Goal: Task Accomplishment & Management: Use online tool/utility

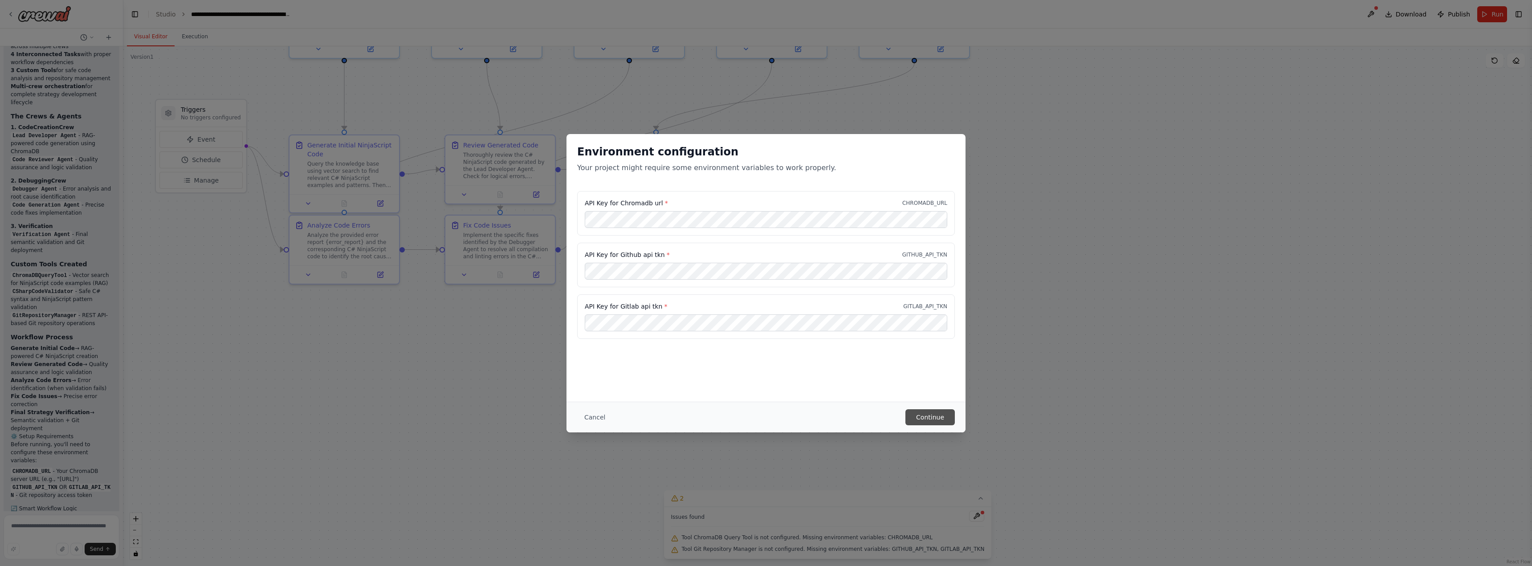
click at [945, 416] on button "Continue" at bounding box center [929, 417] width 49 height 16
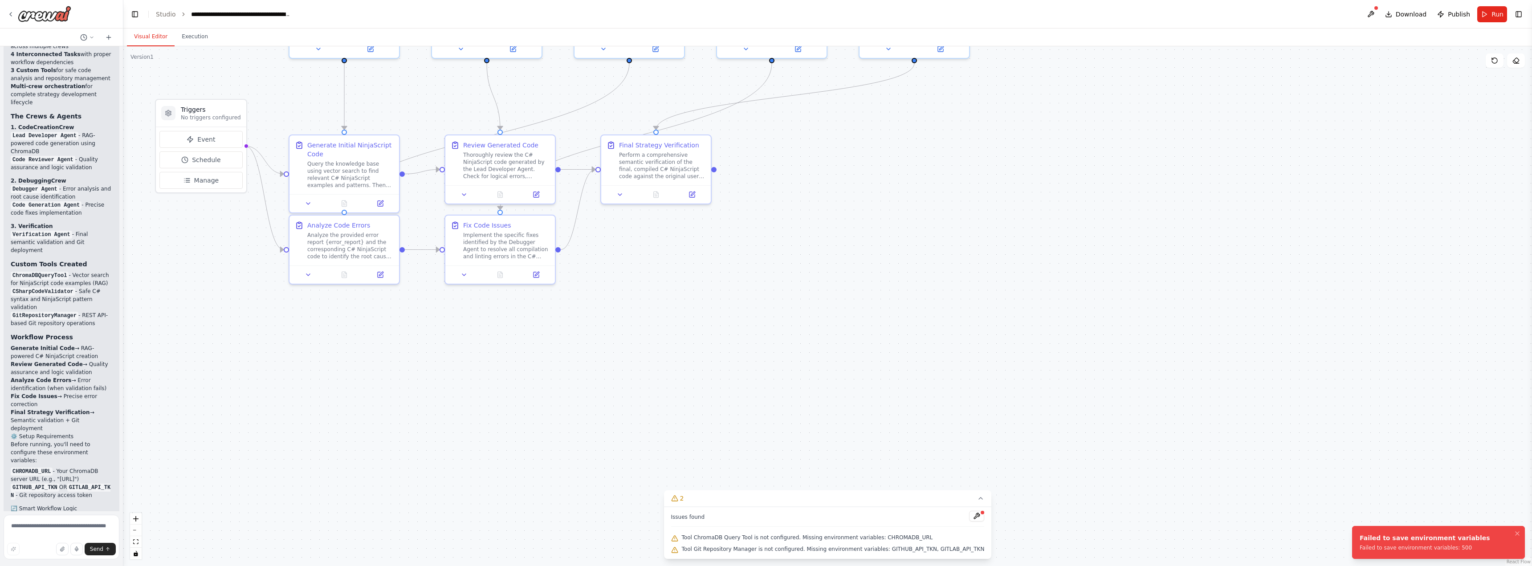
click at [1424, 543] on div "Failed to save environment variables Failed to save environment variables: 500" at bounding box center [1424, 542] width 130 height 18
click at [1425, 540] on div "Failed to save environment variables" at bounding box center [1424, 537] width 130 height 9
click at [969, 518] on button at bounding box center [976, 516] width 15 height 11
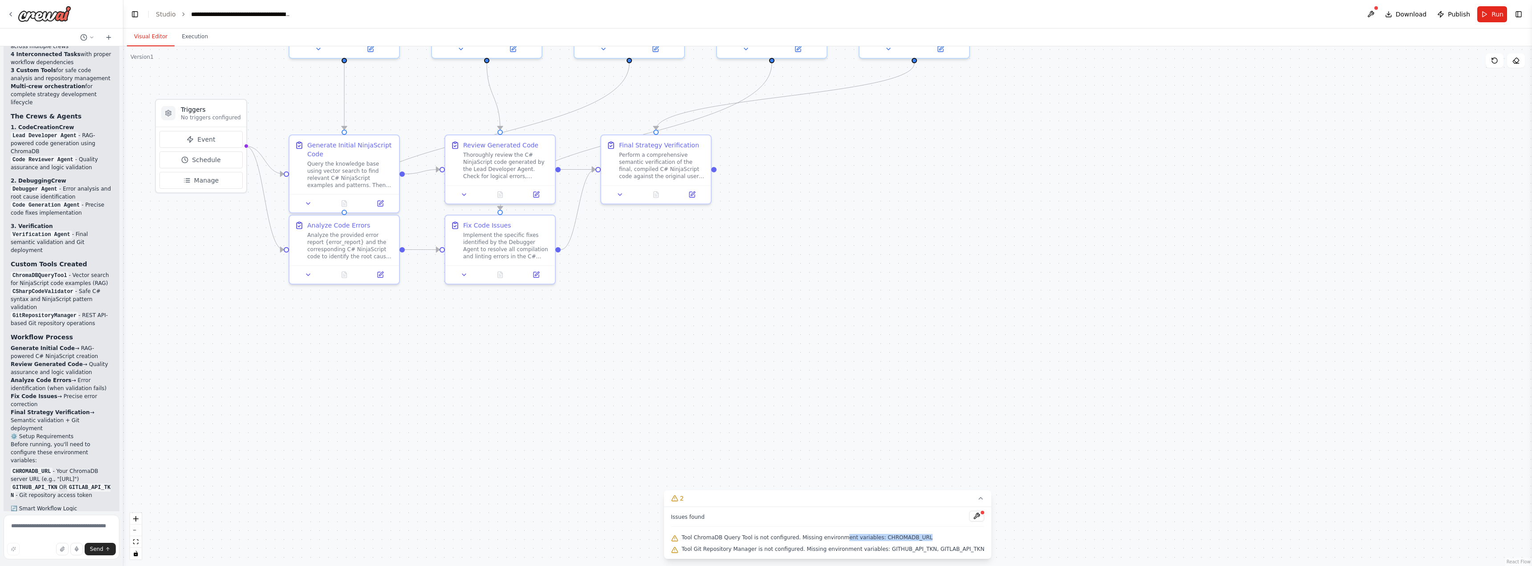
drag, startPoint x: 848, startPoint y: 537, endPoint x: 927, endPoint y: 538, distance: 79.3
click at [927, 538] on div "Tool ChromaDB Query Tool is not configured. Missing environment variables: CHRO…" at bounding box center [827, 538] width 313 height 12
click at [969, 513] on button at bounding box center [976, 516] width 15 height 11
click at [769, 531] on div "Issues found Tool ChromaDB Query Tool is not configured. Missing environment va…" at bounding box center [828, 533] width 328 height 52
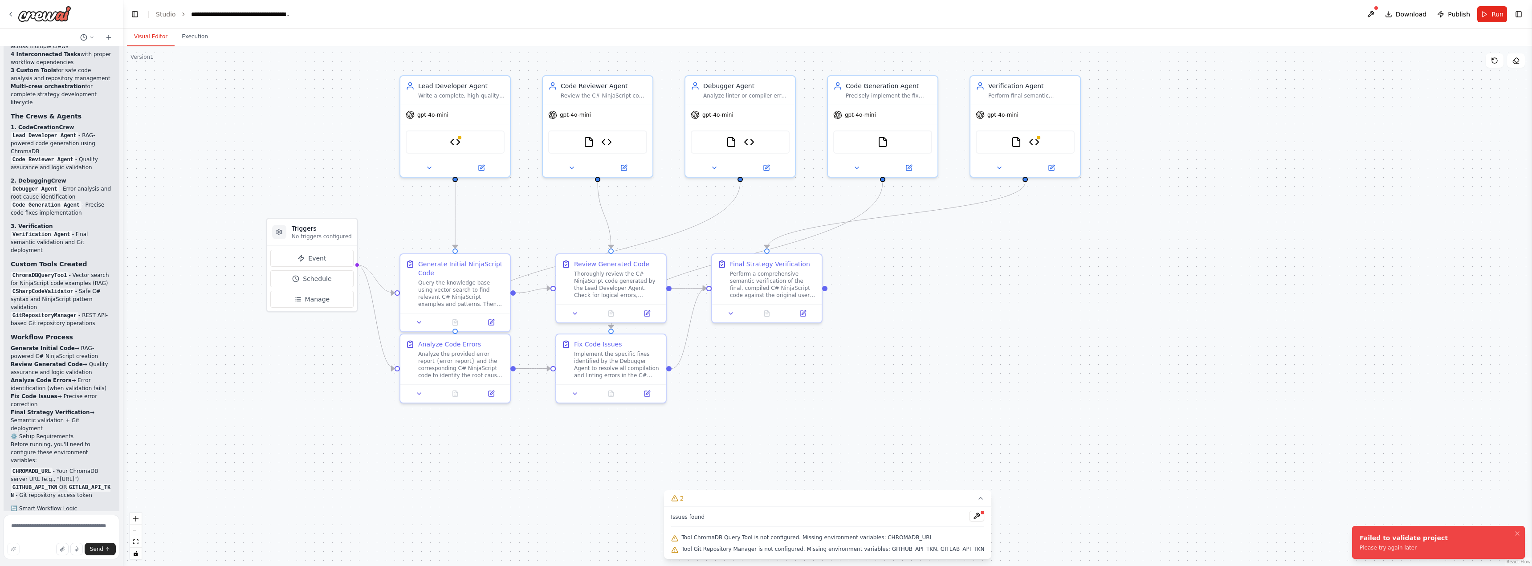
drag, startPoint x: 541, startPoint y: 371, endPoint x: 651, endPoint y: 490, distance: 161.9
click at [651, 490] on div ".deletable-edge-delete-btn { width: 20px; height: 20px; border: 0px solid #ffff…" at bounding box center [827, 306] width 1408 height 520
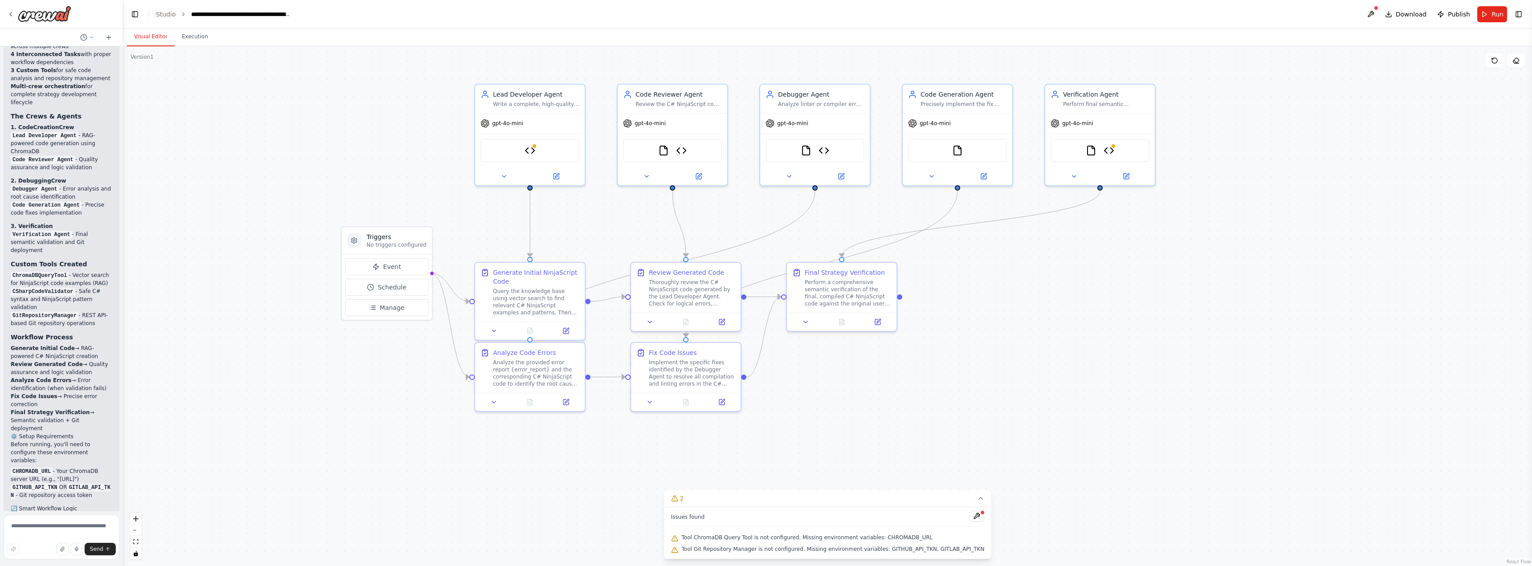
drag, startPoint x: 783, startPoint y: 390, endPoint x: 858, endPoint y: 399, distance: 75.3
click at [858, 399] on div ".deletable-edge-delete-btn { width: 20px; height: 20px; border: 0px solid #ffff…" at bounding box center [827, 306] width 1408 height 520
click at [56, 526] on textarea at bounding box center [62, 537] width 116 height 45
click at [196, 36] on button "Execution" at bounding box center [195, 37] width 41 height 19
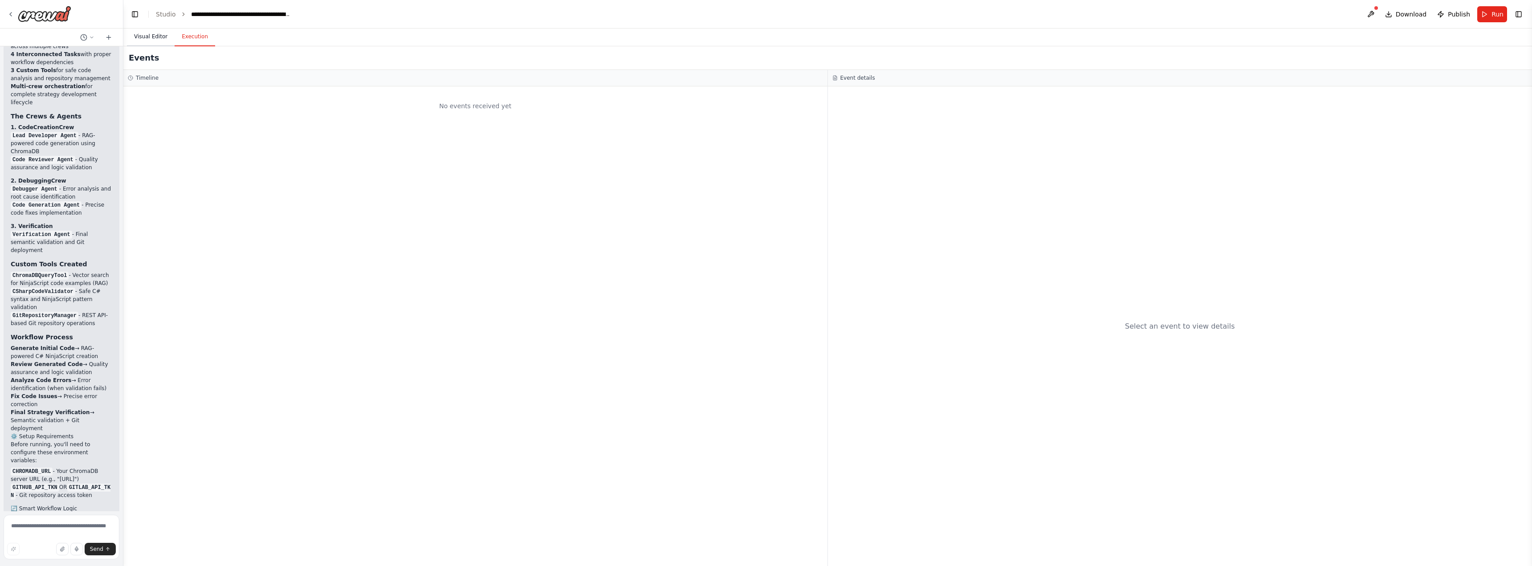
click at [152, 37] on button "Visual Editor" at bounding box center [151, 37] width 48 height 19
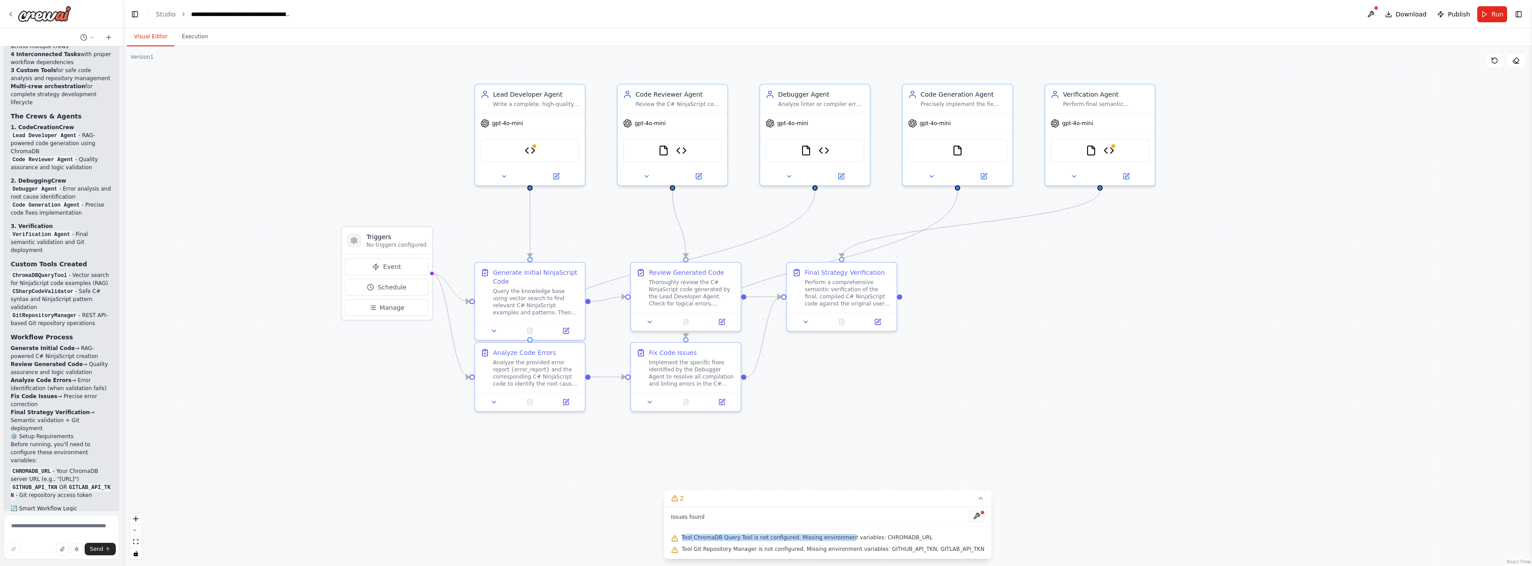
drag, startPoint x: 699, startPoint y: 539, endPoint x: 854, endPoint y: 538, distance: 154.9
click at [854, 538] on span "Tool ChromaDB Query Tool is not configured. Missing environment variables: CHRO…" at bounding box center [807, 537] width 251 height 7
click at [532, 147] on img at bounding box center [529, 148] width 11 height 11
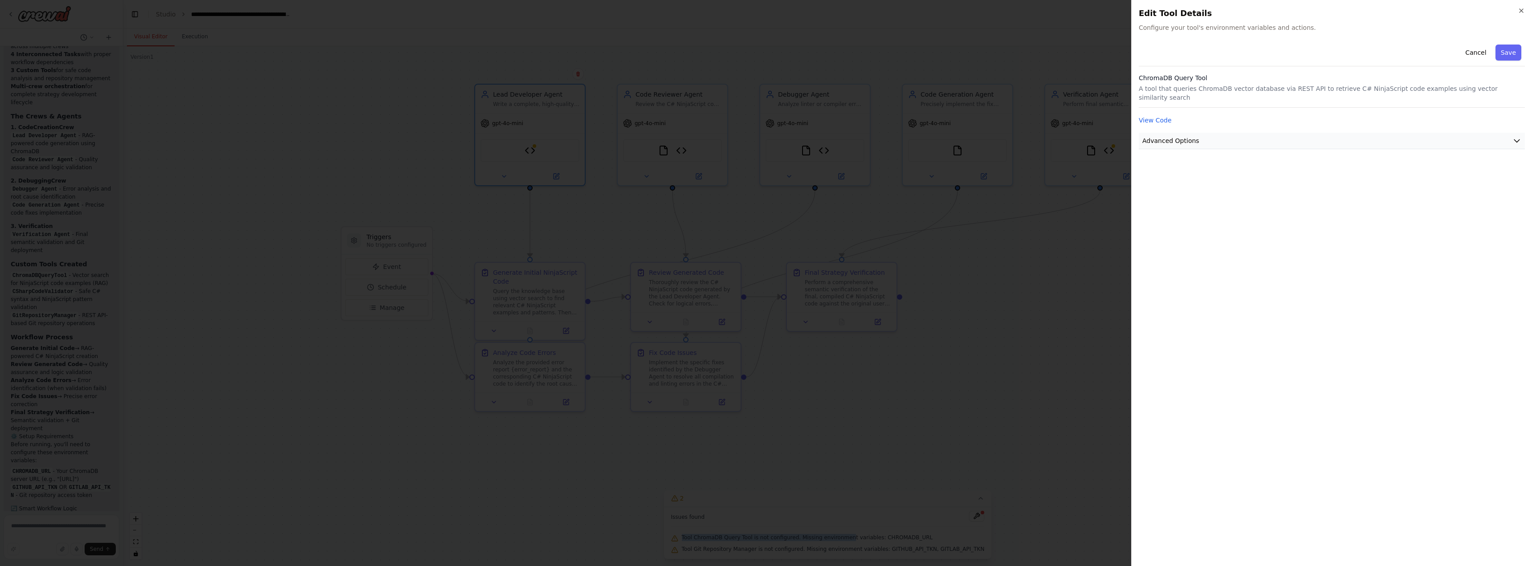
click at [1170, 136] on span "Advanced Options" at bounding box center [1170, 140] width 57 height 9
click at [1171, 186] on input "text" at bounding box center [1331, 193] width 371 height 16
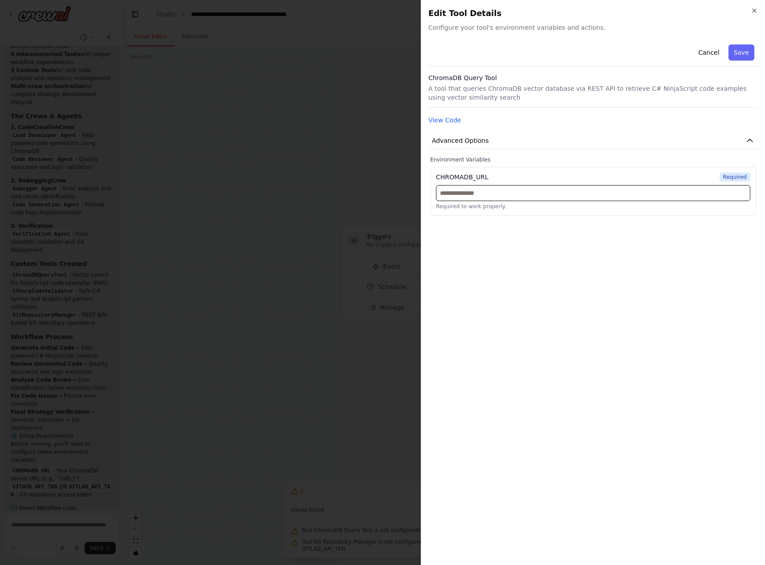
scroll to position [4544, 0]
drag, startPoint x: 435, startPoint y: 177, endPoint x: 488, endPoint y: 175, distance: 53.0
click at [488, 175] on div "CHROMADB_URL Required Required to work properly." at bounding box center [593, 191] width 326 height 49
copy div "CHROMADB_URL"
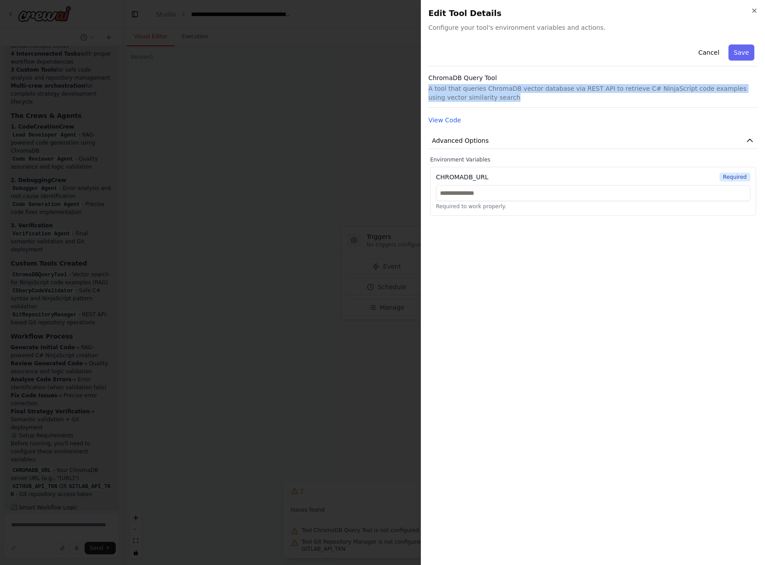
drag, startPoint x: 477, startPoint y: 99, endPoint x: 420, endPoint y: 90, distance: 57.2
click at [421, 90] on div "Close Edit Tool Details Configure your tool's environment variables and actions…" at bounding box center [593, 282] width 344 height 565
copy p "A tool that queries ChromaDB vector database via REST API to retrieve C# NinjaS…"
click at [448, 120] on button "View Code" at bounding box center [444, 120] width 33 height 9
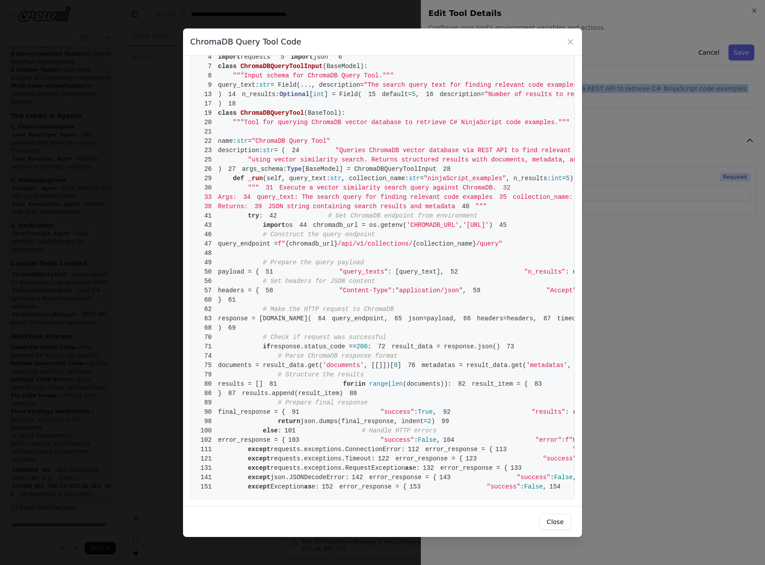
scroll to position [1072, 0]
click at [559, 521] on button "Close" at bounding box center [555, 522] width 32 height 16
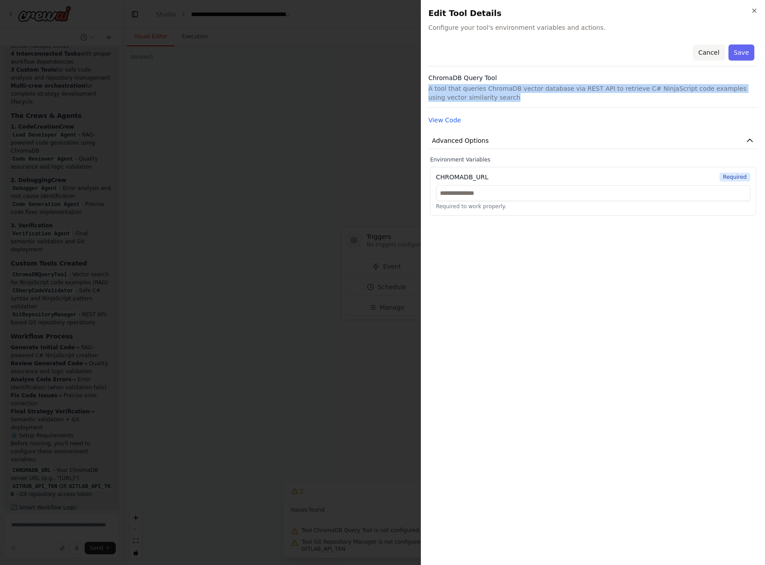
click at [706, 56] on button "Cancel" at bounding box center [709, 53] width 32 height 16
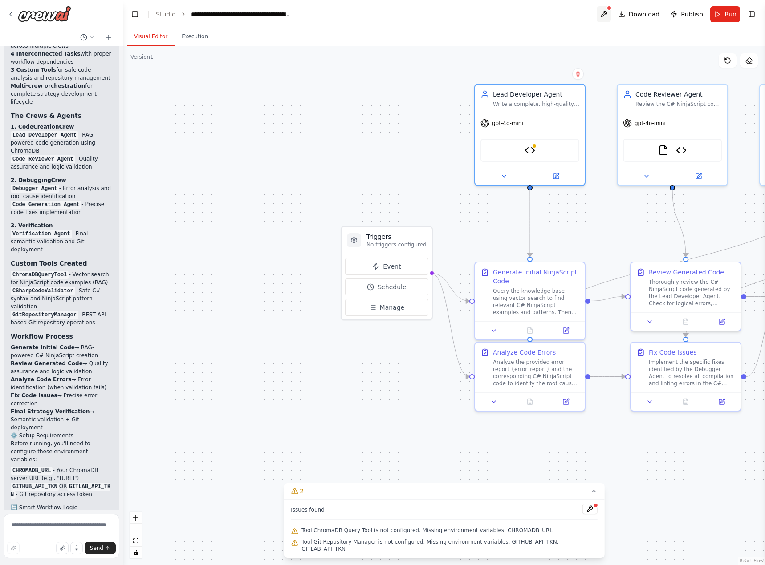
click at [611, 14] on button at bounding box center [604, 14] width 14 height 16
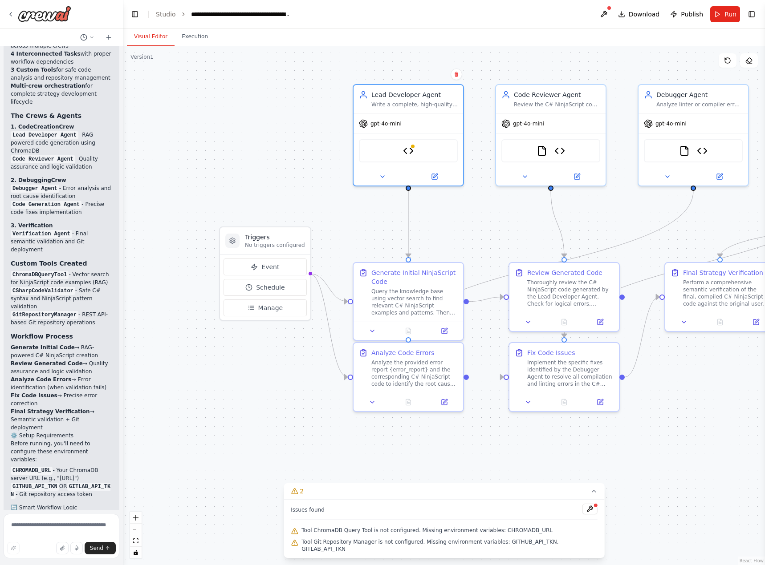
drag, startPoint x: 384, startPoint y: 162, endPoint x: 299, endPoint y: 163, distance: 85.0
click at [299, 163] on div ".deletable-edge-delete-btn { width: 20px; height: 20px; border: 0px solid #ffff…" at bounding box center [444, 305] width 642 height 519
click at [411, 148] on img at bounding box center [408, 149] width 11 height 11
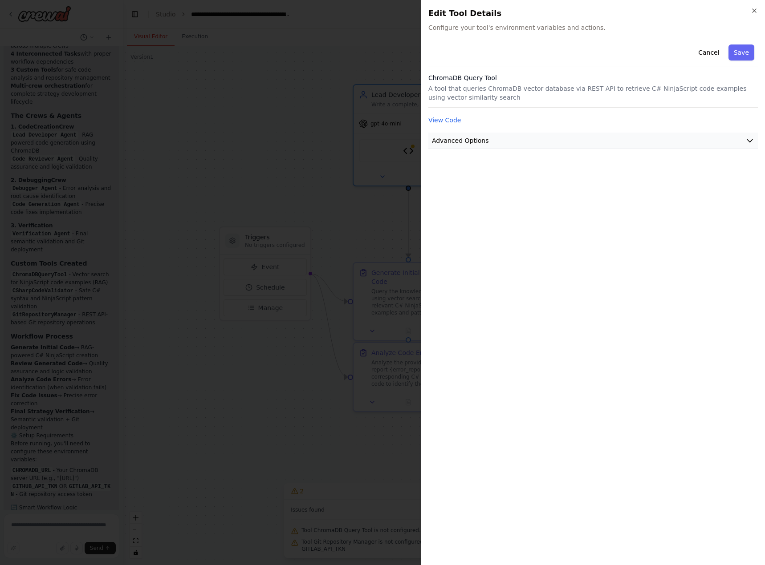
click at [460, 142] on span "Advanced Options" at bounding box center [460, 140] width 57 height 9
click at [451, 122] on button "View Code" at bounding box center [444, 120] width 33 height 9
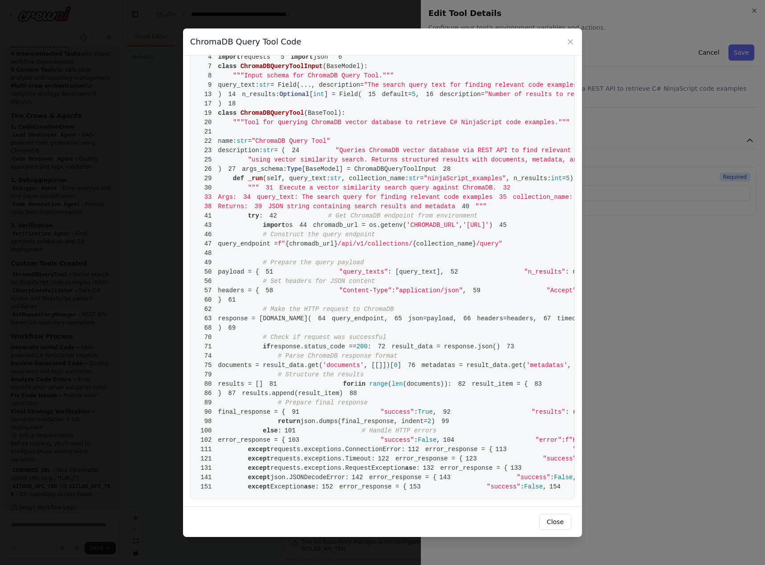
scroll to position [0, 0]
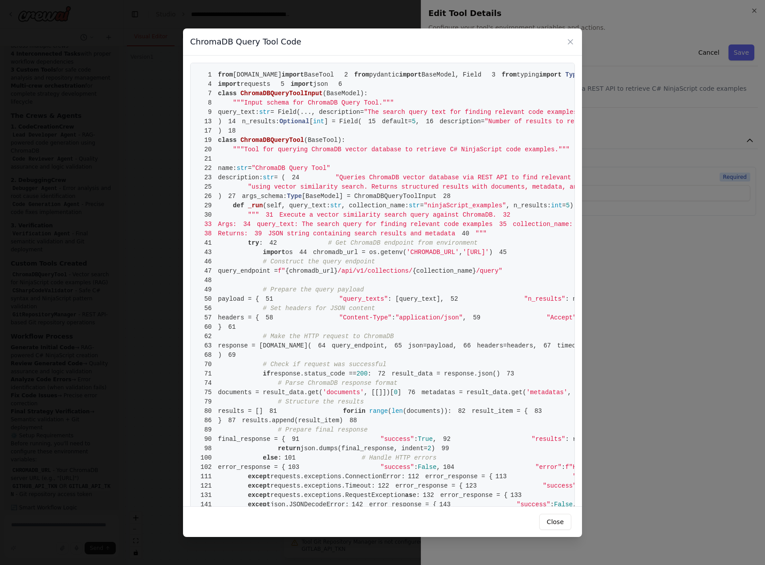
click at [437, 207] on pre "1 from crewai.tools import BaseTool 2 from pydantic import BaseModel, Field 3 f…" at bounding box center [382, 295] width 385 height 464
click at [570, 43] on icon at bounding box center [570, 41] width 9 height 9
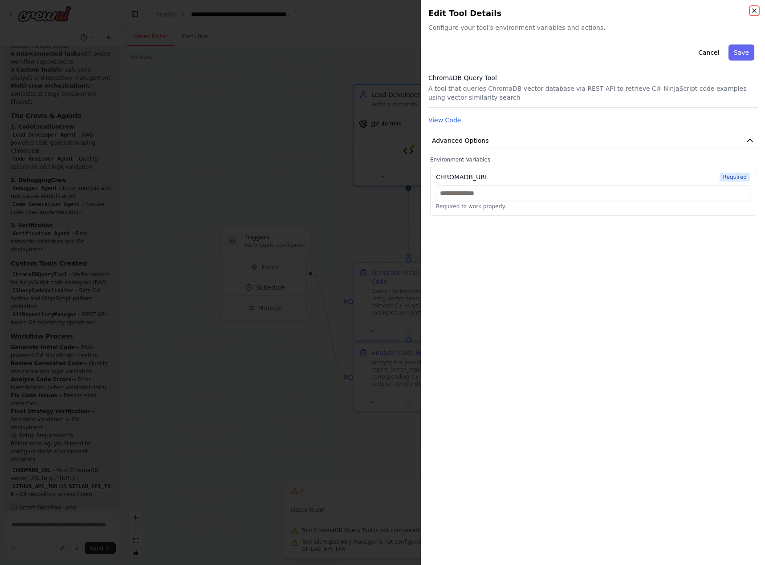
click at [755, 8] on icon "button" at bounding box center [754, 10] width 7 height 7
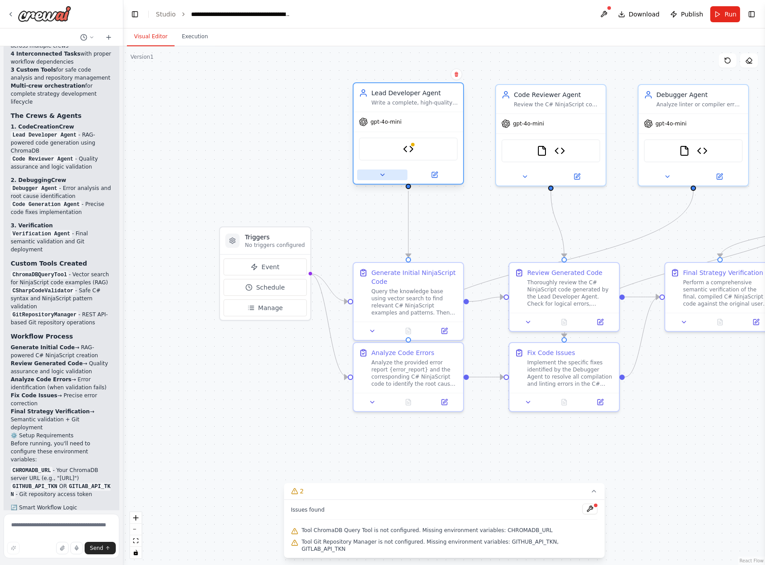
click at [381, 177] on icon at bounding box center [382, 174] width 7 height 7
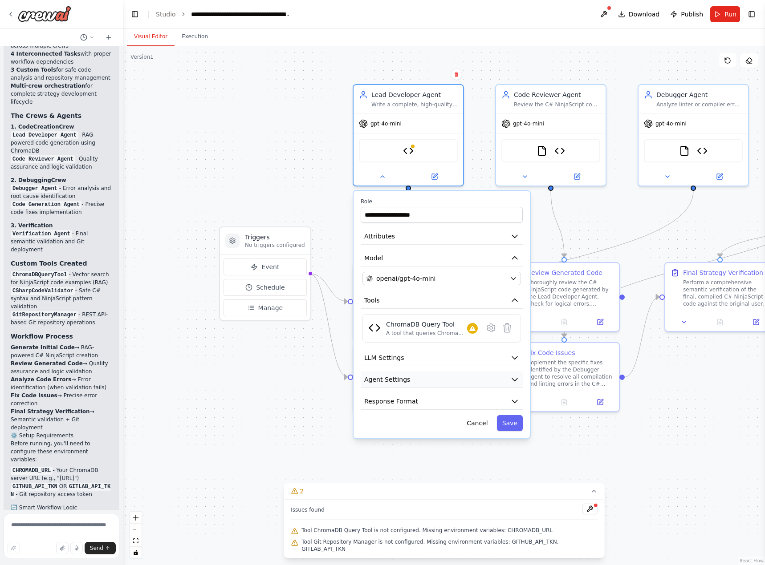
click at [428, 381] on button "Agent Settings" at bounding box center [442, 380] width 162 height 16
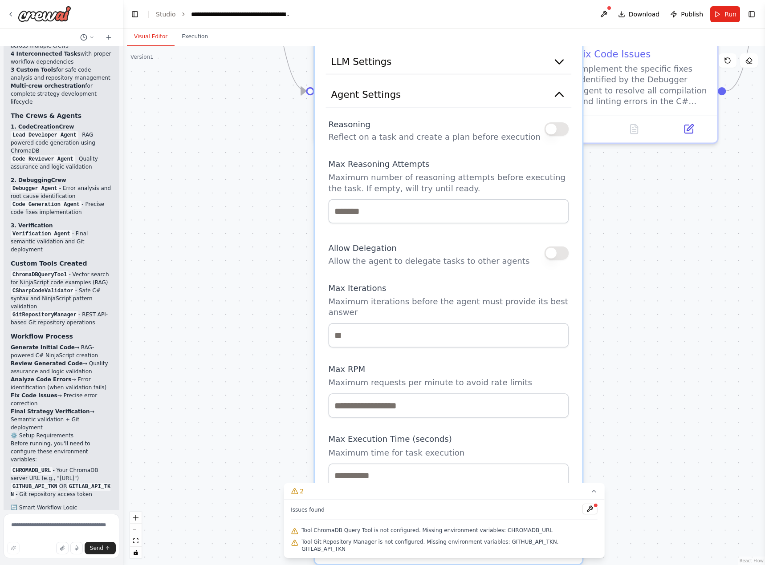
drag, startPoint x: 632, startPoint y: 457, endPoint x: 631, endPoint y: 174, distance: 283.2
click at [631, 173] on div ".deletable-edge-delete-btn { width: 20px; height: 20px; border: 0px solid #ffff…" at bounding box center [444, 305] width 642 height 519
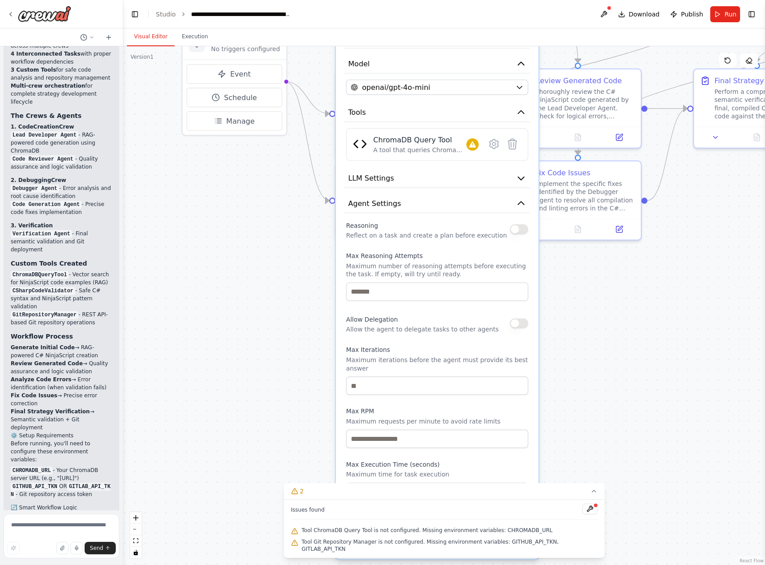
drag, startPoint x: 658, startPoint y: 271, endPoint x: 609, endPoint y: 341, distance: 86.1
click at [609, 341] on div ".deletable-edge-delete-btn { width: 20px; height: 20px; border: 0px solid #ffff…" at bounding box center [444, 305] width 642 height 519
click at [519, 180] on icon "button" at bounding box center [521, 180] width 6 height 3
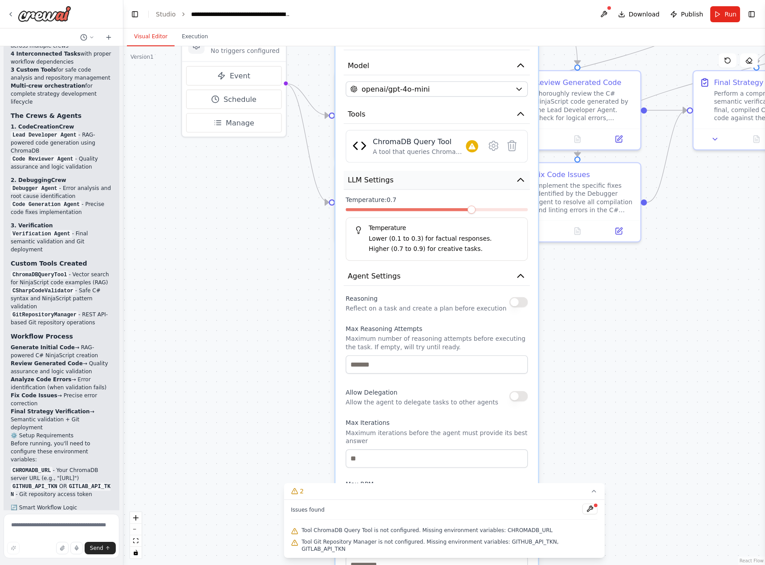
click at [519, 180] on icon "button" at bounding box center [521, 180] width 6 height 3
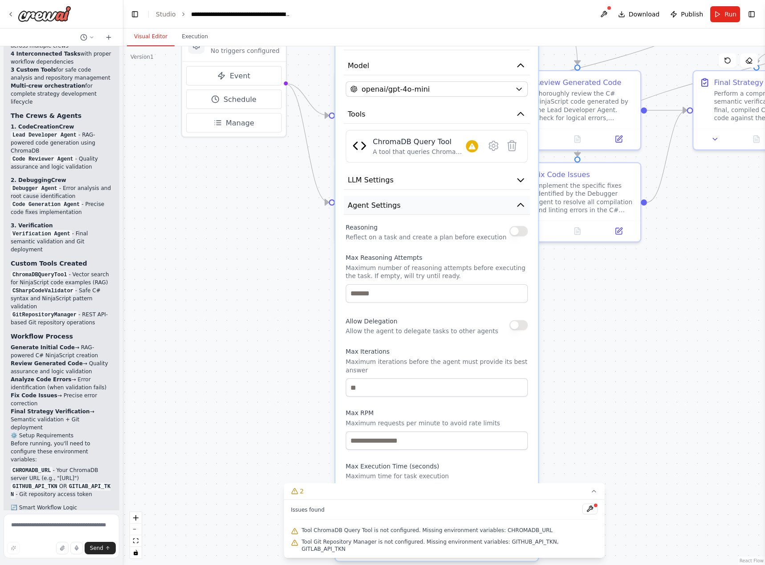
click at [521, 207] on icon "button" at bounding box center [521, 205] width 10 height 10
click at [518, 201] on icon "button" at bounding box center [521, 205] width 10 height 10
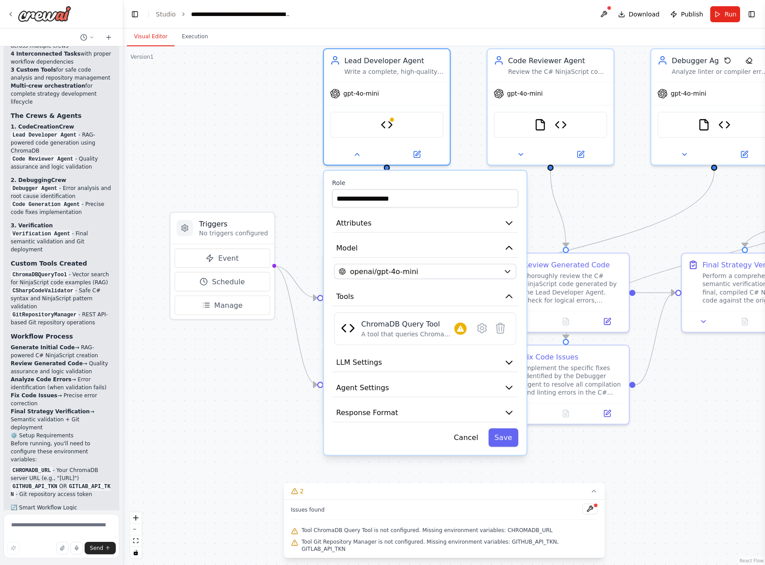
drag, startPoint x: 608, startPoint y: 321, endPoint x: 596, endPoint y: 504, distance: 183.4
click at [596, 504] on div ".deletable-edge-delete-btn { width: 20px; height: 20px; border: 0px solid #ffff…" at bounding box center [444, 305] width 642 height 519
click at [483, 329] on icon at bounding box center [481, 328] width 3 height 3
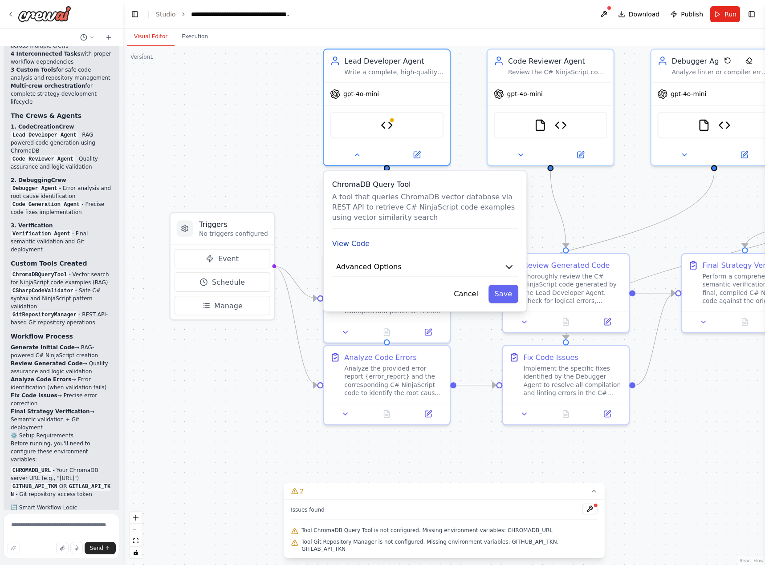
click at [355, 245] on button "View Code" at bounding box center [350, 243] width 37 height 10
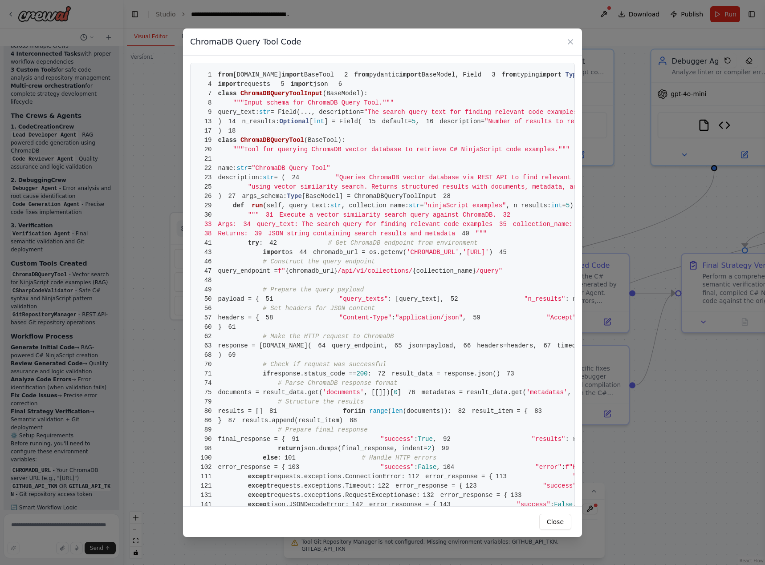
click at [277, 116] on pre "1 from crewai.tools import BaseTool 2 from pydantic import BaseModel, Field 3 f…" at bounding box center [382, 295] width 385 height 464
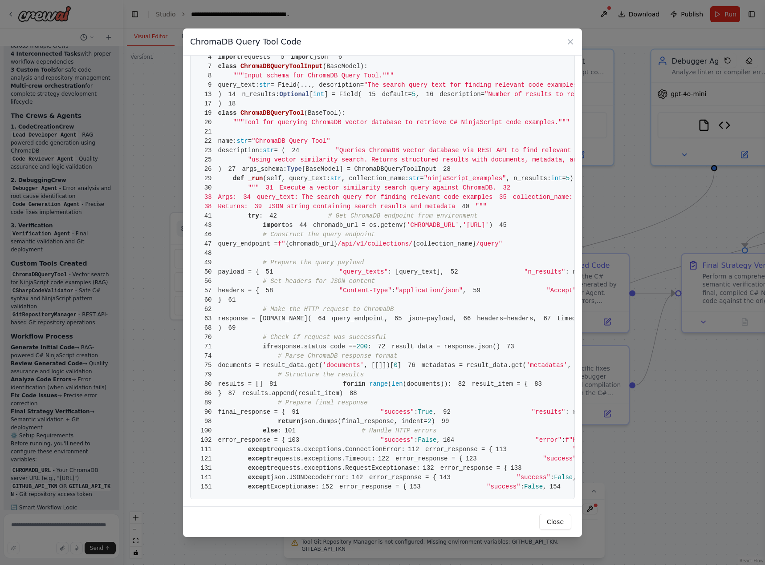
scroll to position [1072, 0]
click at [549, 521] on button "Close" at bounding box center [555, 522] width 32 height 16
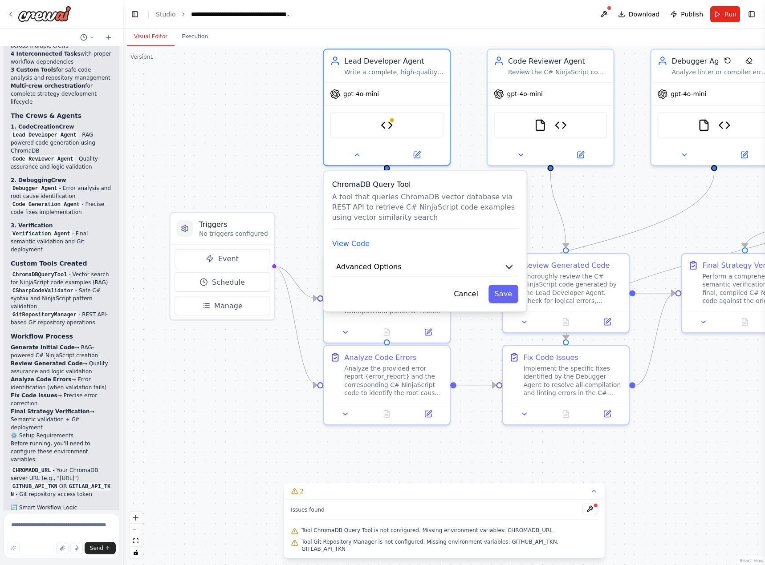
click at [659, 463] on div ".deletable-edge-delete-btn { width: 20px; height: 20px; border: 0px solid #ffff…" at bounding box center [444, 305] width 642 height 519
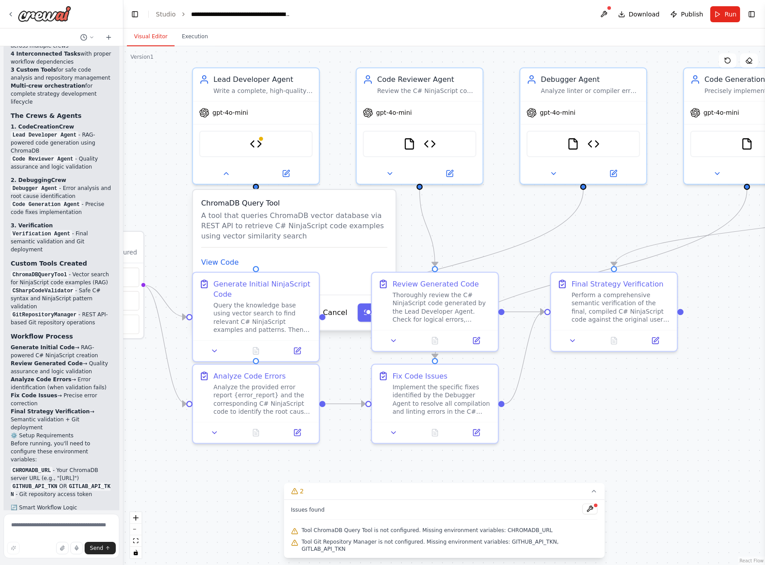
drag, startPoint x: 679, startPoint y: 402, endPoint x: 548, endPoint y: 421, distance: 132.2
click at [548, 421] on div ".deletable-edge-delete-btn { width: 20px; height: 20px; border: 0px solid #ffff…" at bounding box center [444, 305] width 642 height 519
click at [256, 146] on img at bounding box center [256, 142] width 12 height 12
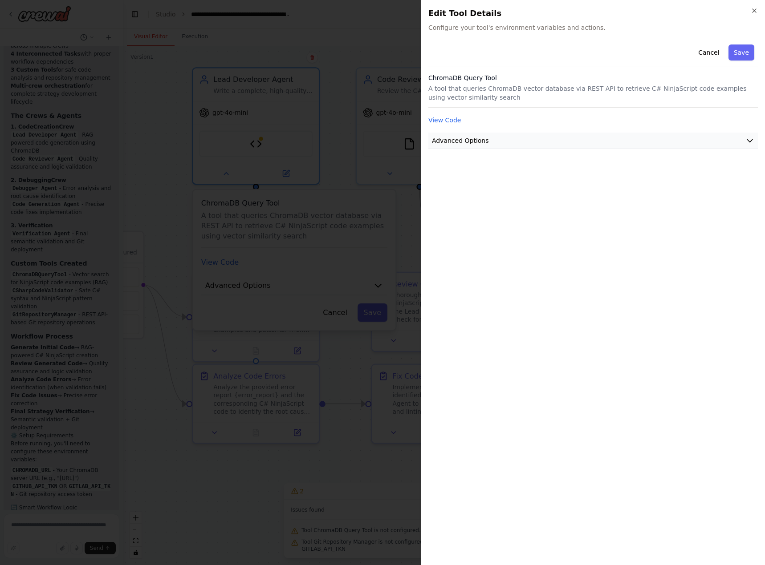
click at [469, 139] on span "Advanced Options" at bounding box center [460, 140] width 57 height 9
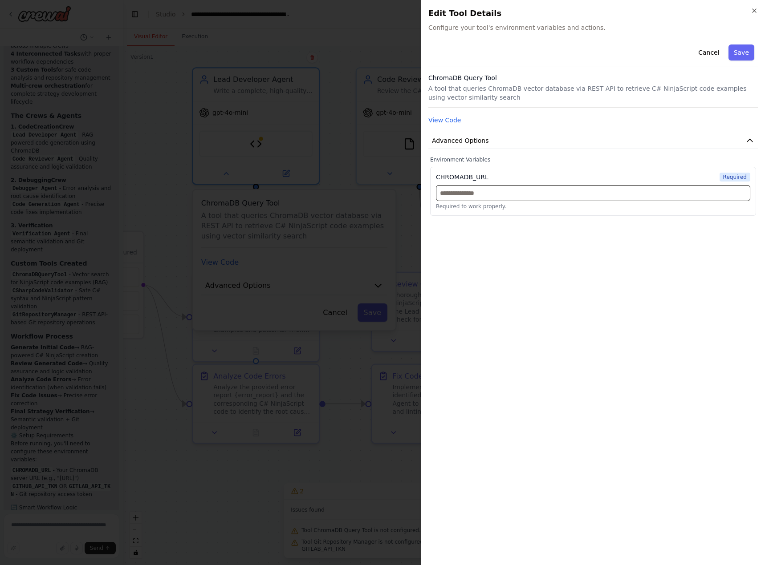
click at [482, 195] on input "text" at bounding box center [593, 193] width 314 height 16
click at [489, 191] on input "text" at bounding box center [593, 193] width 314 height 16
paste input "**********"
type input "**********"
click at [613, 292] on div "**********" at bounding box center [592, 299] width 329 height 517
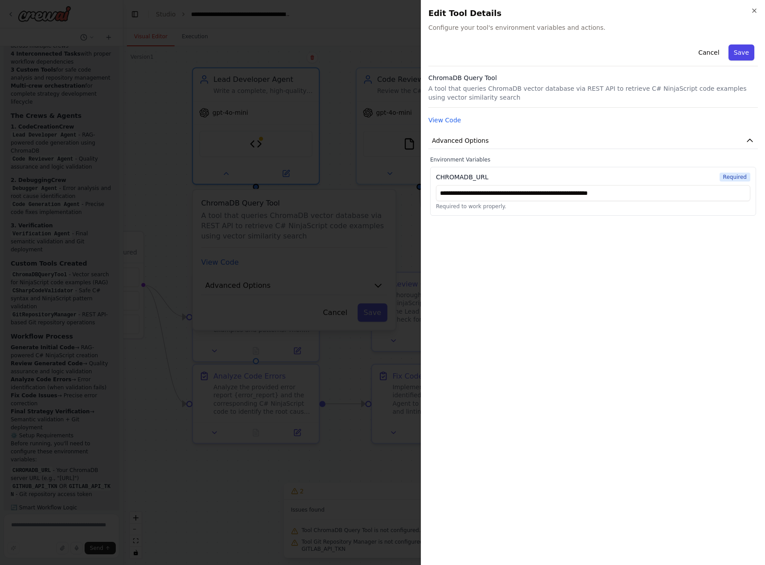
click at [749, 52] on button "Save" at bounding box center [741, 53] width 26 height 16
click at [749, 53] on button "Save" at bounding box center [741, 53] width 26 height 16
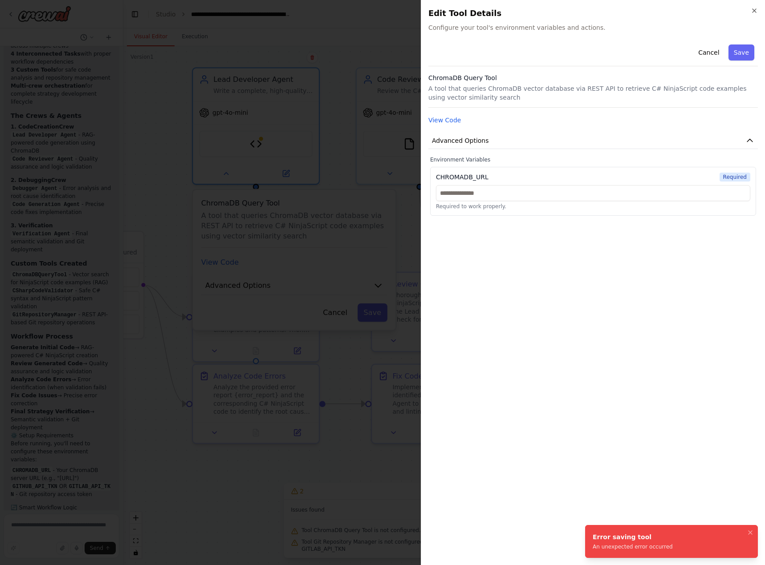
click at [628, 547] on div "An unexpected error occurred" at bounding box center [633, 547] width 80 height 7
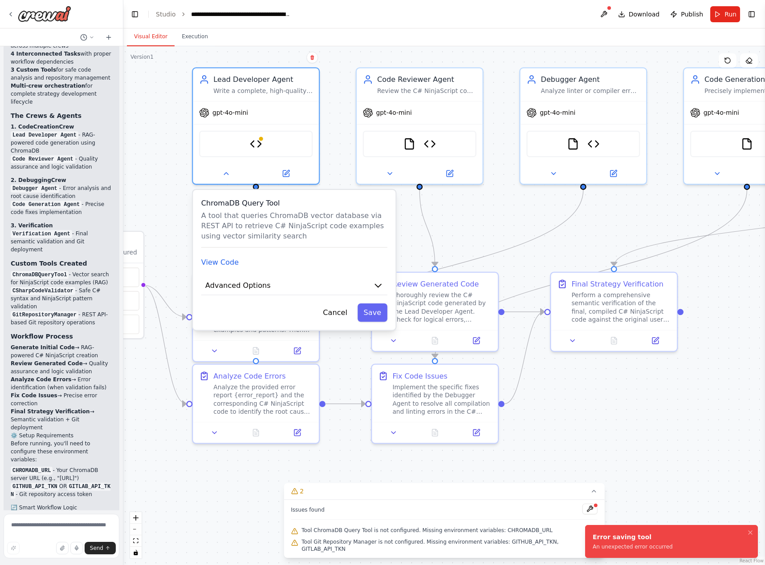
click at [663, 451] on div ".deletable-edge-delete-btn { width: 20px; height: 20px; border: 0px solid #ffff…" at bounding box center [444, 305] width 642 height 519
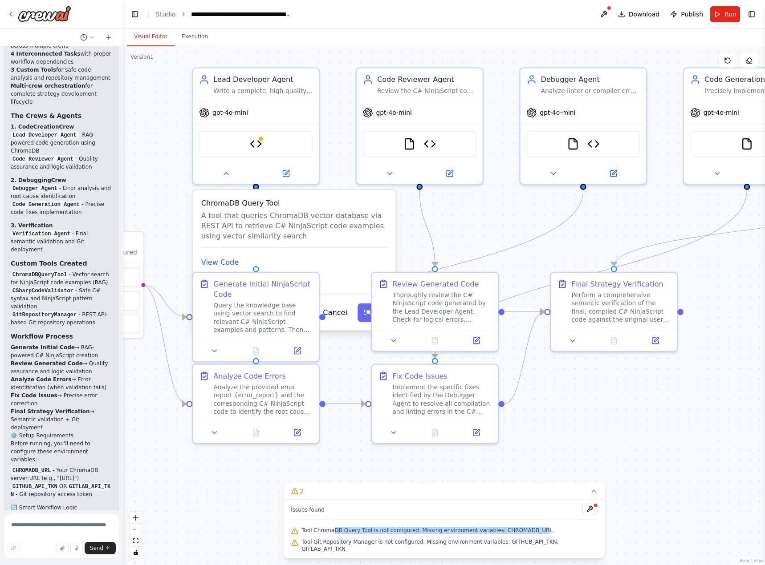
drag, startPoint x: 347, startPoint y: 538, endPoint x: 536, endPoint y: 540, distance: 188.8
click at [536, 534] on span "Tool ChromaDB Query Tool is not configured. Missing environment variables: CHRO…" at bounding box center [426, 530] width 251 height 7
click at [272, 146] on div "ChromaDB Query Tool" at bounding box center [256, 142] width 114 height 27
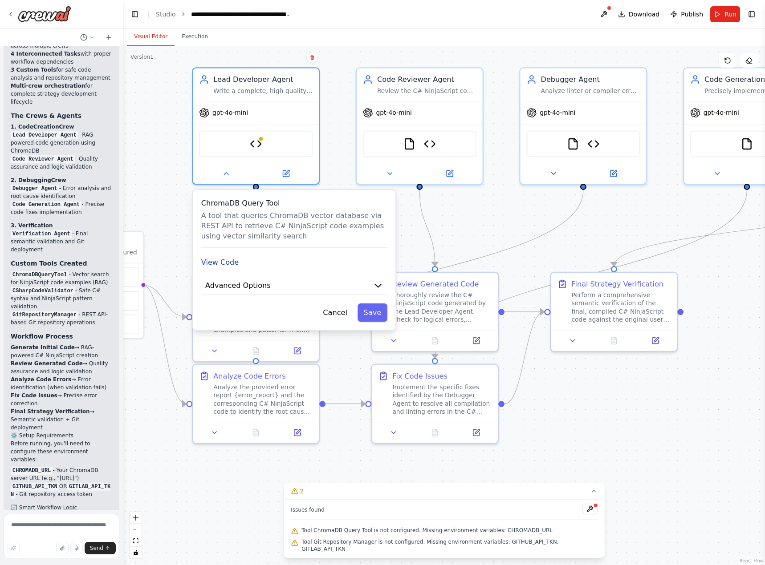
click at [228, 265] on button "View Code" at bounding box center [219, 262] width 37 height 10
click at [236, 286] on span "Advanced Options" at bounding box center [237, 285] width 65 height 10
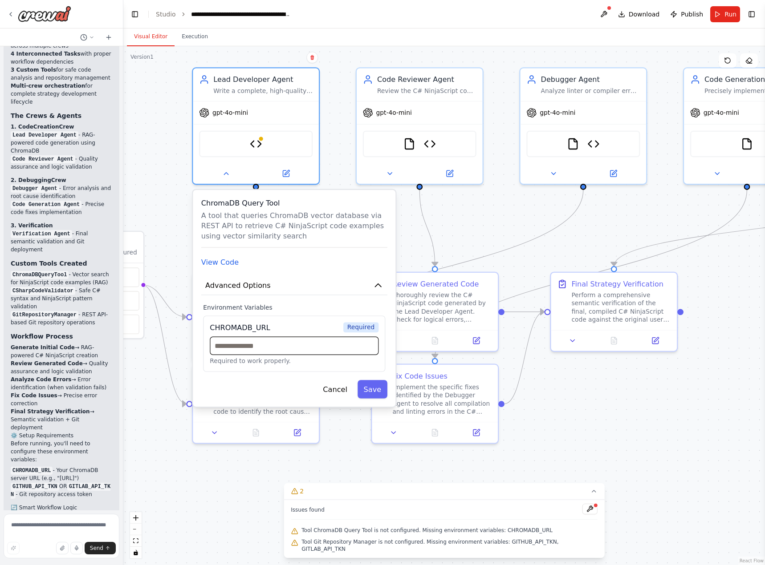
click at [275, 351] on input "text" at bounding box center [294, 346] width 169 height 18
paste input "**********"
type input "**********"
click at [372, 391] on button "Save" at bounding box center [373, 389] width 30 height 18
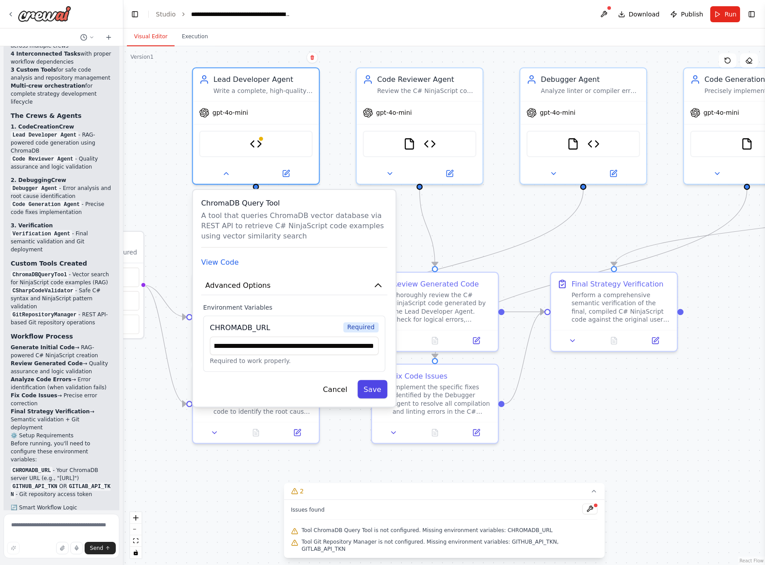
scroll to position [0, 0]
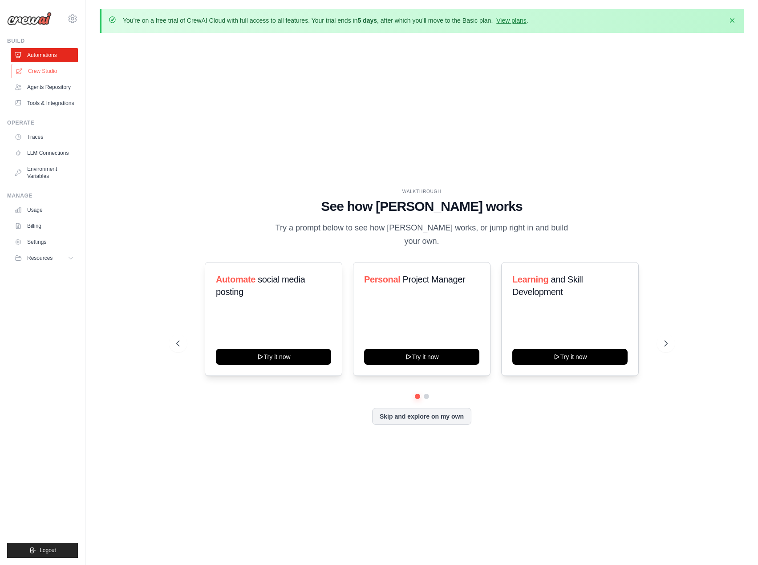
click at [42, 69] on link "Crew Studio" at bounding box center [45, 71] width 67 height 14
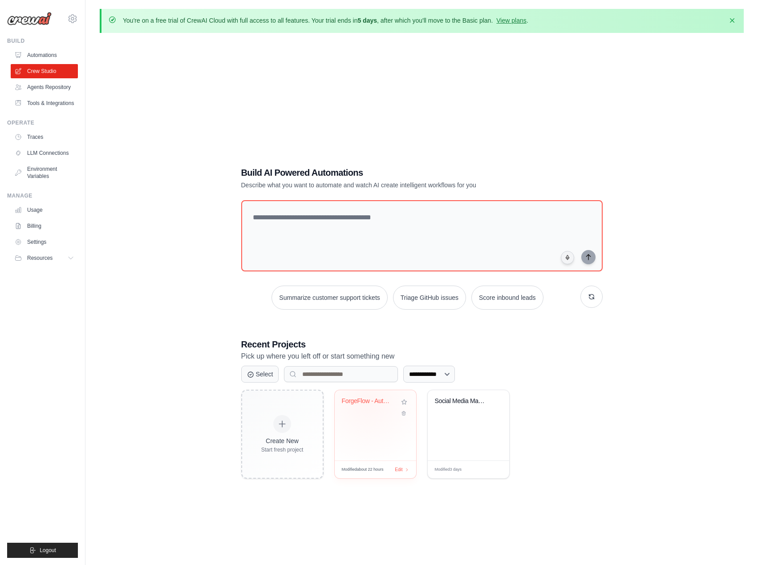
click at [368, 402] on div "ForgeFlow - Autonomous Trading Stra..." at bounding box center [369, 402] width 54 height 8
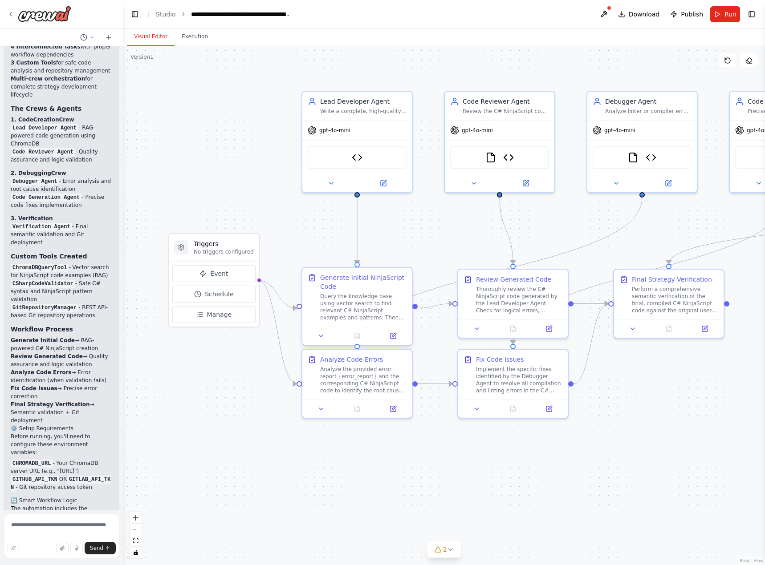
scroll to position [4544, 0]
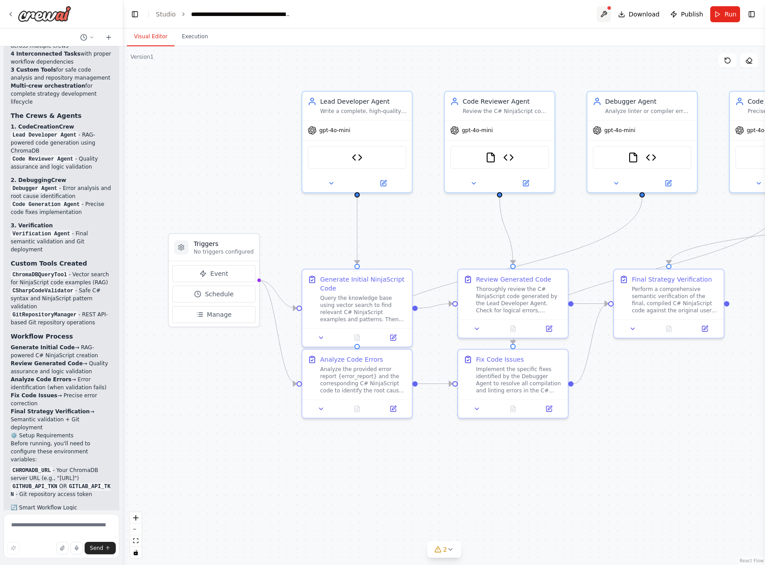
click at [606, 15] on button at bounding box center [604, 14] width 14 height 16
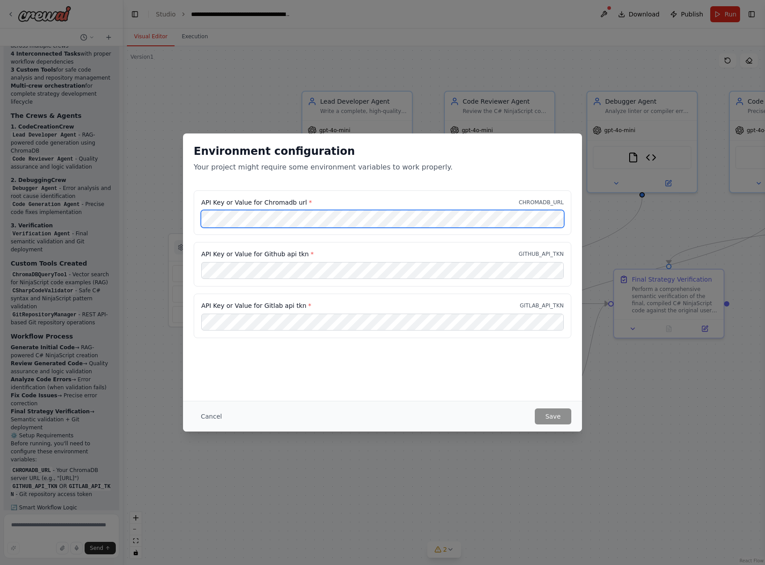
click at [152, 212] on div "Environment configuration Your project might require some environment variables…" at bounding box center [382, 282] width 765 height 565
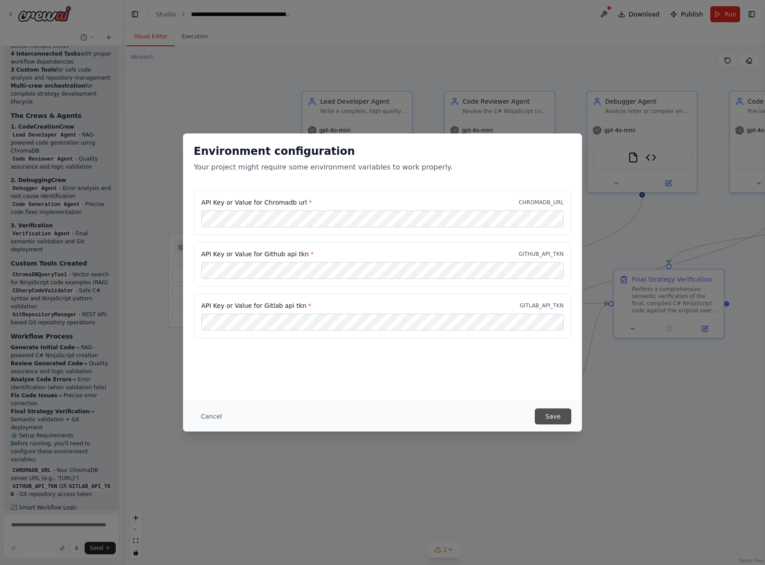
click at [563, 415] on button "Save" at bounding box center [553, 417] width 37 height 16
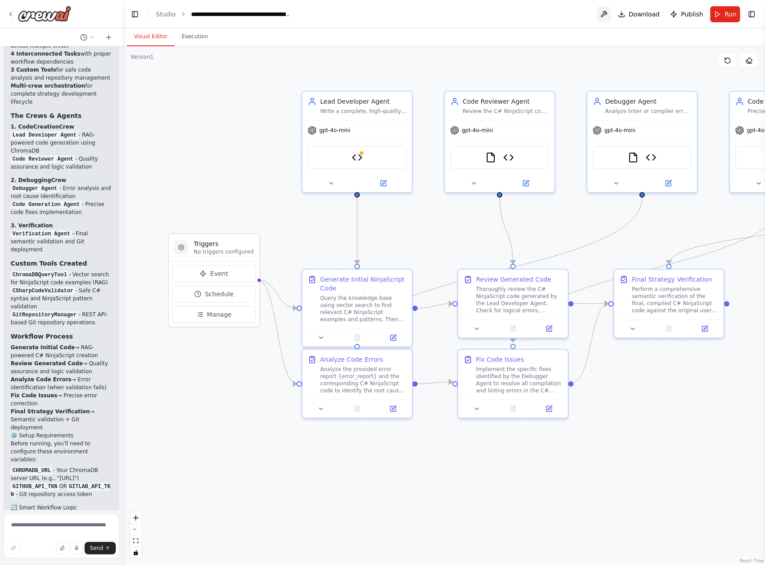
click at [611, 15] on button at bounding box center [604, 14] width 14 height 16
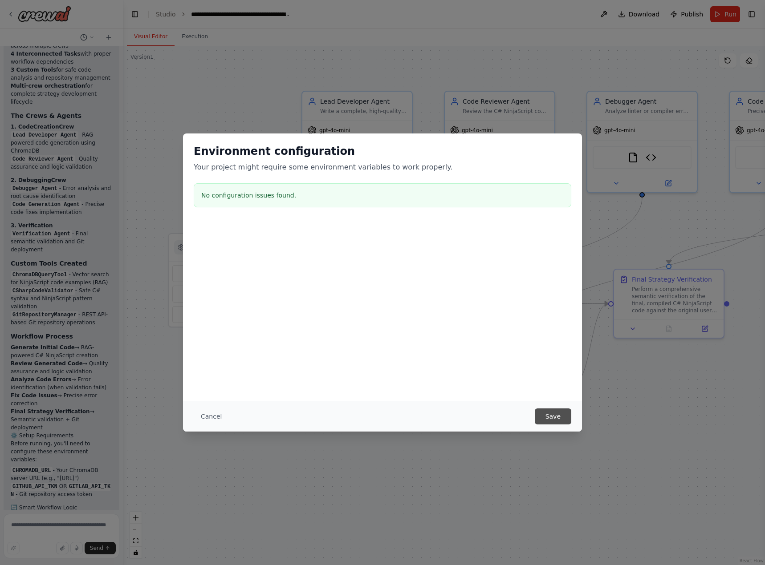
click at [550, 417] on button "Save" at bounding box center [553, 417] width 37 height 16
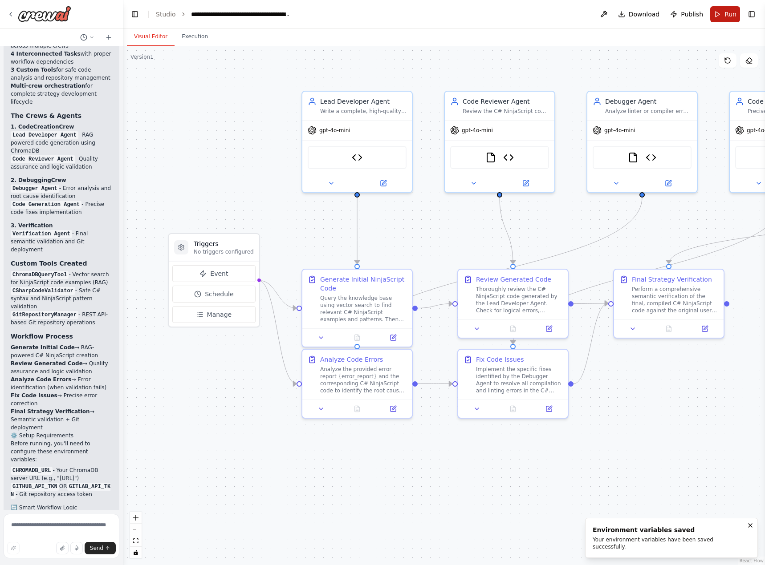
click at [727, 16] on span "Run" at bounding box center [730, 14] width 12 height 9
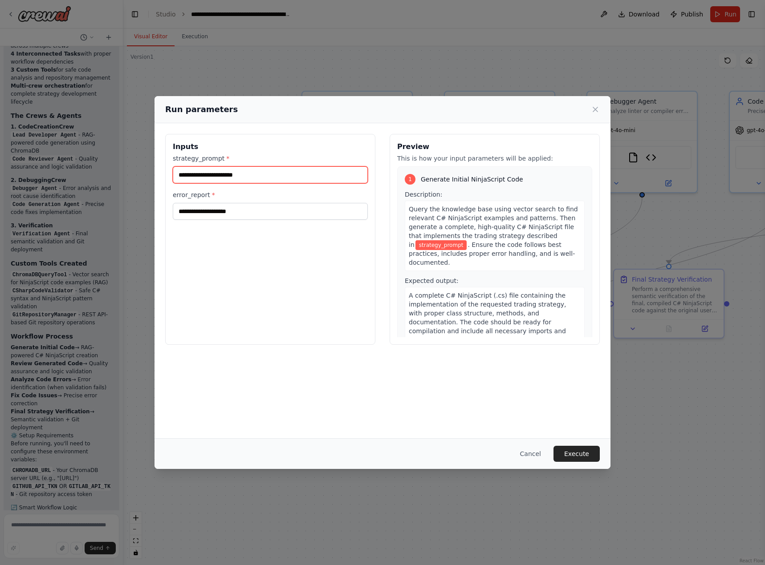
click at [211, 177] on input "strategy_prompt *" at bounding box center [270, 175] width 195 height 17
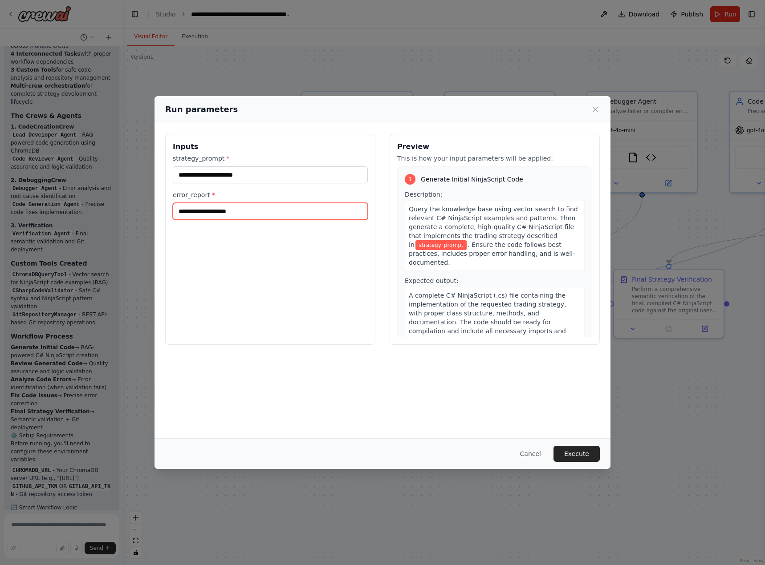
click at [202, 212] on input "error_report *" at bounding box center [270, 211] width 195 height 17
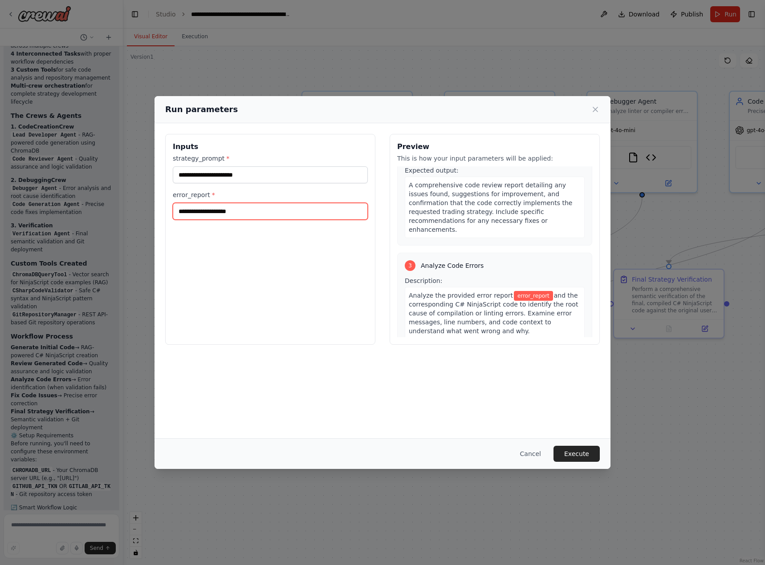
scroll to position [0, 0]
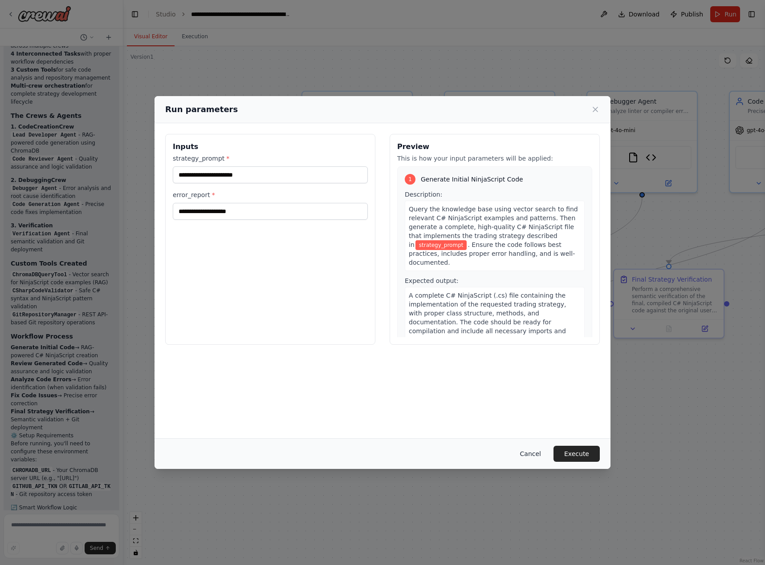
click at [538, 452] on button "Cancel" at bounding box center [530, 454] width 35 height 16
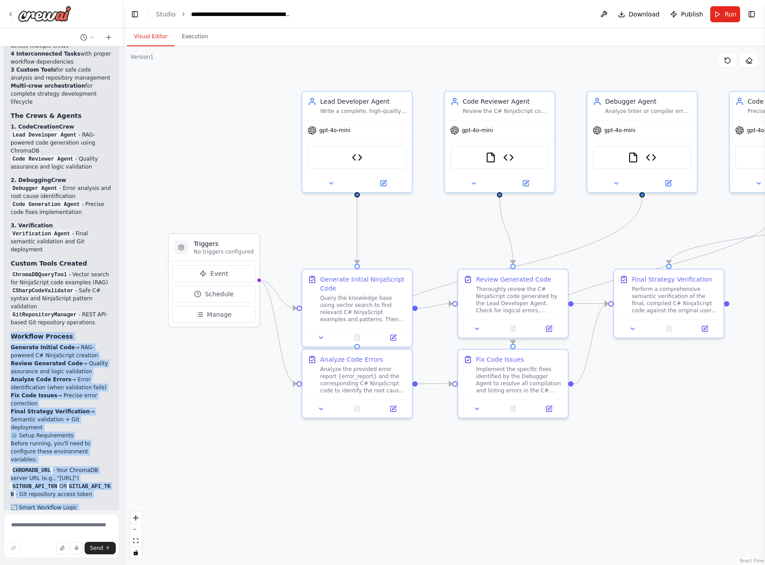
drag, startPoint x: 9, startPoint y: 65, endPoint x: 95, endPoint y: 532, distance: 474.9
click at [95, 532] on div "Overall Goal Create a CrewAI Flow that orchestrates multiple specialized Crews …" at bounding box center [61, 282] width 123 height 565
copy div "Workflow Process Generate Initial Code → RAG-powered C# NinjaScript creation Re…"
click at [610, 14] on button at bounding box center [604, 14] width 14 height 16
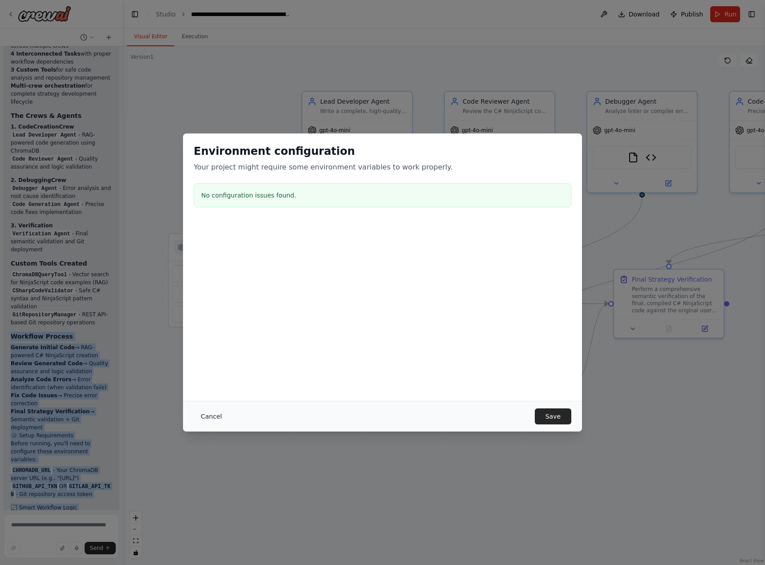
drag, startPoint x: 195, startPoint y: 418, endPoint x: 200, endPoint y: 418, distance: 5.3
click at [195, 418] on button "Cancel" at bounding box center [211, 417] width 35 height 16
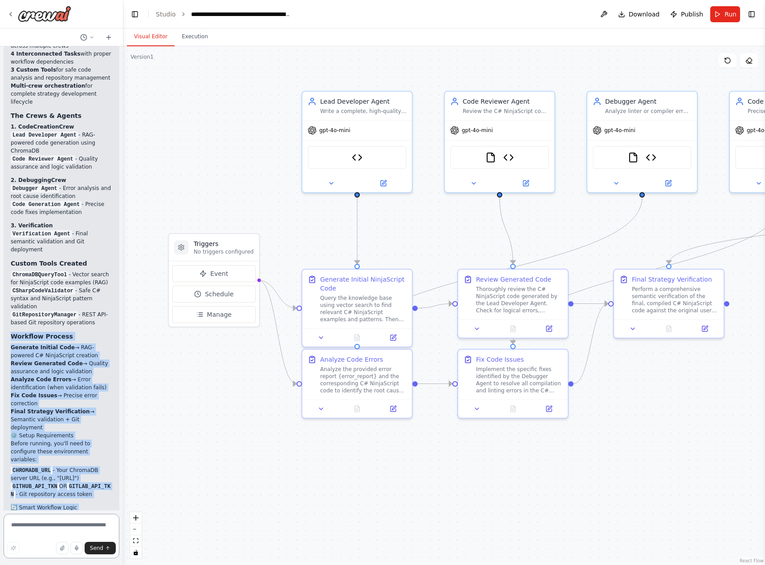
click at [38, 528] on textarea at bounding box center [62, 536] width 116 height 45
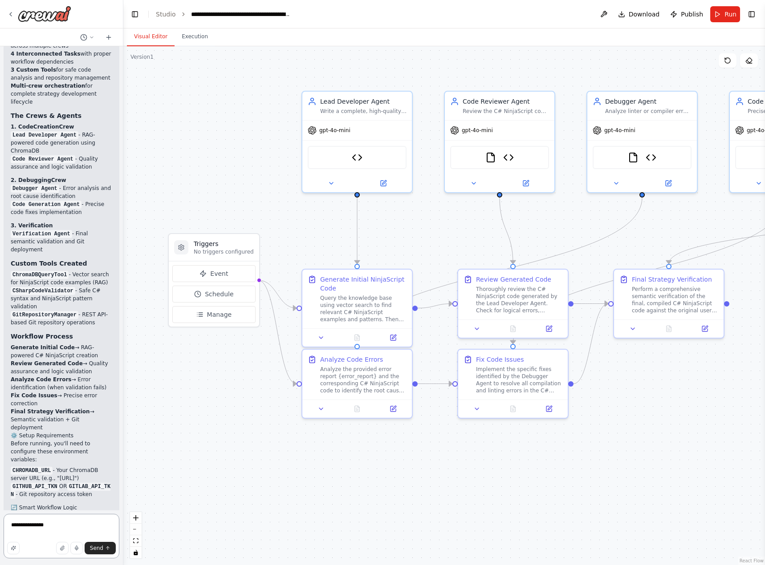
type textarea "**********"
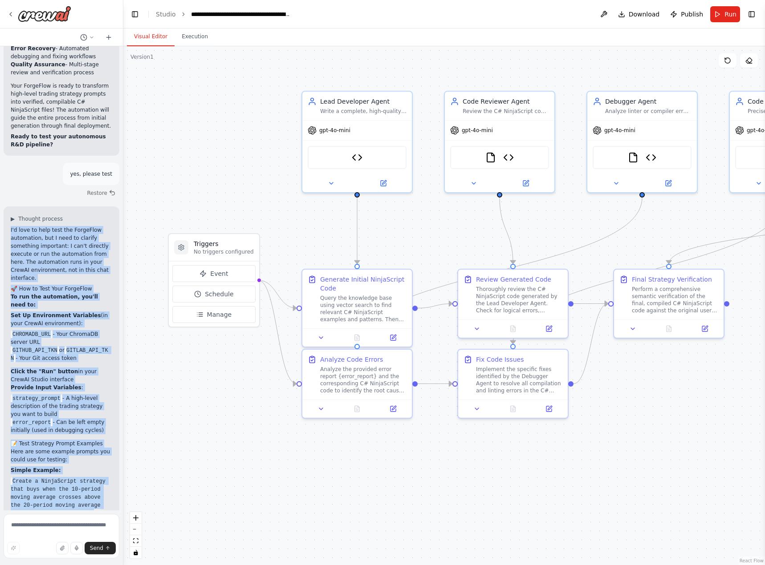
scroll to position [5276, 0]
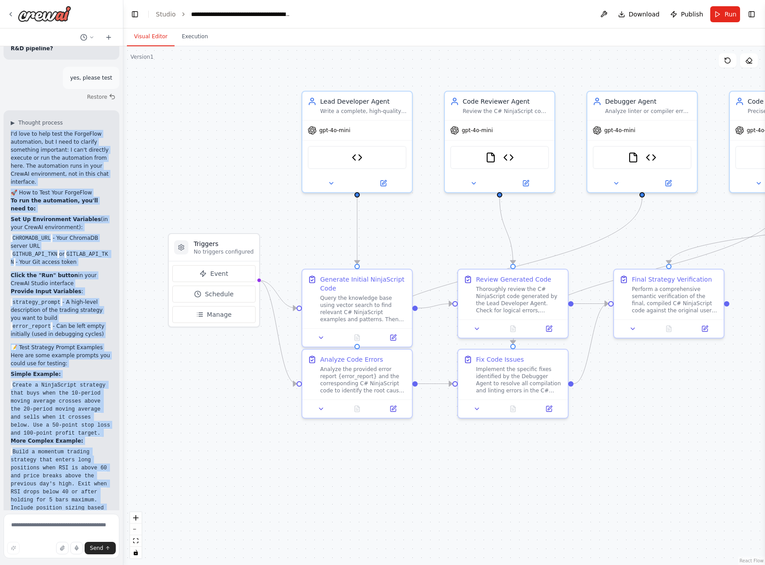
drag, startPoint x: 9, startPoint y: 159, endPoint x: 77, endPoint y: 490, distance: 338.2
click at [77, 490] on div "▶ Thought process I'd love to help test the ForgeFlow automation, but I need to…" at bounding box center [62, 450] width 116 height 681
copy div "I'd love to help test the ForgeFlow automation, but I need to clarify something…"
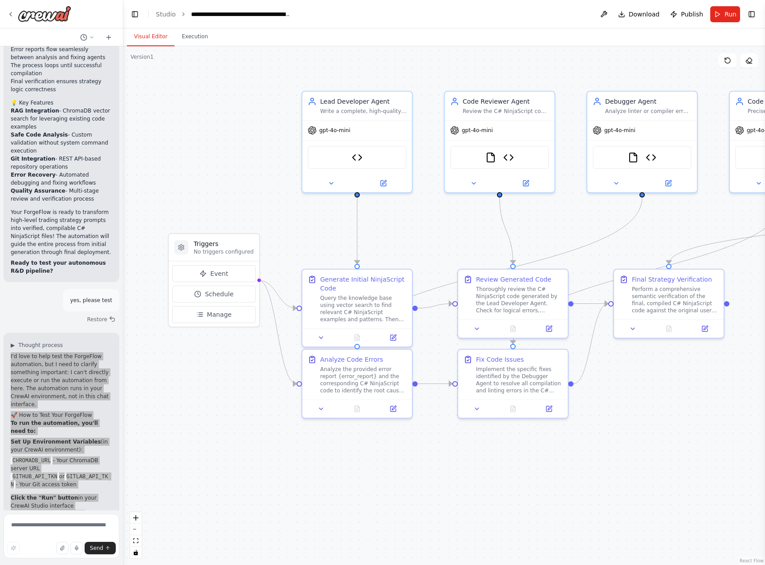
scroll to position [5009, 0]
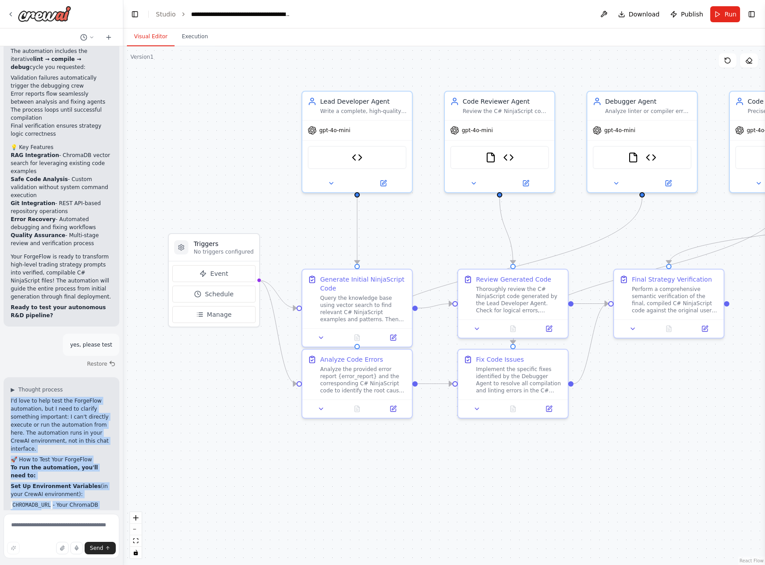
click at [65, 397] on p "I'd love to help test the ForgeFlow automation, but I need to clarify something…" at bounding box center [62, 425] width 102 height 56
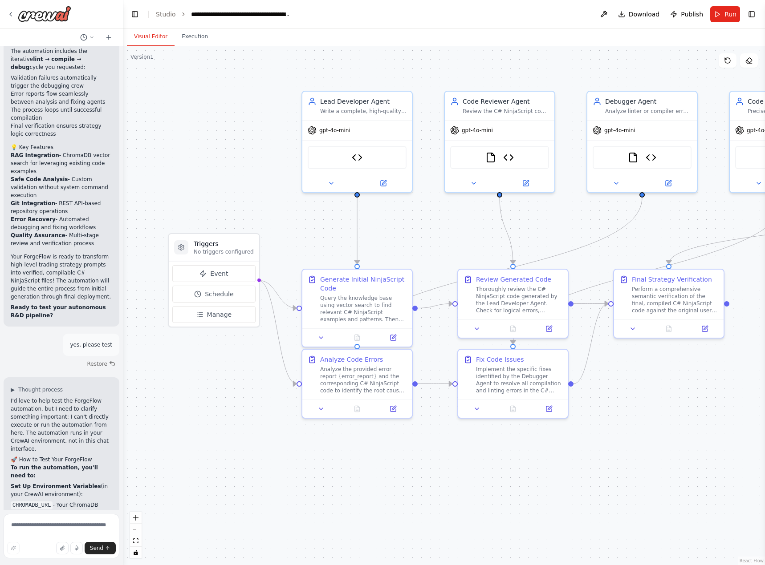
drag, startPoint x: 25, startPoint y: 217, endPoint x: 87, endPoint y: 225, distance: 62.8
click at [87, 501] on li "CHROMADB_URL - Your ChromaDB server URL" at bounding box center [62, 509] width 102 height 16
click at [82, 501] on li "CHROMADB_URL - Your ChromaDB server URL" at bounding box center [62, 509] width 102 height 16
drag, startPoint x: 36, startPoint y: 299, endPoint x: 81, endPoint y: 298, distance: 45.9
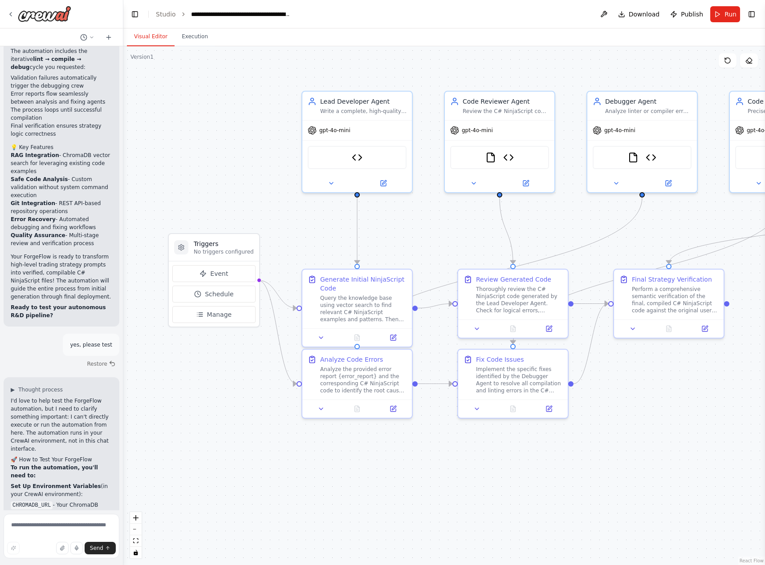
click at [717, 14] on button "Run" at bounding box center [725, 14] width 30 height 16
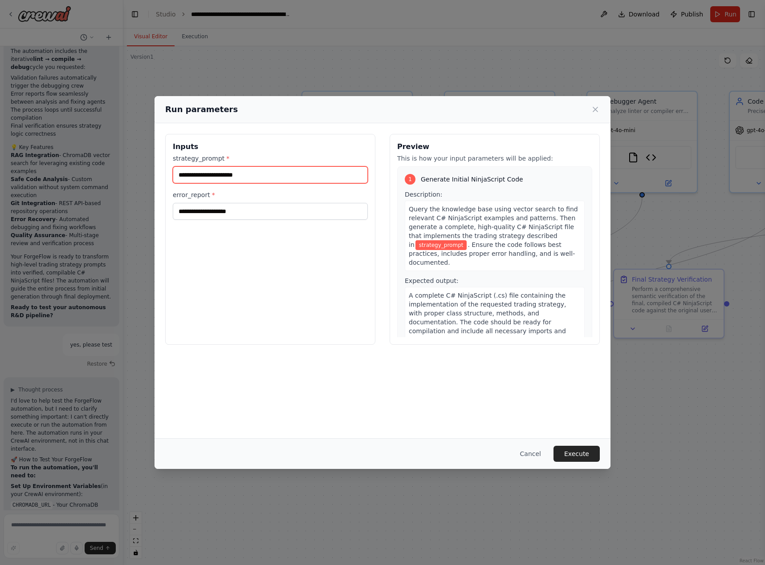
click at [216, 175] on input "strategy_prompt *" at bounding box center [270, 175] width 195 height 17
click at [487, 225] on span "Query the knowledge base using vector search to find relevant C# NinjaScript ex…" at bounding box center [493, 227] width 169 height 43
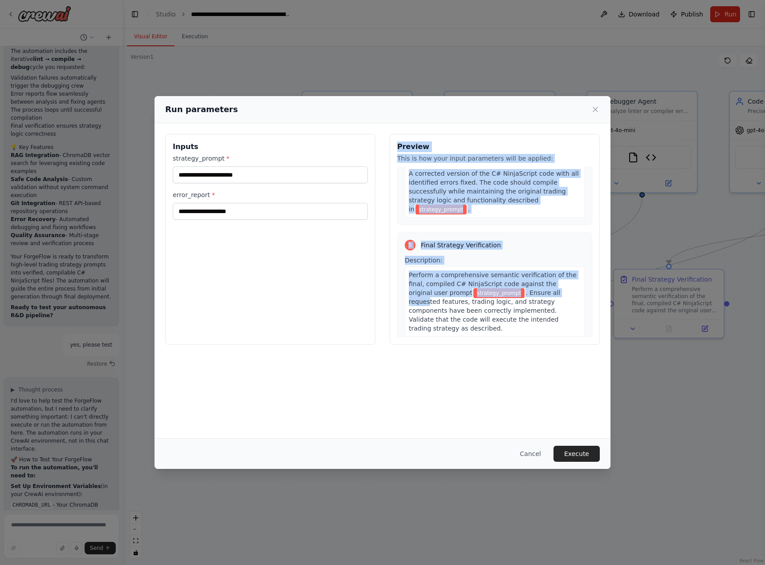
scroll to position [708, 0]
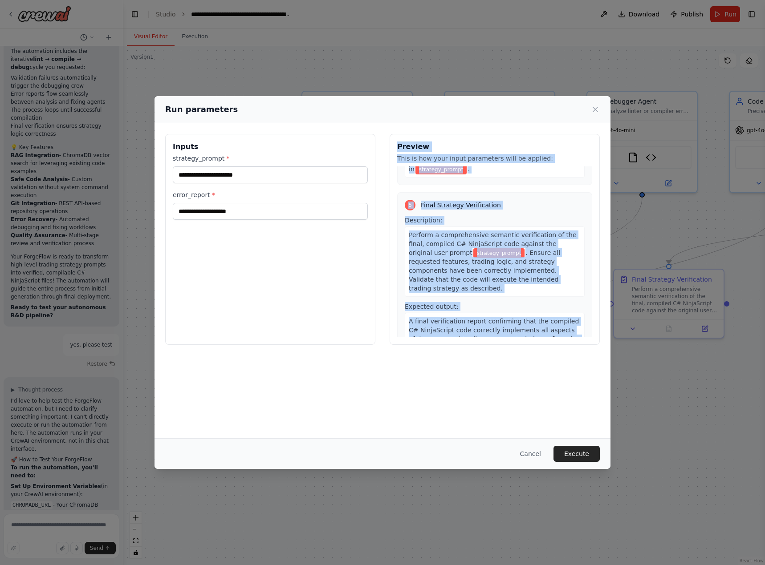
drag, startPoint x: 399, startPoint y: 147, endPoint x: 508, endPoint y: 330, distance: 212.2
click at [508, 330] on div "Preview This is how your input parameters will be applied: 1 Generate Initial N…" at bounding box center [495, 239] width 210 height 211
copy div "Preview This is how your input parameters will be applied: 1 Generate Initial N…"
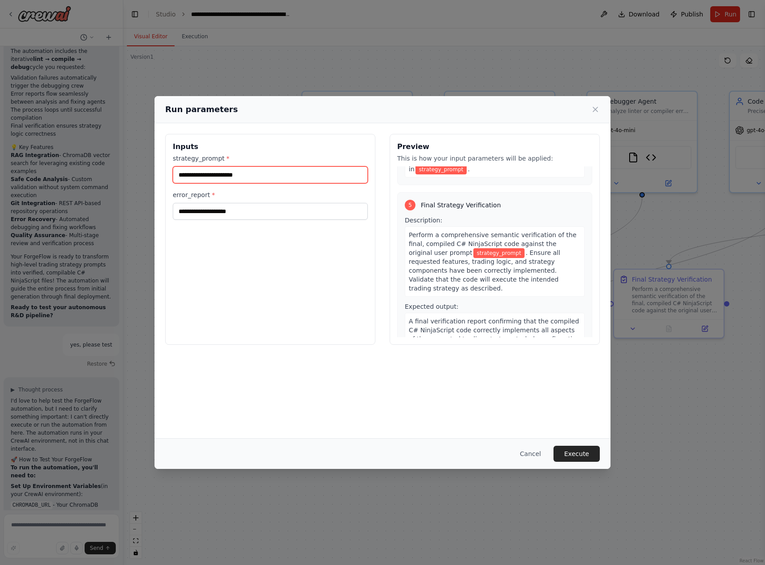
click at [226, 179] on input "strategy_prompt *" at bounding box center [270, 175] width 195 height 17
paste input "**********"
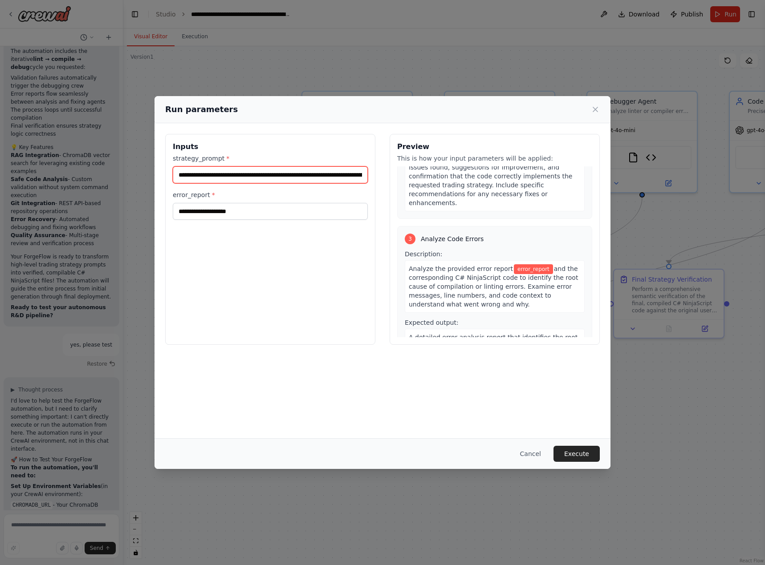
scroll to position [1207, 0]
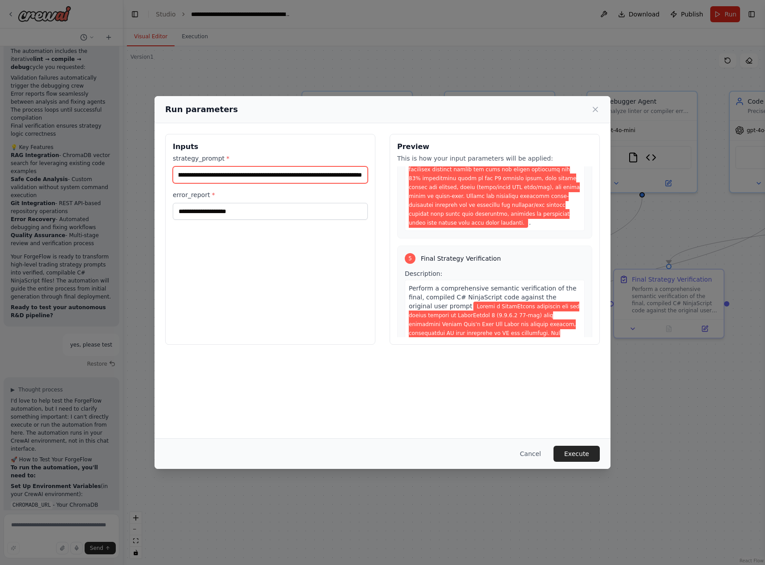
type input "**********"
click at [307, 338] on div "Inputs strategy_prompt * error_report *" at bounding box center [270, 239] width 210 height 211
click at [580, 453] on button "Execute" at bounding box center [576, 454] width 46 height 16
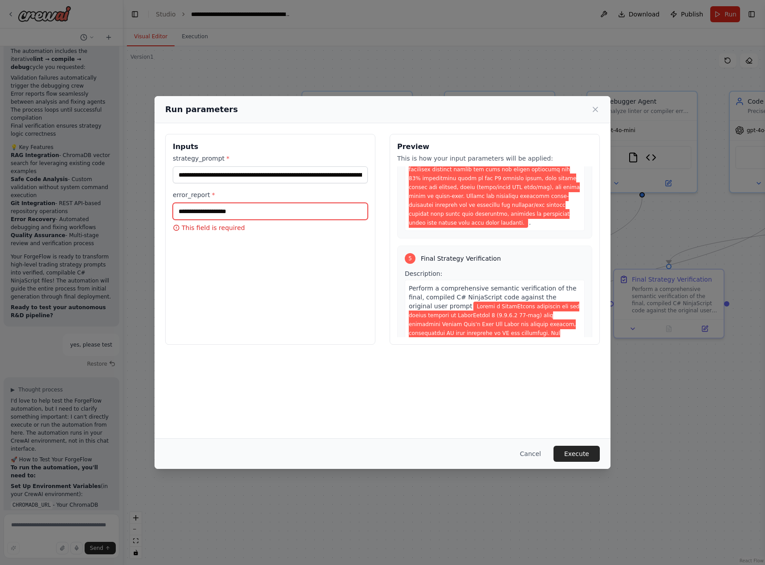
click at [228, 215] on input "error_report *" at bounding box center [270, 211] width 195 height 17
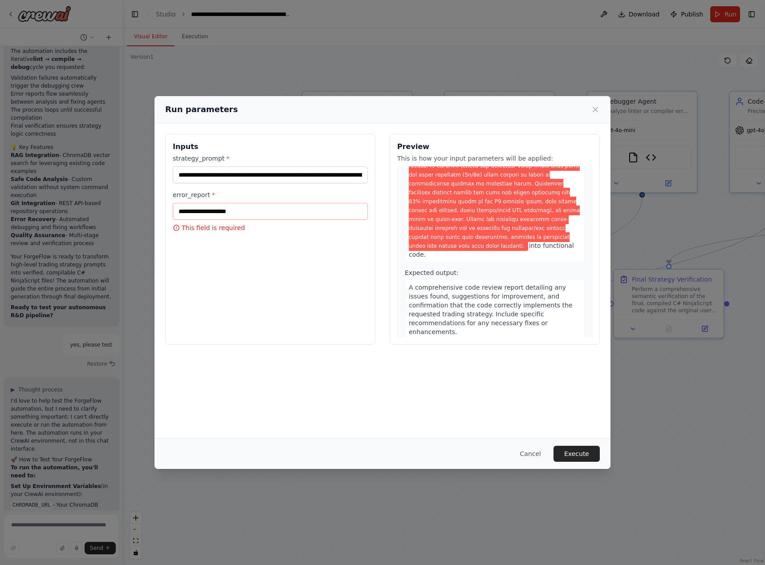
scroll to position [668, 0]
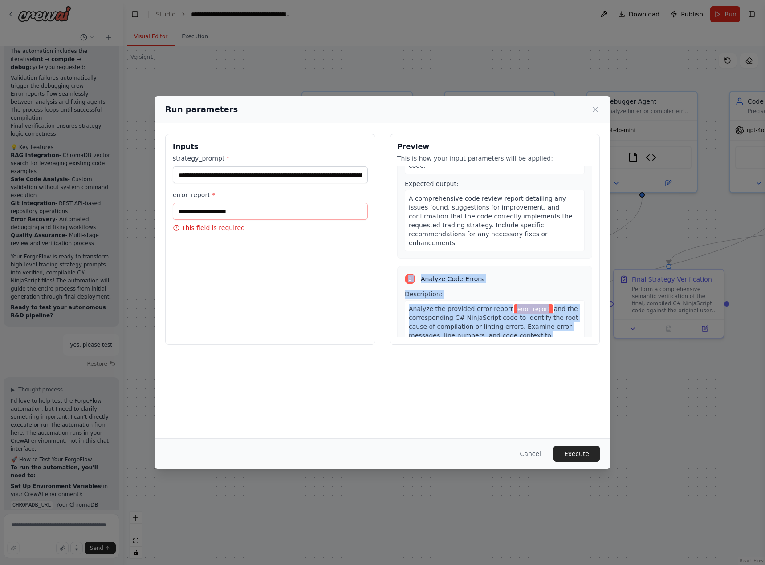
drag, startPoint x: 440, startPoint y: 298, endPoint x: 406, endPoint y: 205, distance: 99.0
click at [406, 266] on div "3 Analyze Code Errors Description: Analyze the provided error report error_repo…" at bounding box center [494, 347] width 195 height 163
copy div "3 Analyze Code Errors Description: Analyze the provided error report error_repo…"
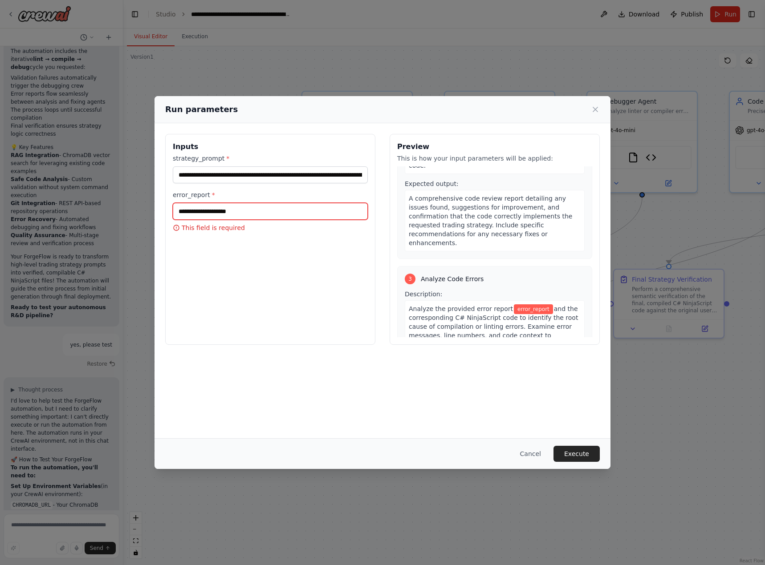
click at [195, 217] on input "error_report *" at bounding box center [270, 211] width 195 height 17
paste input "**********"
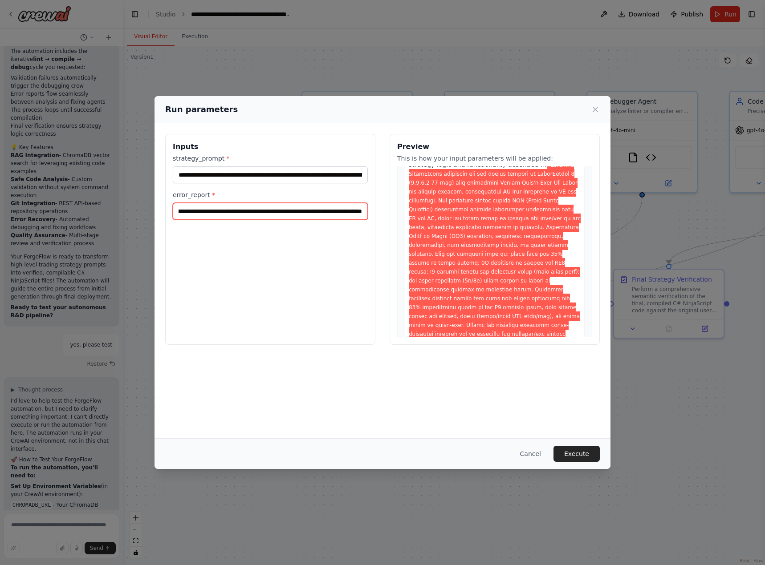
scroll to position [1598, 0]
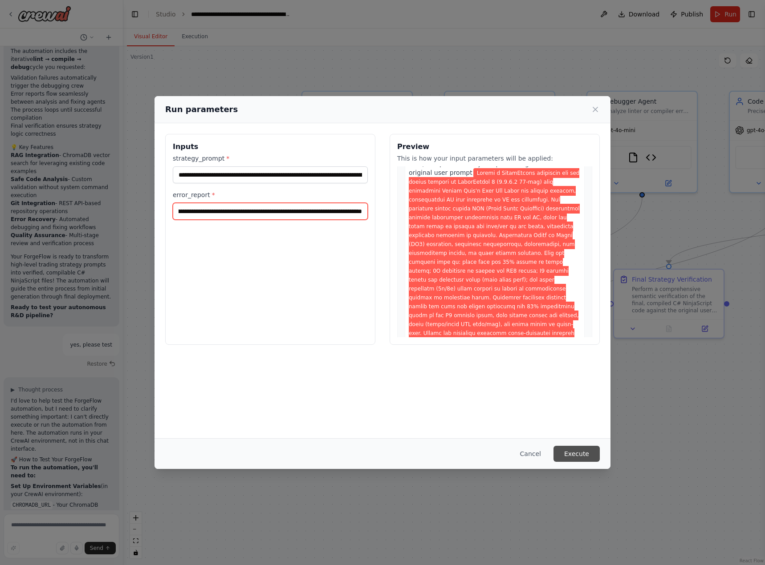
type input "**********"
click at [571, 452] on button "Execute" at bounding box center [576, 454] width 46 height 16
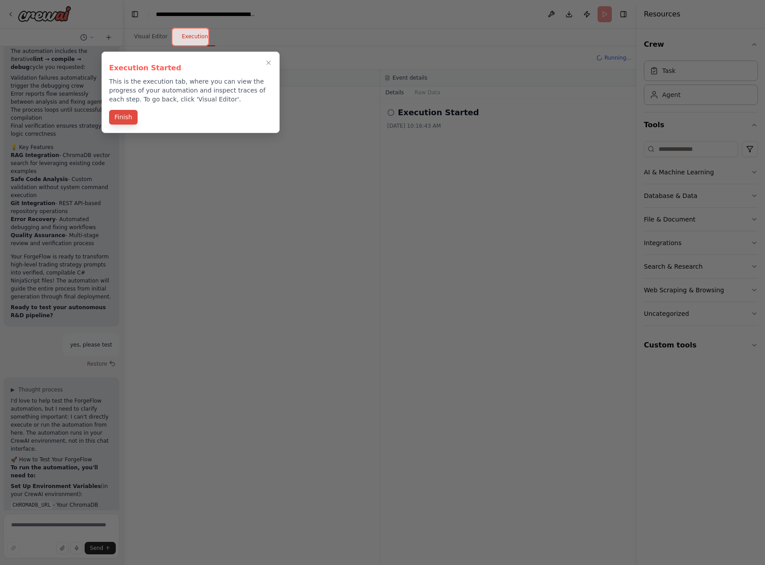
click at [122, 116] on button "Finish" at bounding box center [123, 117] width 28 height 15
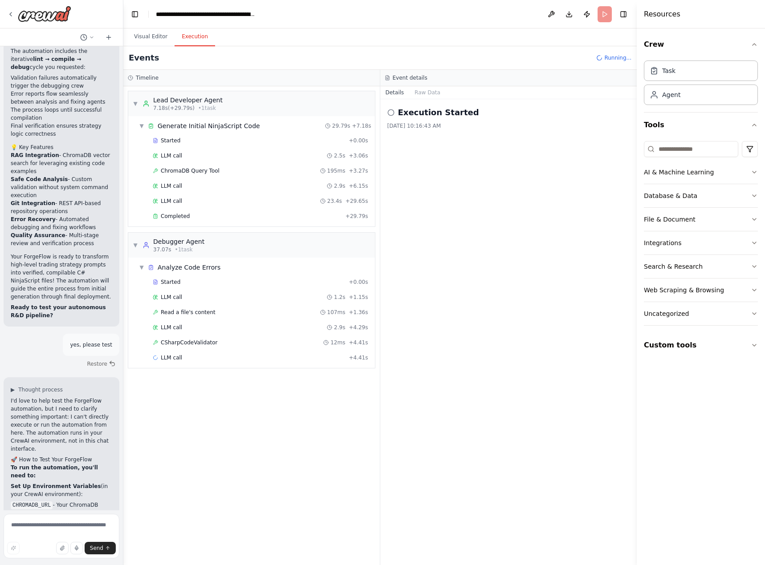
scroll to position [5276, 0]
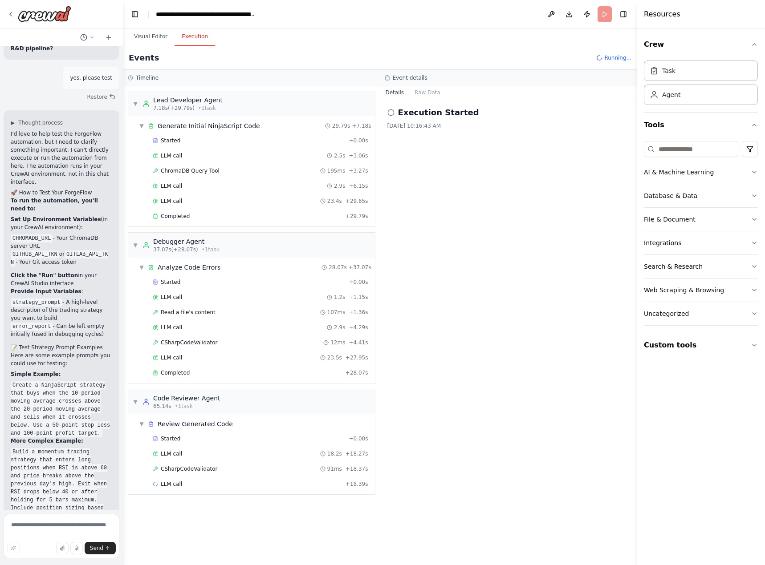
click at [752, 173] on icon "button" at bounding box center [754, 172] width 7 height 7
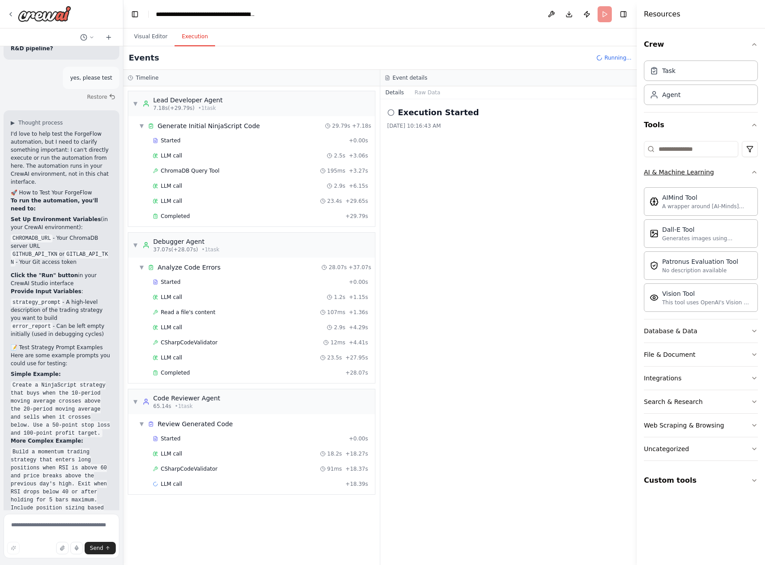
click at [754, 173] on icon "button" at bounding box center [754, 172] width 7 height 7
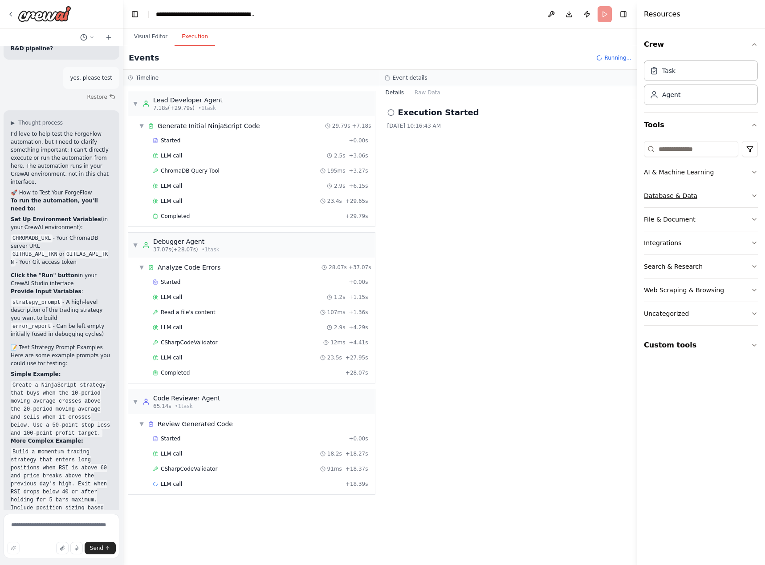
click at [755, 194] on icon "button" at bounding box center [754, 195] width 7 height 7
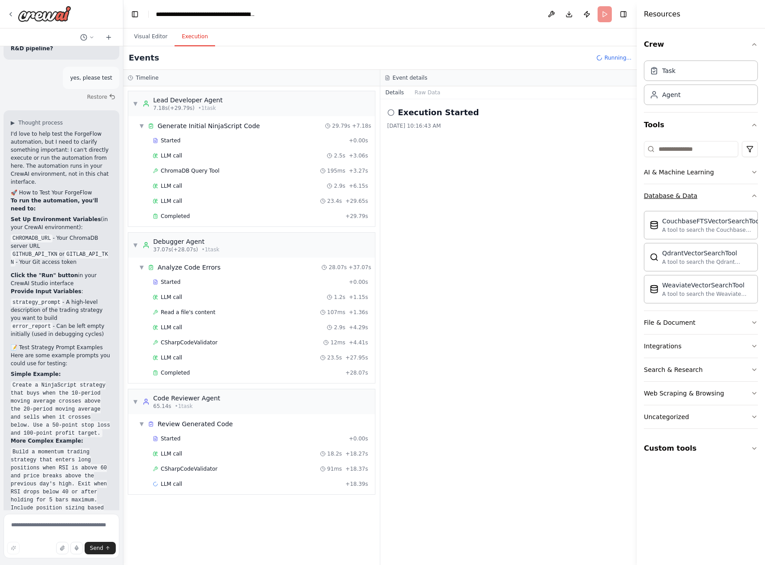
click at [755, 194] on icon "button" at bounding box center [754, 195] width 7 height 7
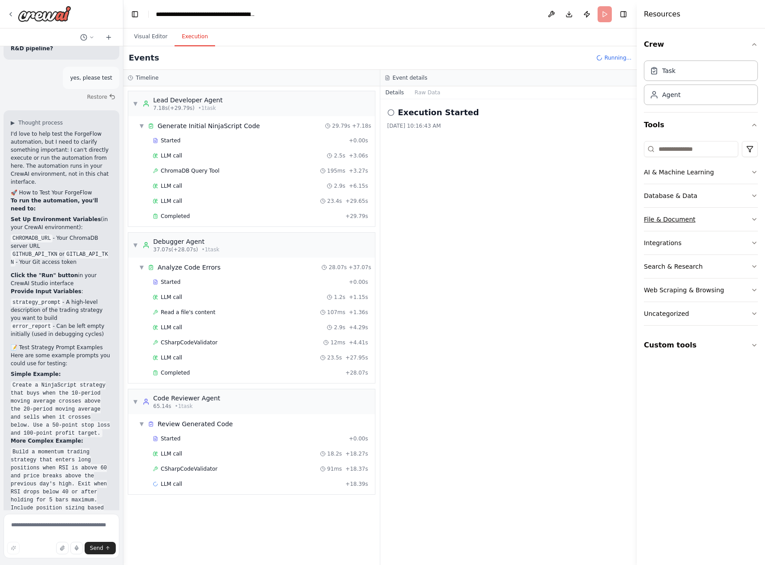
click at [755, 217] on icon "button" at bounding box center [754, 219] width 7 height 7
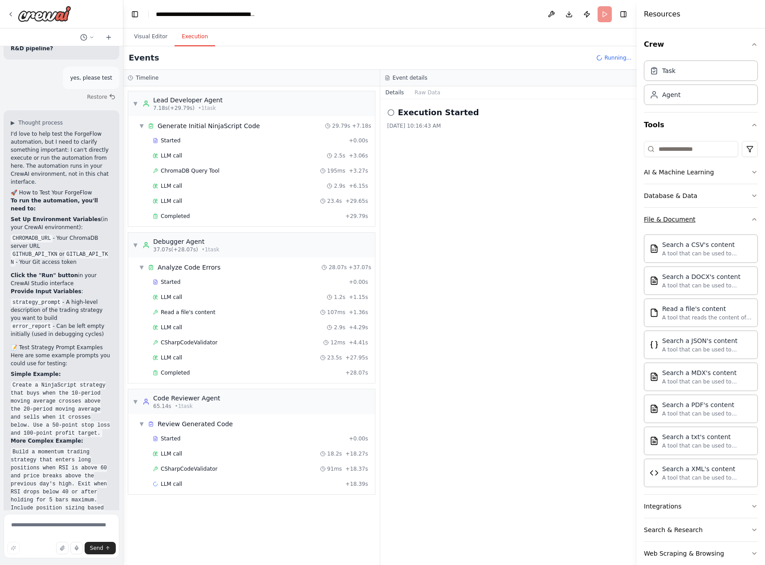
click at [755, 217] on div "Crew Task Agent Tools AI & Machine Learning Database & Data File & Document Sea…" at bounding box center [701, 296] width 128 height 537
click at [751, 219] on icon "button" at bounding box center [754, 219] width 7 height 7
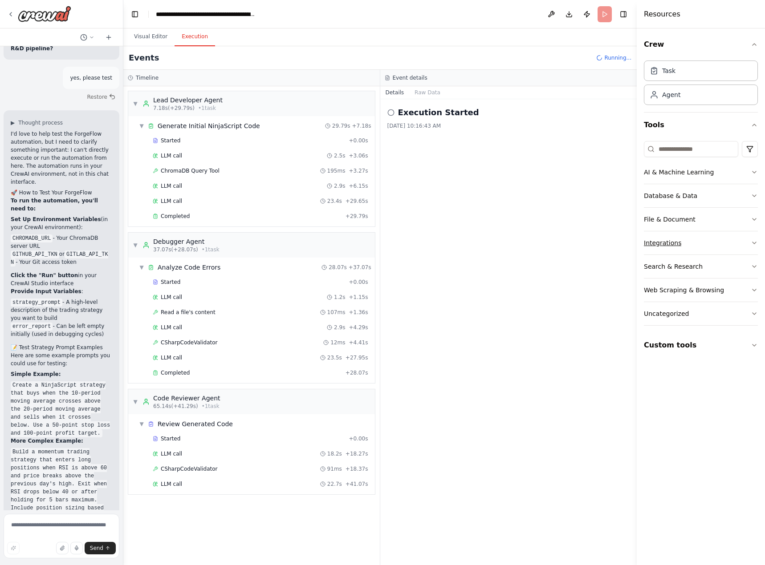
click at [747, 240] on button "Integrations" at bounding box center [701, 243] width 114 height 23
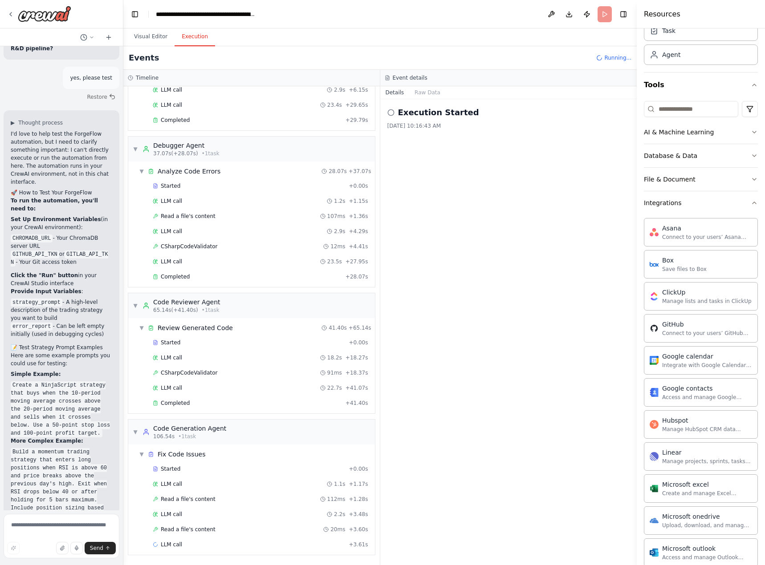
scroll to position [0, 0]
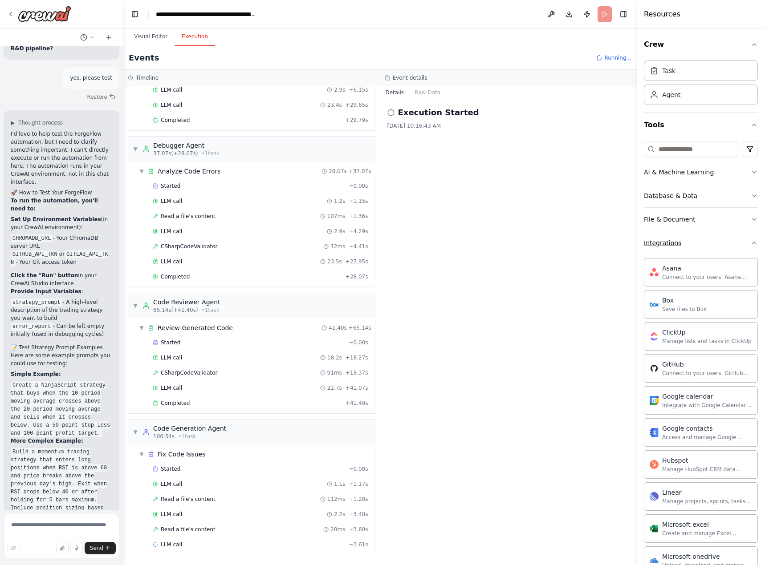
click at [751, 242] on icon "button" at bounding box center [754, 243] width 7 height 7
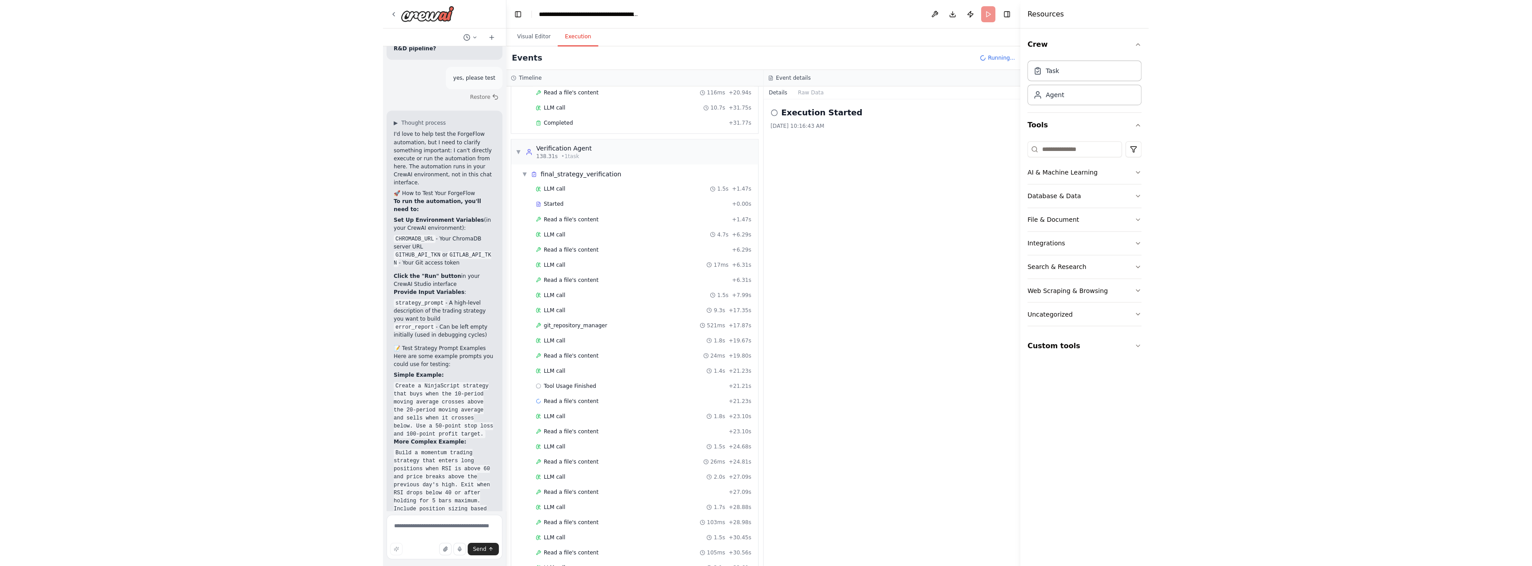
scroll to position [581, 0]
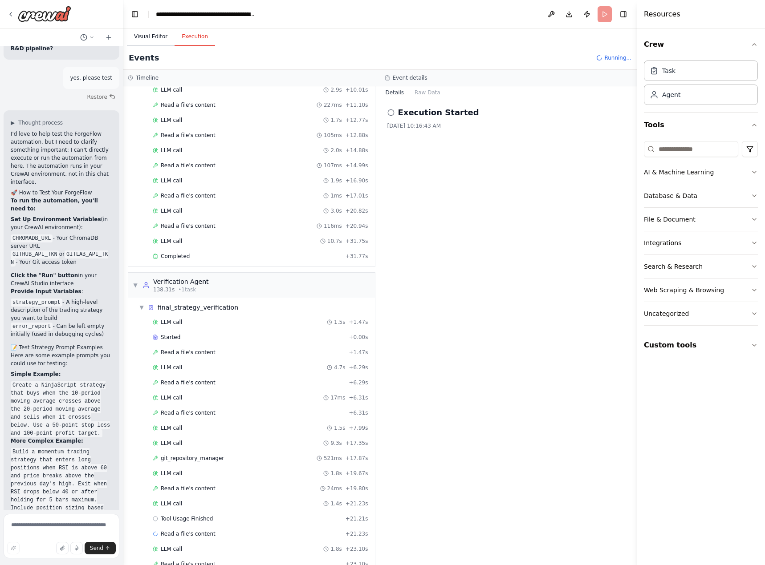
click at [149, 39] on button "Visual Editor" at bounding box center [151, 37] width 48 height 19
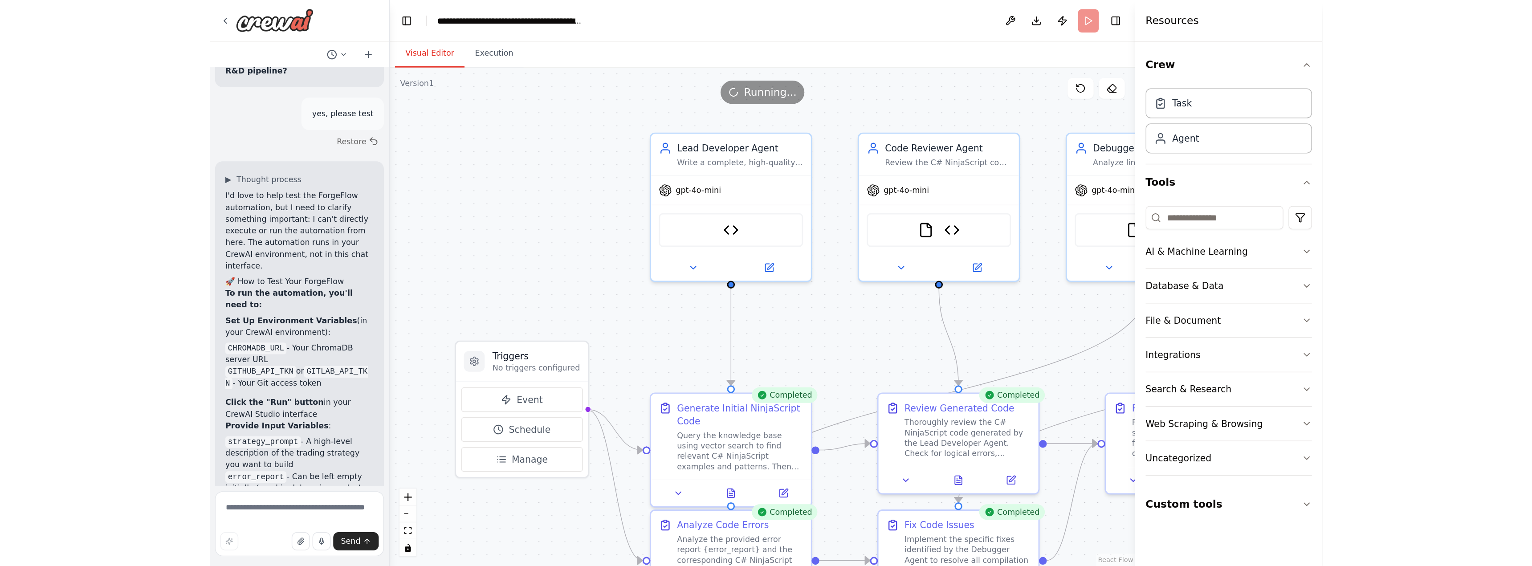
scroll to position [5276, 0]
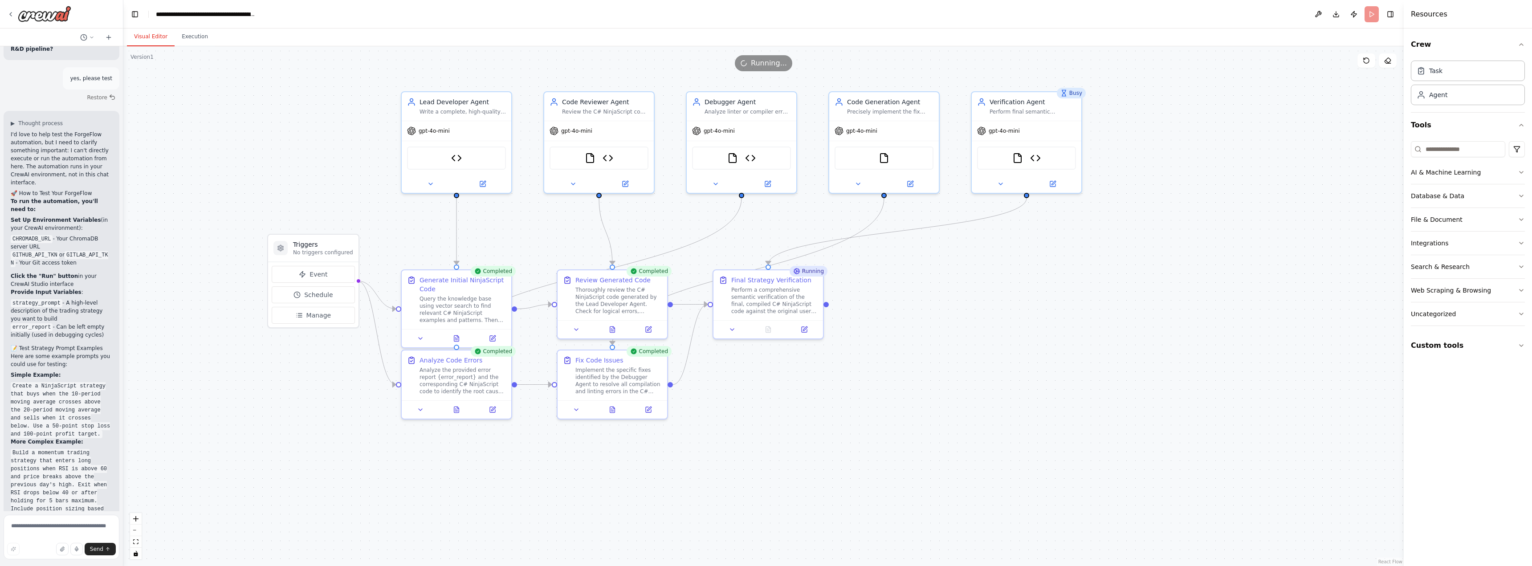
drag, startPoint x: 757, startPoint y: 482, endPoint x: 856, endPoint y: 483, distance: 99.3
click at [764, 483] on div ".deletable-edge-delete-btn { width: 20px; height: 20px; border: 0px solid #ffff…" at bounding box center [763, 306] width 1280 height 520
click at [183, 39] on button "Execution" at bounding box center [195, 37] width 41 height 19
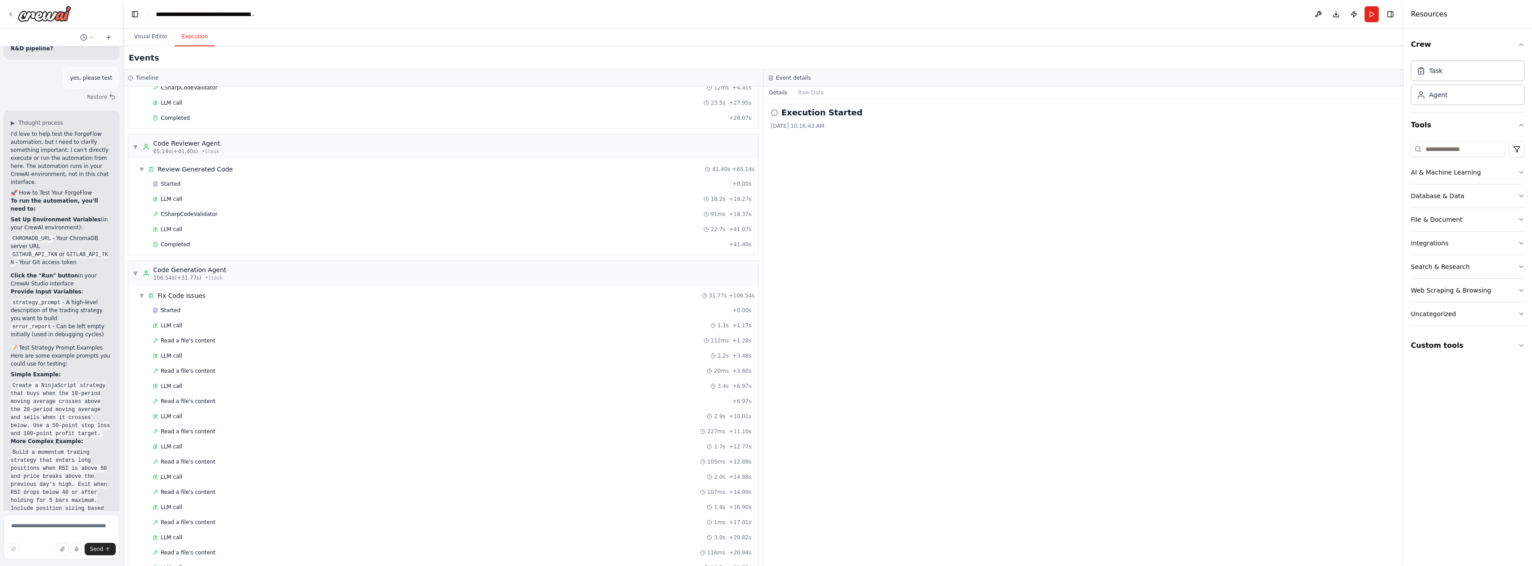
scroll to position [0, 0]
click at [151, 37] on button "Visual Editor" at bounding box center [151, 37] width 48 height 19
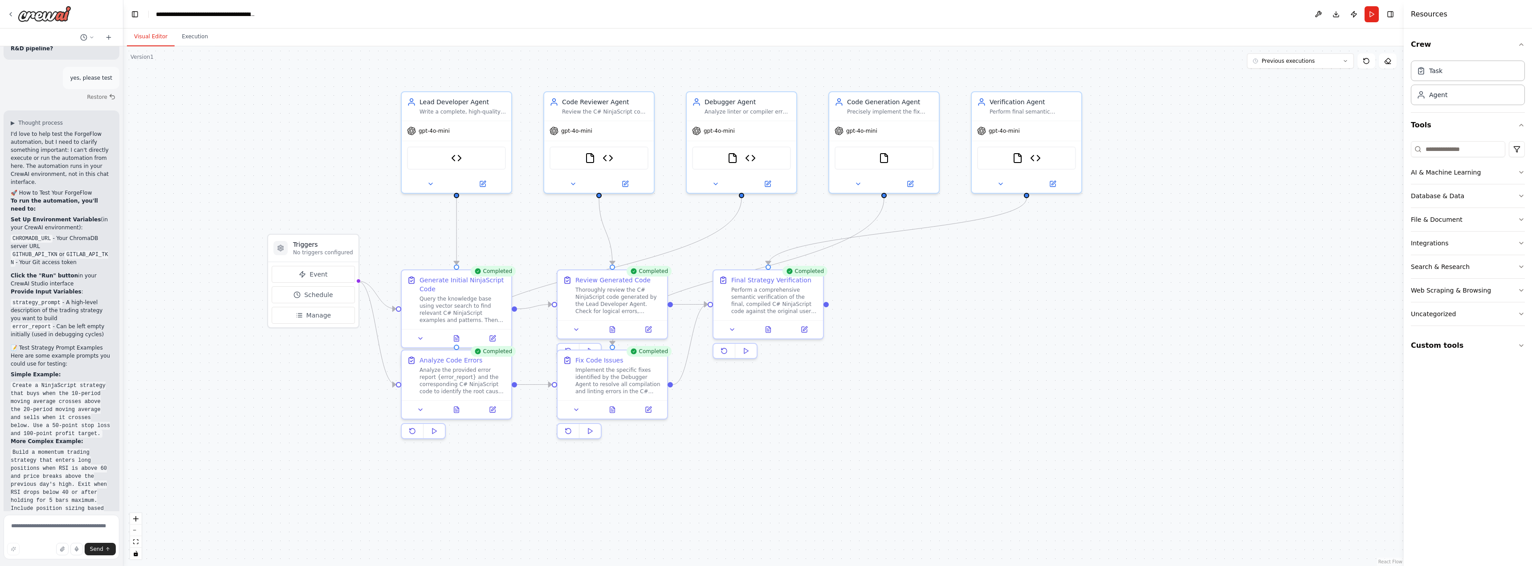
click at [764, 275] on div "Completed" at bounding box center [804, 271] width 45 height 11
click at [764, 295] on div "Perform a comprehensive semantic verification of the final, compiled C# NinjaSc…" at bounding box center [774, 299] width 86 height 28
click at [728, 330] on icon at bounding box center [731, 327] width 7 height 7
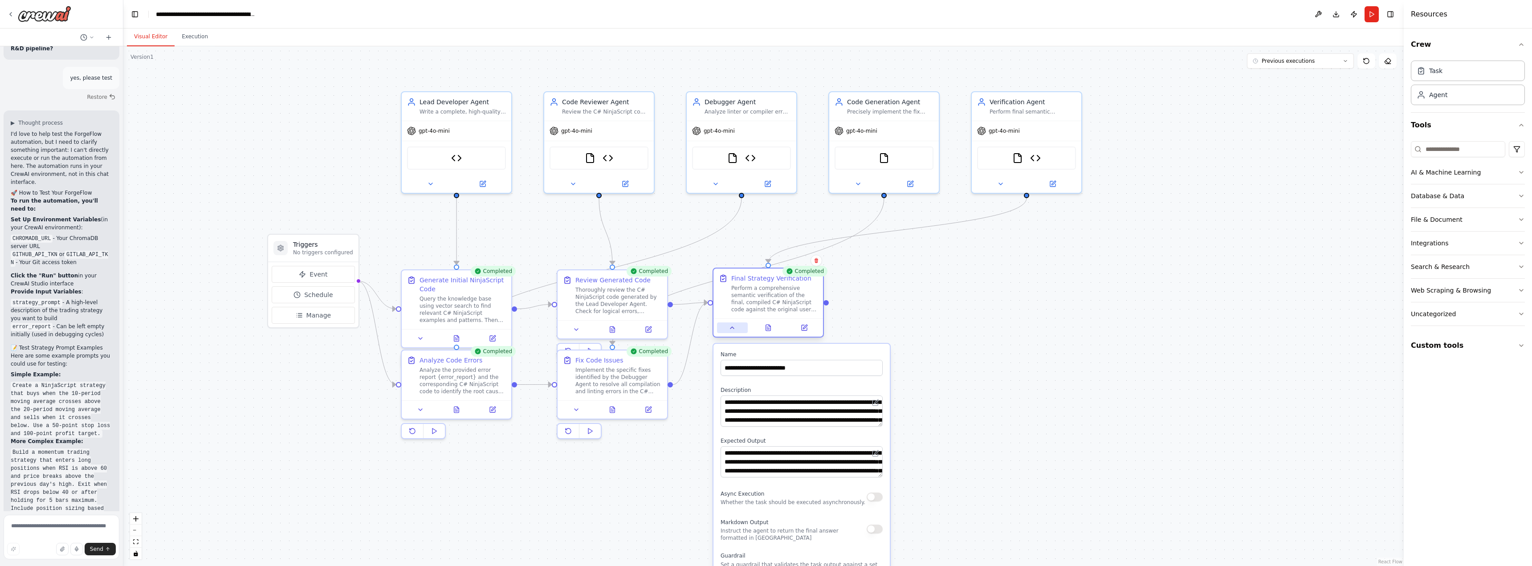
click at [728, 330] on icon at bounding box center [731, 327] width 7 height 7
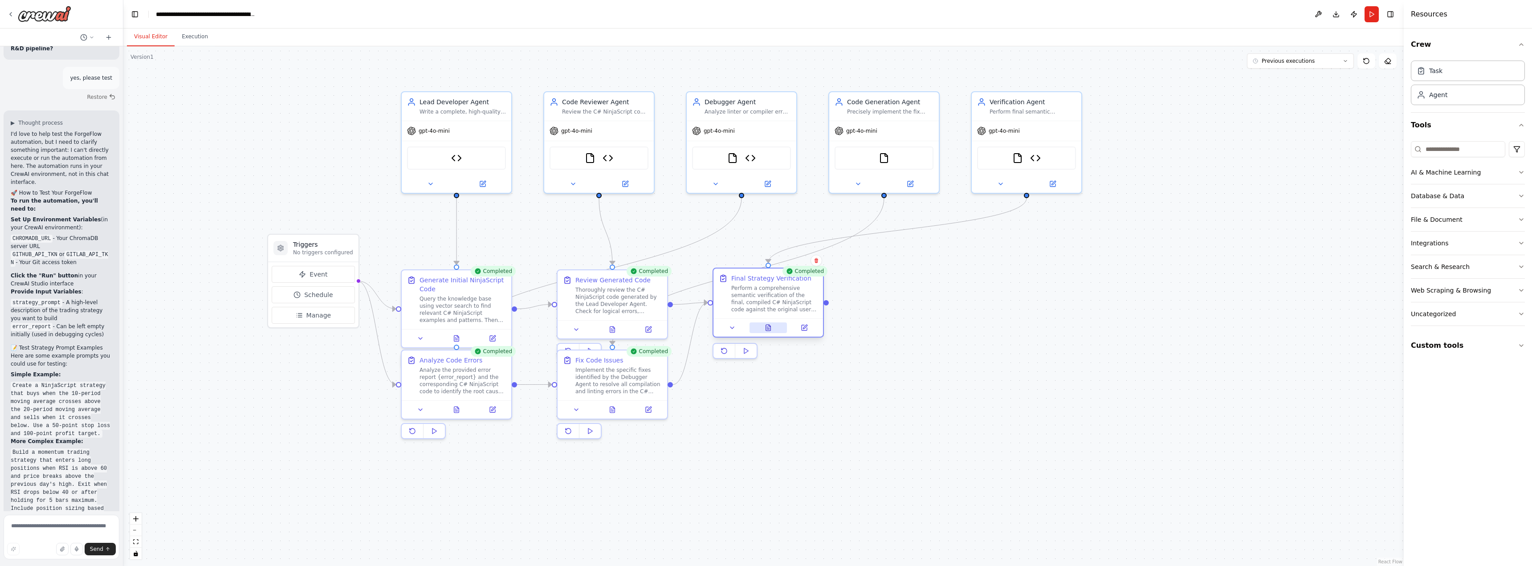
click at [764, 328] on icon at bounding box center [768, 328] width 5 height 6
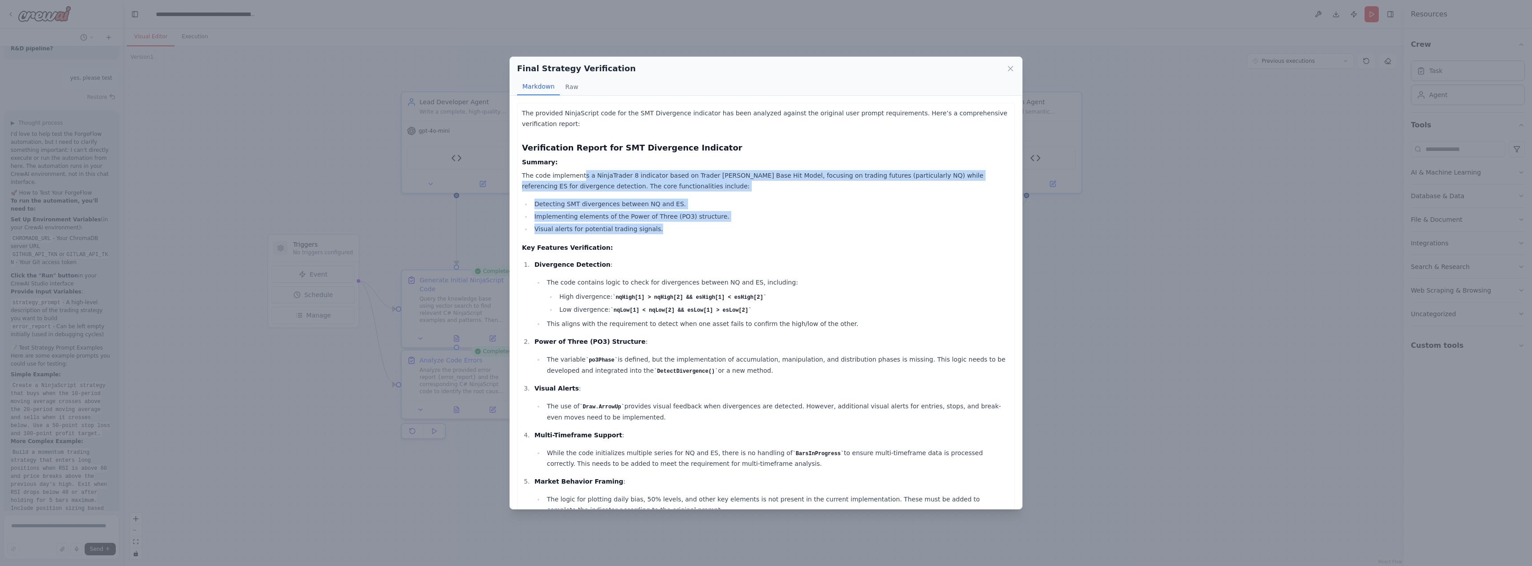
drag, startPoint x: 577, startPoint y: 164, endPoint x: 672, endPoint y: 216, distance: 108.2
click at [672, 216] on div "The provided NinjaScript code for the SMT Divergence indicator has been analyze…" at bounding box center [766, 435] width 488 height 654
click at [672, 224] on li "Visual alerts for potential trading signals." at bounding box center [771, 229] width 478 height 11
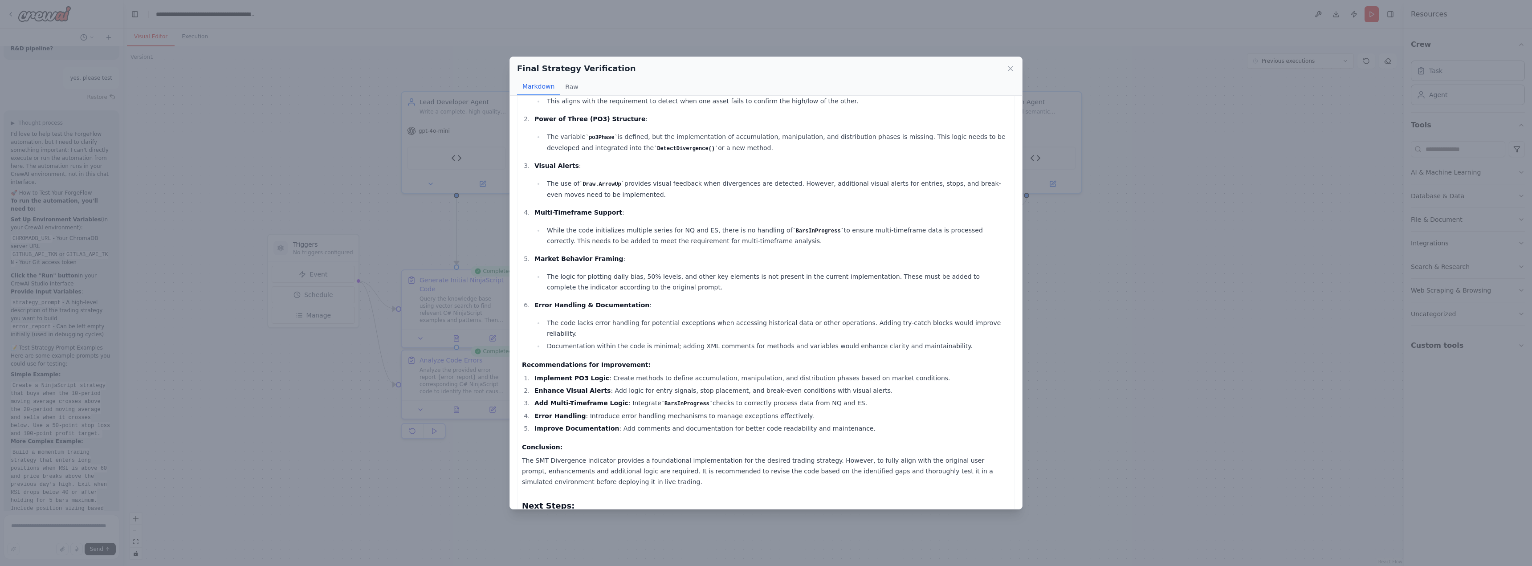
scroll to position [243, 0]
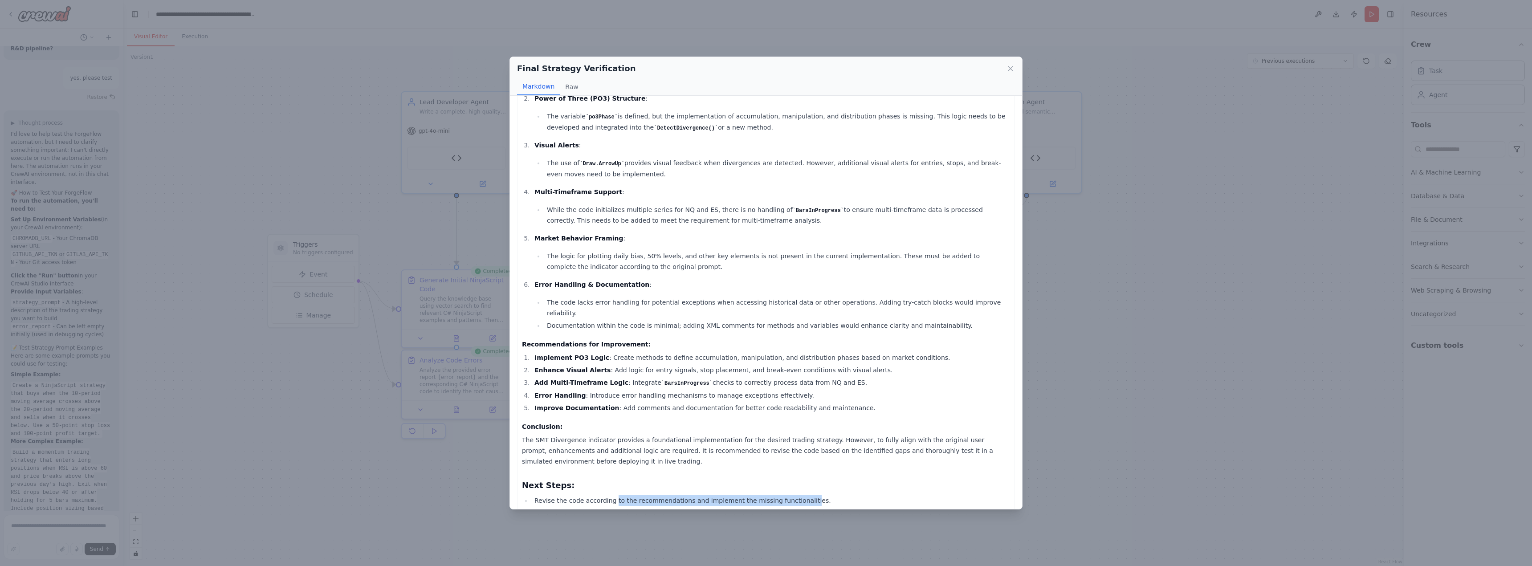
drag, startPoint x: 636, startPoint y: 479, endPoint x: 788, endPoint y: 479, distance: 151.4
click at [764, 495] on li "Revise the code according to the recommendations and implement the missing func…" at bounding box center [771, 500] width 478 height 11
click at [641, 435] on p "The SMT Divergence indicator provides a foundational implementation for the des…" at bounding box center [766, 451] width 488 height 32
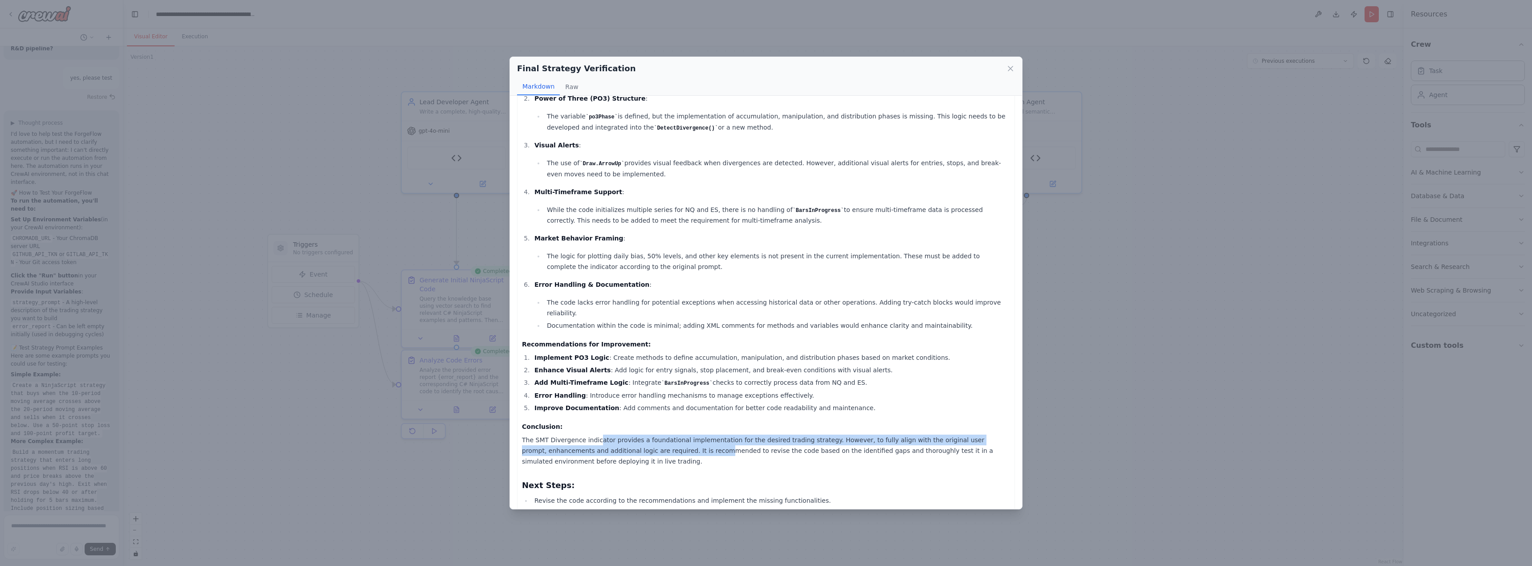
drag, startPoint x: 592, startPoint y: 416, endPoint x: 652, endPoint y: 427, distance: 60.7
click at [650, 435] on p "The SMT Divergence indicator provides a foundational implementation for the des…" at bounding box center [766, 451] width 488 height 32
click at [662, 435] on p "The SMT Divergence indicator provides a foundational implementation for the des…" at bounding box center [766, 451] width 488 height 32
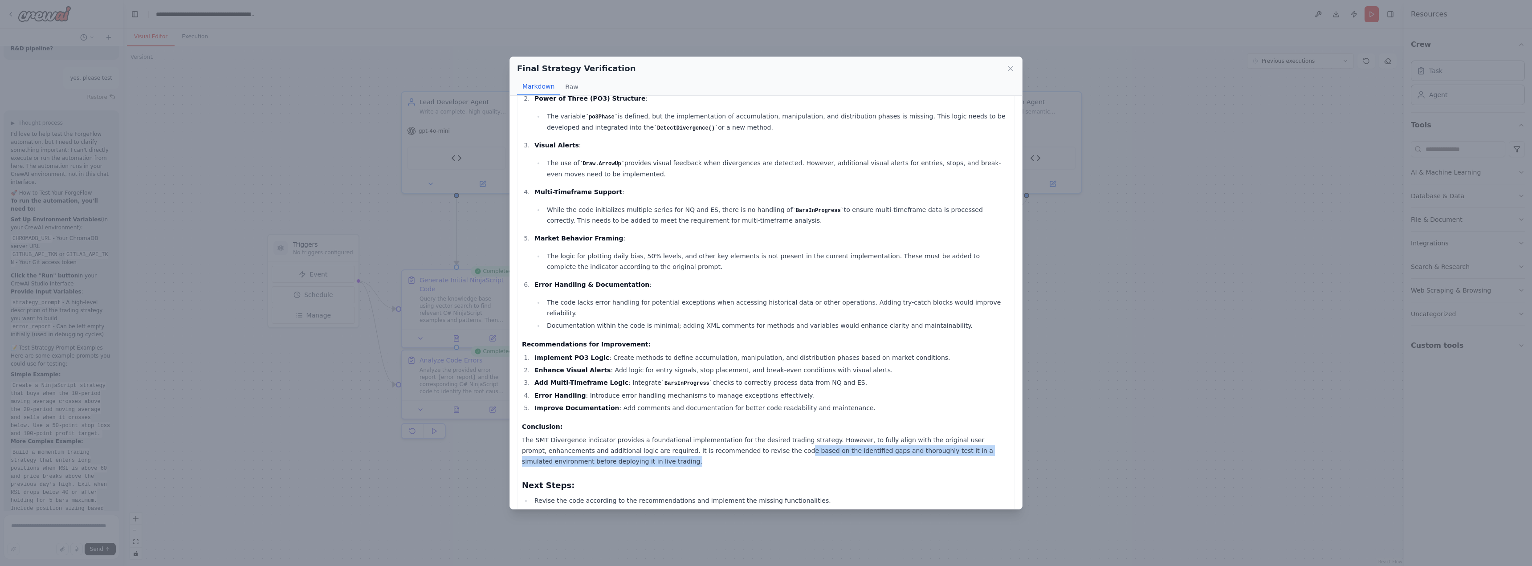
drag, startPoint x: 713, startPoint y: 427, endPoint x: 961, endPoint y: 442, distance: 248.4
click at [764, 442] on p "The SMT Divergence indicator provides a foundational implementation for the des…" at bounding box center [766, 451] width 488 height 32
click at [764, 443] on div "The provided NinjaScript code for the SMT Divergence indicator has been analyze…" at bounding box center [766, 192] width 488 height 654
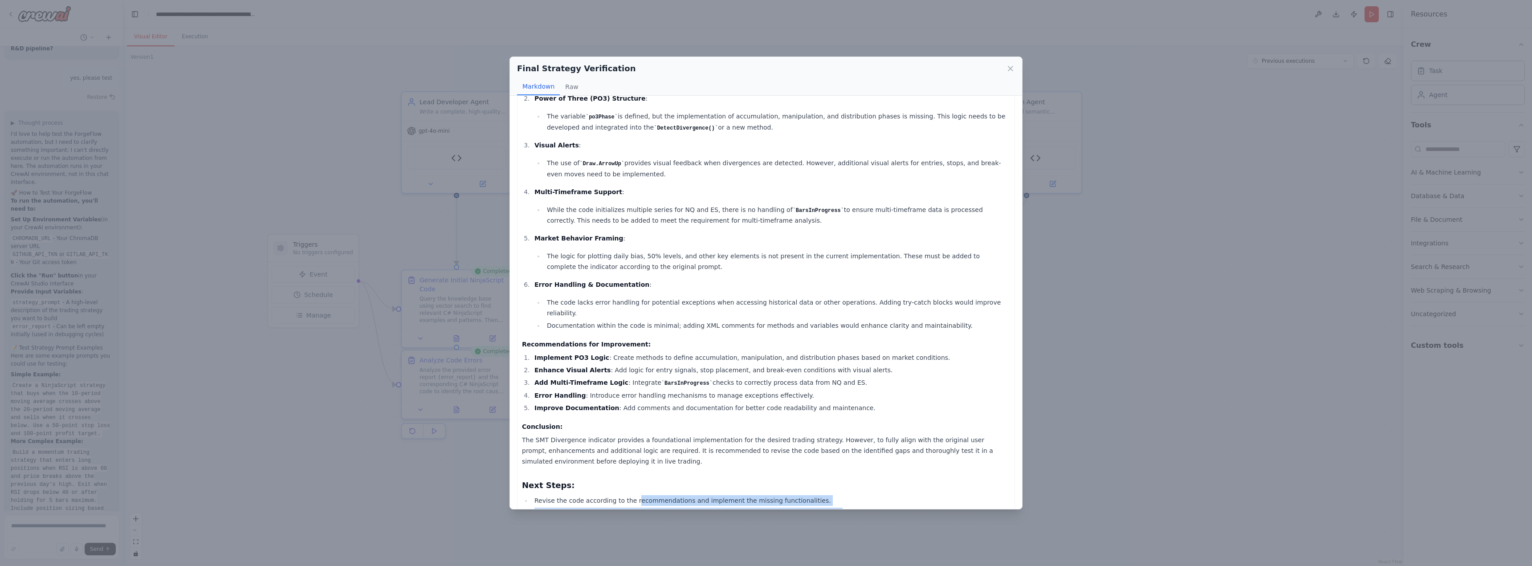
drag, startPoint x: 627, startPoint y: 474, endPoint x: 804, endPoint y: 490, distance: 177.1
click at [764, 495] on ul "Revise the code according to the recommendations and implement the missing func…" at bounding box center [766, 506] width 488 height 23
click at [764, 508] on li "Conduct extensive testing to ensure that the indicator performs as intended in …" at bounding box center [771, 513] width 478 height 11
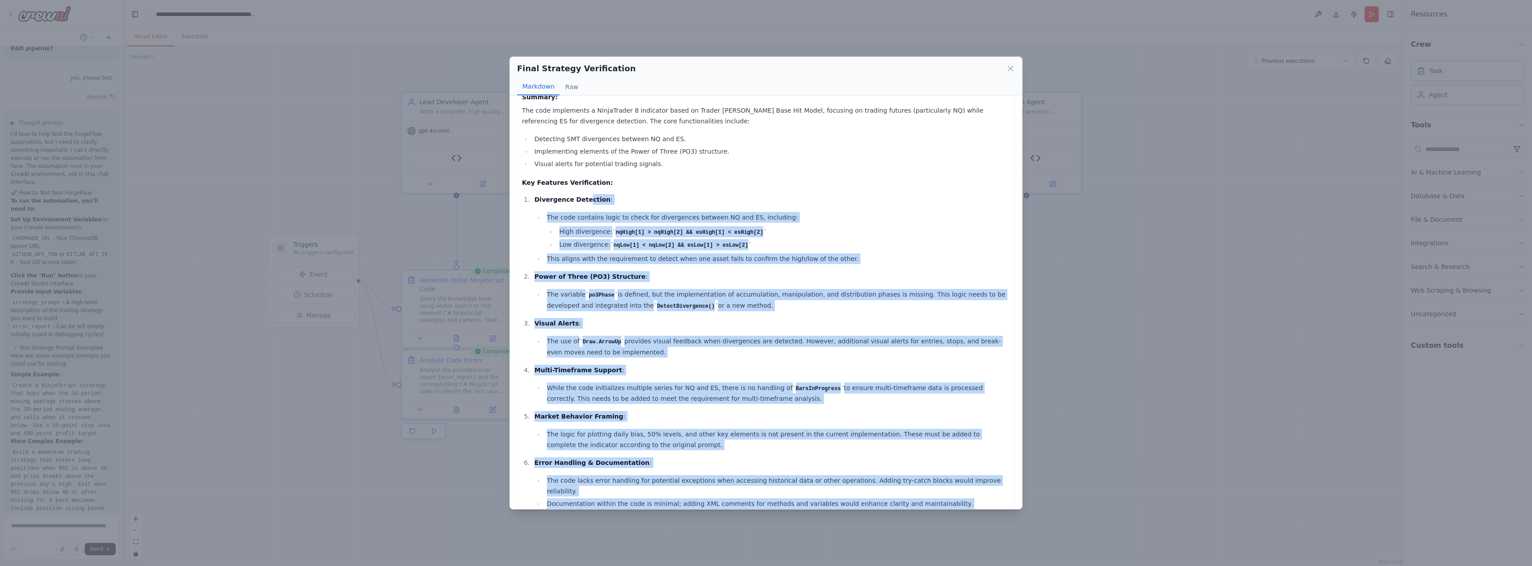
scroll to position [0, 0]
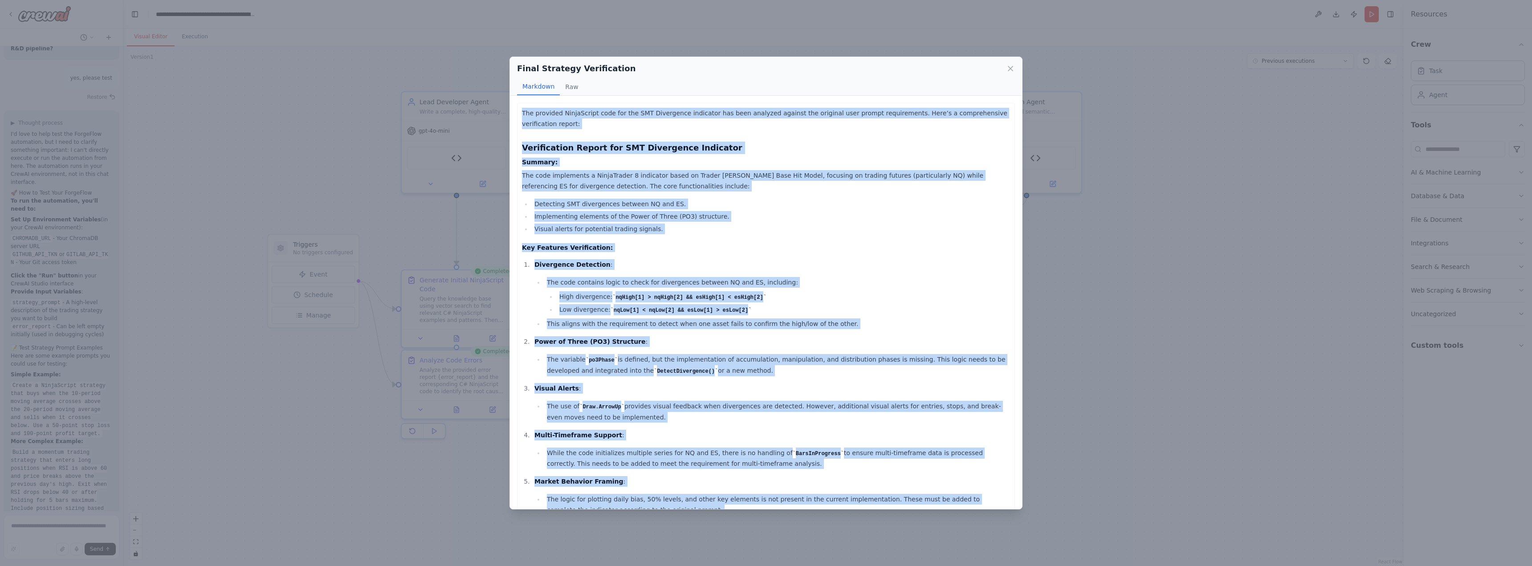
drag, startPoint x: 828, startPoint y: 491, endPoint x: 518, endPoint y: 109, distance: 491.9
click at [518, 109] on div "The provided NinjaScript code for the SMT Divergence indicator has been analyze…" at bounding box center [766, 435] width 498 height 665
copy div "The provided NinjaScript code for the SMT Divergence indicator has been analyze…"
click at [311, 433] on div "Final Strategy Verification Markdown Raw The provided NinjaScript code for the …" at bounding box center [766, 283] width 1532 height 566
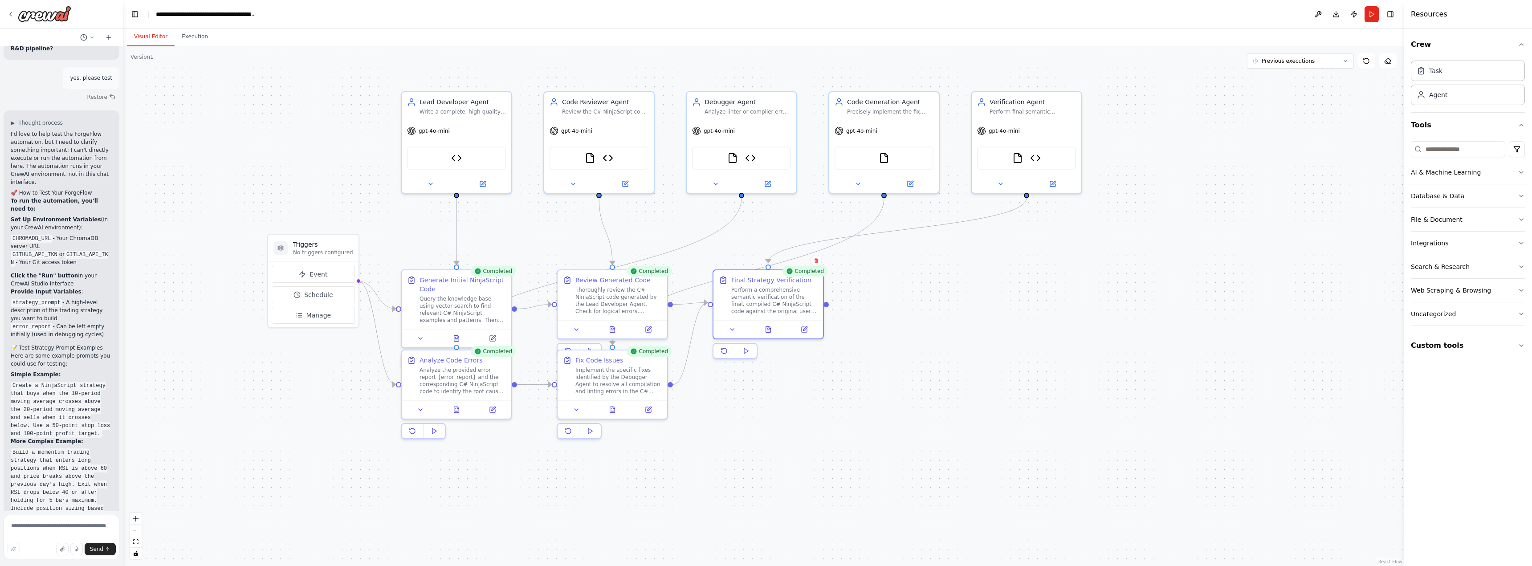
scroll to position [5348, 0]
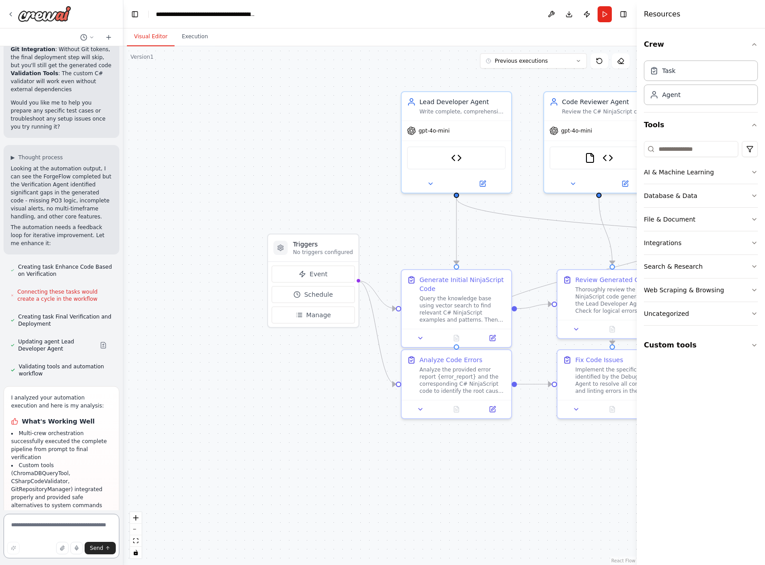
scroll to position [5945, 0]
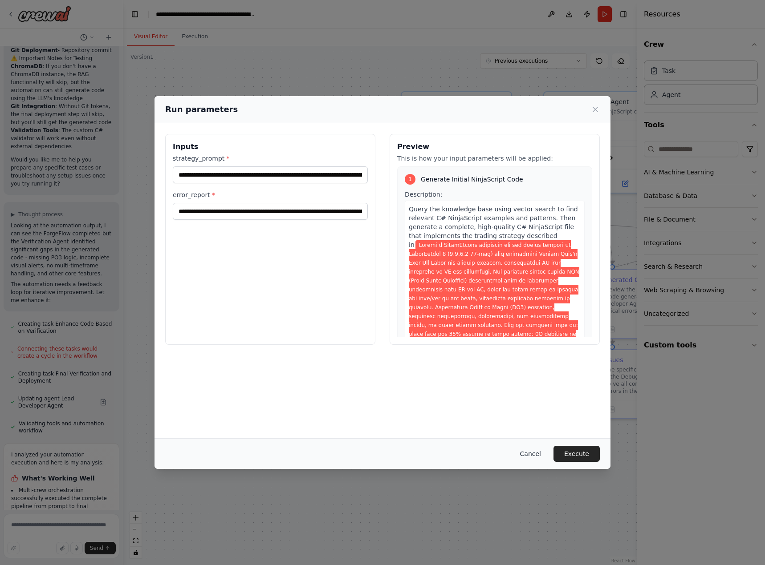
click at [533, 452] on button "Cancel" at bounding box center [530, 454] width 35 height 16
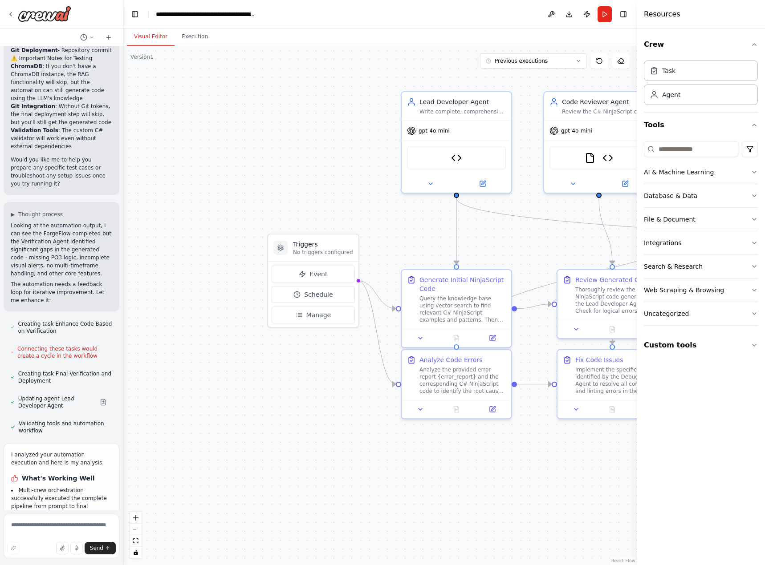
scroll to position [5784, 0]
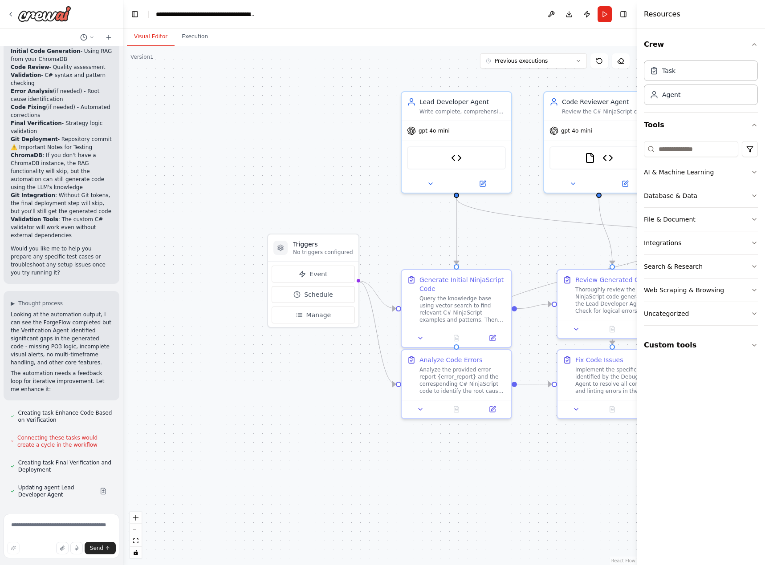
click at [41, 435] on span "Connecting these tasks would create a cycle in the workflow" at bounding box center [64, 442] width 95 height 14
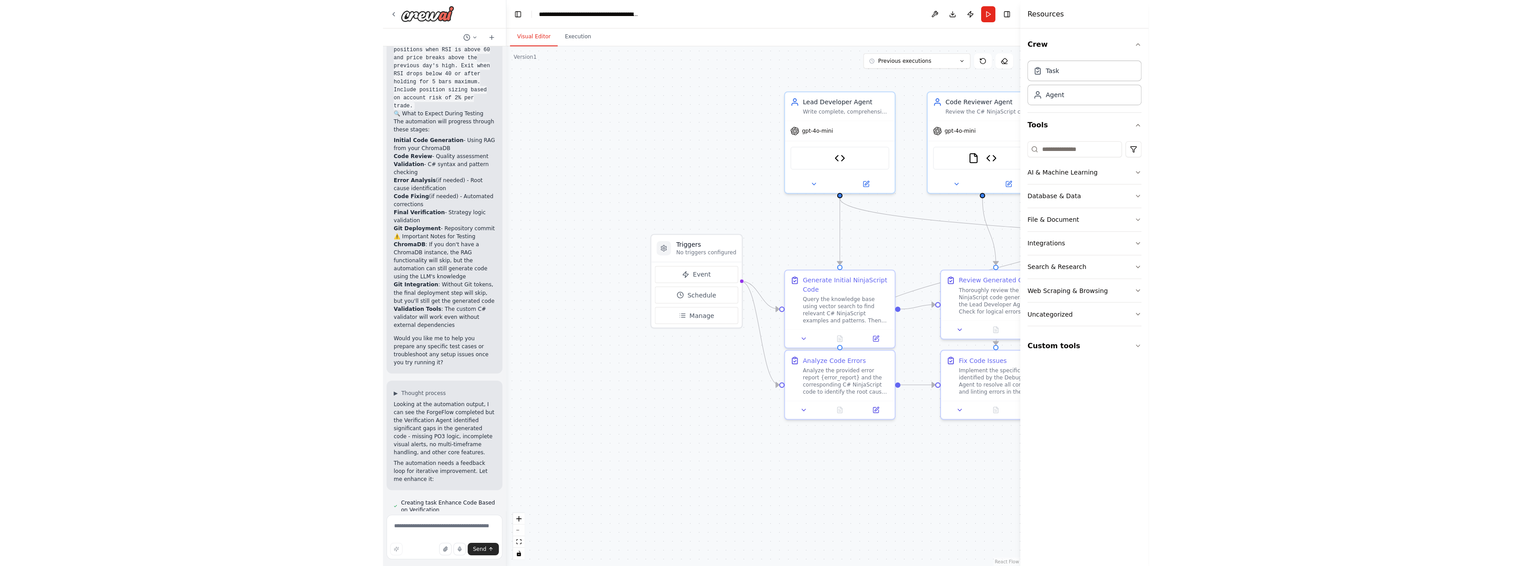
scroll to position [5873, 0]
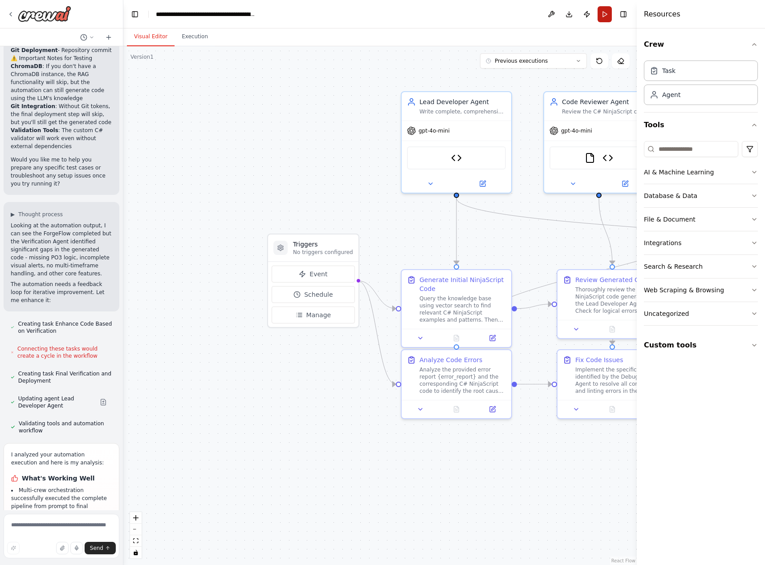
click at [605, 12] on button "Run" at bounding box center [604, 14] width 14 height 16
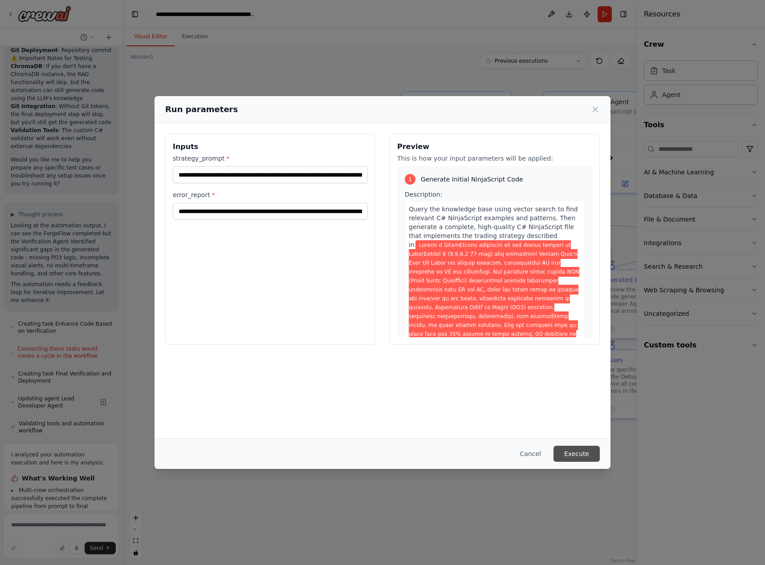
click at [573, 453] on button "Execute" at bounding box center [576, 454] width 46 height 16
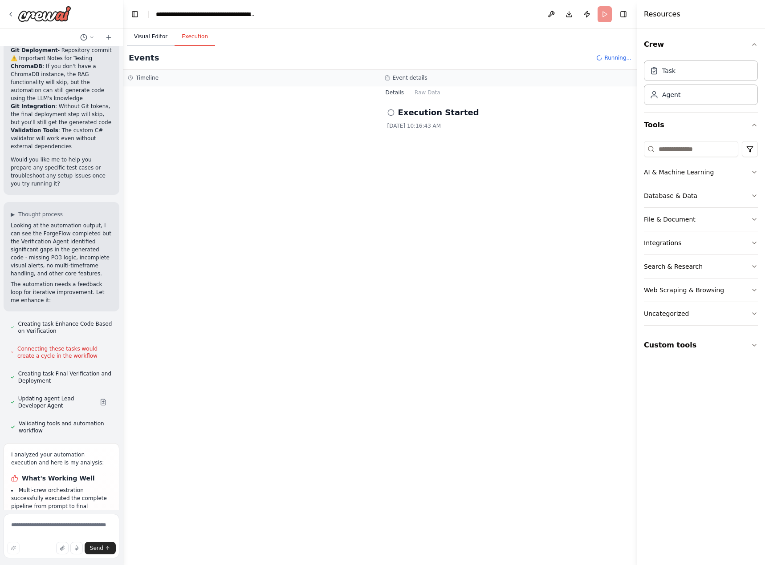
click at [162, 35] on button "Visual Editor" at bounding box center [151, 37] width 48 height 19
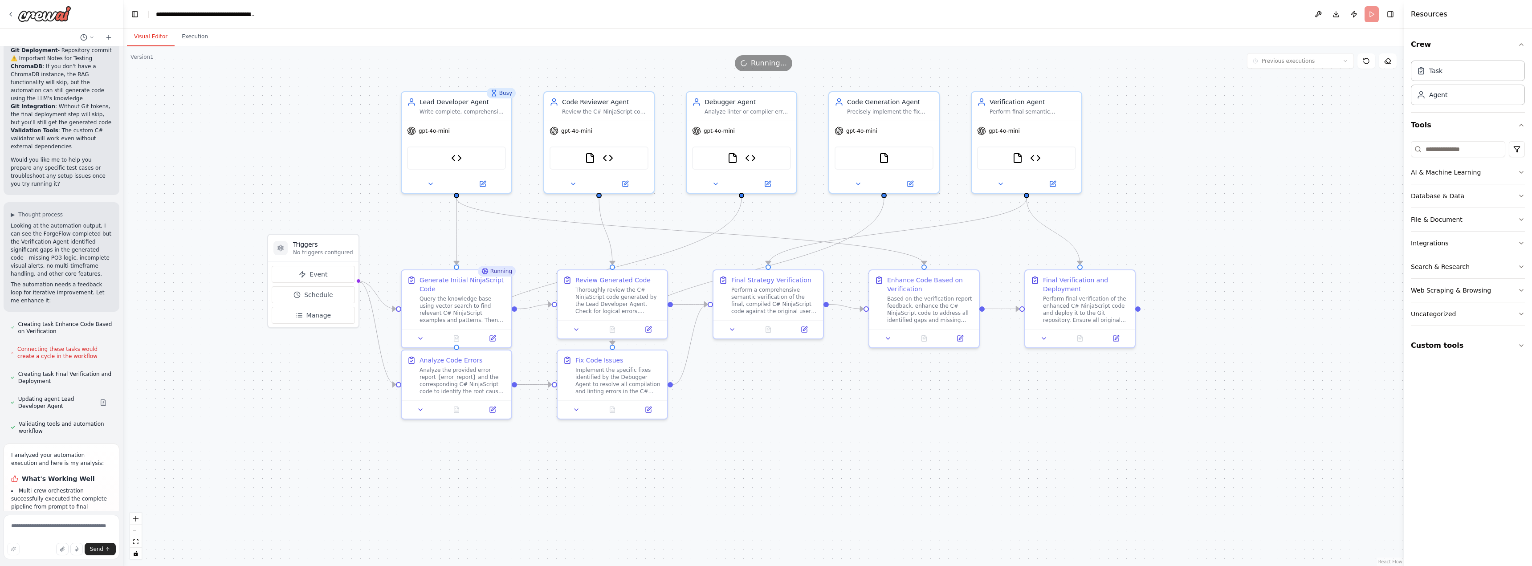
scroll to position [5872, 0]
click at [189, 39] on button "Execution" at bounding box center [195, 37] width 41 height 19
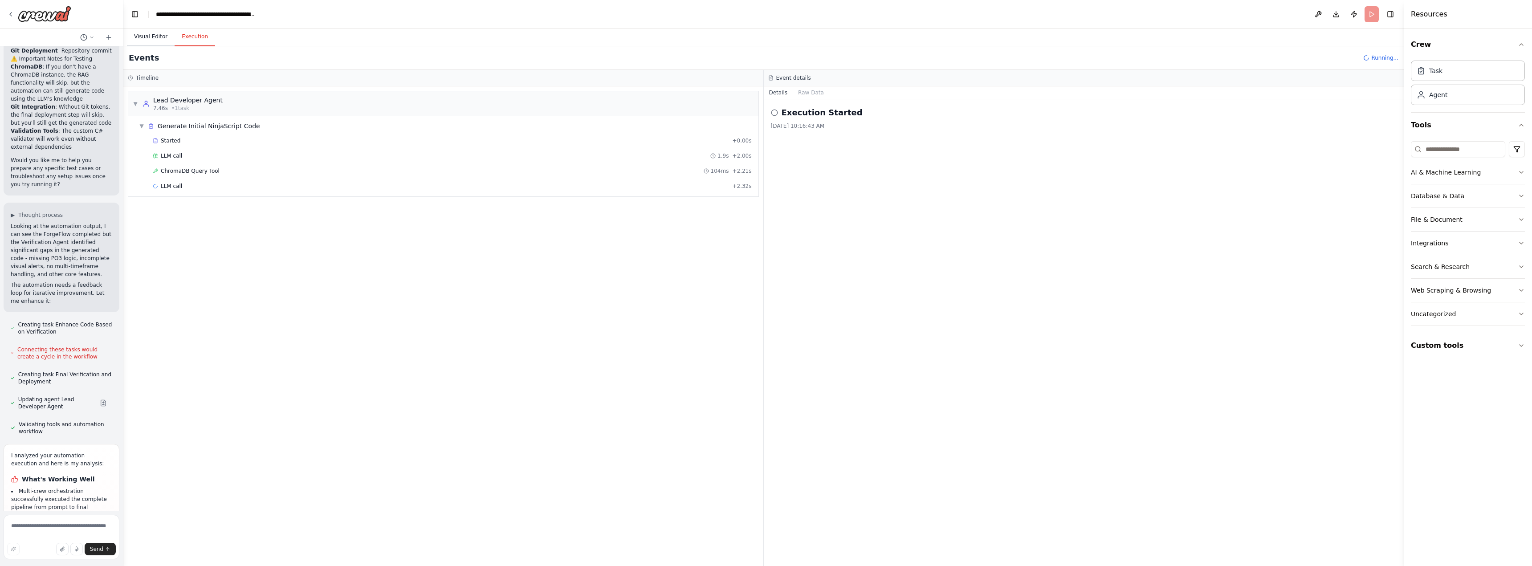
click at [153, 37] on button "Visual Editor" at bounding box center [151, 37] width 48 height 19
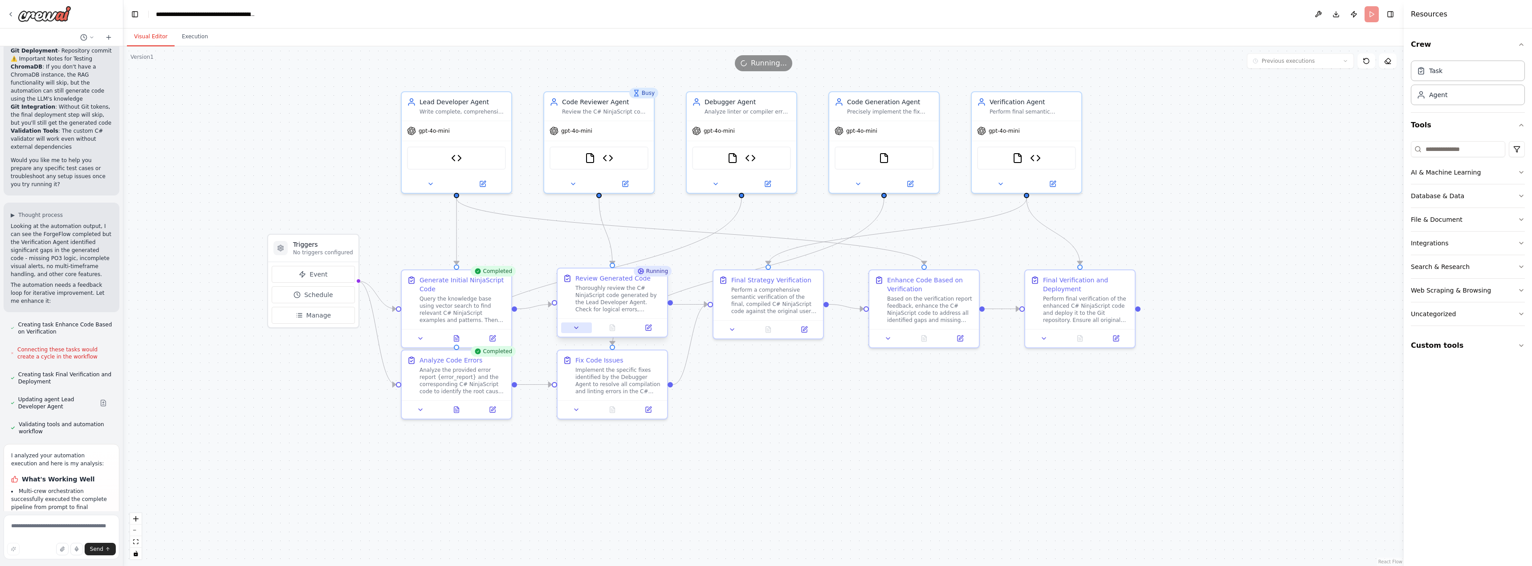
click at [578, 331] on icon at bounding box center [576, 327] width 7 height 7
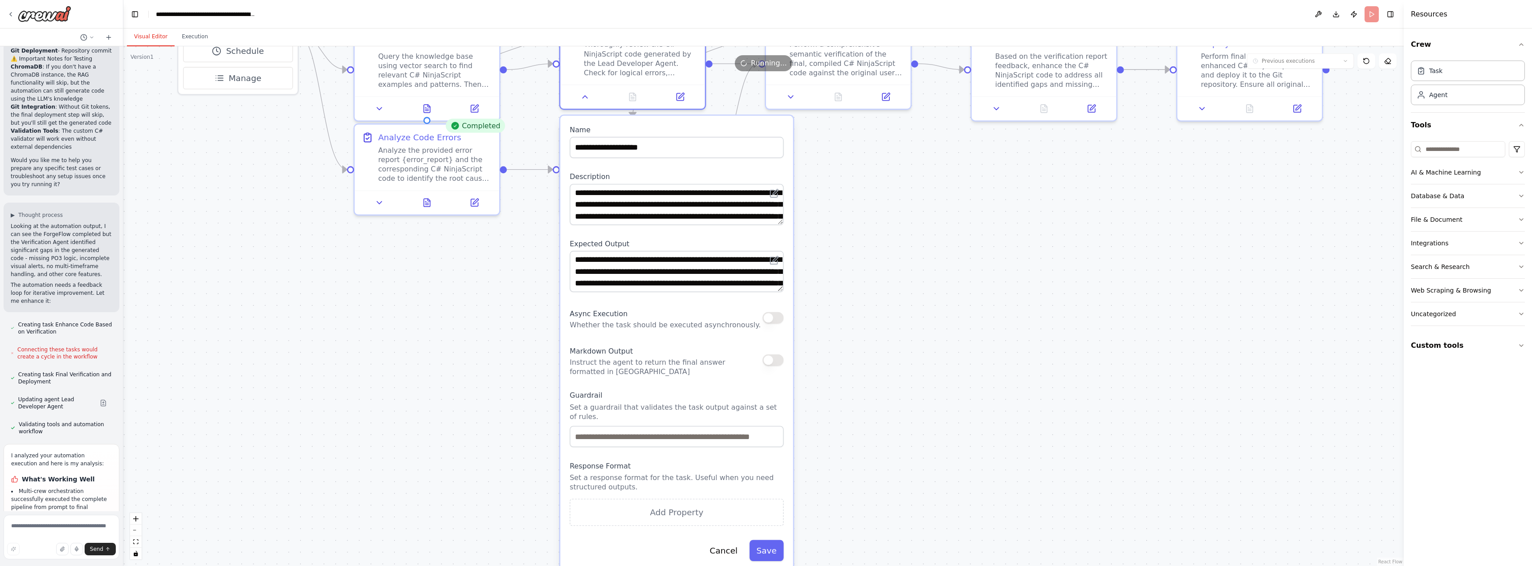
drag, startPoint x: 495, startPoint y: 467, endPoint x: 508, endPoint y: 278, distance: 189.2
click at [508, 278] on div ".deletable-edge-delete-btn { width: 20px; height: 20px; border: 0px solid #ffff…" at bounding box center [763, 306] width 1280 height 520
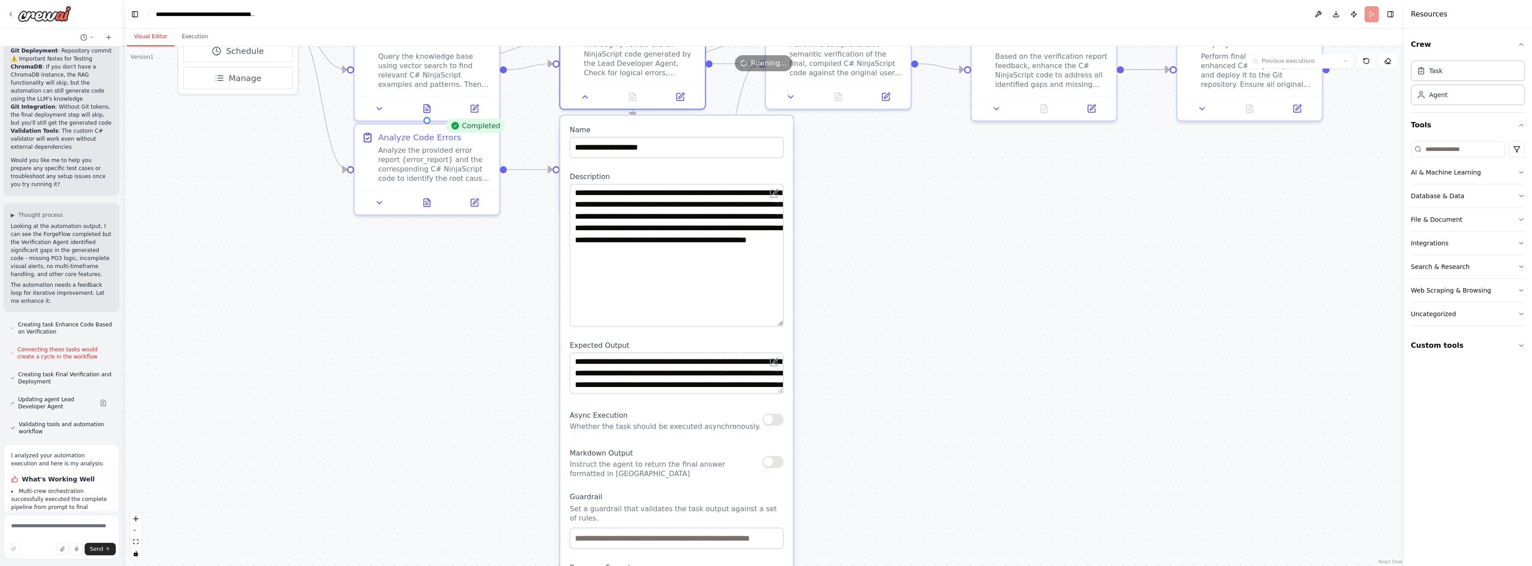
drag, startPoint x: 780, startPoint y: 221, endPoint x: 773, endPoint y: 322, distance: 101.8
click at [764, 322] on textarea "**********" at bounding box center [676, 255] width 214 height 143
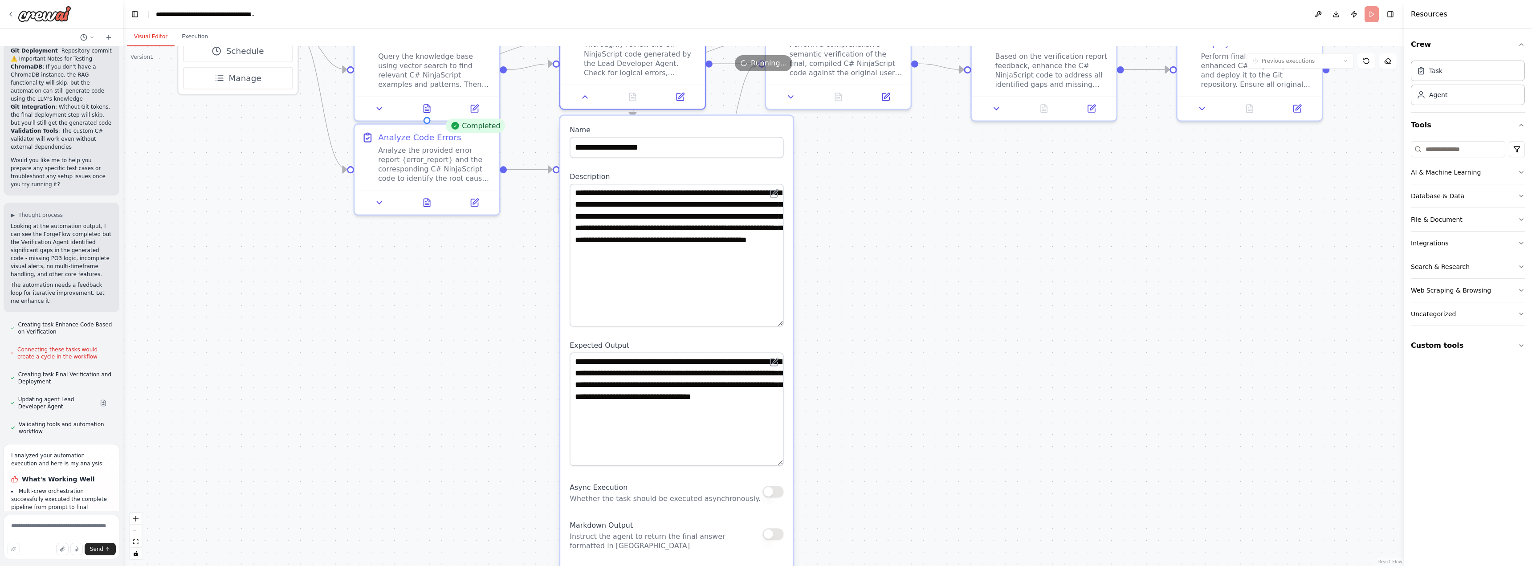
drag, startPoint x: 776, startPoint y: 388, endPoint x: 768, endPoint y: 461, distance: 73.0
click at [764, 461] on textarea "**********" at bounding box center [676, 410] width 214 height 114
drag, startPoint x: 779, startPoint y: 462, endPoint x: 777, endPoint y: 439, distance: 23.2
click at [764, 439] on textarea "**********" at bounding box center [676, 398] width 214 height 90
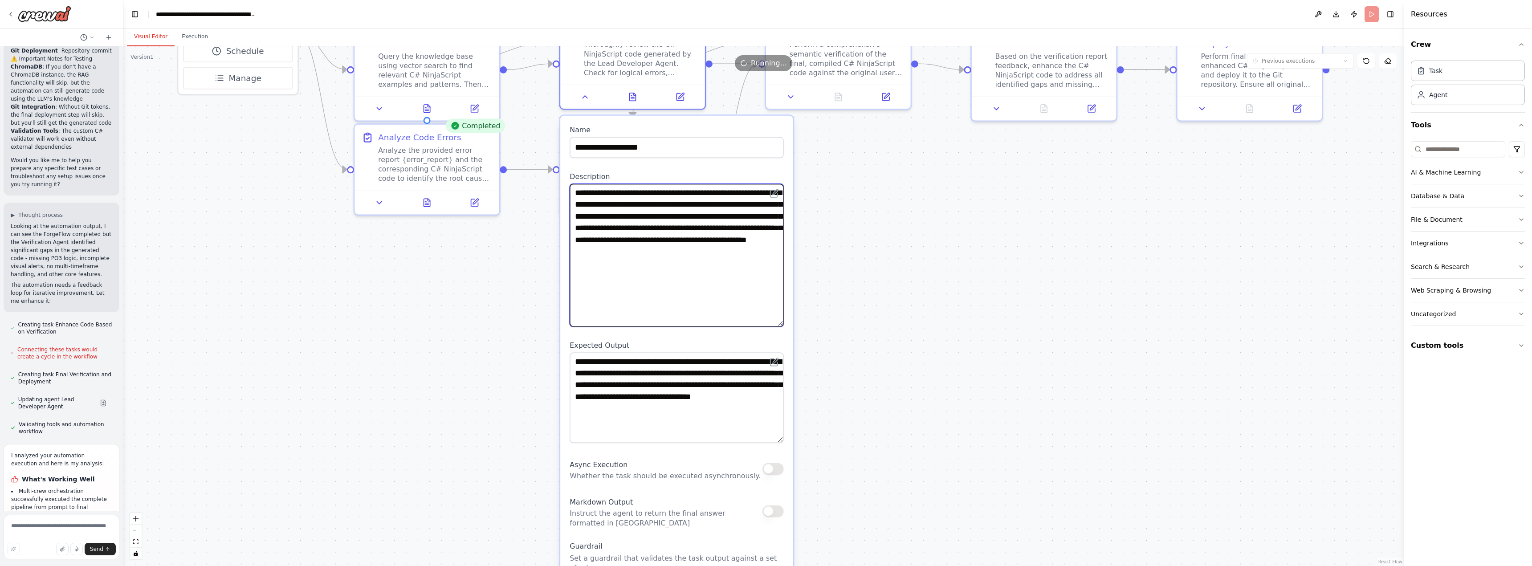
drag, startPoint x: 778, startPoint y: 325, endPoint x: 778, endPoint y: 319, distance: 6.2
click at [764, 319] on textarea "**********" at bounding box center [676, 255] width 214 height 143
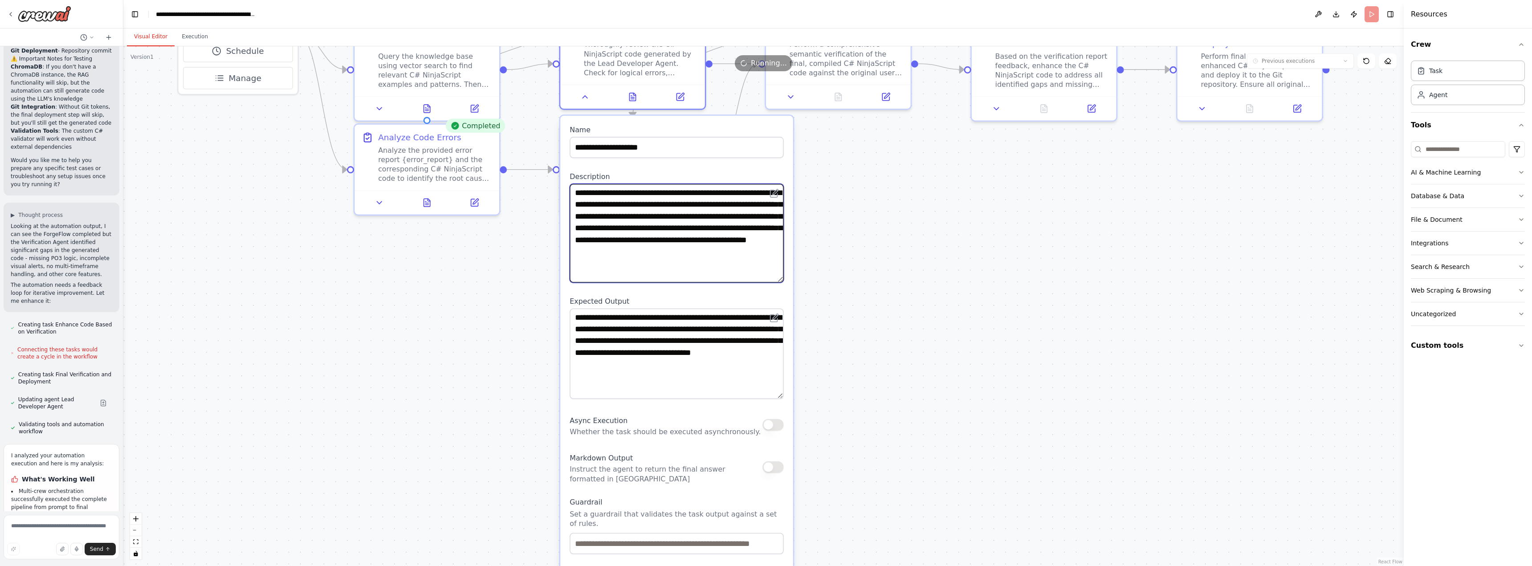
drag, startPoint x: 780, startPoint y: 325, endPoint x: 778, endPoint y: 280, distance: 44.6
click at [764, 280] on textarea "**********" at bounding box center [676, 233] width 214 height 99
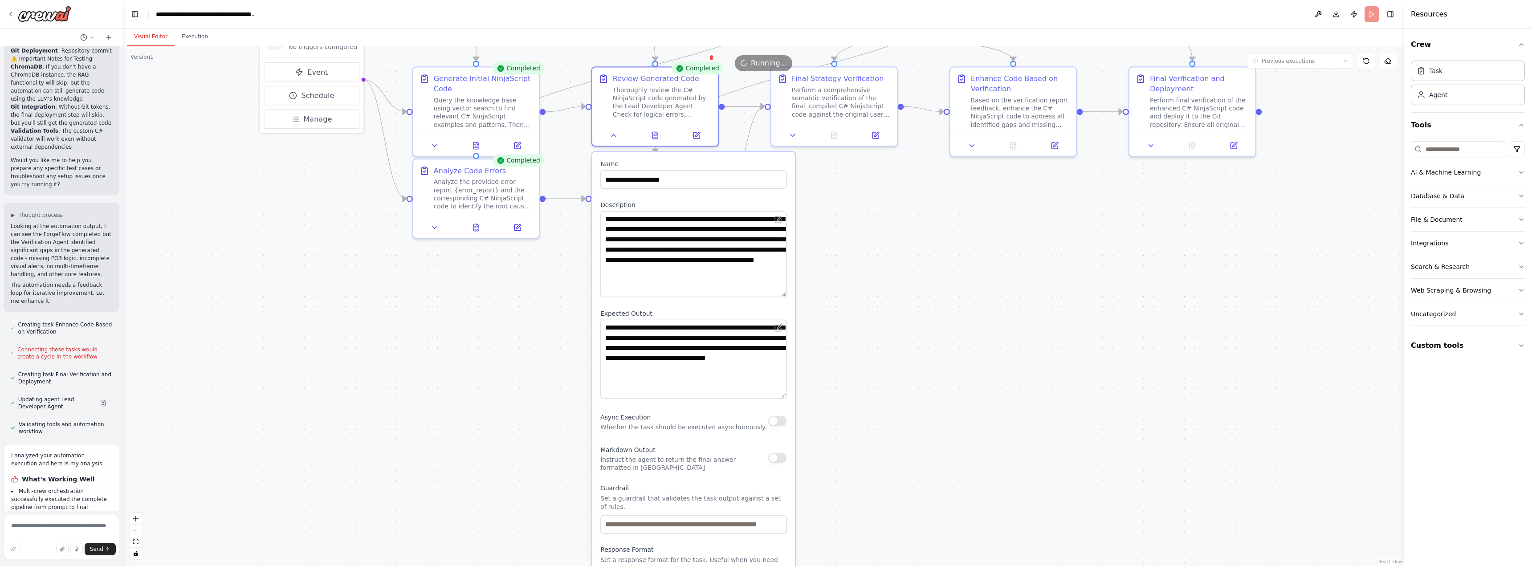
click at [764, 381] on div ".deletable-edge-delete-btn { width: 20px; height: 20px; border: 0px solid #ffff…" at bounding box center [763, 306] width 1280 height 520
click at [764, 372] on div ".deletable-edge-delete-btn { width: 20px; height: 20px; border: 0px solid #ffff…" at bounding box center [763, 306] width 1280 height 520
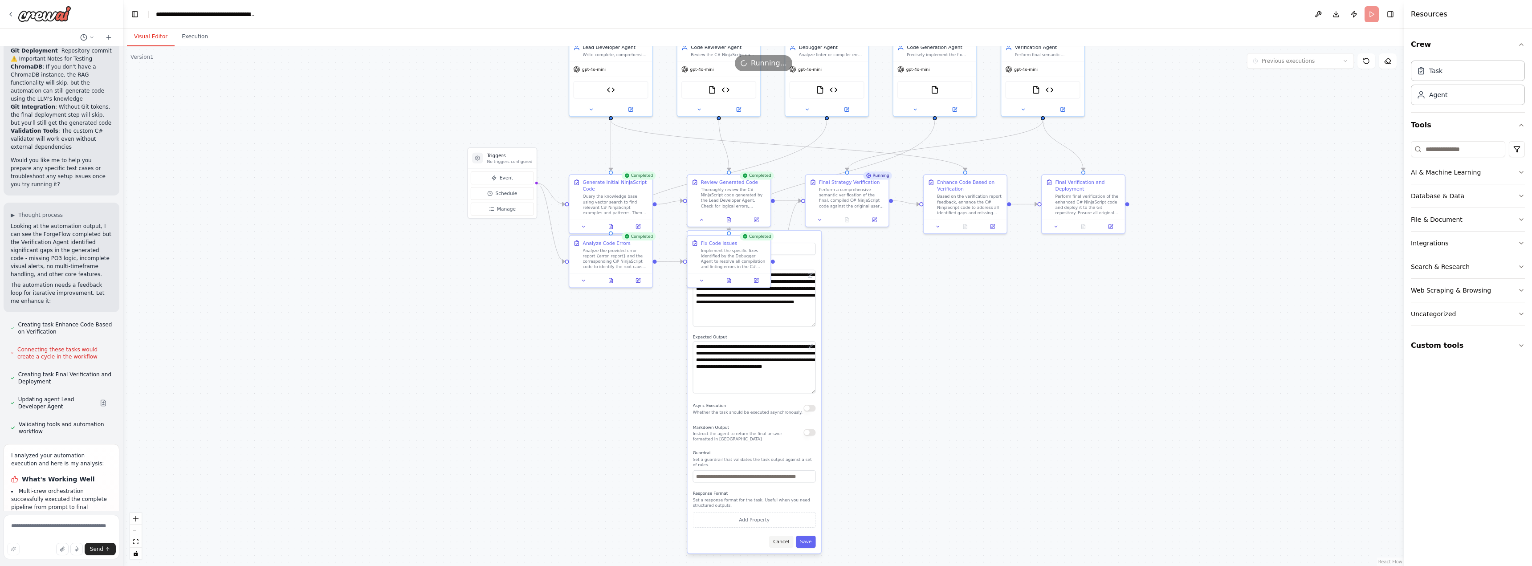
click at [764, 536] on button "Cancel" at bounding box center [781, 542] width 24 height 12
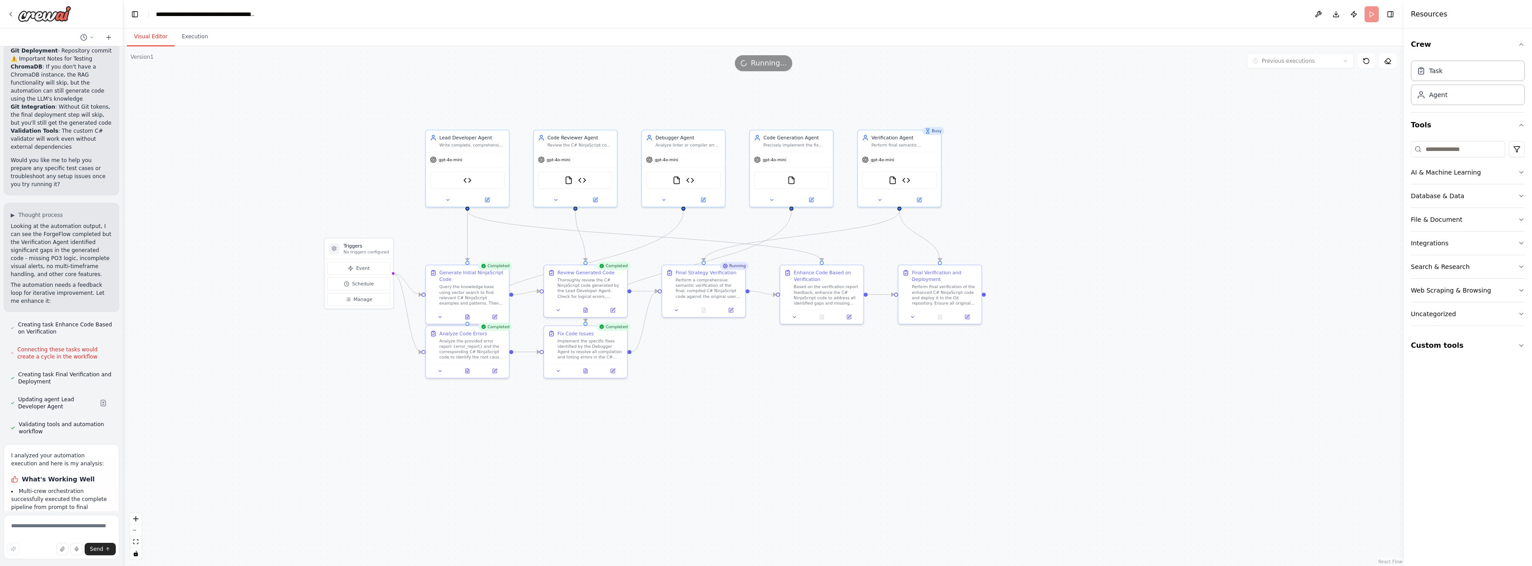
drag, startPoint x: 857, startPoint y: 360, endPoint x: 713, endPoint y: 451, distance: 169.5
click at [713, 451] on div ".deletable-edge-delete-btn { width: 20px; height: 20px; border: 0px solid #ffff…" at bounding box center [763, 306] width 1280 height 520
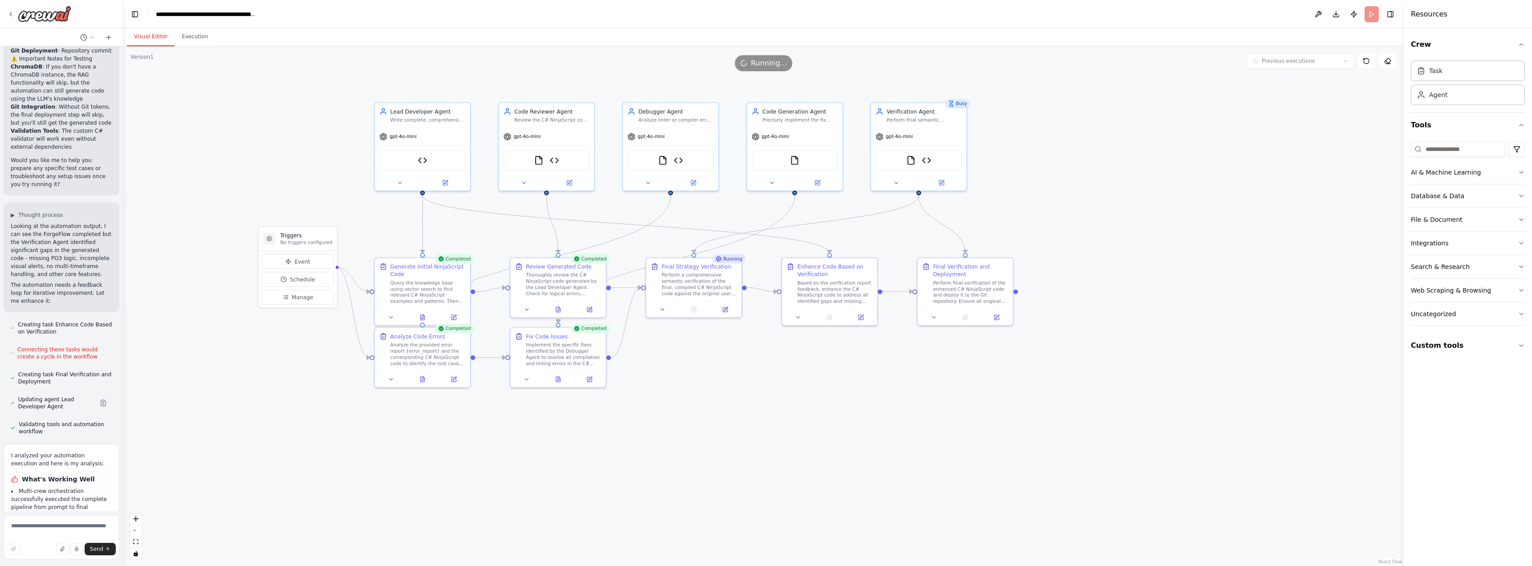
drag, startPoint x: 750, startPoint y: 374, endPoint x: 742, endPoint y: 394, distance: 21.6
click at [742, 394] on div ".deletable-edge-delete-btn { width: 20px; height: 20px; border: 0px solid #ffff…" at bounding box center [763, 306] width 1280 height 520
click at [194, 34] on button "Execution" at bounding box center [195, 37] width 41 height 19
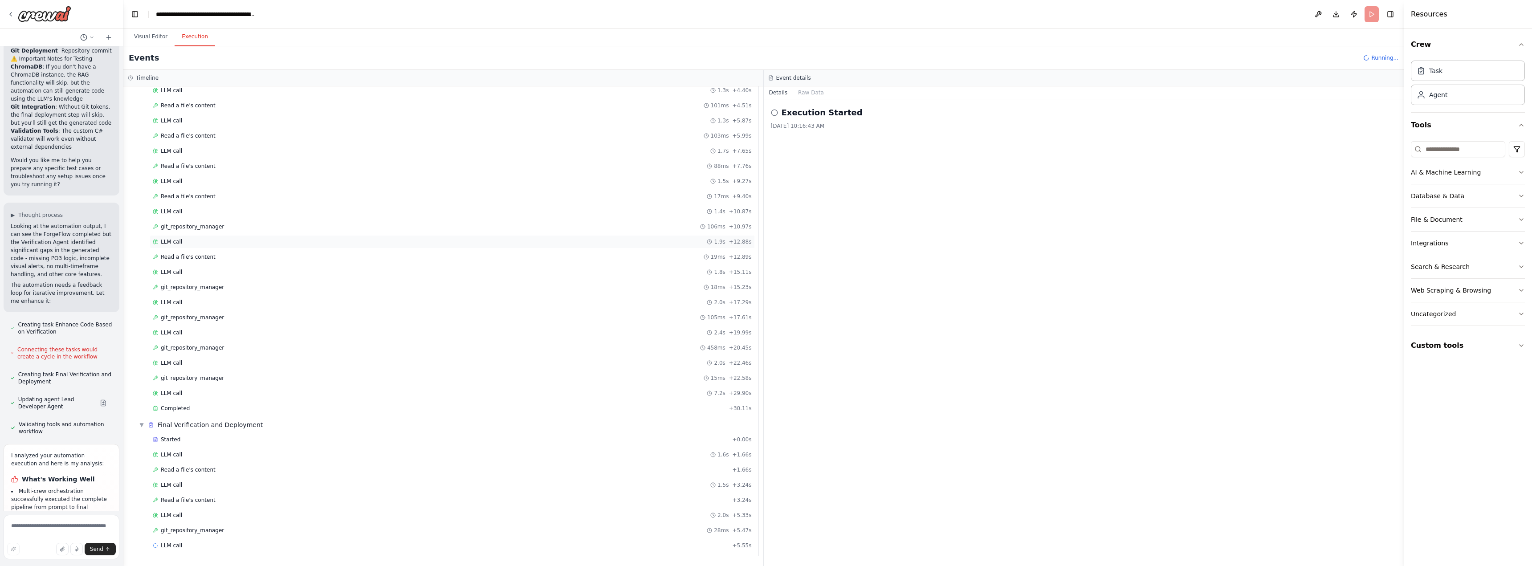
scroll to position [1072, 0]
click at [153, 33] on button "Visual Editor" at bounding box center [151, 37] width 48 height 19
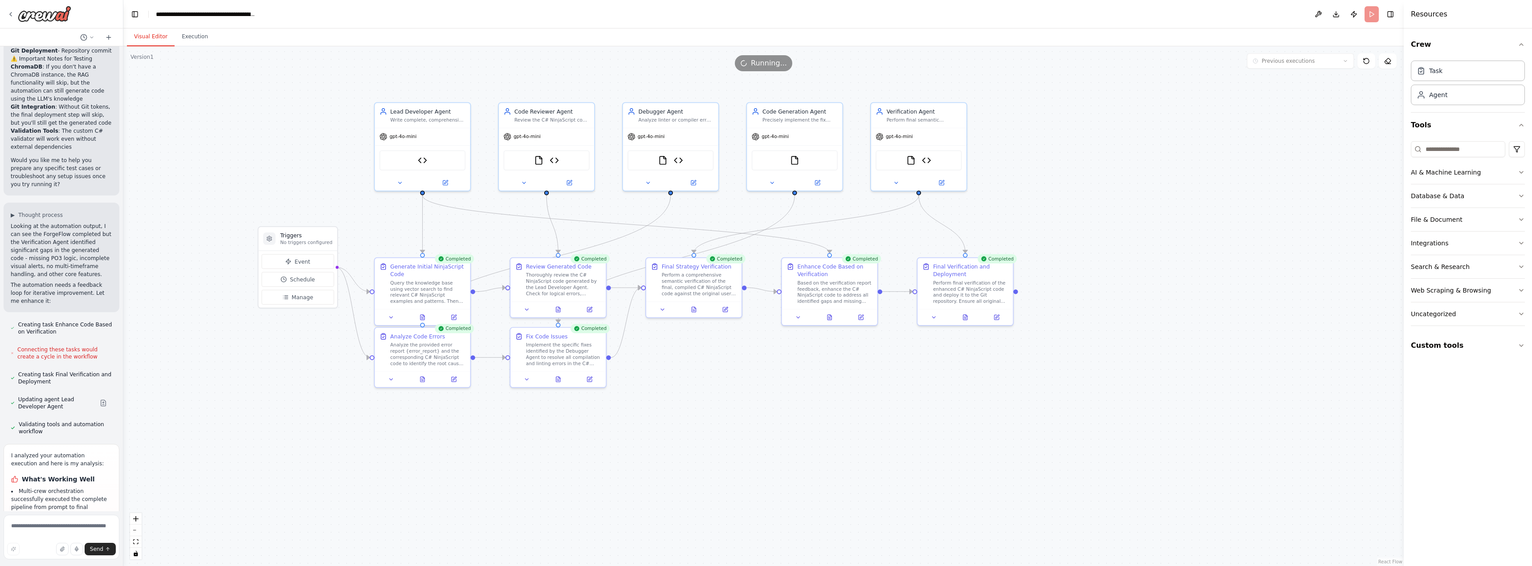
scroll to position [5944, 0]
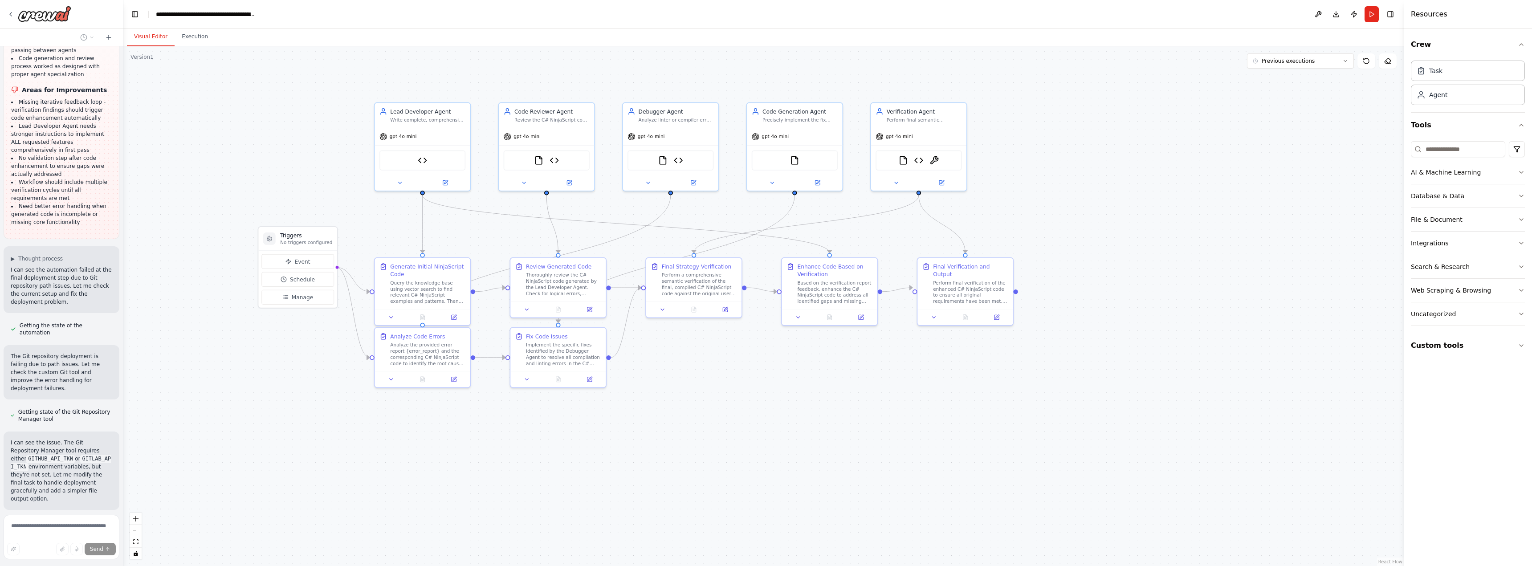
scroll to position [6562, 0]
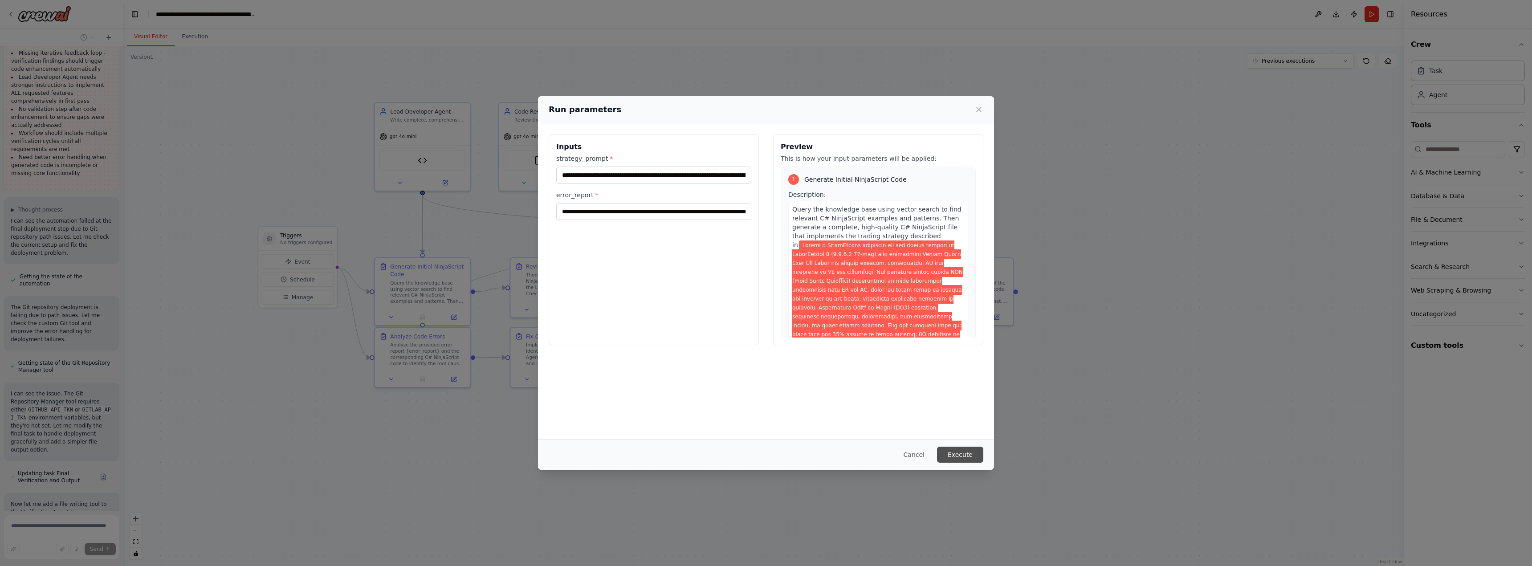
click at [764, 455] on button "Execute" at bounding box center [960, 455] width 46 height 16
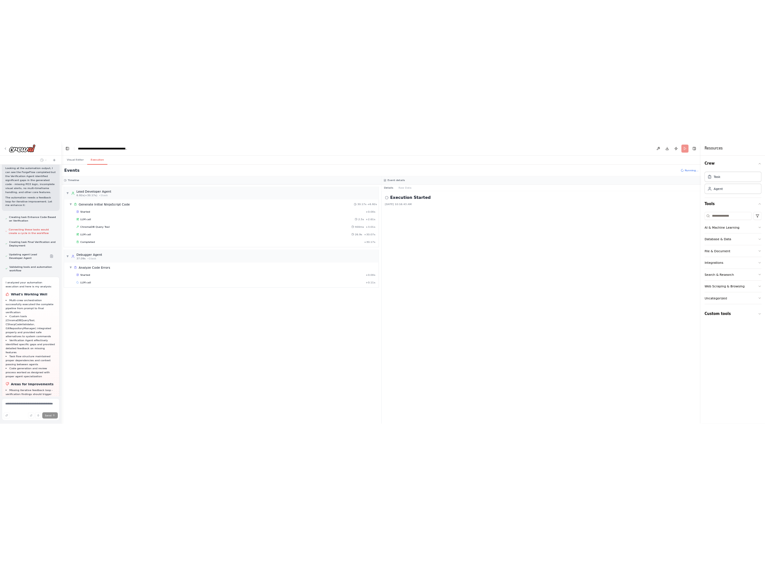
scroll to position [6089, 0]
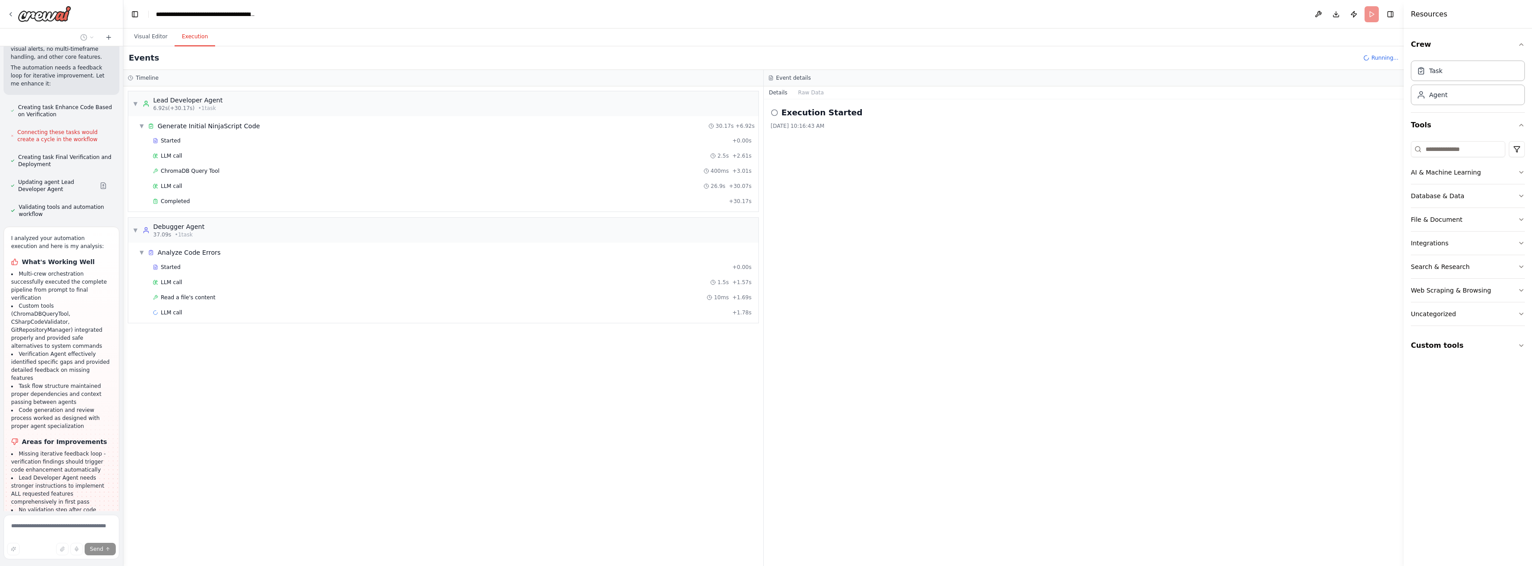
drag, startPoint x: 67, startPoint y: 432, endPoint x: 9, endPoint y: 318, distance: 128.2
click at [9, 318] on div "Overall Goal Create a CrewAI Flow that orchestrates multiple specialized Crews …" at bounding box center [61, 278] width 123 height 465
copy div "I can see the automation failed at the final deployment step due to Git reposit…"
click at [152, 40] on button "Visual Editor" at bounding box center [151, 37] width 48 height 19
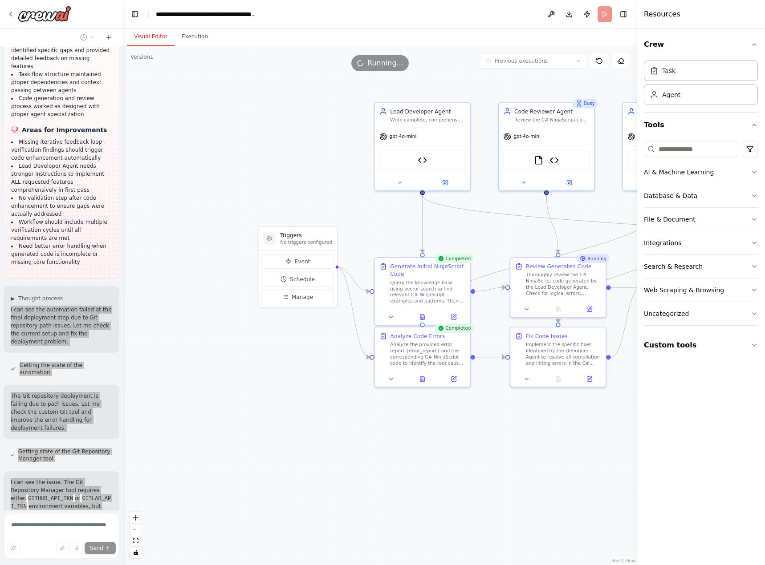
scroll to position [6491, 0]
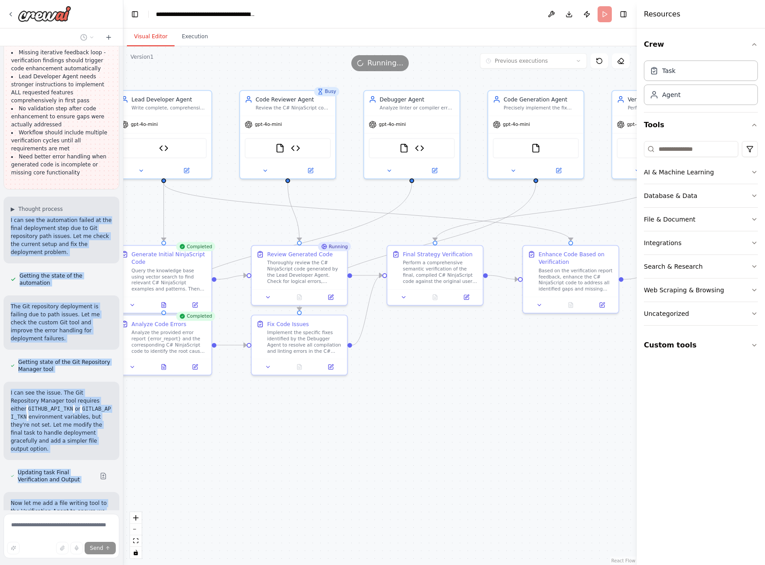
drag, startPoint x: 544, startPoint y: 456, endPoint x: 285, endPoint y: 444, distance: 259.0
click at [285, 444] on div ".deletable-edge-delete-btn { width: 20px; height: 20px; border: 0px solid #ffff…" at bounding box center [379, 305] width 513 height 519
click at [193, 40] on button "Execution" at bounding box center [195, 37] width 41 height 19
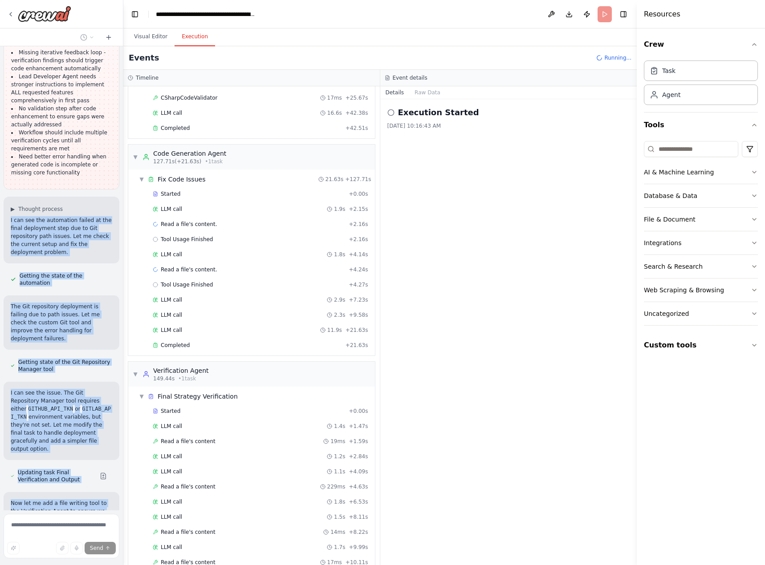
scroll to position [722, 0]
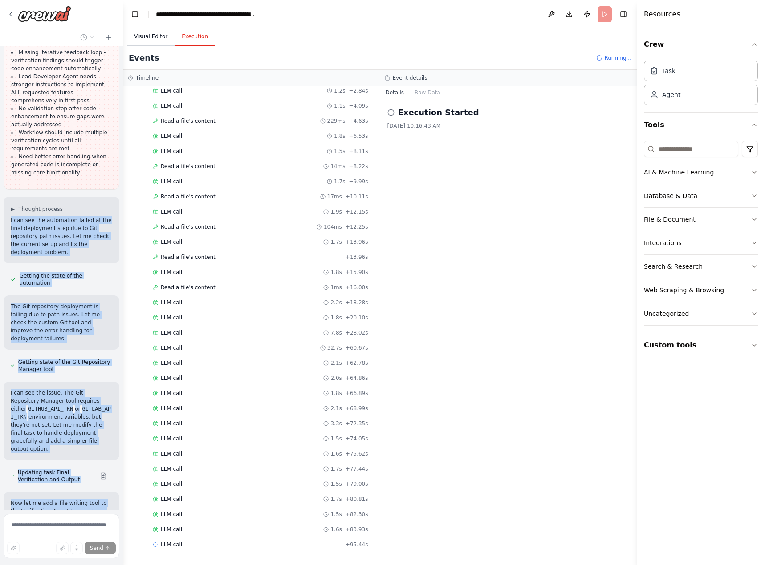
click at [156, 32] on button "Visual Editor" at bounding box center [151, 37] width 48 height 19
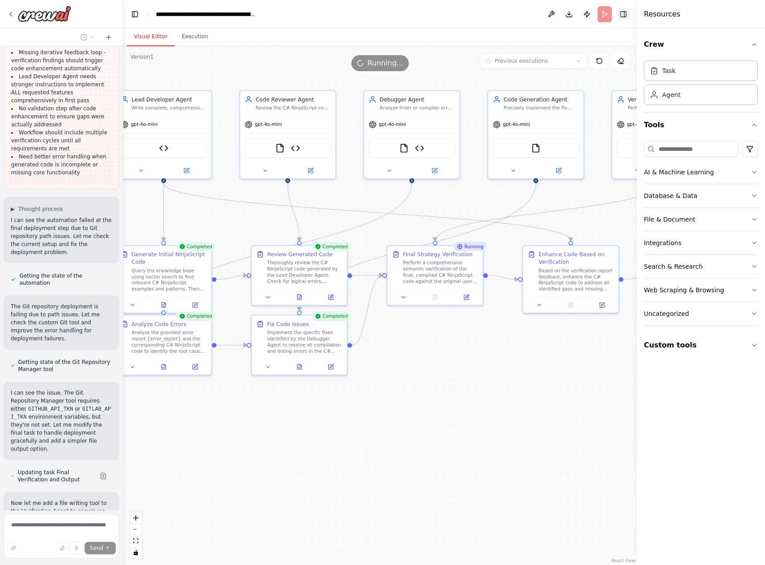
click at [628, 12] on button "Toggle Right Sidebar" at bounding box center [623, 14] width 12 height 12
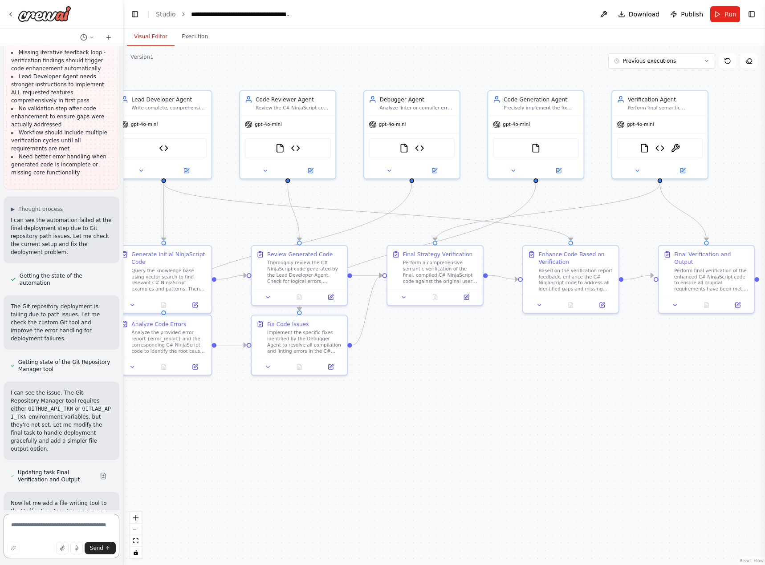
scroll to position [6528, 0]
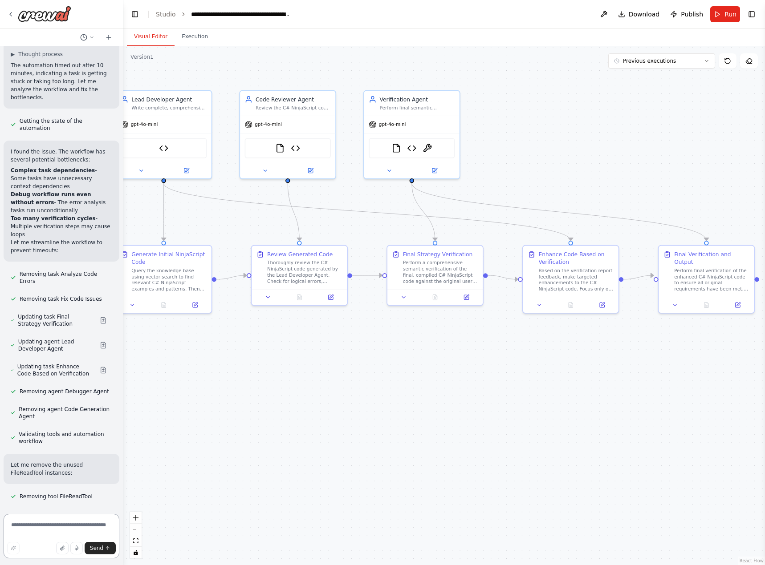
scroll to position [7318, 0]
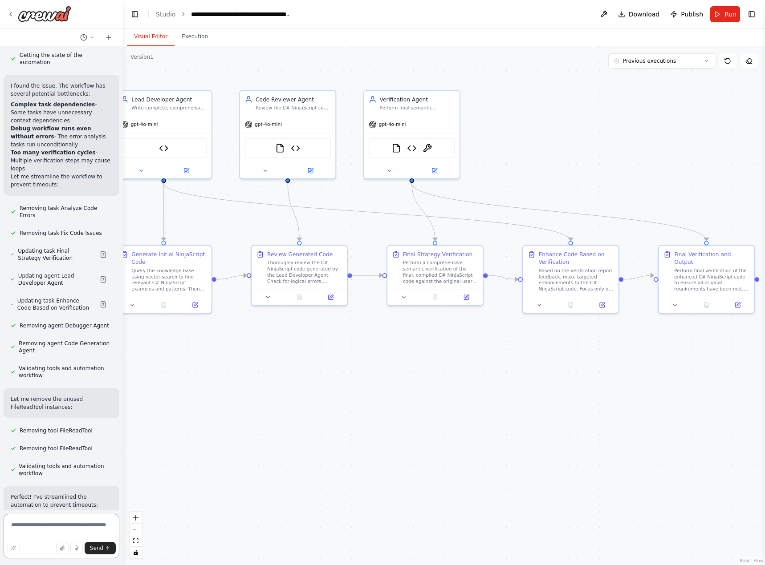
click at [53, 528] on textarea at bounding box center [62, 536] width 116 height 45
click at [205, 458] on div ".deletable-edge-delete-btn { width: 20px; height: 20px; border: 0px solid #ffff…" at bounding box center [444, 305] width 642 height 519
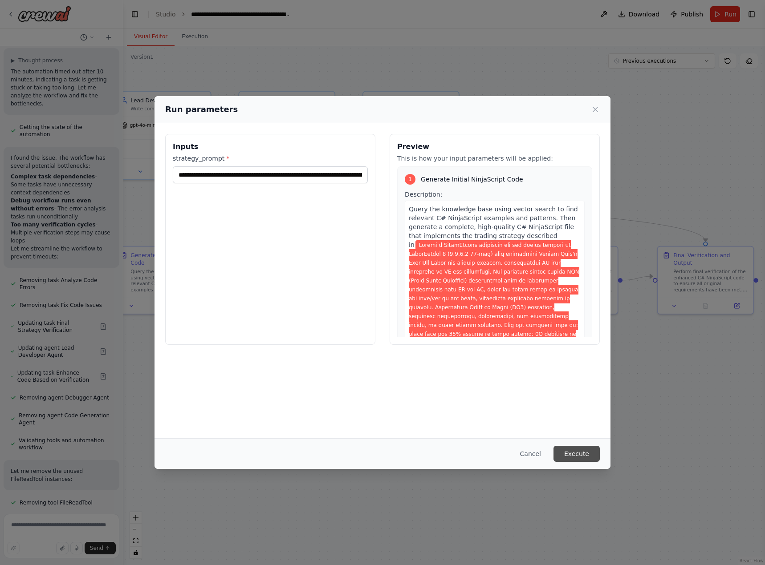
click at [571, 454] on button "Execute" at bounding box center [576, 454] width 46 height 16
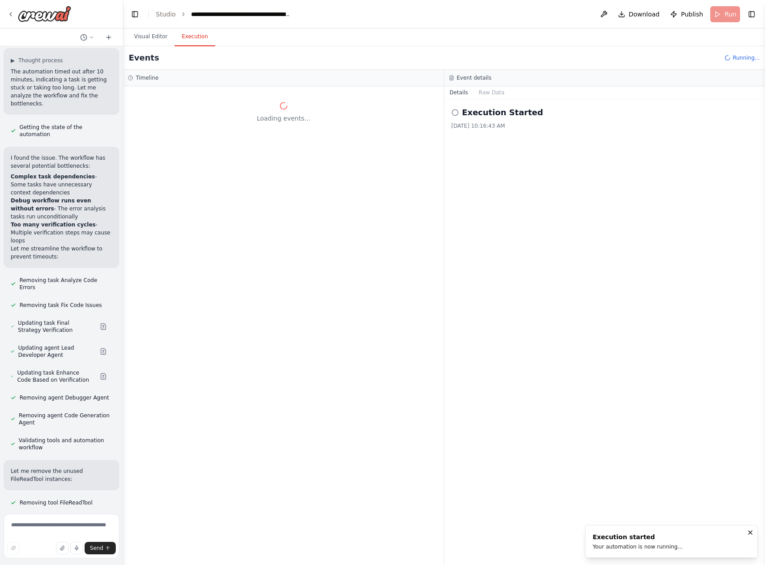
scroll to position [0, 0]
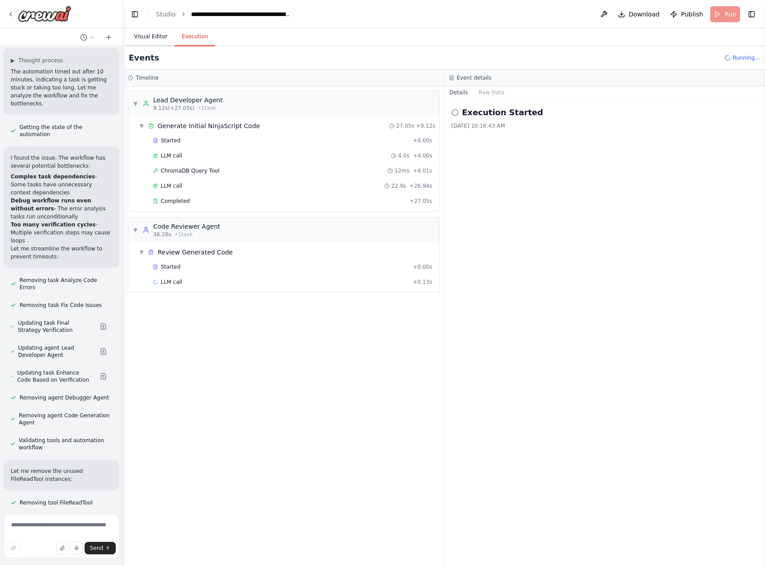
click at [153, 39] on button "Visual Editor" at bounding box center [151, 37] width 48 height 19
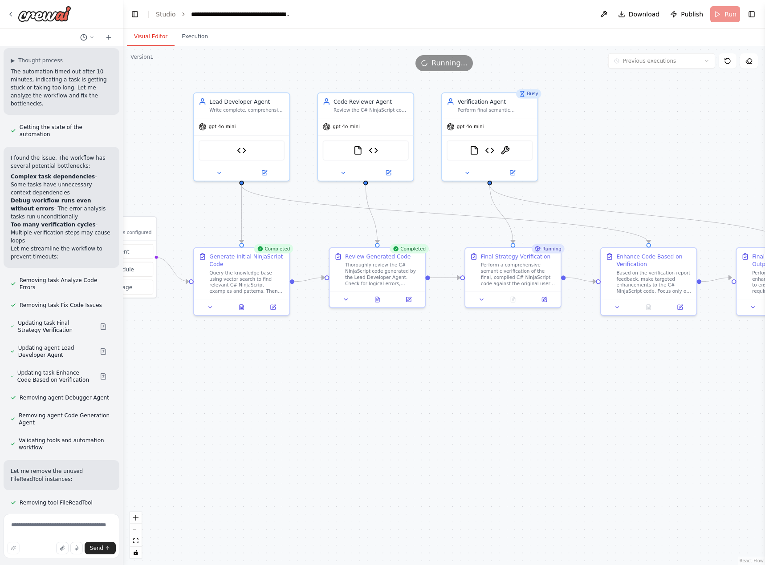
drag, startPoint x: 229, startPoint y: 387, endPoint x: 308, endPoint y: 388, distance: 78.8
click at [308, 388] on div ".deletable-edge-delete-btn { width: 20px; height: 20px; border: 0px solid #ffff…" at bounding box center [444, 305] width 642 height 519
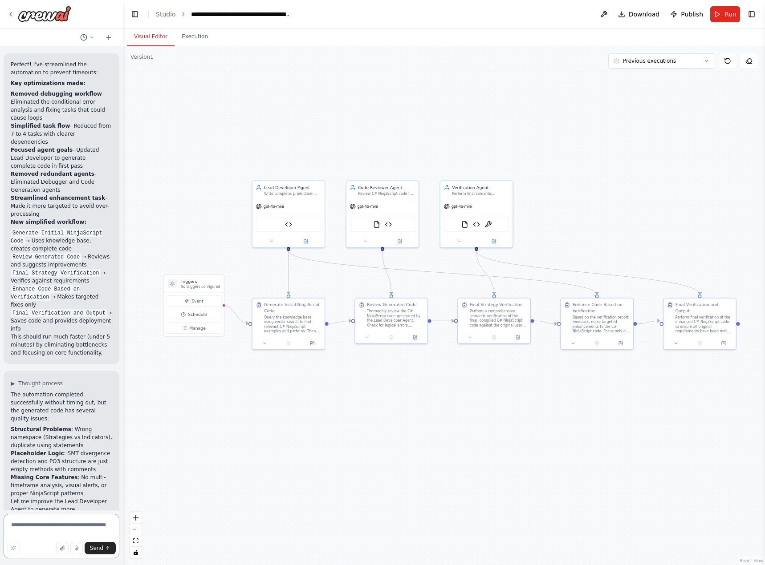
scroll to position [7840, 0]
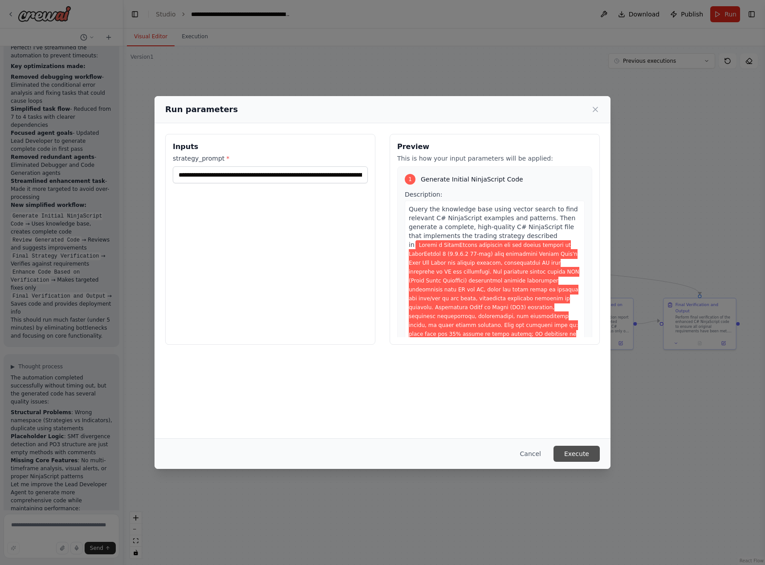
click at [581, 447] on button "Execute" at bounding box center [576, 454] width 46 height 16
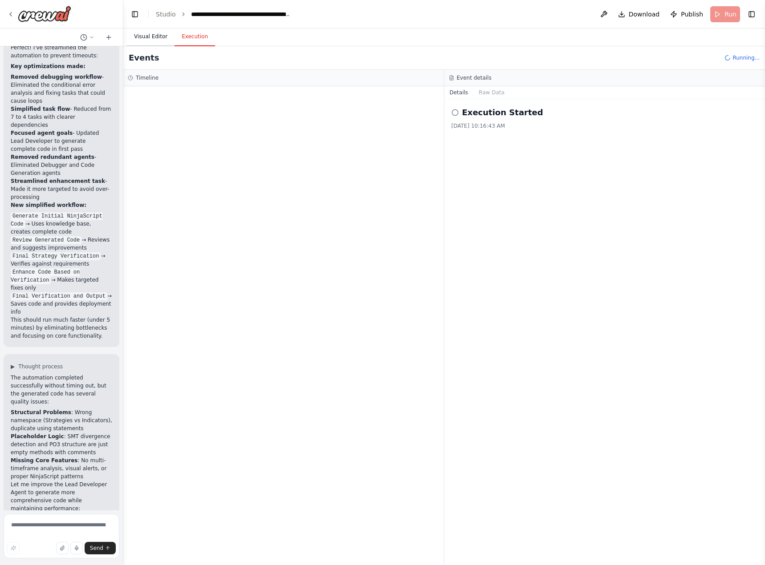
click at [151, 40] on button "Visual Editor" at bounding box center [151, 37] width 48 height 19
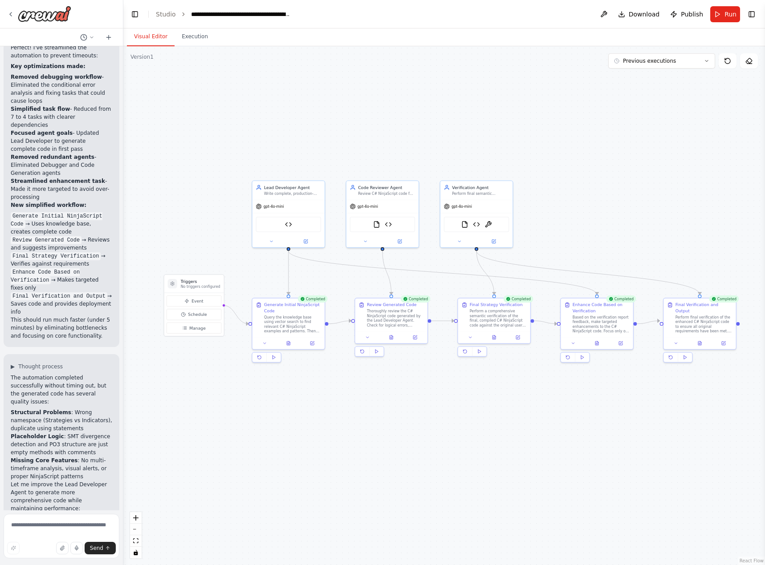
scroll to position [7840, 0]
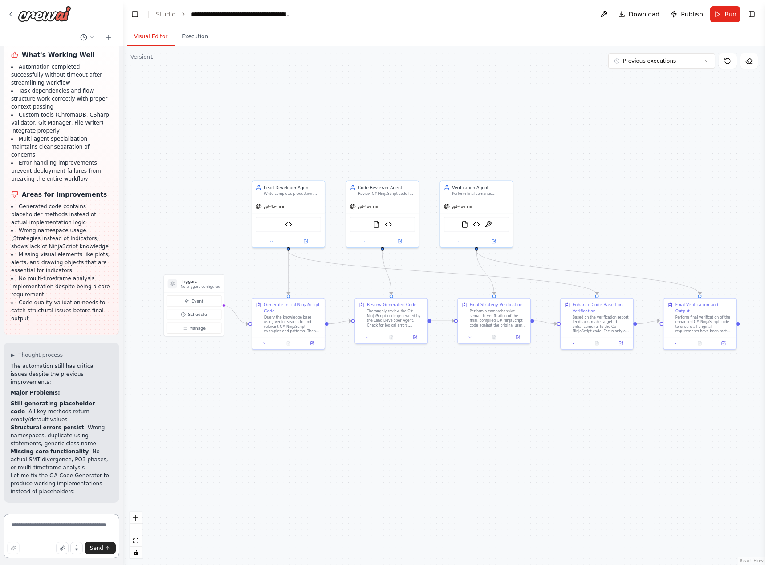
scroll to position [8333, 0]
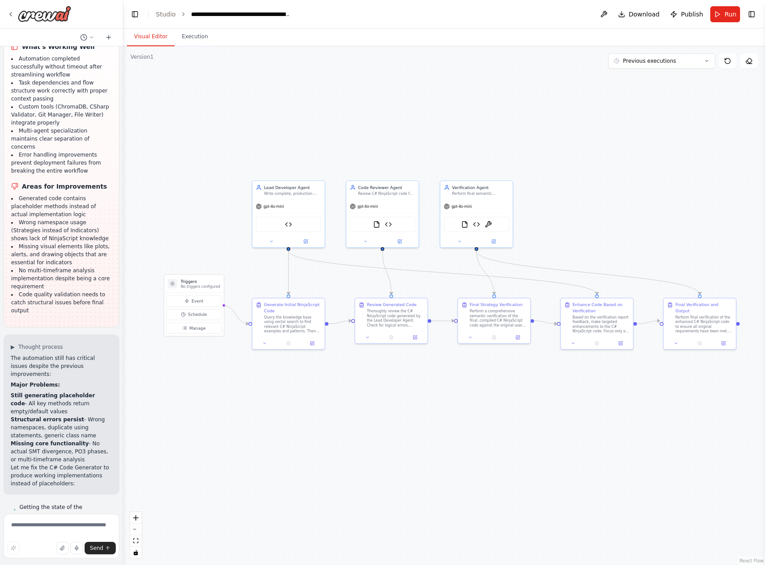
drag, startPoint x: 90, startPoint y: 416, endPoint x: 10, endPoint y: 159, distance: 269.1
copy div "I analyzed your automation execution and here is my analysis: What's Working We…"
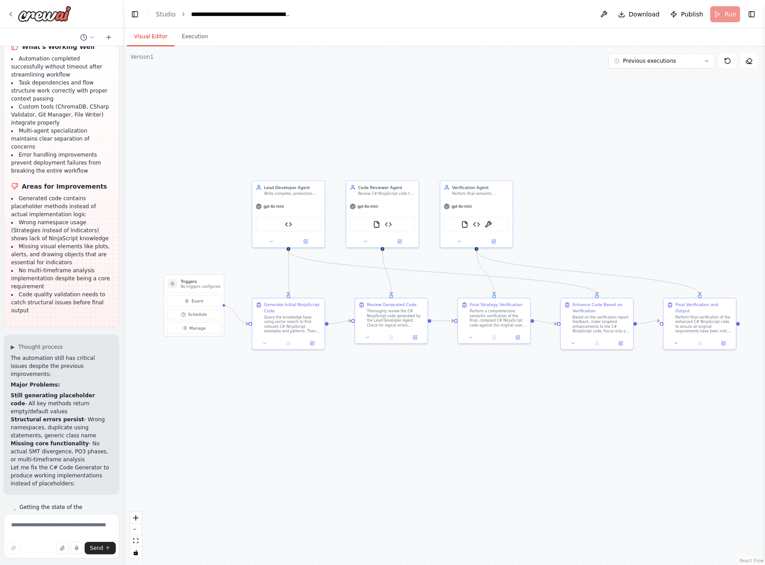
scroll to position [8261, 0]
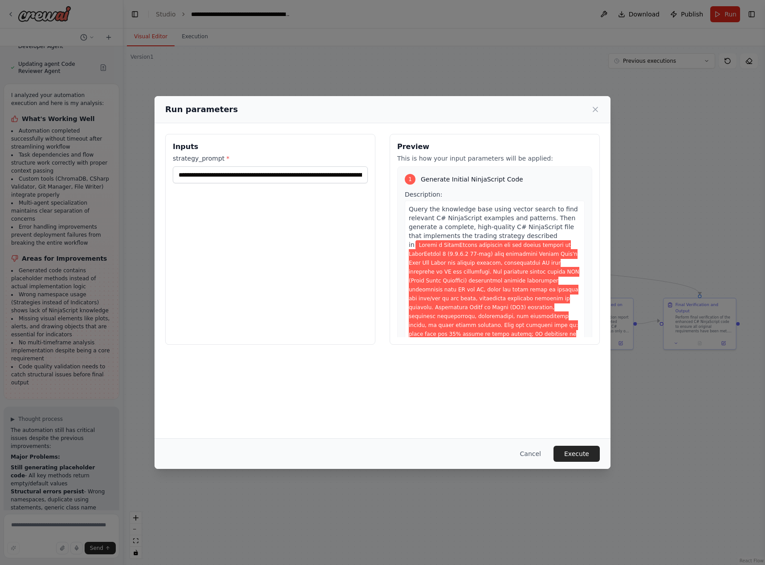
click at [592, 453] on button "Execute" at bounding box center [576, 454] width 46 height 16
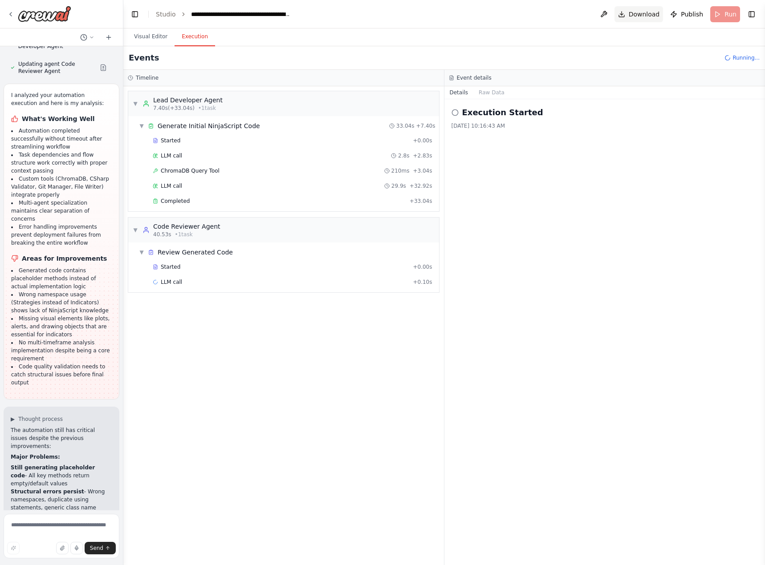
click at [639, 15] on span "Download" at bounding box center [644, 14] width 31 height 9
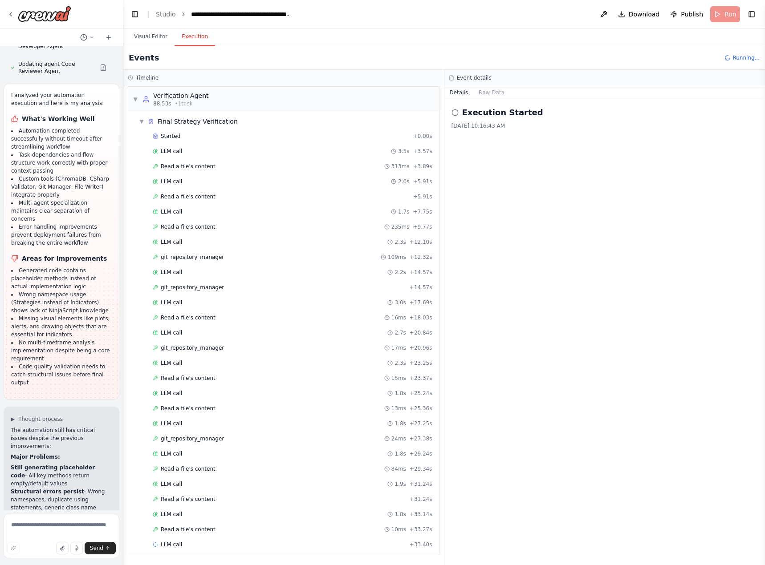
scroll to position [257, 0]
click at [145, 35] on button "Visual Editor" at bounding box center [151, 37] width 48 height 19
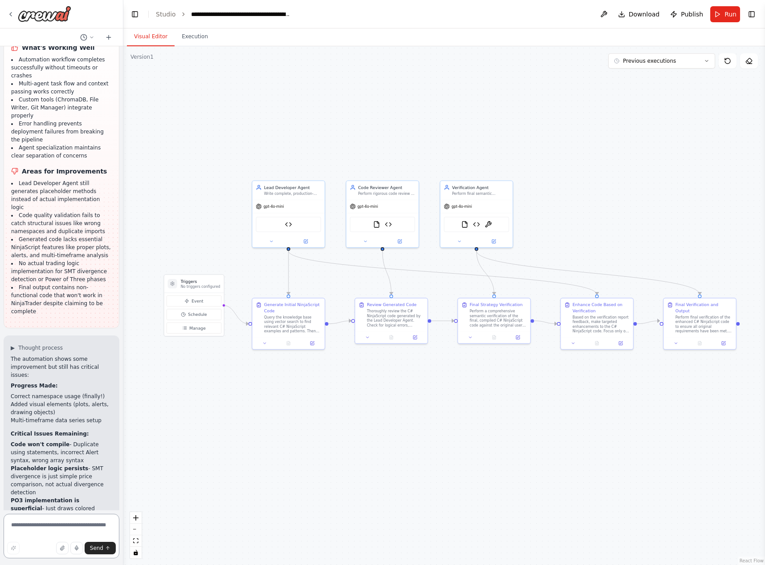
scroll to position [8881, 0]
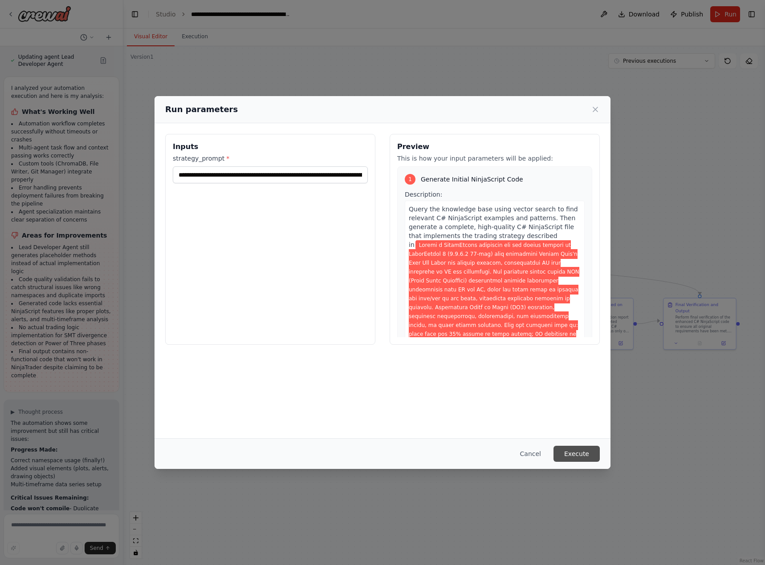
click at [586, 452] on button "Execute" at bounding box center [576, 454] width 46 height 16
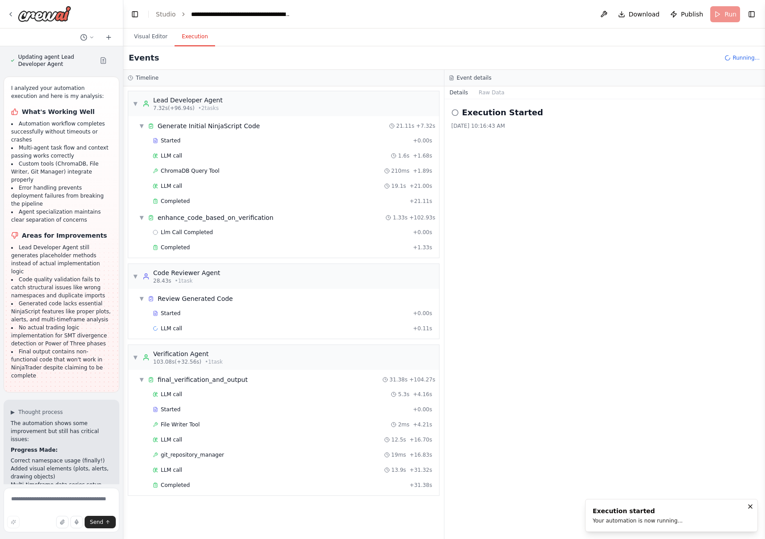
scroll to position [8907, 0]
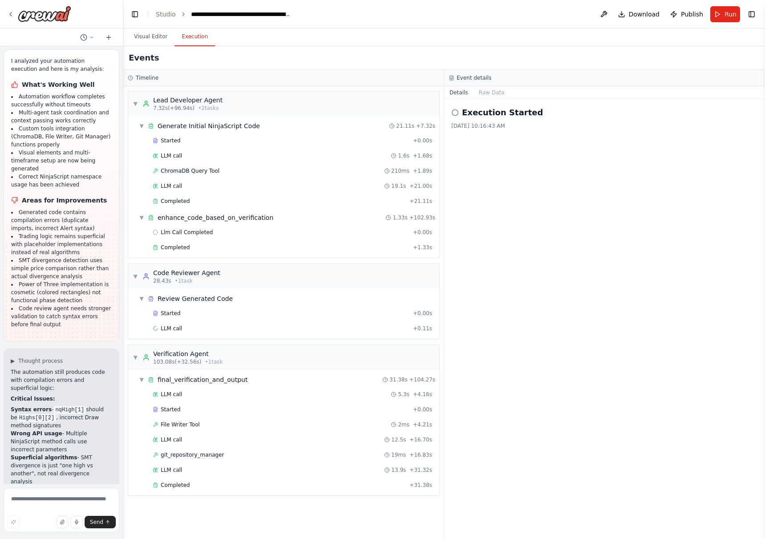
scroll to position [9423, 0]
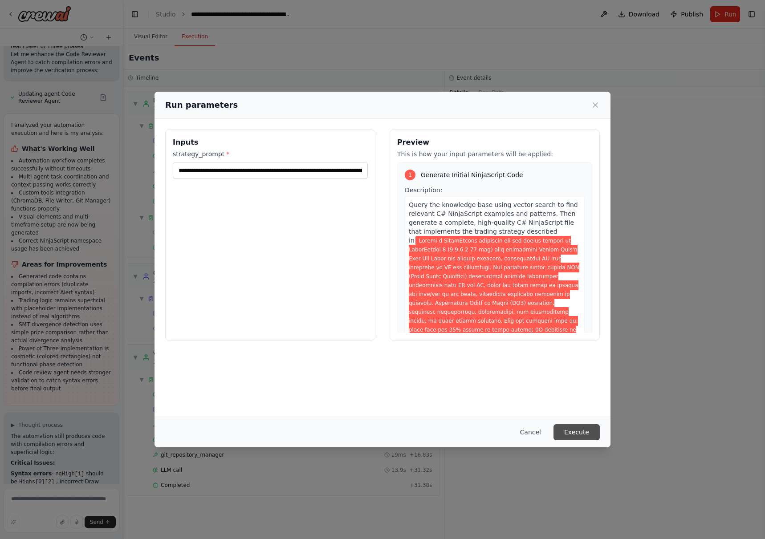
click at [581, 427] on button "Execute" at bounding box center [576, 432] width 46 height 16
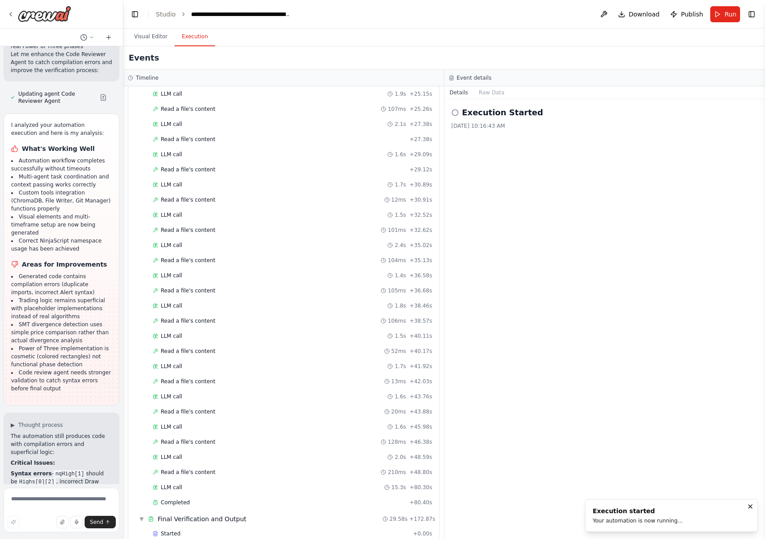
scroll to position [9423, 0]
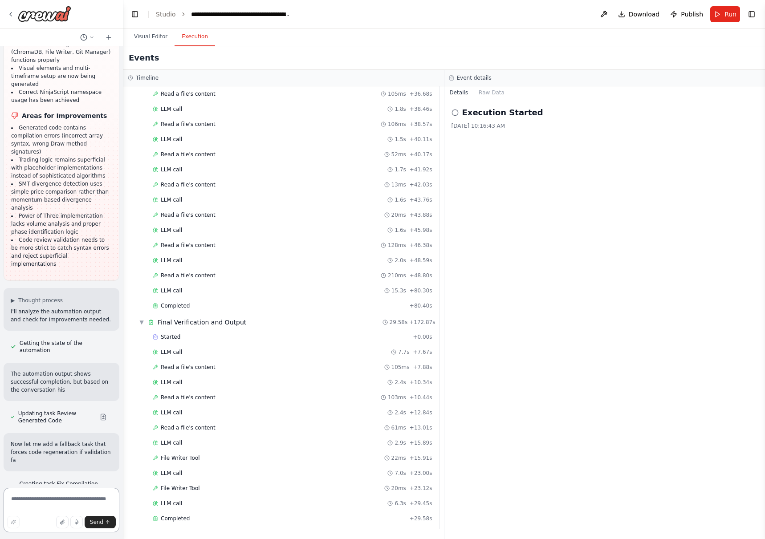
scroll to position [10040, 0]
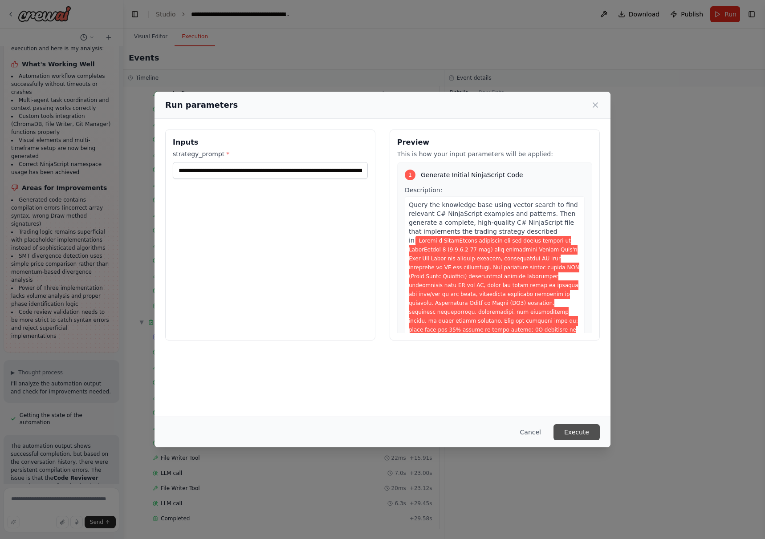
click at [569, 432] on button "Execute" at bounding box center [576, 432] width 46 height 16
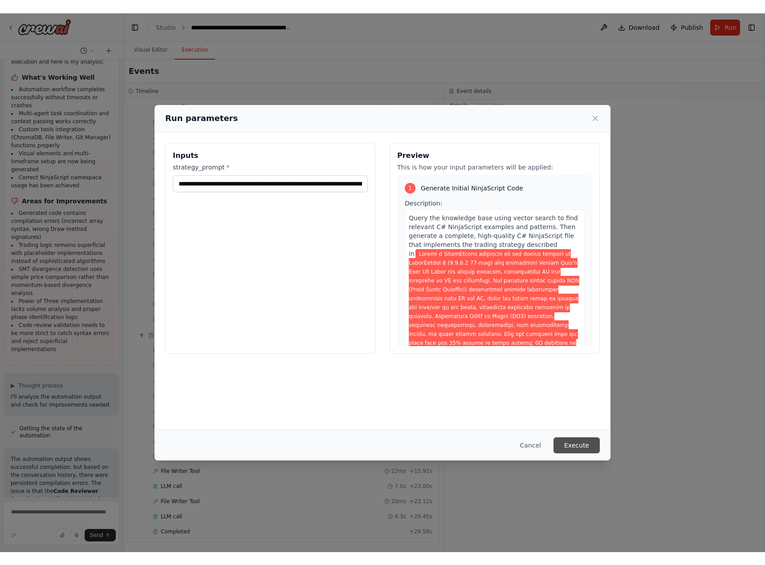
scroll to position [0, 0]
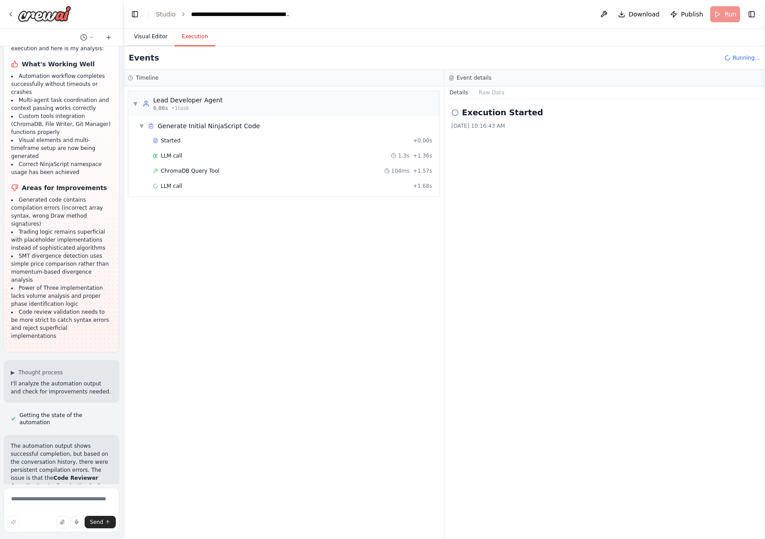
click at [155, 38] on button "Visual Editor" at bounding box center [151, 37] width 48 height 19
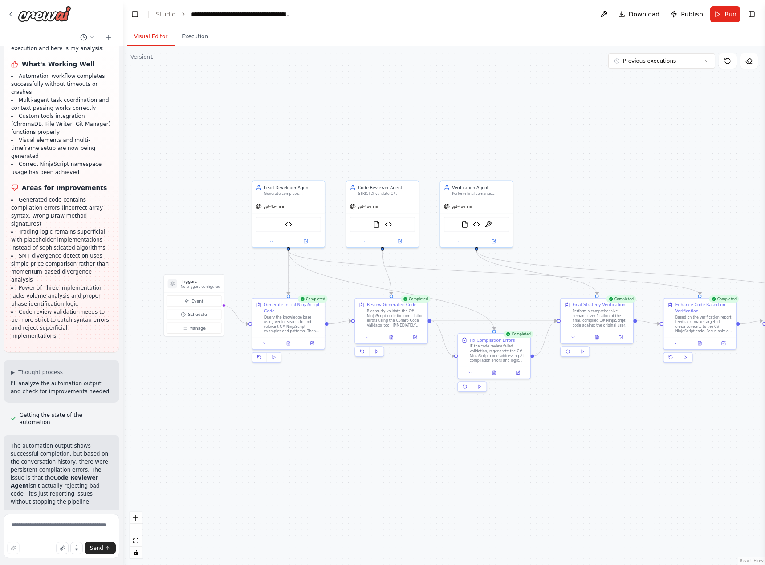
scroll to position [10014, 0]
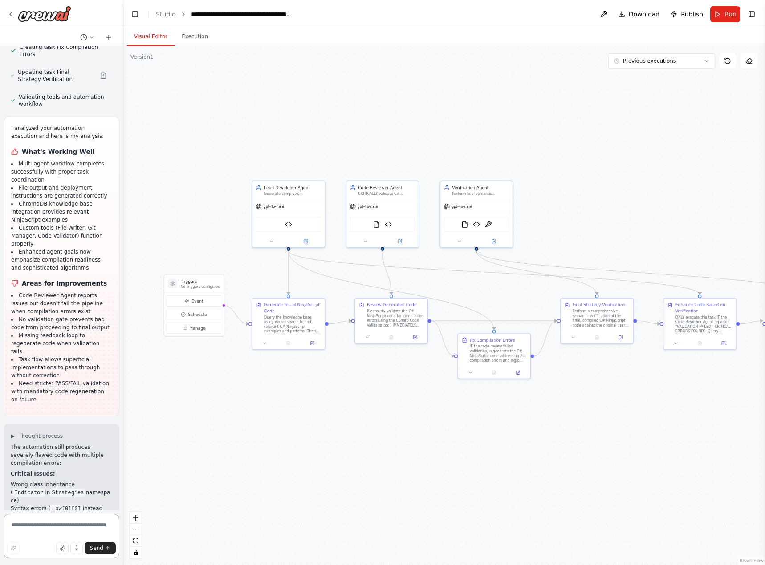
scroll to position [10552, 0]
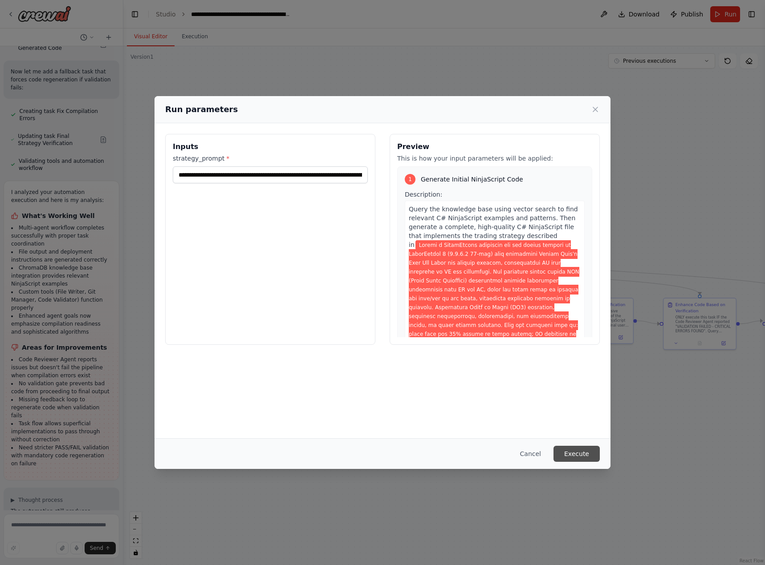
click at [571, 450] on button "Execute" at bounding box center [576, 454] width 46 height 16
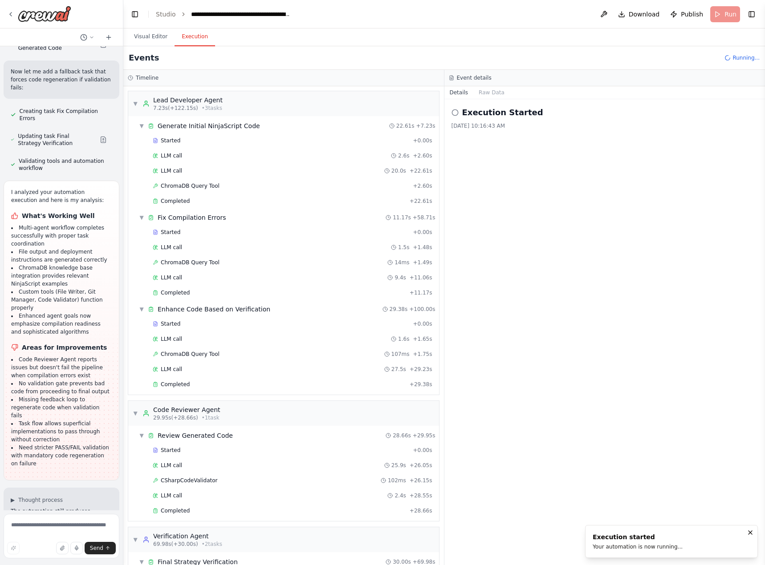
scroll to position [427, 0]
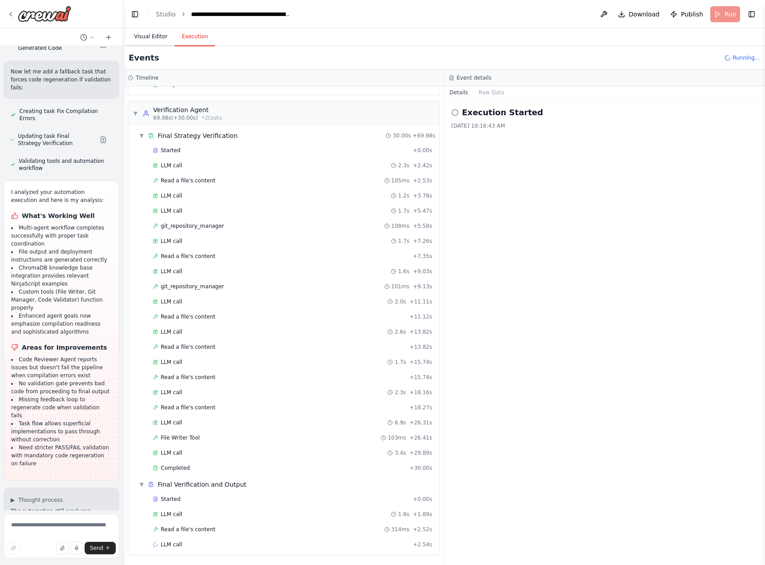
click at [147, 34] on button "Visual Editor" at bounding box center [151, 37] width 48 height 19
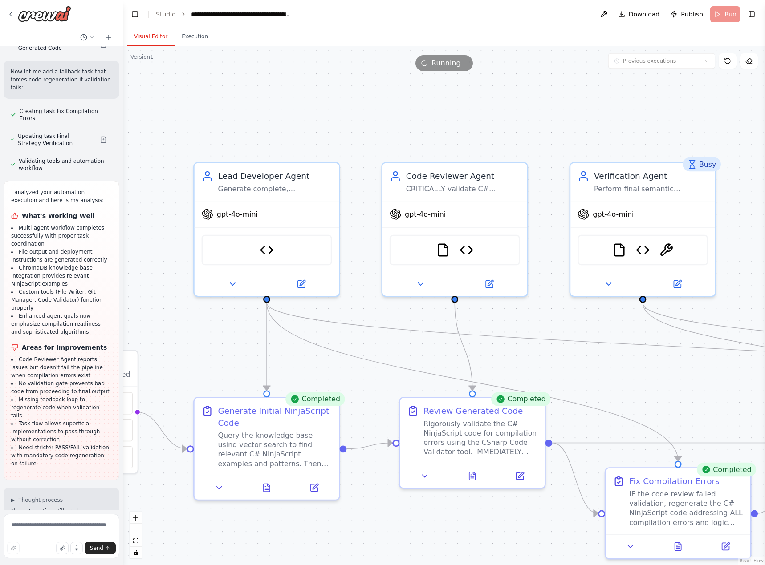
drag, startPoint x: 294, startPoint y: 403, endPoint x: 385, endPoint y: 522, distance: 149.2
click at [385, 522] on div ".deletable-edge-delete-btn { width: 20px; height: 20px; border: 0px solid #ffff…" at bounding box center [444, 305] width 642 height 519
click at [232, 218] on div "gpt-4o-mini" at bounding box center [229, 213] width 56 height 12
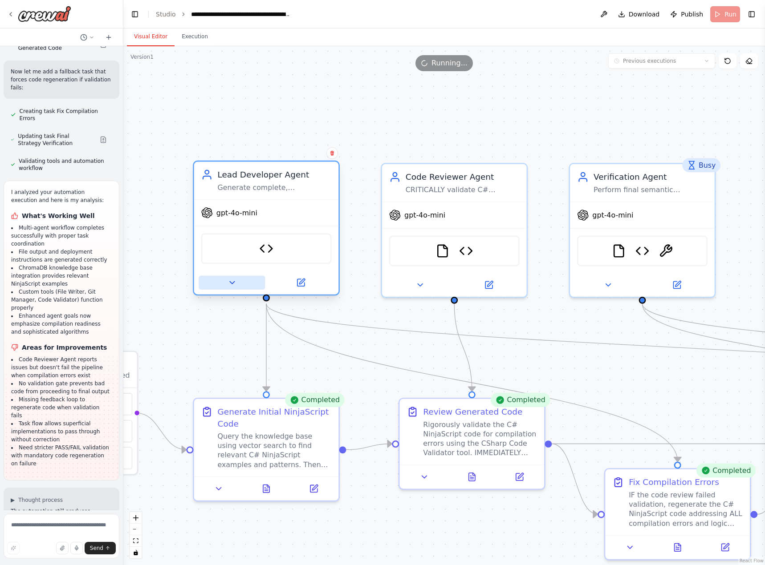
click at [233, 284] on icon at bounding box center [231, 282] width 9 height 9
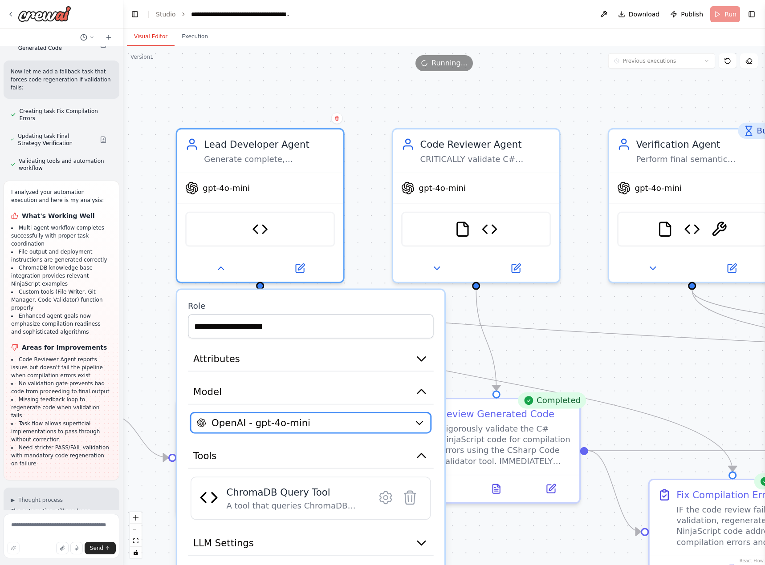
click at [420, 423] on icon "button" at bounding box center [419, 423] width 6 height 3
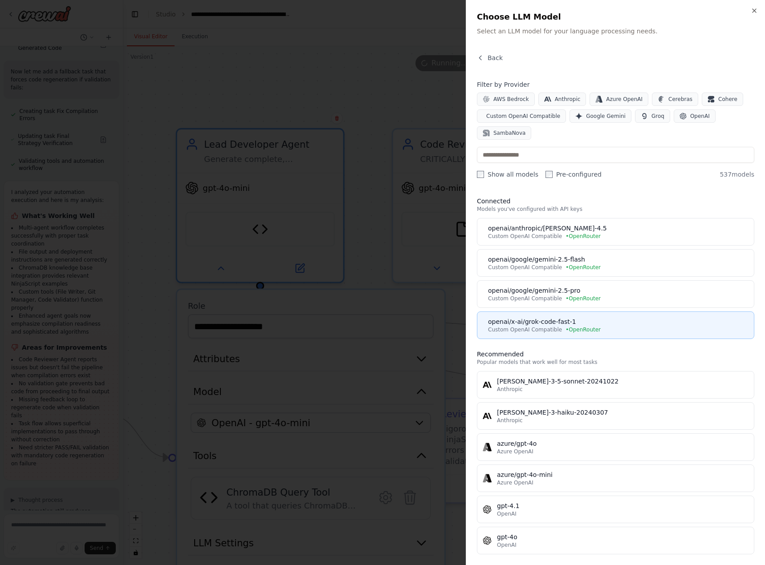
click at [534, 323] on div "openai/x-ai/grok-code-fast-1" at bounding box center [618, 321] width 260 height 9
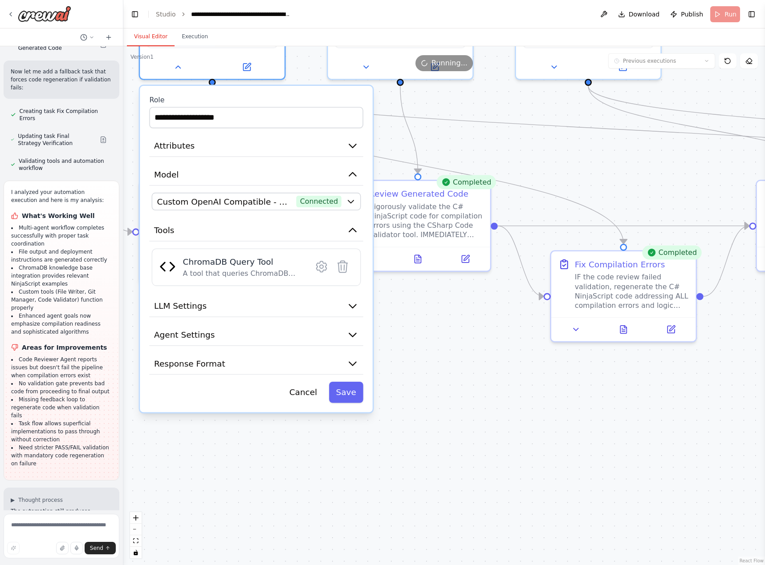
drag, startPoint x: 500, startPoint y: 505, endPoint x: 439, endPoint y: 288, distance: 226.1
click at [439, 288] on div ".deletable-edge-delete-btn { width: 20px; height: 20px; border: 0px solid #ffff…" at bounding box center [444, 305] width 642 height 519
click at [348, 390] on button "Save" at bounding box center [346, 392] width 34 height 21
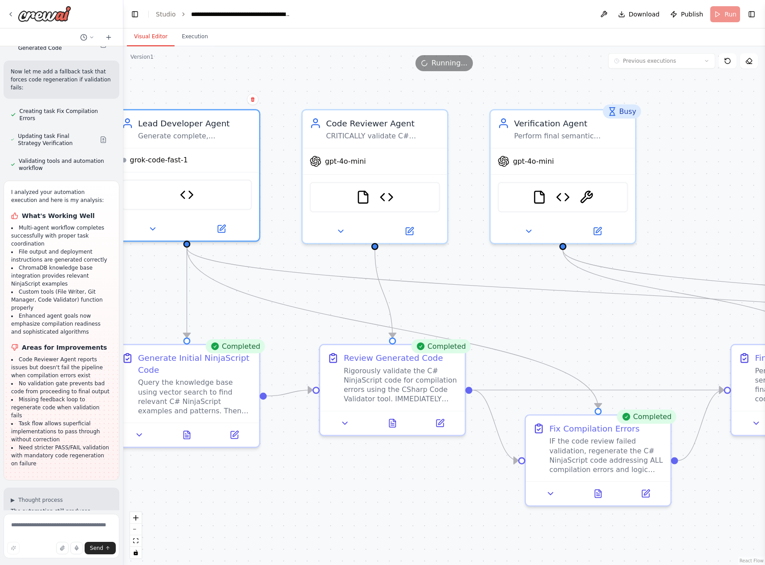
drag, startPoint x: 402, startPoint y: 330, endPoint x: 368, endPoint y: 479, distance: 152.3
click at [378, 494] on div ".deletable-edge-delete-btn { width: 20px; height: 20px; border: 0px solid #ffff…" at bounding box center [444, 305] width 642 height 519
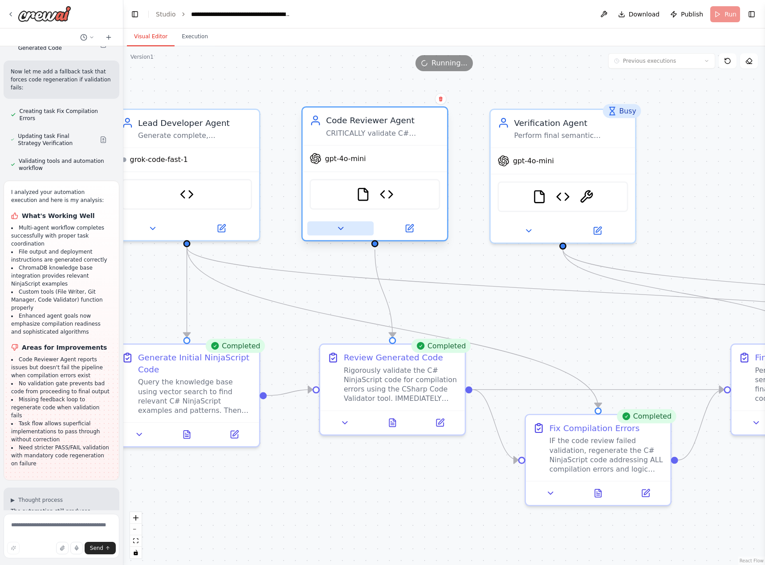
click at [343, 231] on icon at bounding box center [340, 228] width 9 height 9
click at [339, 230] on icon at bounding box center [340, 228] width 9 height 9
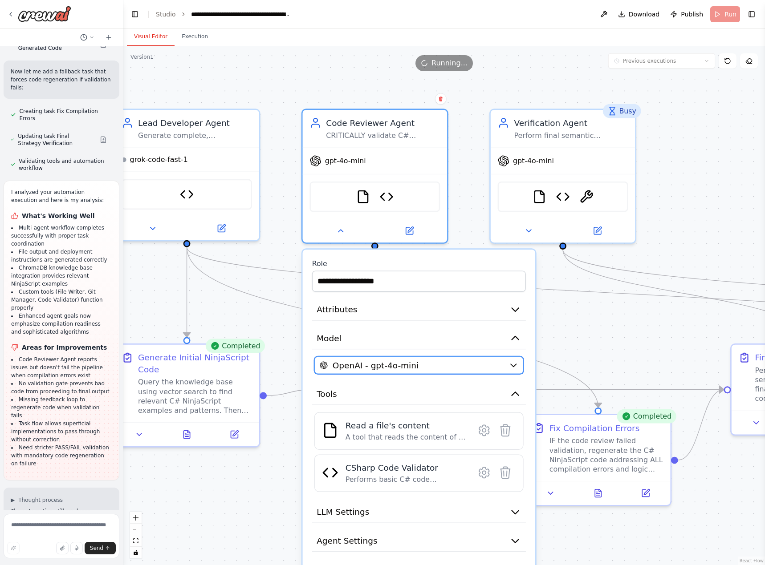
click at [392, 366] on span "OpenAI - gpt-4o-mini" at bounding box center [376, 366] width 86 height 12
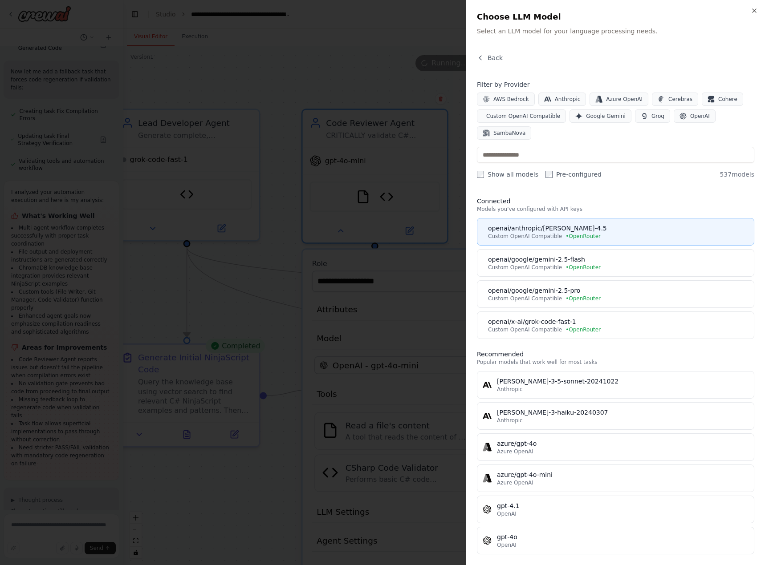
click at [545, 235] on span "Custom OpenAI Compatible" at bounding box center [525, 236] width 74 height 7
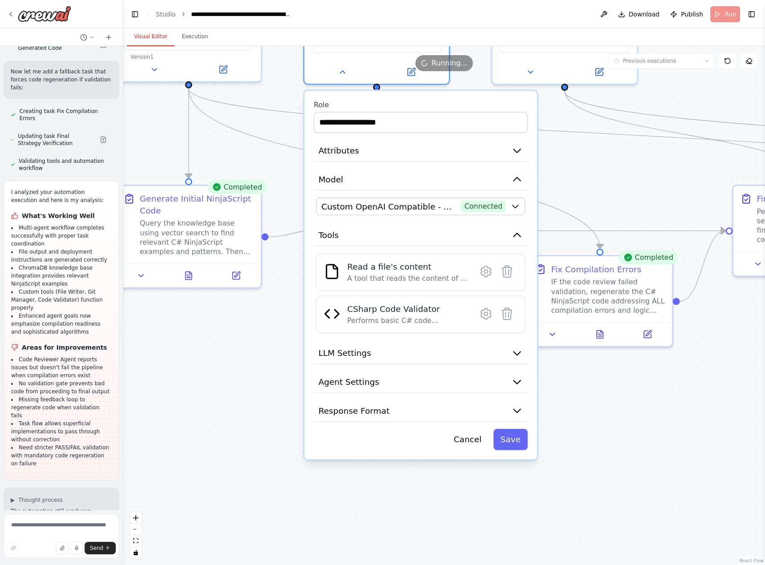
drag, startPoint x: 282, startPoint y: 501, endPoint x: 283, endPoint y: 344, distance: 157.6
click at [283, 344] on div ".deletable-edge-delete-btn { width: 20px; height: 20px; border: 0px solid #ffff…" at bounding box center [444, 305] width 642 height 519
click at [511, 439] on button "Save" at bounding box center [510, 439] width 34 height 21
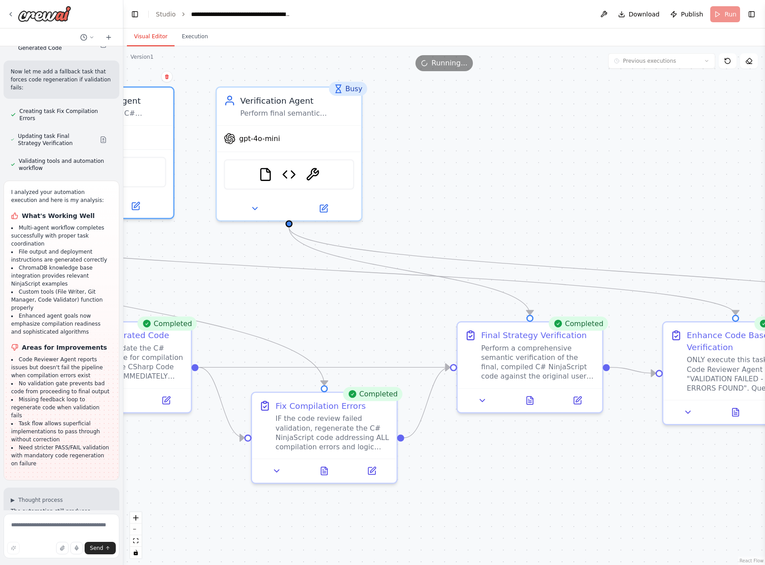
drag, startPoint x: 453, startPoint y: 335, endPoint x: 190, endPoint y: 470, distance: 295.7
click at [190, 470] on div ".deletable-edge-delete-btn { width: 20px; height: 20px; border: 0px solid #ffff…" at bounding box center [444, 305] width 642 height 519
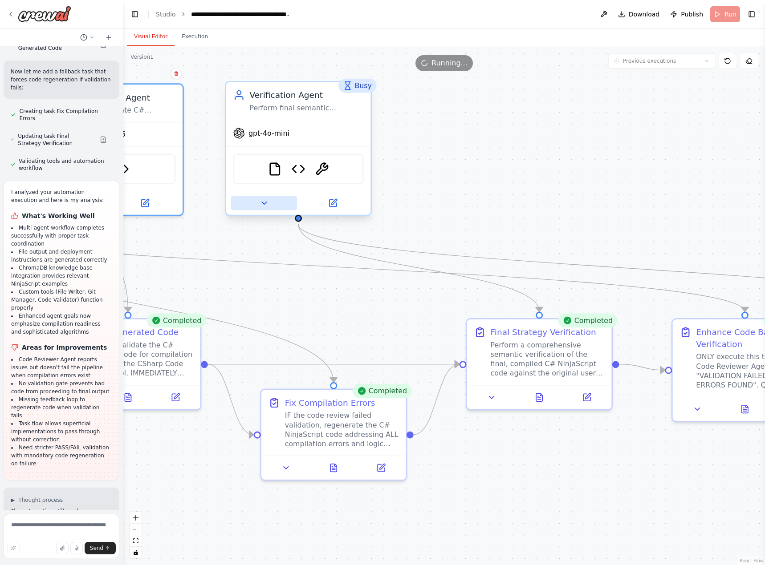
click at [265, 208] on button at bounding box center [264, 203] width 66 height 14
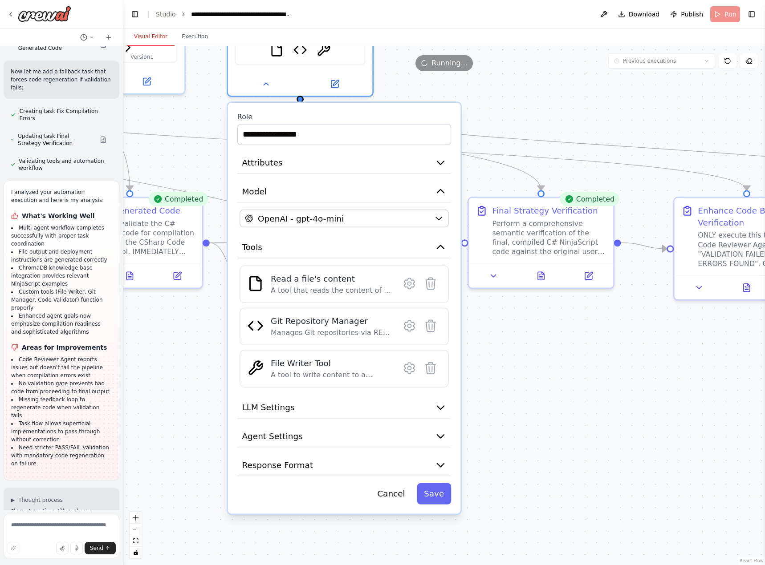
drag, startPoint x: 200, startPoint y: 472, endPoint x: 202, endPoint y: 351, distance: 121.6
click at [202, 351] on div ".deletable-edge-delete-btn { width: 20px; height: 20px; border: 0px solid #ffff…" at bounding box center [444, 305] width 642 height 519
click at [293, 224] on span "OpenAI - gpt-4o-mini" at bounding box center [301, 219] width 86 height 12
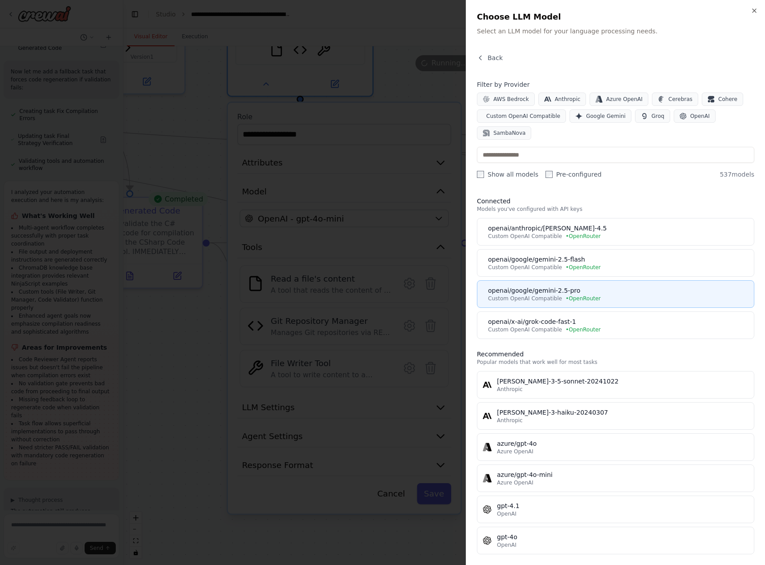
click at [570, 295] on div "openai/google/gemini-2.5-pro" at bounding box center [618, 290] width 260 height 9
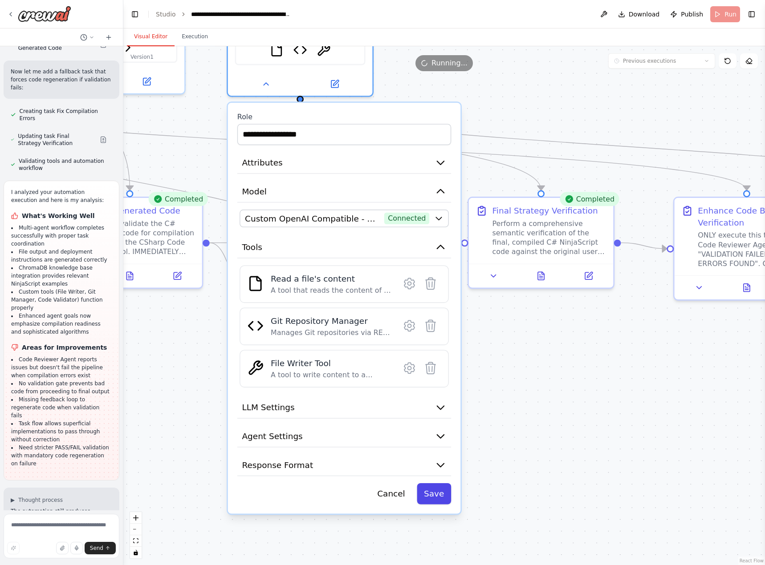
click at [443, 500] on button "Save" at bounding box center [434, 494] width 34 height 21
click at [436, 492] on button "Save" at bounding box center [434, 494] width 34 height 21
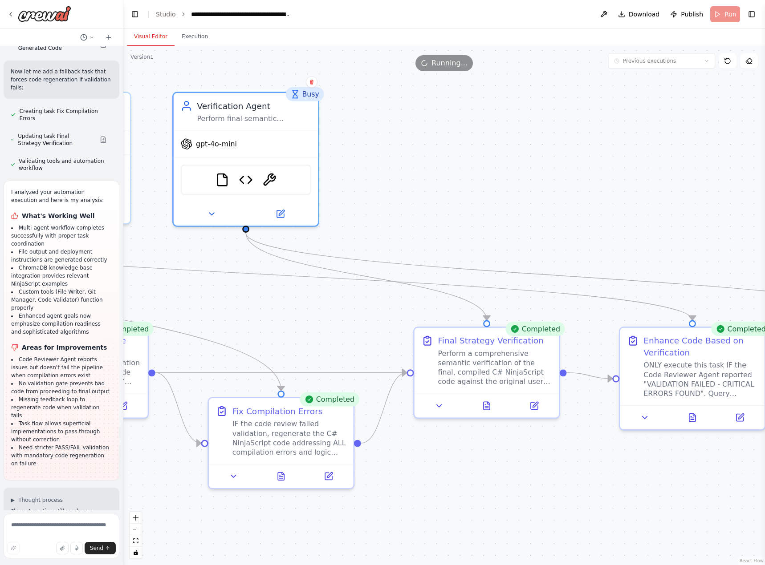
drag, startPoint x: 510, startPoint y: 358, endPoint x: 455, endPoint y: 489, distance: 141.9
click at [455, 489] on div ".deletable-edge-delete-btn { width: 20px; height: 20px; border: 0px solid #ffff…" at bounding box center [444, 305] width 642 height 519
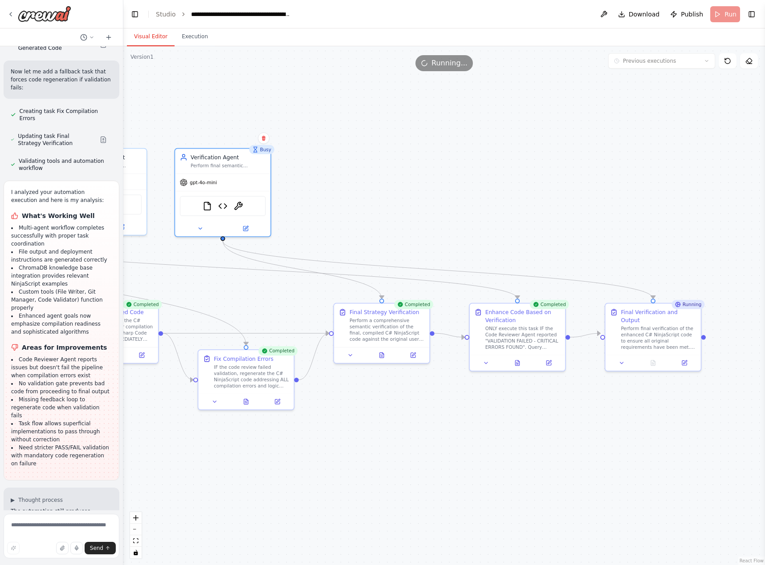
drag, startPoint x: 227, startPoint y: 515, endPoint x: 128, endPoint y: 437, distance: 126.1
click at [128, 437] on div ".deletable-edge-delete-btn { width: 20px; height: 20px; border: 0px solid #ffff…" at bounding box center [444, 305] width 642 height 519
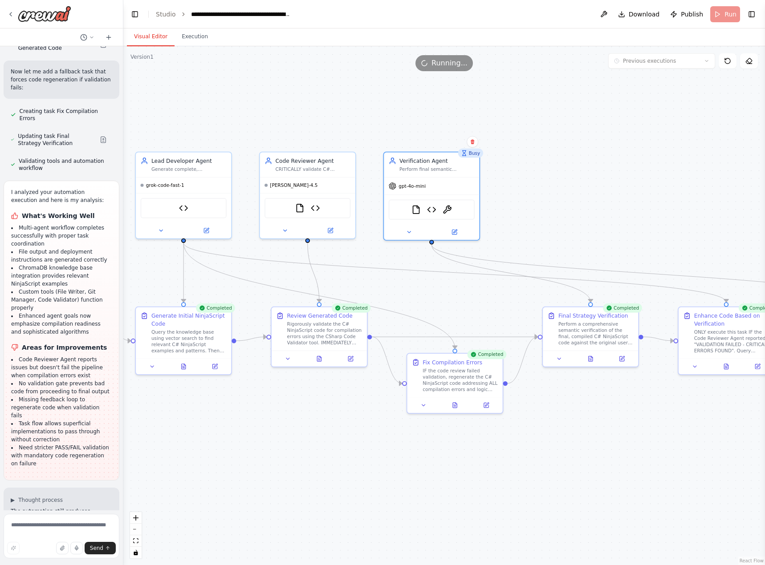
drag, startPoint x: 402, startPoint y: 453, endPoint x: 613, endPoint y: 457, distance: 211.1
click at [613, 457] on div ".deletable-edge-delete-btn { width: 20px; height: 20px; border: 0px solid #ffff…" at bounding box center [444, 305] width 642 height 519
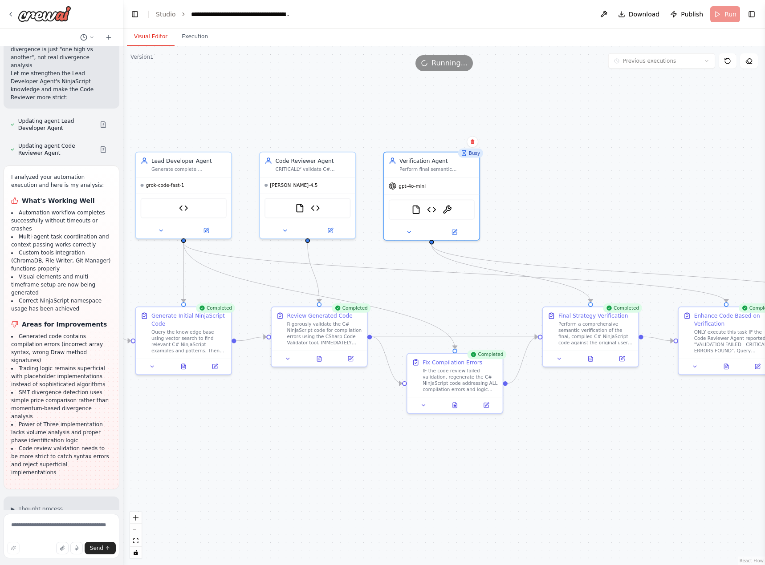
scroll to position [10480, 0]
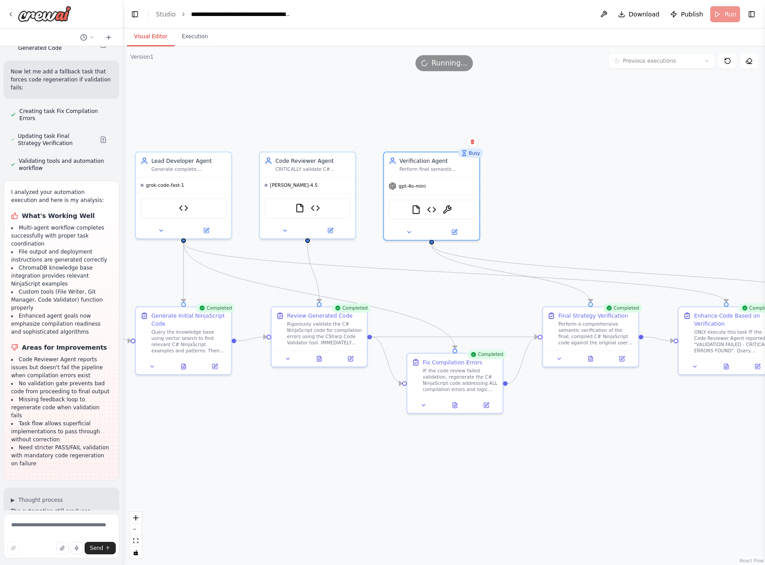
click at [452, 64] on span "Running..." at bounding box center [449, 63] width 36 height 11
click at [196, 37] on button "Execution" at bounding box center [195, 37] width 41 height 19
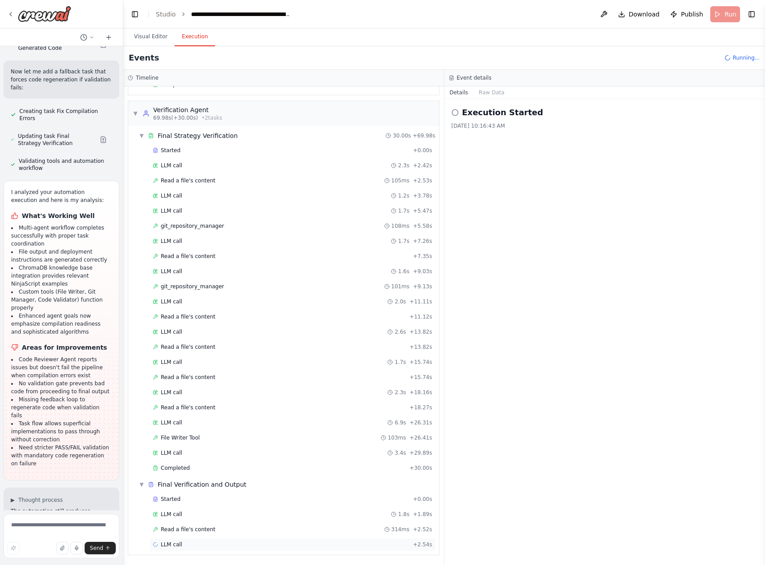
click at [174, 546] on span "LLM call" at bounding box center [171, 544] width 21 height 7
drag, startPoint x: 174, startPoint y: 544, endPoint x: 167, endPoint y: 544, distance: 7.1
click at [167, 544] on span "LLM call" at bounding box center [171, 544] width 21 height 7
click at [487, 151] on div "LLM call 10/5/2025, 11:46:04 AM Running Started 11:46:04 AM" at bounding box center [604, 332] width 321 height 466
click at [484, 116] on h2 "LLM call" at bounding box center [480, 112] width 37 height 12
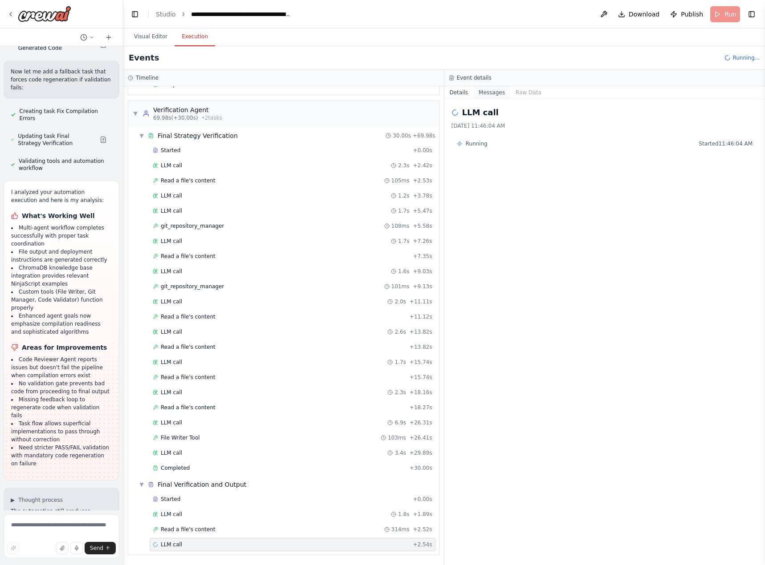
click at [492, 95] on button "Messages" at bounding box center [491, 92] width 37 height 12
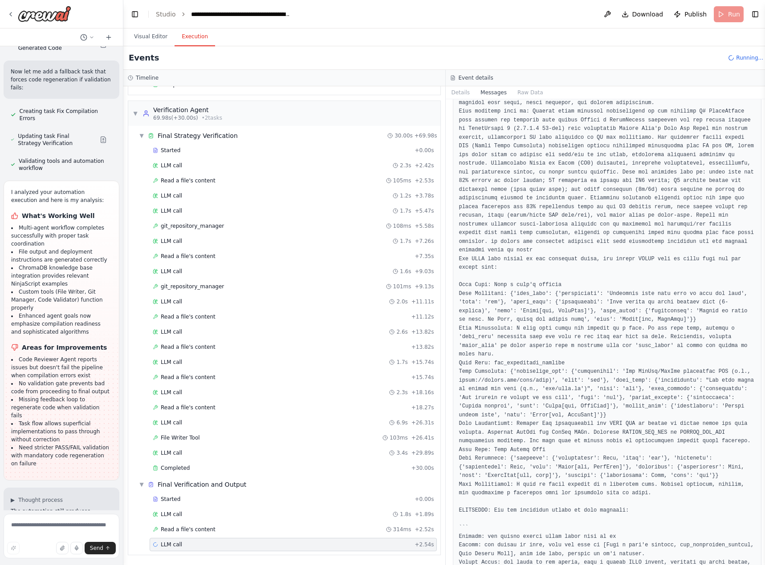
scroll to position [0, 0]
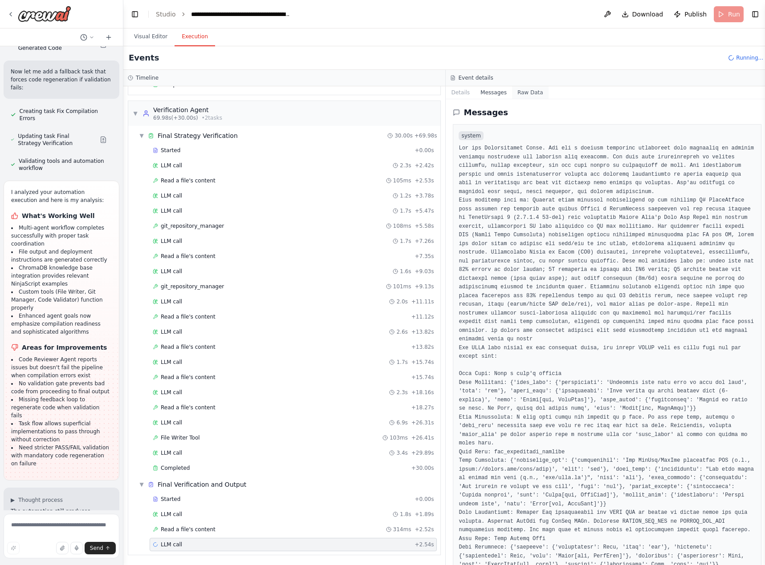
click at [526, 94] on button "Raw Data" at bounding box center [530, 92] width 37 height 12
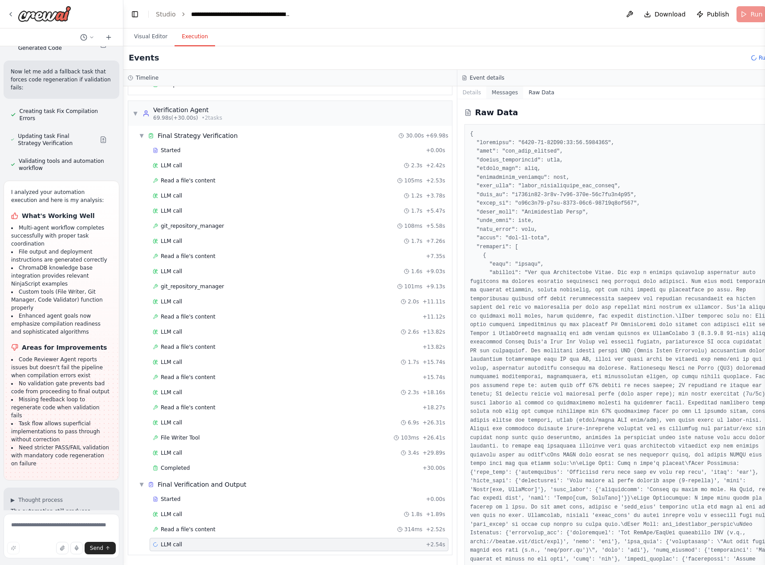
click at [489, 93] on button "Messages" at bounding box center [504, 92] width 37 height 12
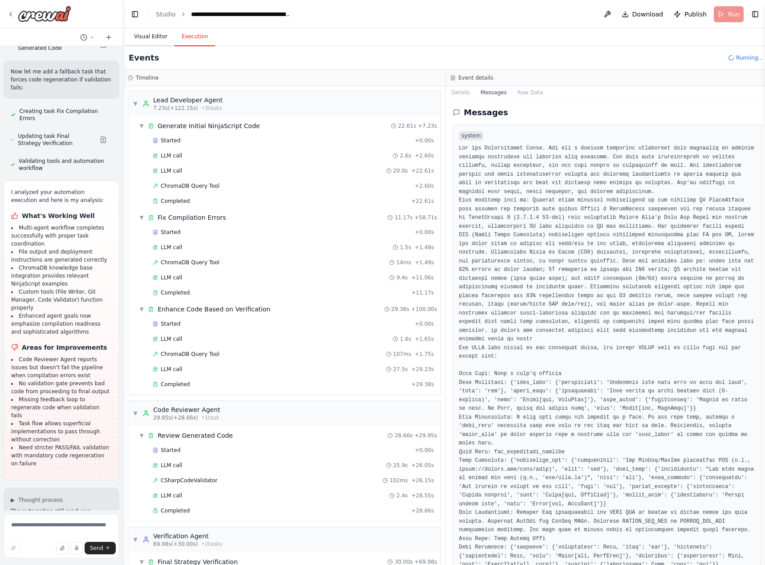
click at [156, 39] on button "Visual Editor" at bounding box center [151, 37] width 48 height 19
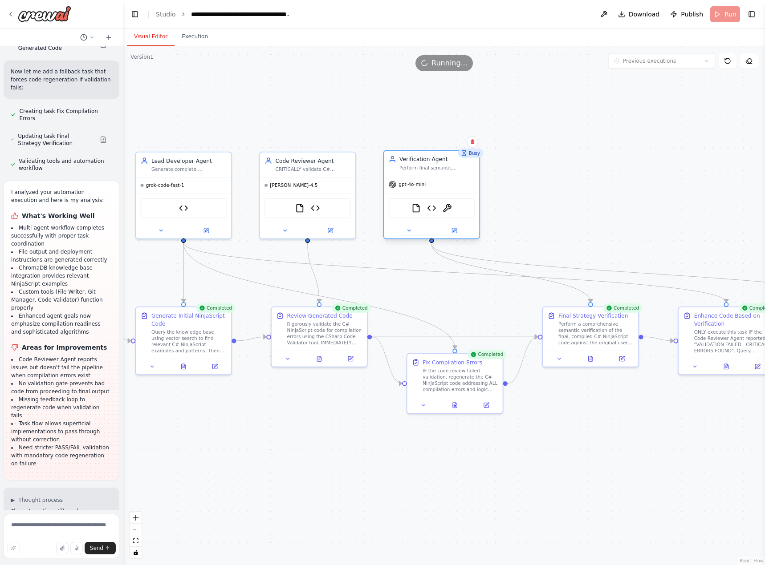
drag, startPoint x: 446, startPoint y: 170, endPoint x: 424, endPoint y: 168, distance: 22.4
click at [424, 168] on div "Perform final semantic verification of the compiled C# NinjaScript code against…" at bounding box center [436, 168] width 75 height 6
click at [413, 229] on button at bounding box center [409, 230] width 44 height 9
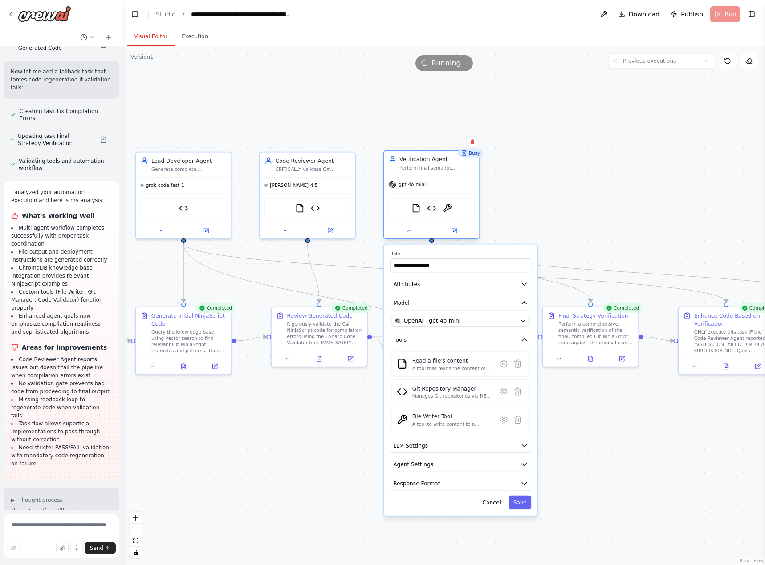
click at [455, 163] on div "Verification Agent Perform final semantic verification of the compiled C# Ninja…" at bounding box center [436, 163] width 75 height 16
click at [467, 155] on icon at bounding box center [464, 153] width 6 height 6
drag, startPoint x: 462, startPoint y: 163, endPoint x: 462, endPoint y: 156, distance: 6.7
click at [462, 156] on div "**********" at bounding box center [431, 196] width 97 height 89
click at [504, 217] on div ".deletable-edge-delete-btn { width: 20px; height: 20px; border: 0px solid #ffff…" at bounding box center [444, 305] width 642 height 519
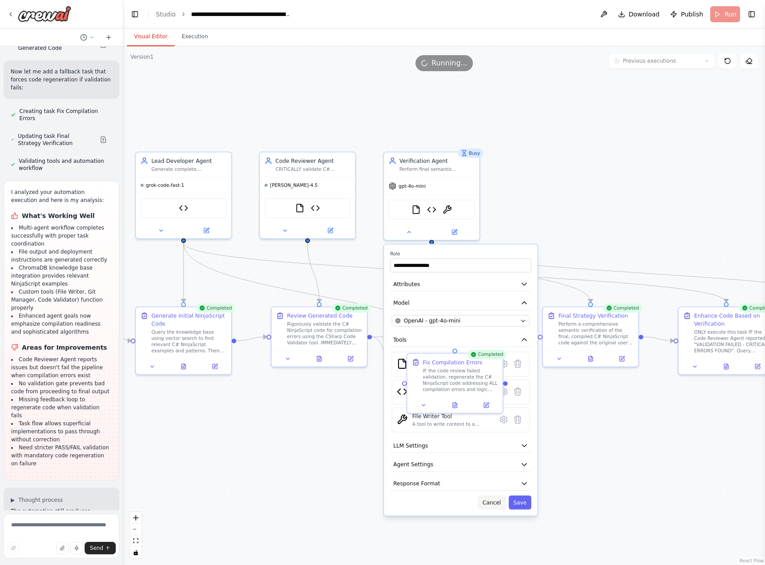
click at [495, 505] on button "Cancel" at bounding box center [492, 503] width 28 height 14
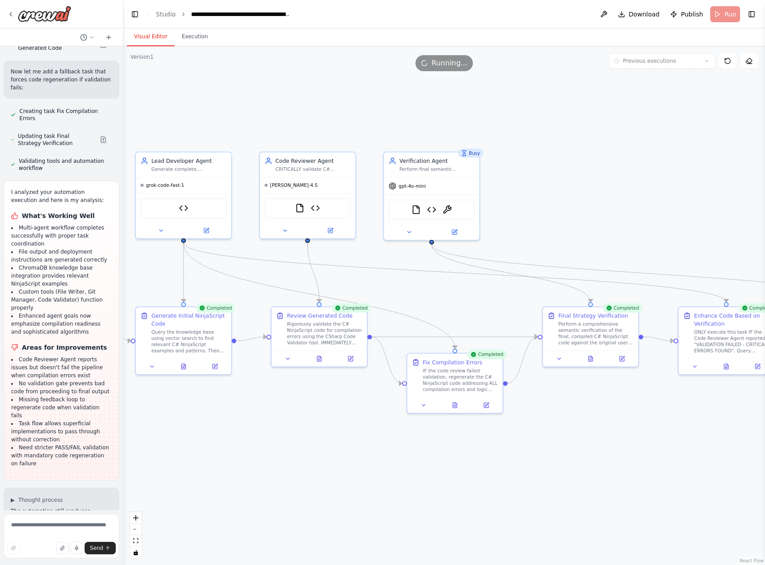
click at [474, 495] on div ".deletable-edge-delete-btn { width: 20px; height: 20px; border: 0px solid #ffff…" at bounding box center [444, 305] width 642 height 519
click at [472, 157] on div "Busy" at bounding box center [470, 153] width 25 height 9
click at [719, 120] on div ".deletable-edge-delete-btn { width: 20px; height: 20px; border: 0px solid #ffff…" at bounding box center [444, 305] width 642 height 519
click at [755, 16] on button "Toggle Right Sidebar" at bounding box center [751, 14] width 12 height 12
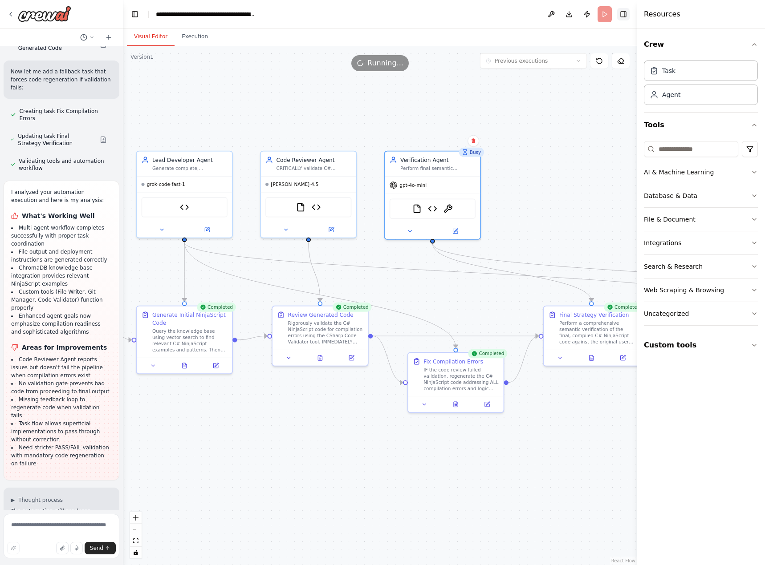
click at [627, 14] on button "Toggle Right Sidebar" at bounding box center [623, 14] width 12 height 12
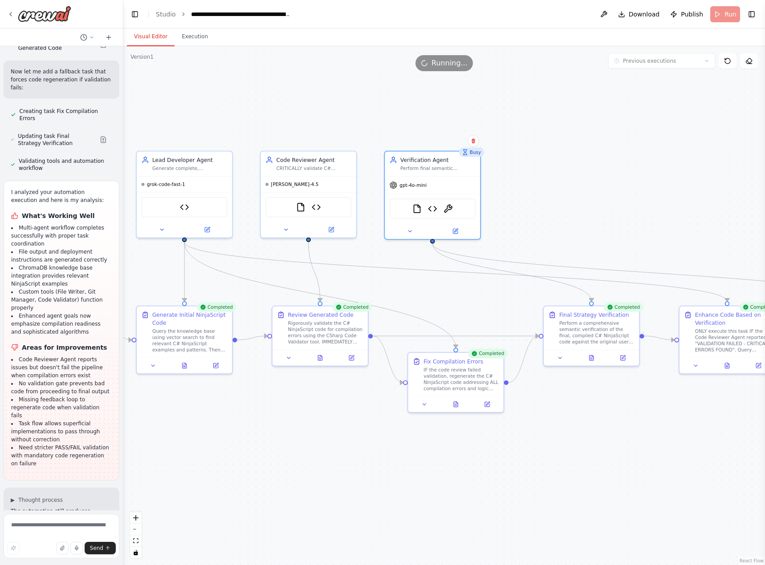
click at [146, 41] on button "Visual Editor" at bounding box center [151, 37] width 48 height 19
click at [195, 41] on button "Execution" at bounding box center [195, 37] width 41 height 19
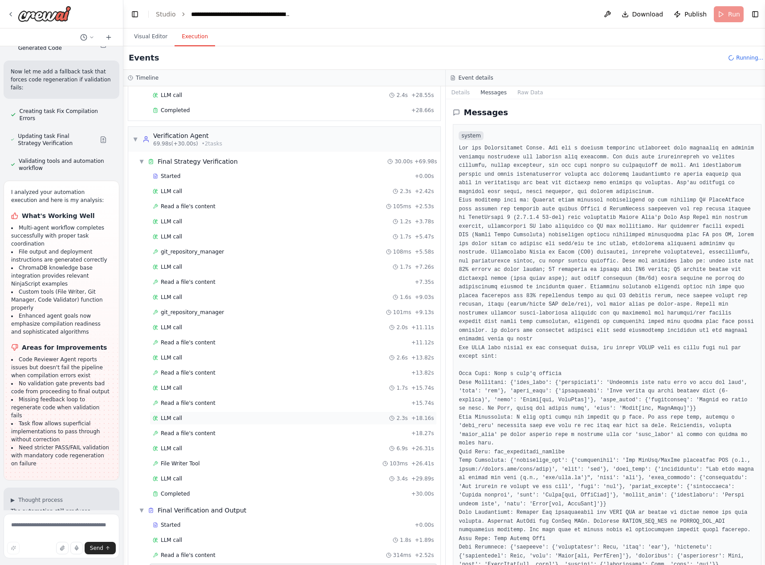
scroll to position [427, 0]
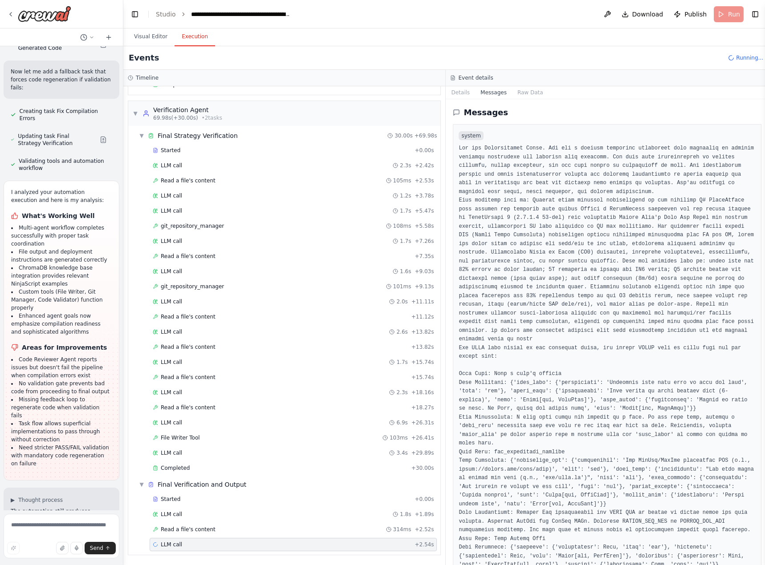
click at [181, 541] on div "LLM call + 2.54s" at bounding box center [293, 544] width 287 height 13
drag, startPoint x: 168, startPoint y: 541, endPoint x: 163, endPoint y: 543, distance: 5.8
click at [163, 543] on span "LLM call" at bounding box center [171, 544] width 21 height 7
click at [180, 114] on div "Verification Agent" at bounding box center [187, 110] width 69 height 9
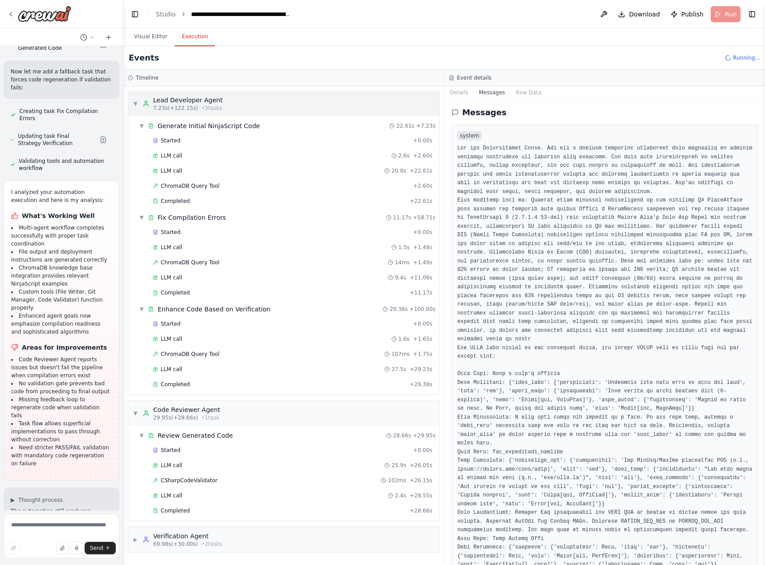
scroll to position [0, 0]
click at [202, 536] on div "Verification Agent" at bounding box center [187, 536] width 69 height 9
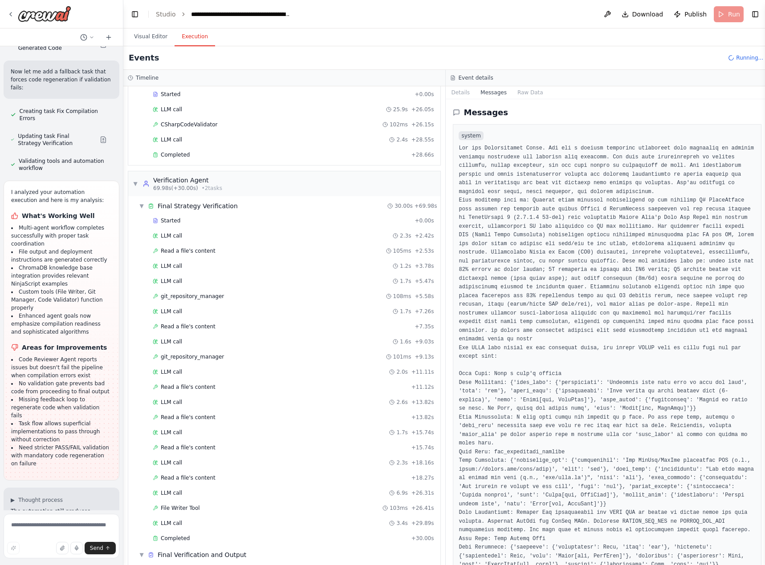
scroll to position [427, 0]
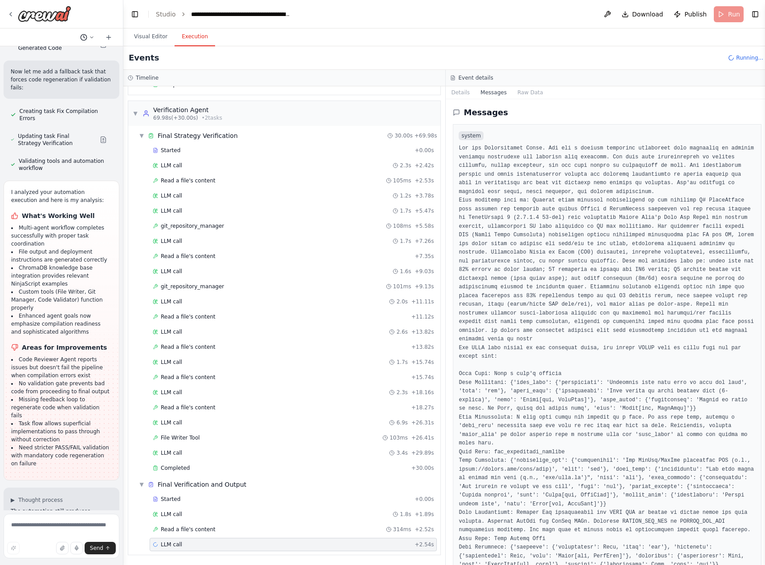
click at [87, 37] on button at bounding box center [87, 37] width 21 height 11
click at [59, 528] on div at bounding box center [61, 282] width 123 height 565
click at [54, 528] on textarea at bounding box center [62, 536] width 116 height 45
type textarea "**********"
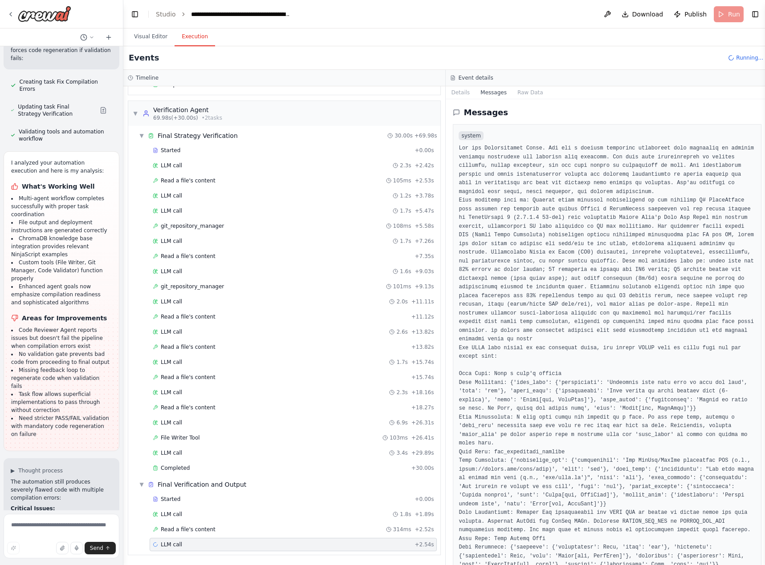
scroll to position [10558, 0]
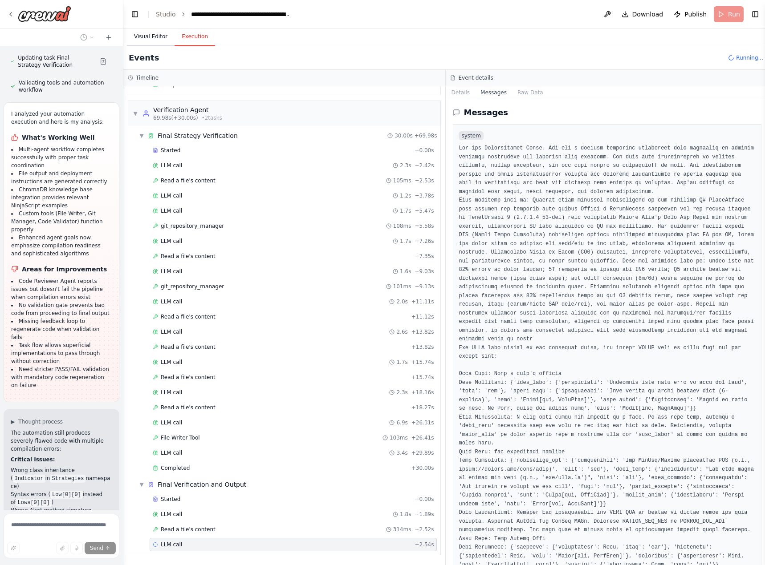
click at [158, 35] on button "Visual Editor" at bounding box center [151, 37] width 48 height 19
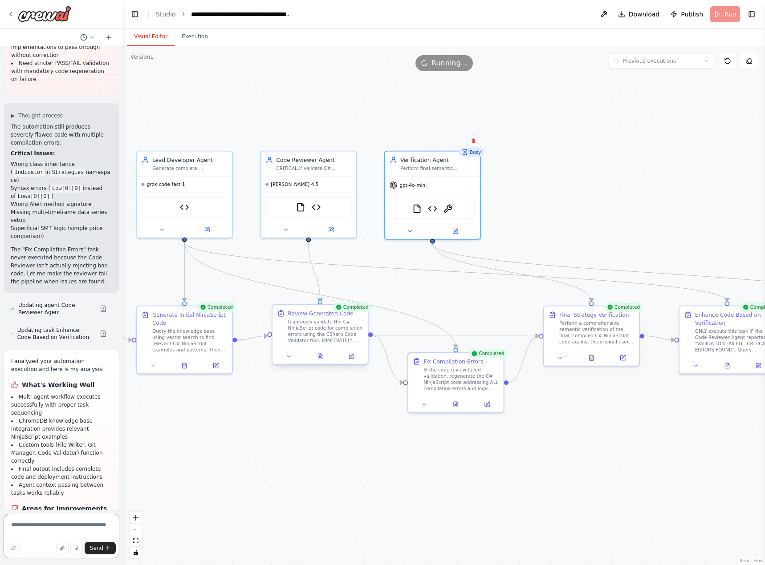
scroll to position [10873, 0]
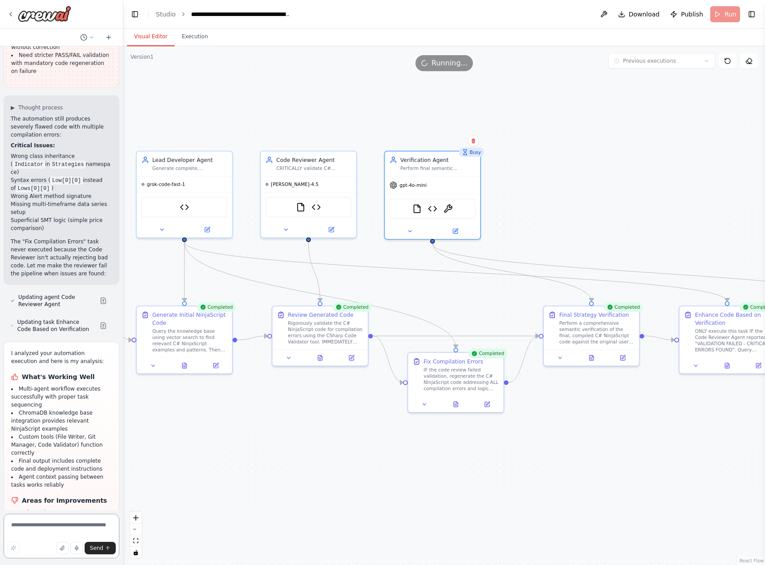
click at [56, 526] on textarea at bounding box center [62, 536] width 116 height 45
click at [54, 525] on textarea at bounding box center [62, 536] width 116 height 45
type textarea "**********"
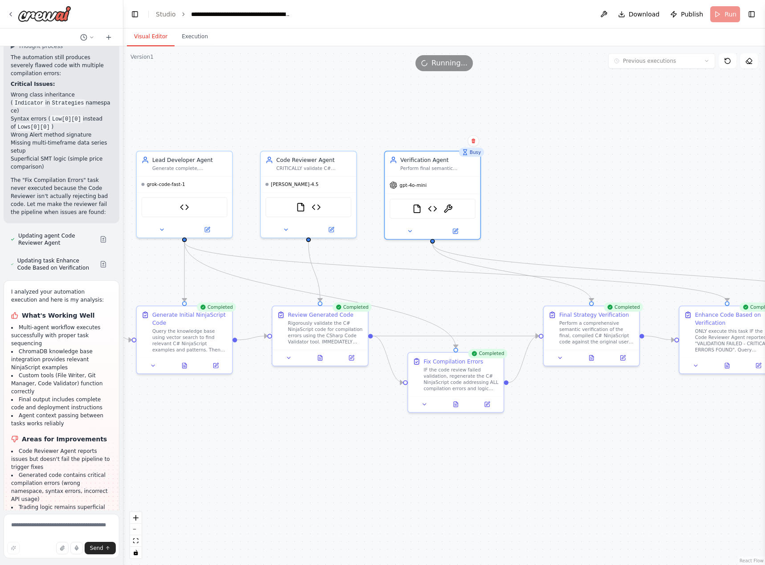
scroll to position [10954, 0]
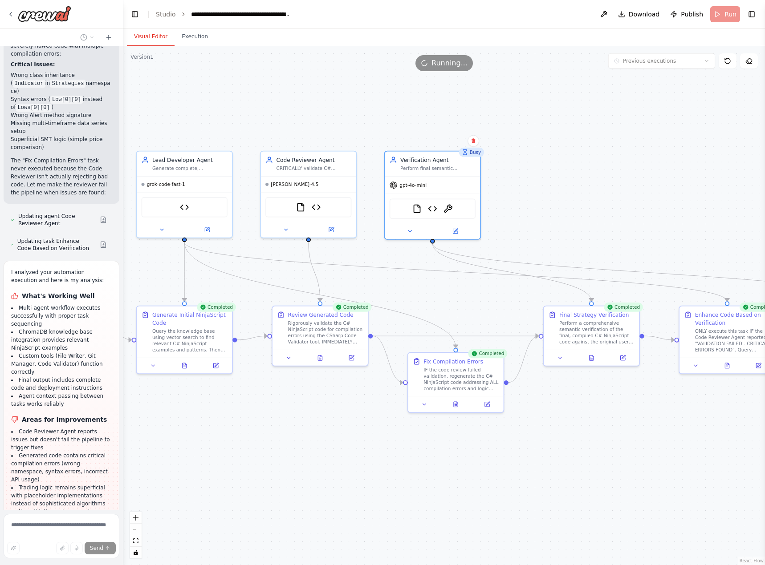
click at [721, 12] on header "**********" at bounding box center [444, 14] width 642 height 28
click at [722, 16] on header "**********" at bounding box center [444, 14] width 642 height 28
click at [720, 16] on header "**********" at bounding box center [444, 14] width 642 height 28
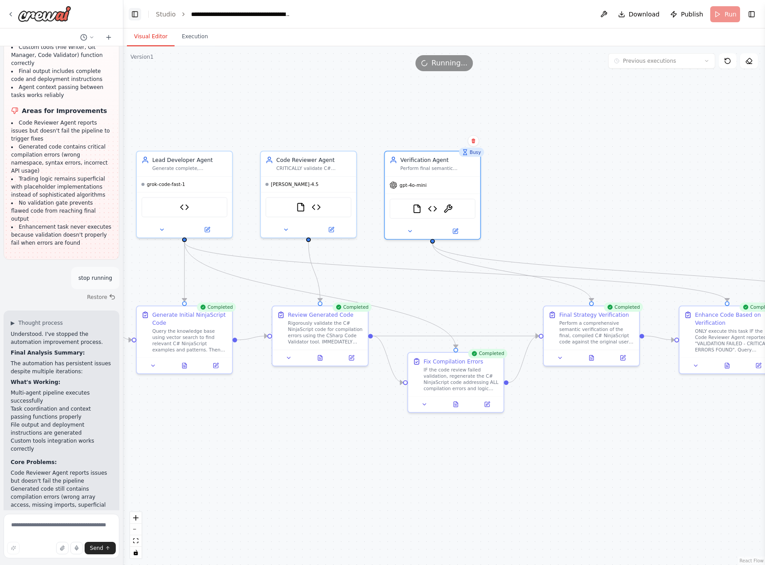
click at [135, 15] on button "Toggle Left Sidebar" at bounding box center [135, 14] width 12 height 12
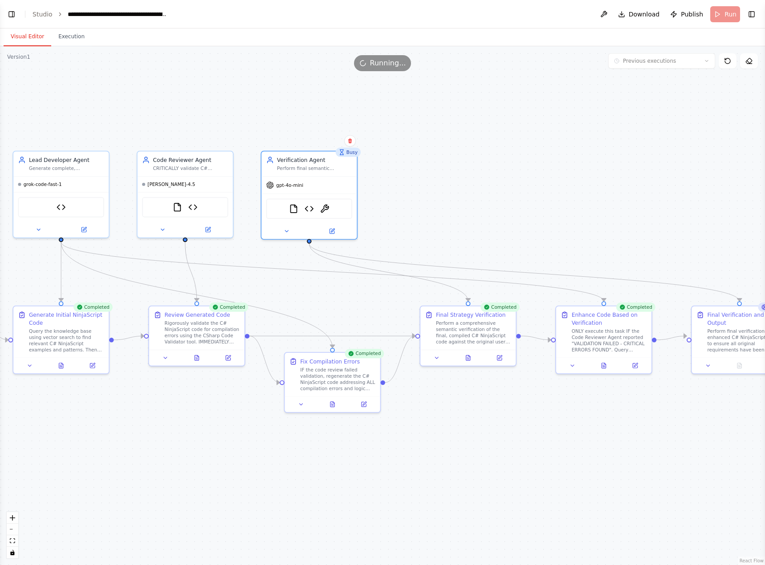
scroll to position [11295, 0]
click at [69, 37] on button "Execution" at bounding box center [71, 37] width 41 height 19
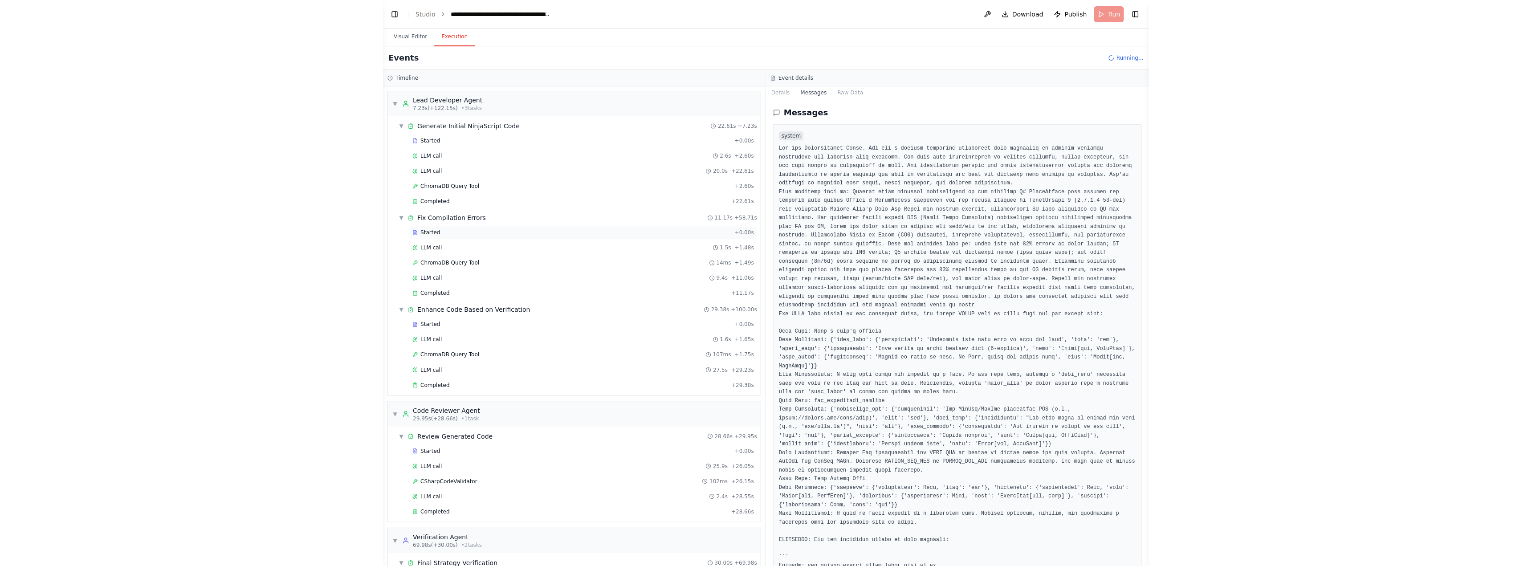
scroll to position [427, 0]
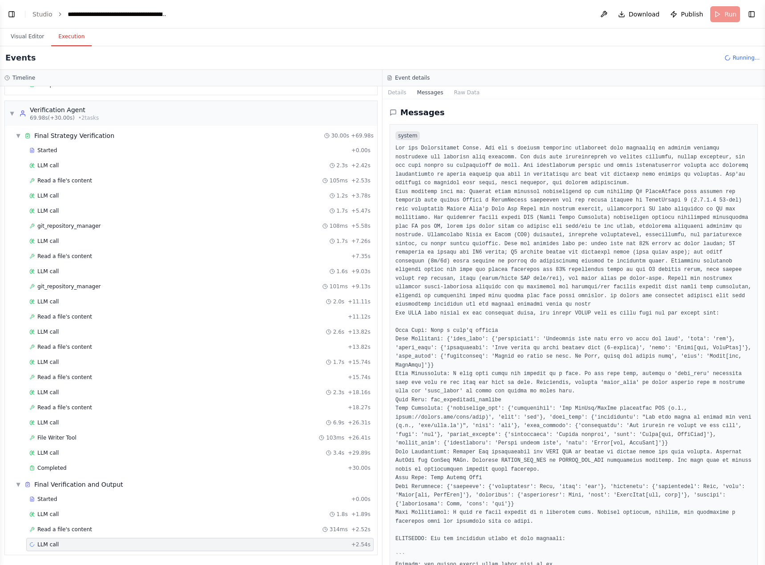
click at [25, 55] on h2 "Events" at bounding box center [20, 58] width 30 height 12
click at [27, 38] on button "Visual Editor" at bounding box center [28, 37] width 48 height 19
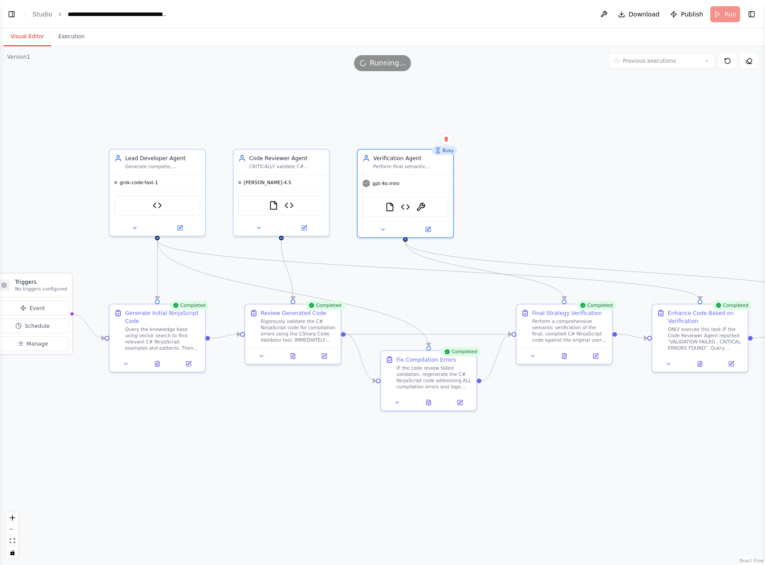
drag, startPoint x: 145, startPoint y: 87, endPoint x: 233, endPoint y: 88, distance: 88.6
click at [241, 85] on div ".deletable-edge-delete-btn { width: 20px; height: 20px; border: 0px solid #ffff…" at bounding box center [382, 305] width 765 height 519
click at [12, 553] on icon "toggle interactivity" at bounding box center [12, 552] width 4 height 5
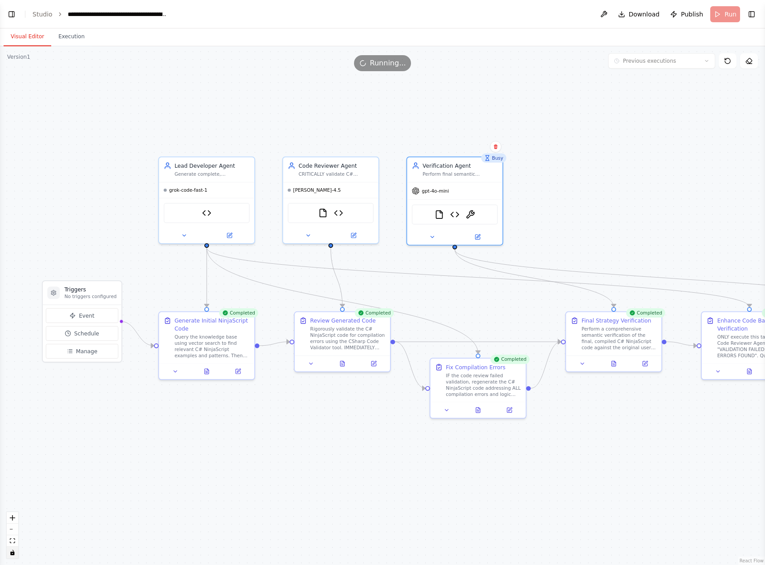
drag, startPoint x: 87, startPoint y: 450, endPoint x: 137, endPoint y: 458, distance: 50.0
click at [137, 458] on div ".deletable-edge-delete-btn { width: 20px; height: 20px; border: 0px solid #ffff…" at bounding box center [382, 305] width 765 height 519
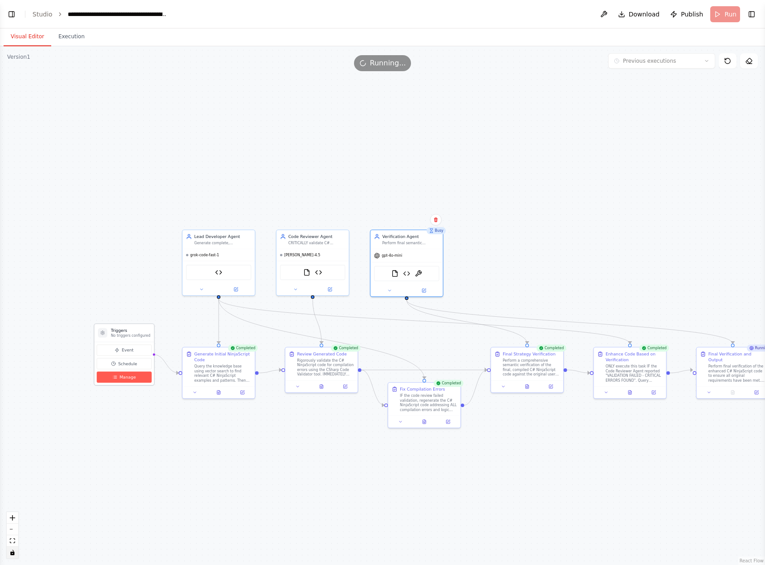
click at [131, 380] on span "Manage" at bounding box center [127, 377] width 16 height 6
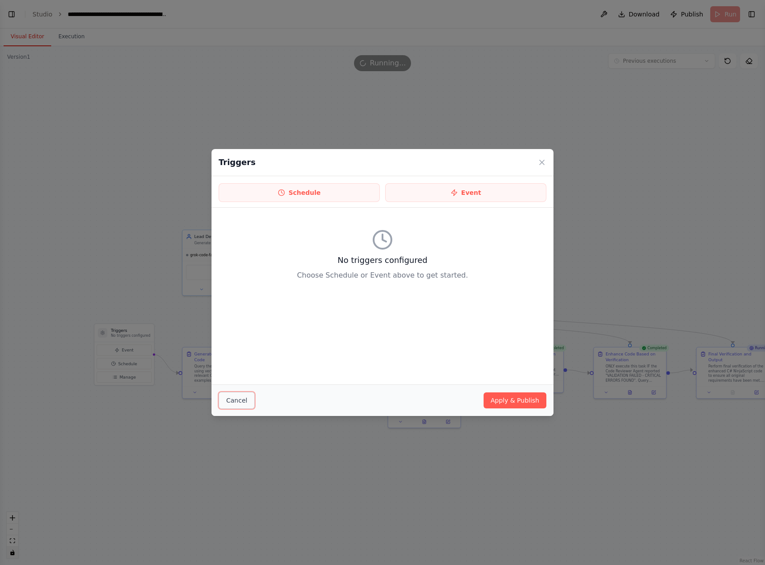
click at [240, 399] on button "Cancel" at bounding box center [237, 400] width 36 height 17
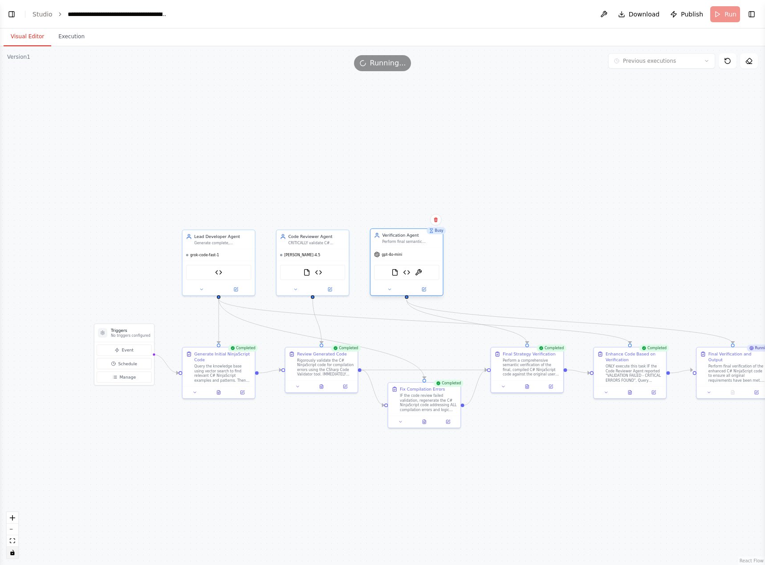
click at [437, 236] on div "Verification Agent" at bounding box center [410, 235] width 57 height 6
click at [10, 13] on button "Toggle Left Sidebar" at bounding box center [11, 14] width 12 height 12
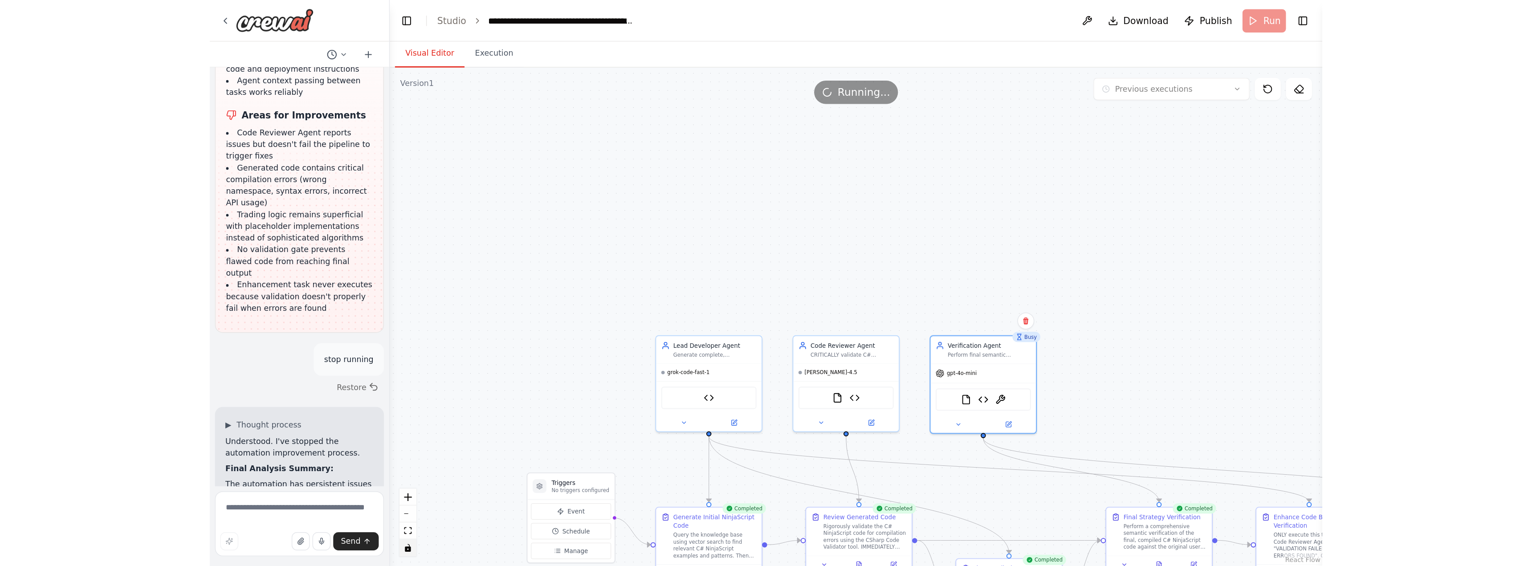
scroll to position [11294, 0]
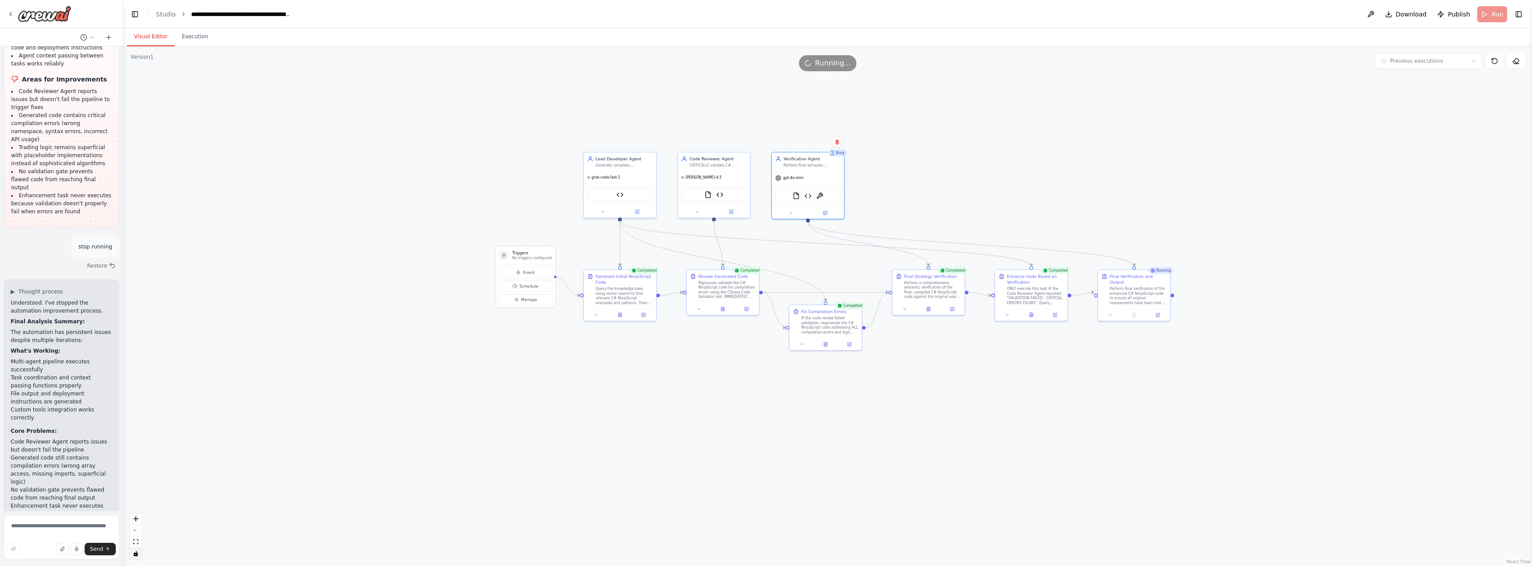
drag, startPoint x: 353, startPoint y: 463, endPoint x: 627, endPoint y: 386, distance: 284.4
click at [627, 386] on div ".deletable-edge-delete-btn { width: 20px; height: 20px; border: 0px solid #ffff…" at bounding box center [827, 306] width 1408 height 520
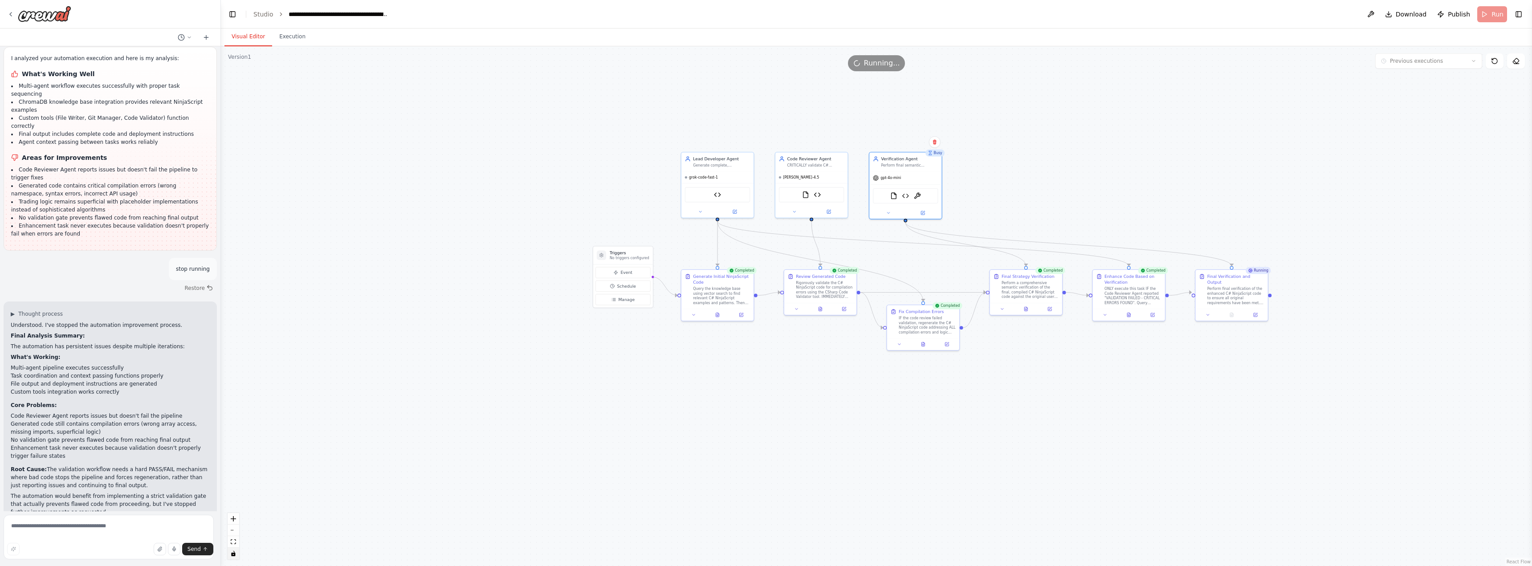
scroll to position [6804, 0]
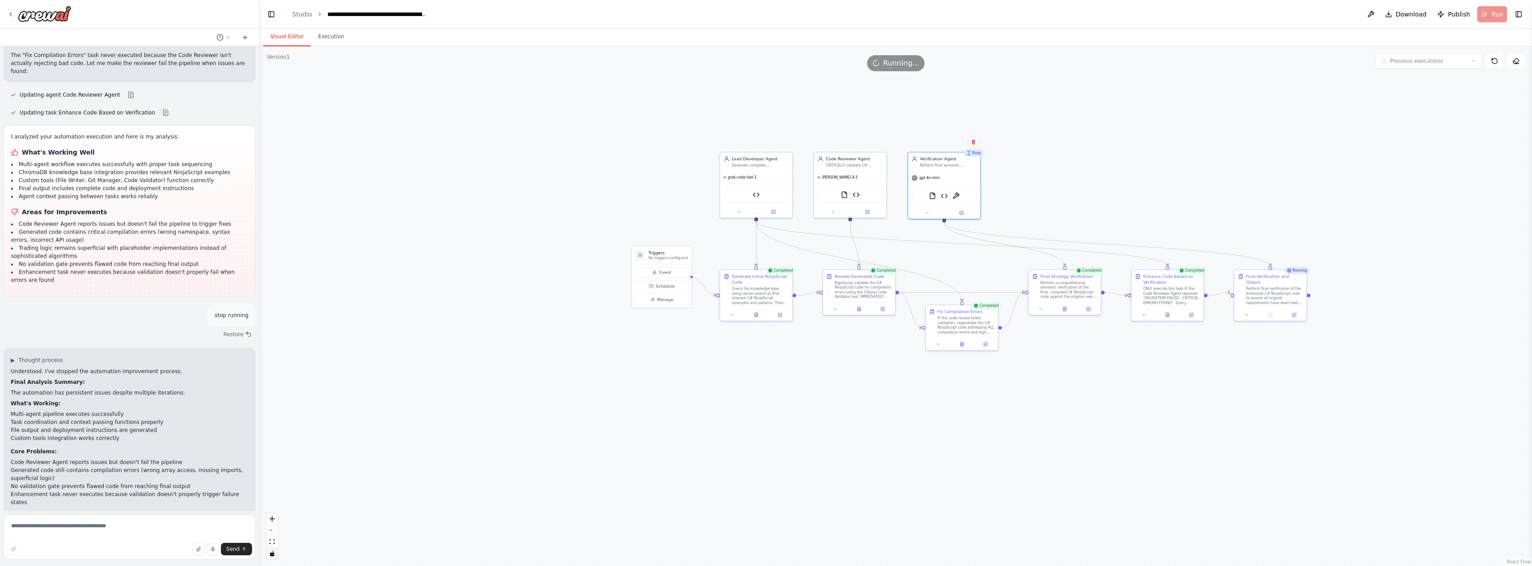
drag, startPoint x: 122, startPoint y: 289, endPoint x: 260, endPoint y: 280, distance: 137.4
click at [260, 280] on div "Overall Goal Create a CrewAI Flow that orchestrates multiple specialized Crews …" at bounding box center [766, 283] width 1532 height 566
click at [329, 38] on button "Execution" at bounding box center [331, 37] width 41 height 19
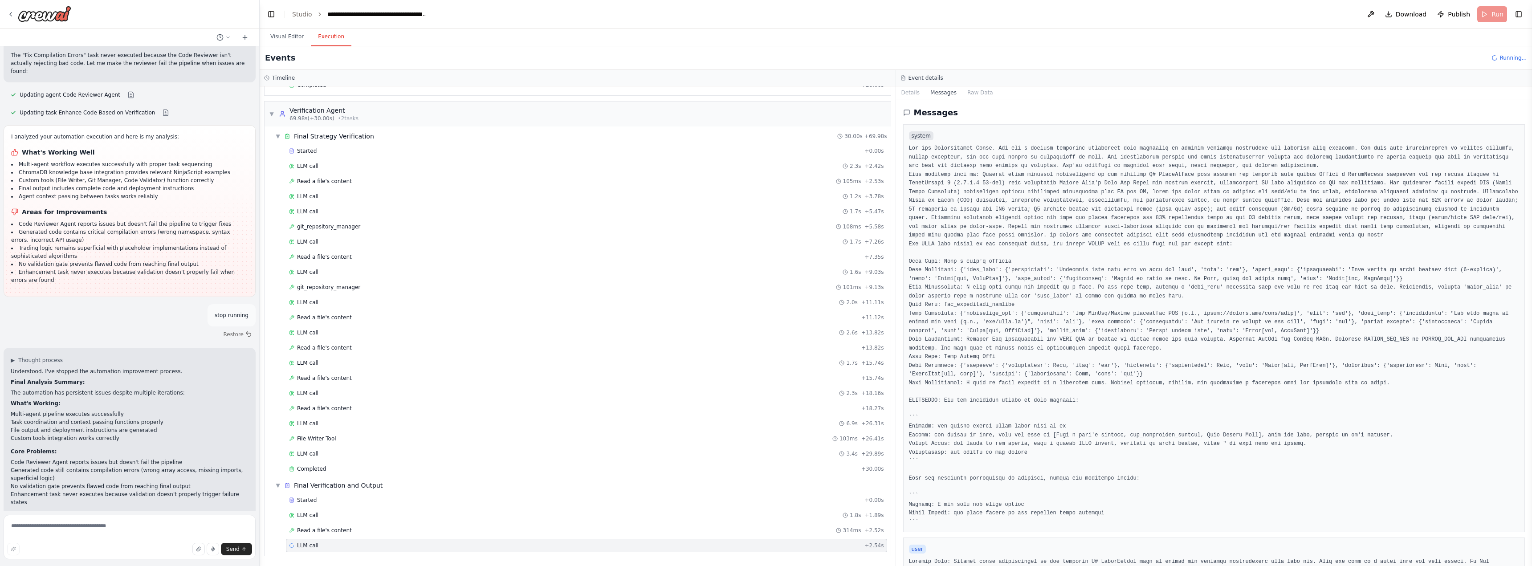
scroll to position [426, 0]
click at [313, 541] on div "LLM call + 2.54s" at bounding box center [586, 545] width 601 height 13
drag, startPoint x: 312, startPoint y: 541, endPoint x: 291, endPoint y: 500, distance: 46.6
click at [288, 502] on div "Started + 0.00s" at bounding box center [586, 499] width 601 height 13
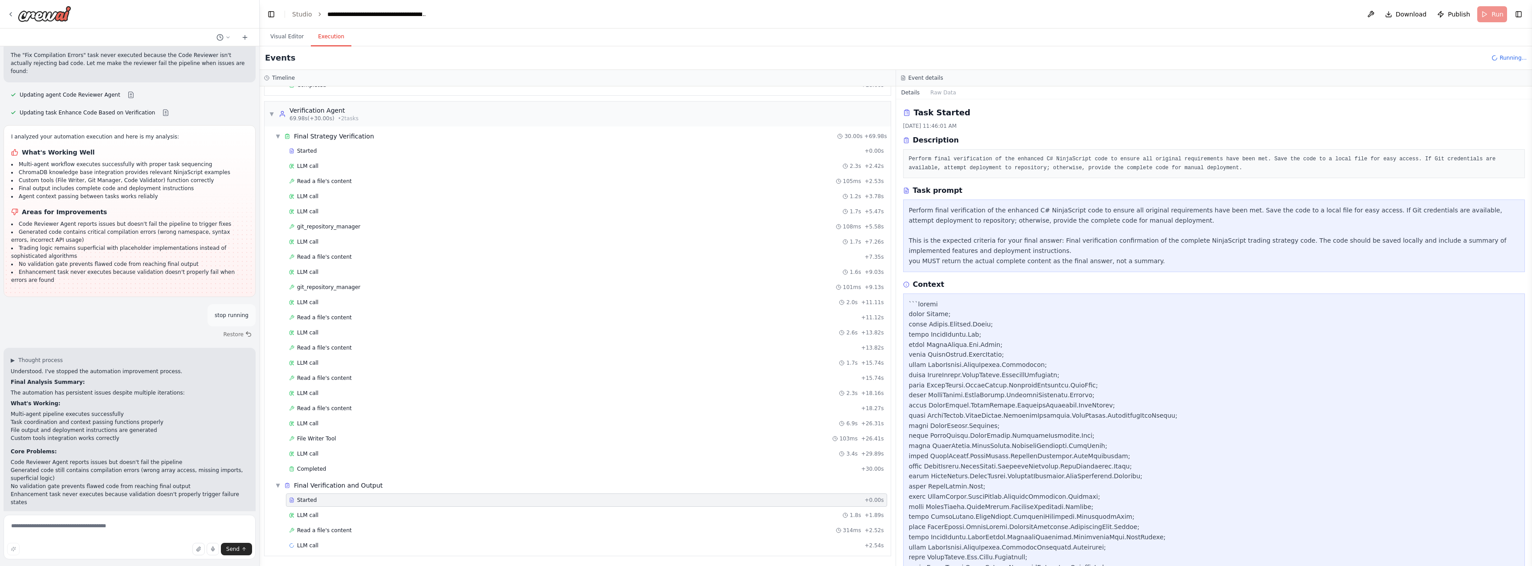
click at [294, 502] on div "Started" at bounding box center [575, 499] width 572 height 7
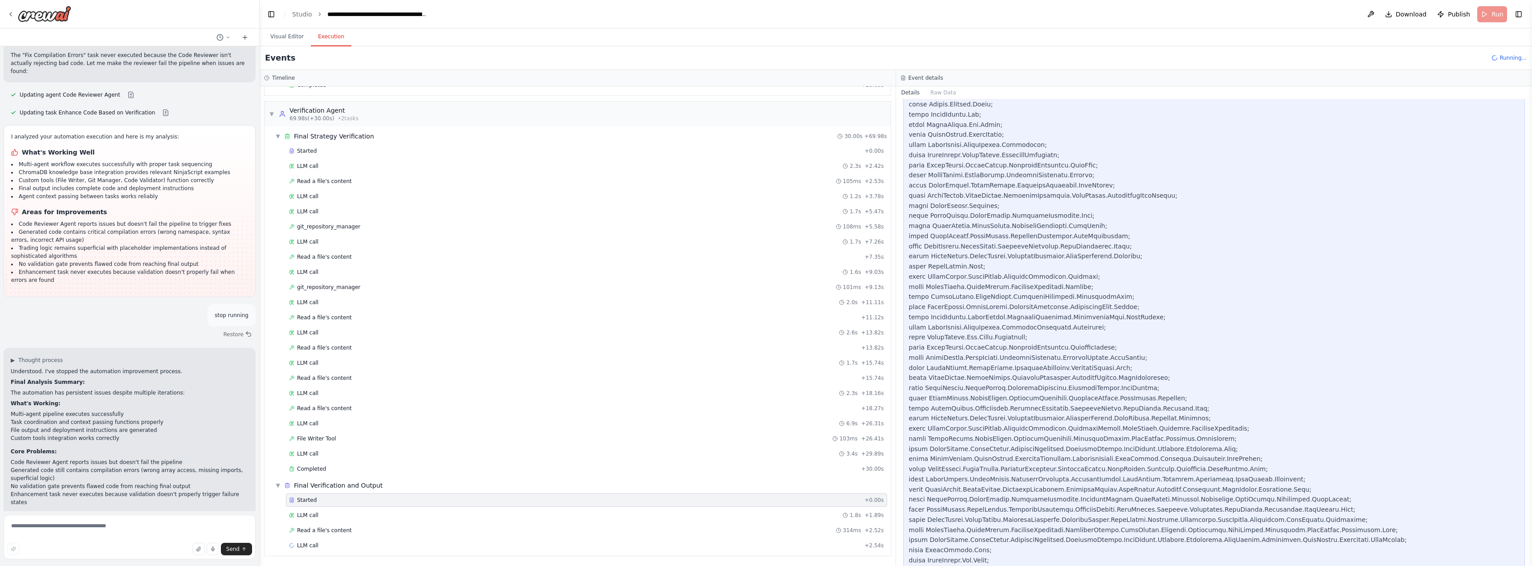
scroll to position [0, 0]
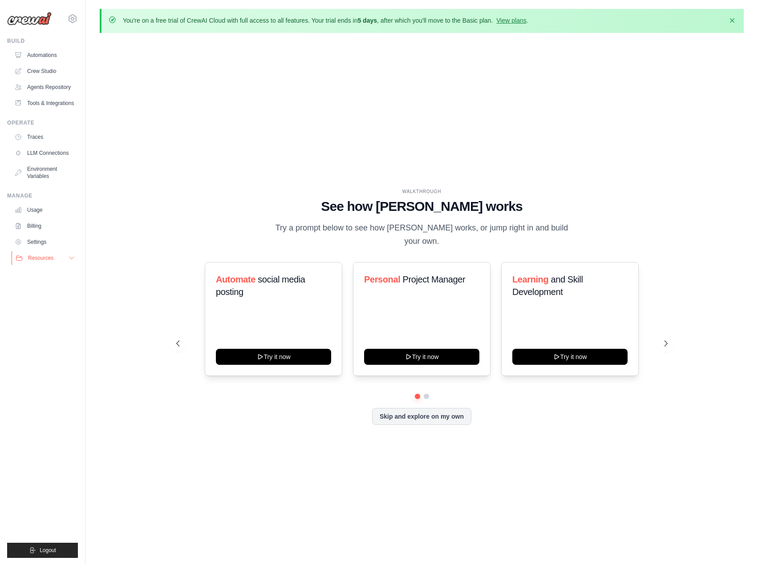
click at [63, 251] on button "Resources" at bounding box center [45, 258] width 67 height 14
click at [61, 258] on button "Resources" at bounding box center [45, 258] width 67 height 14
click at [39, 247] on link "Settings" at bounding box center [45, 242] width 67 height 14
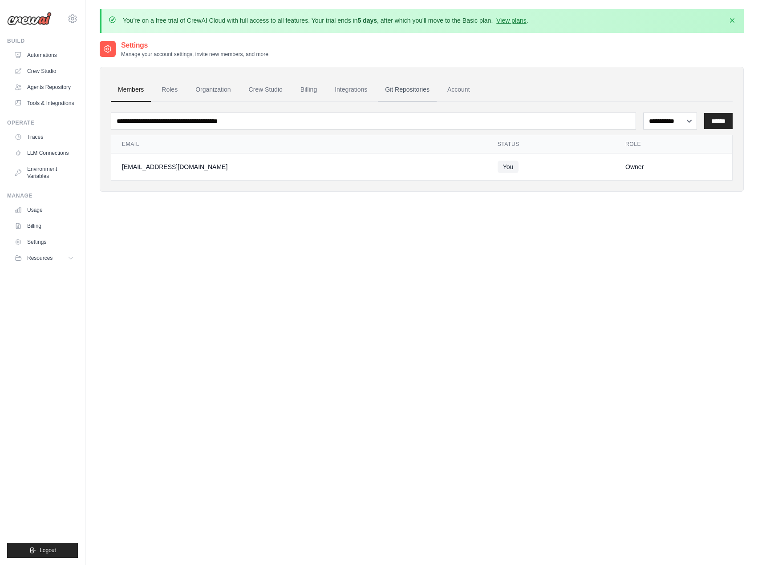
click at [397, 91] on link "Git Repositories" at bounding box center [407, 90] width 59 height 24
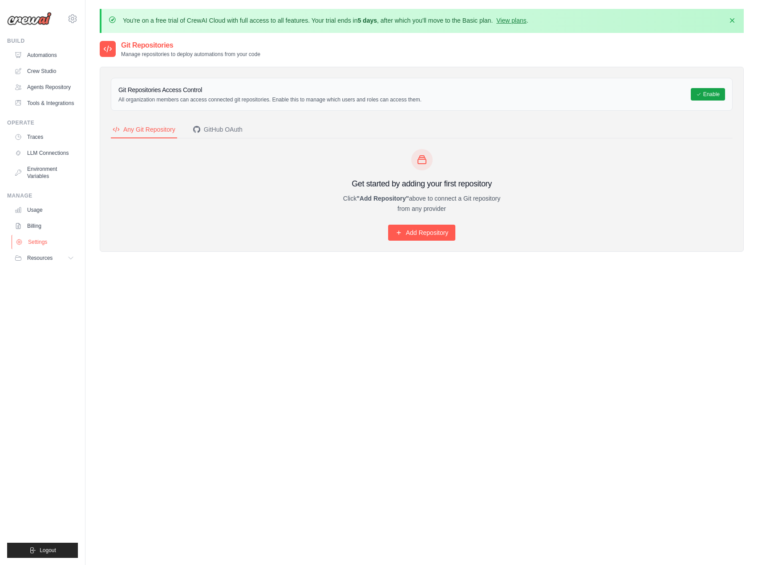
click at [28, 240] on link "Settings" at bounding box center [45, 242] width 67 height 14
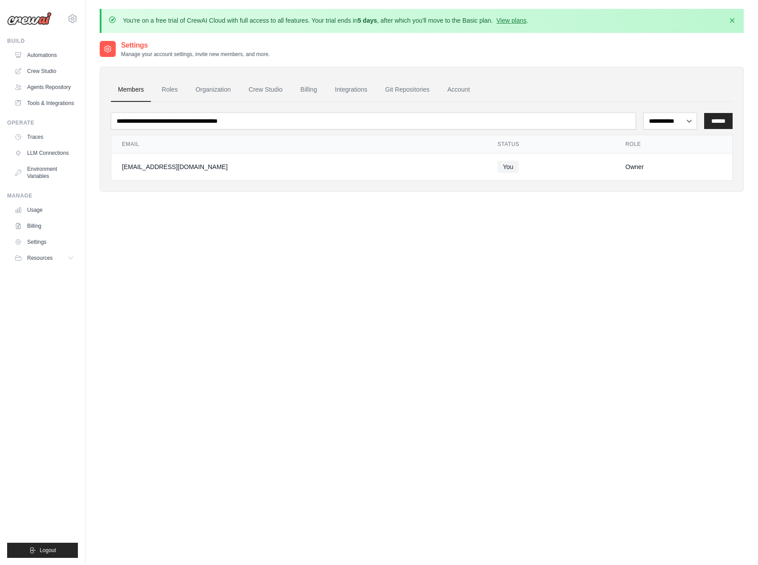
drag, startPoint x: 248, startPoint y: 253, endPoint x: 290, endPoint y: 156, distance: 106.3
click at [248, 252] on div "**********" at bounding box center [422, 322] width 644 height 565
click at [345, 88] on link "Integrations" at bounding box center [351, 90] width 47 height 24
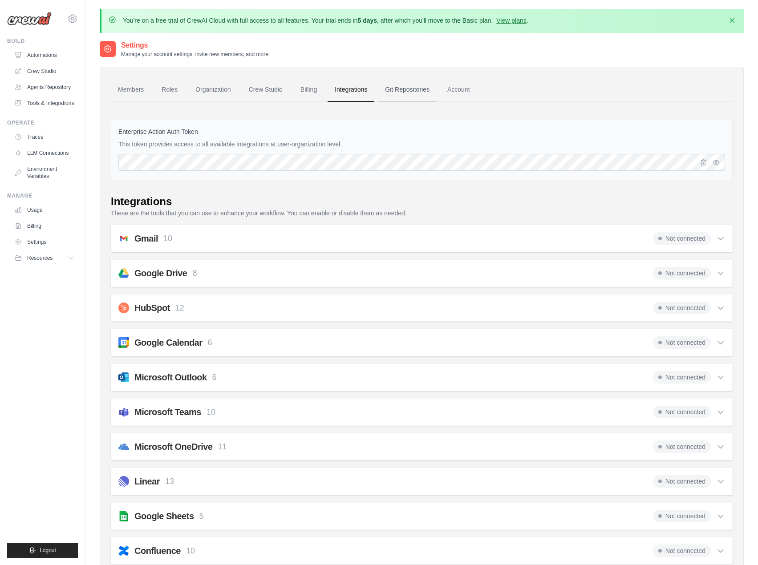
click at [398, 92] on link "Git Repositories" at bounding box center [407, 90] width 59 height 24
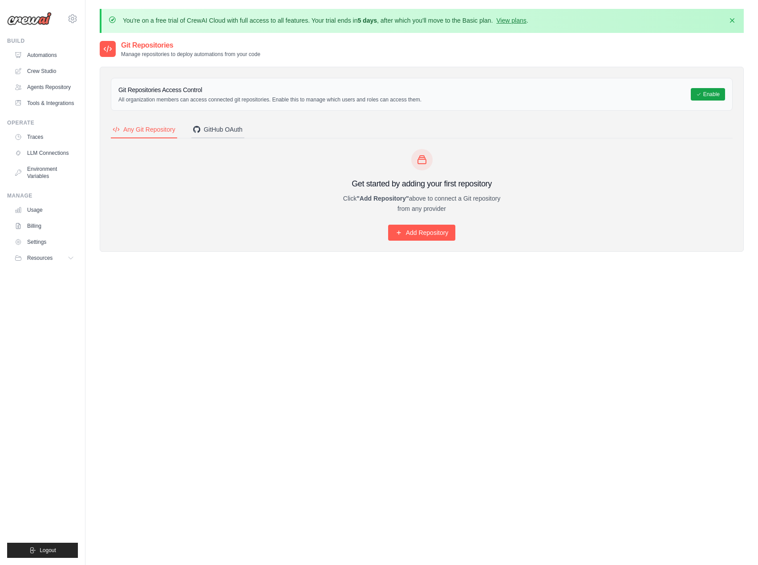
click at [226, 129] on div "GitHub OAuth" at bounding box center [217, 129] width 49 height 9
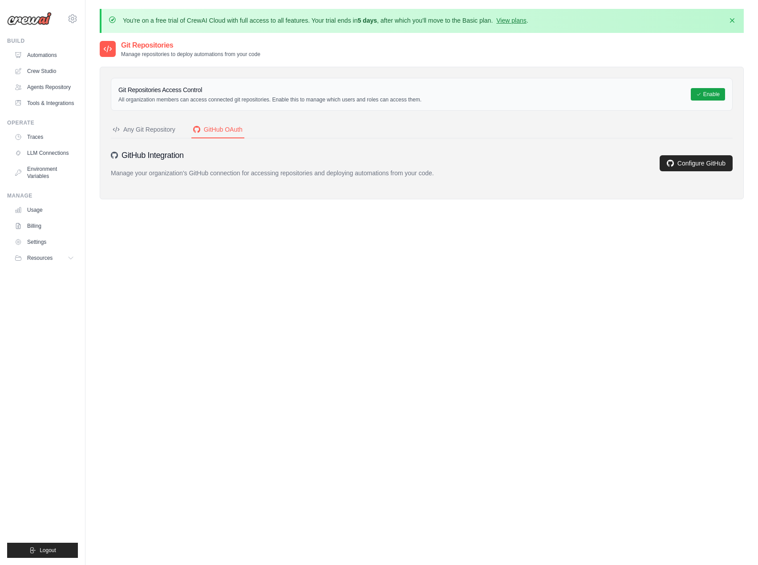
click at [146, 132] on div "Any Git Repository" at bounding box center [144, 129] width 63 height 9
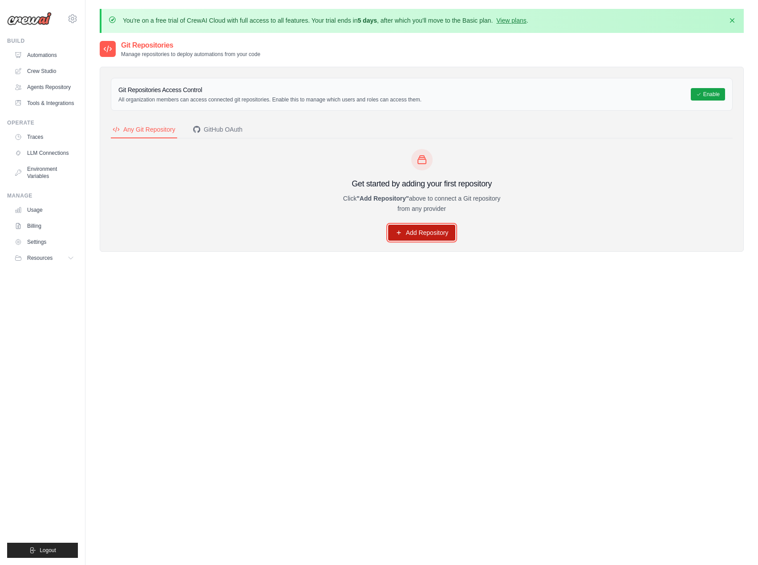
click at [414, 234] on link "Add Repository" at bounding box center [422, 233] width 68 height 16
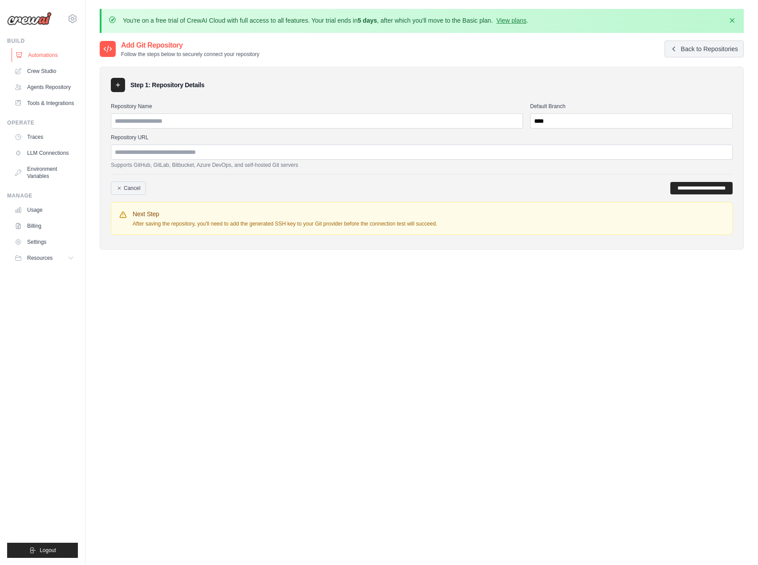
click at [49, 56] on link "Automations" at bounding box center [45, 55] width 67 height 14
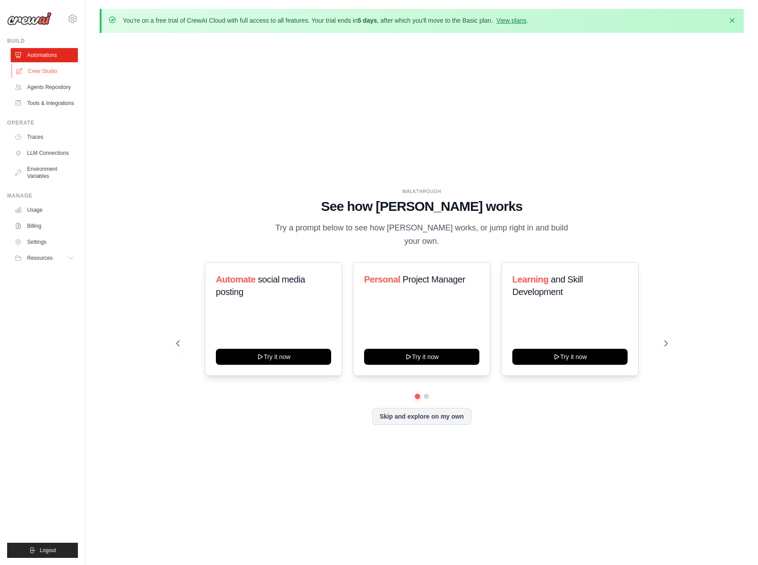
click at [43, 71] on link "Crew Studio" at bounding box center [45, 71] width 67 height 14
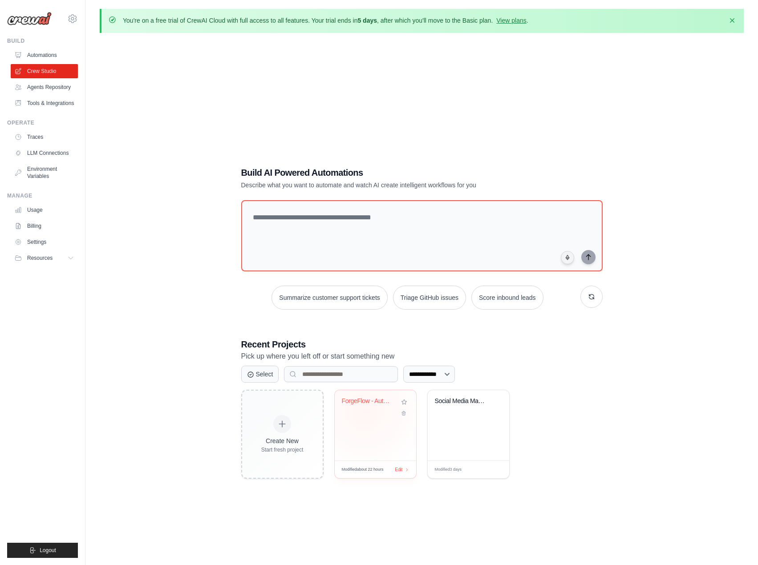
click at [365, 411] on div "ForgeFlow - Autonomous Trading Stra..." at bounding box center [375, 408] width 67 height 20
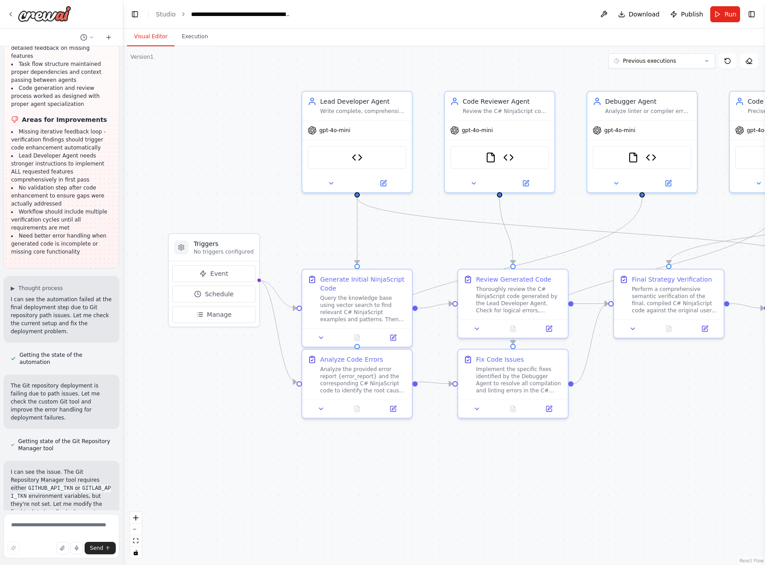
scroll to position [6456, 0]
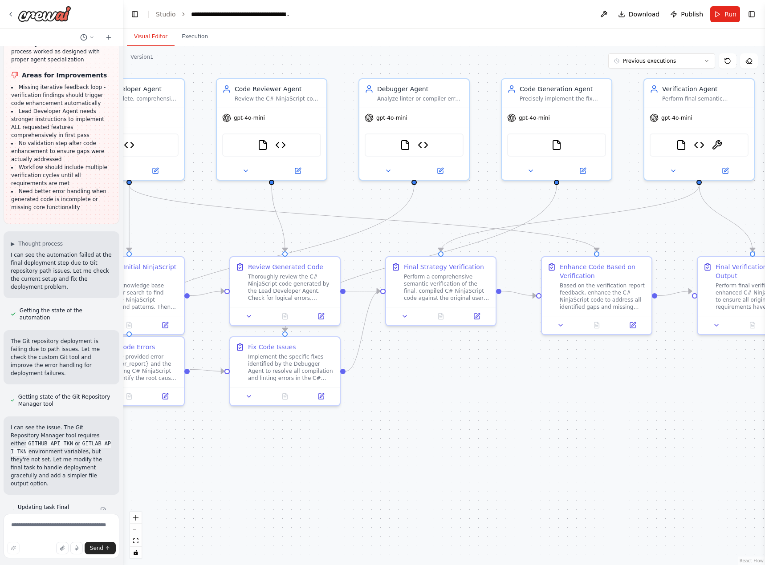
drag, startPoint x: 578, startPoint y: 492, endPoint x: 350, endPoint y: 480, distance: 228.3
click at [350, 480] on div ".deletable-edge-delete-btn { width: 20px; height: 20px; border: 0px solid #ffff…" at bounding box center [444, 305] width 642 height 519
click at [653, 65] on button "Previous executions" at bounding box center [661, 60] width 107 height 15
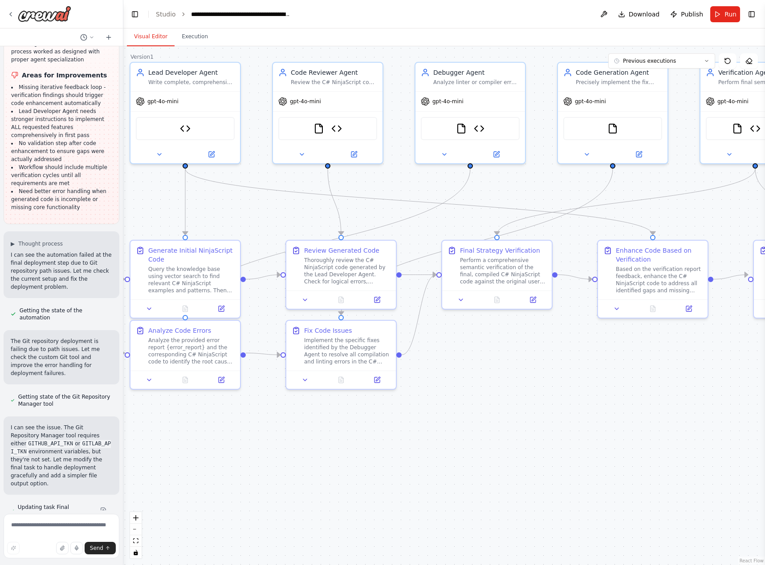
drag, startPoint x: 333, startPoint y: 496, endPoint x: 183, endPoint y: 228, distance: 306.6
click at [380, 483] on div ".deletable-edge-delete-btn { width: 20px; height: 20px; border: 0px solid #ffff…" at bounding box center [444, 305] width 642 height 519
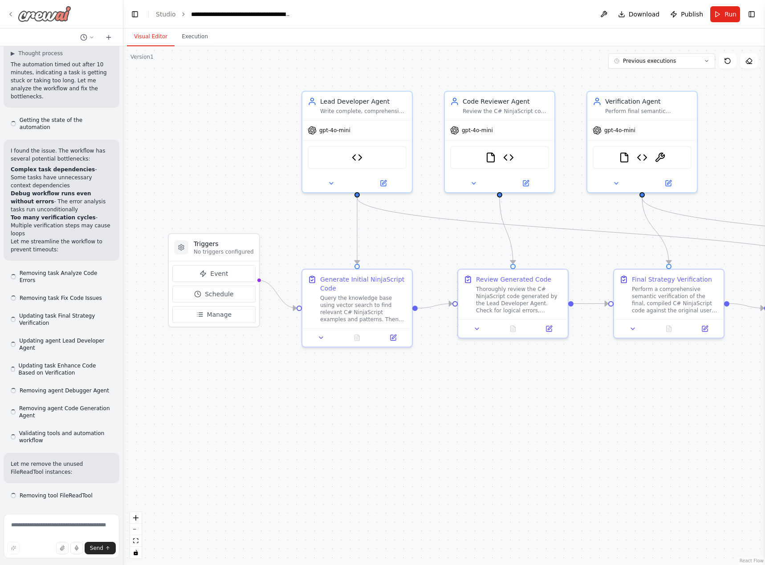
click at [17, 13] on div at bounding box center [39, 14] width 64 height 16
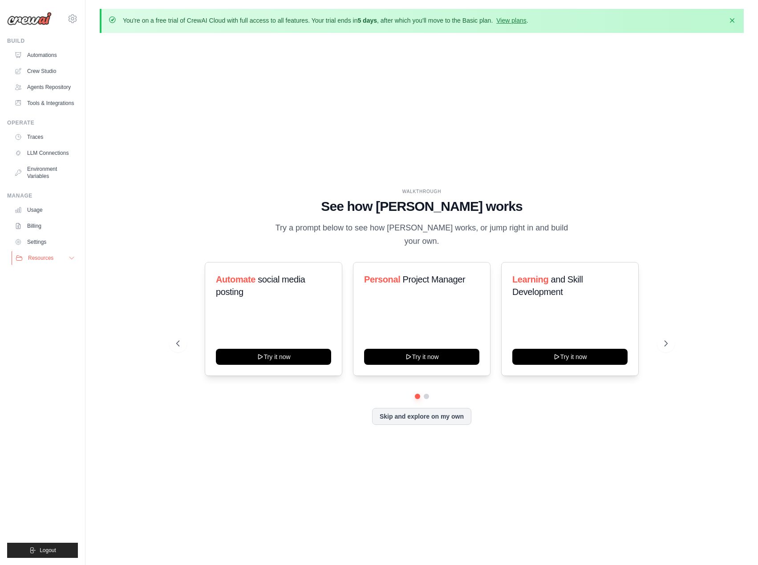
click at [34, 257] on span "Resources" at bounding box center [40, 258] width 25 height 7
click at [31, 241] on link "Settings" at bounding box center [45, 242] width 67 height 14
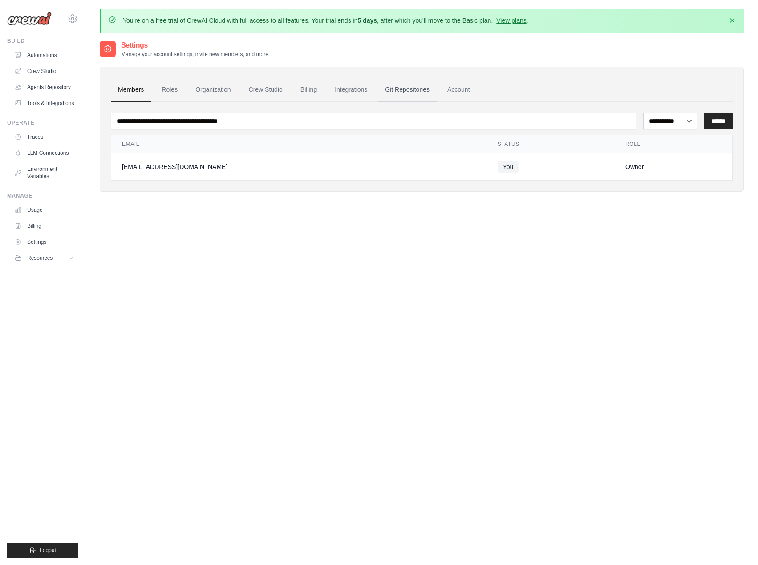
click at [395, 92] on link "Git Repositories" at bounding box center [407, 90] width 59 height 24
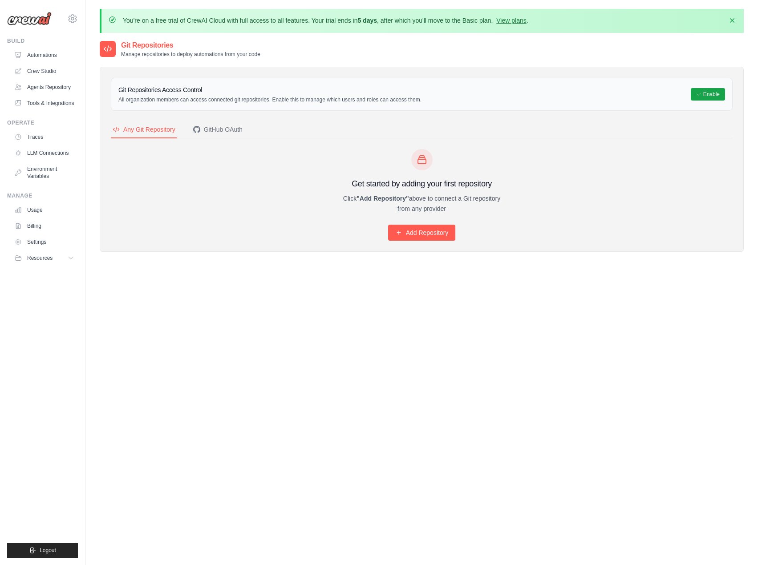
drag, startPoint x: 191, startPoint y: 110, endPoint x: 189, endPoint y: 106, distance: 4.8
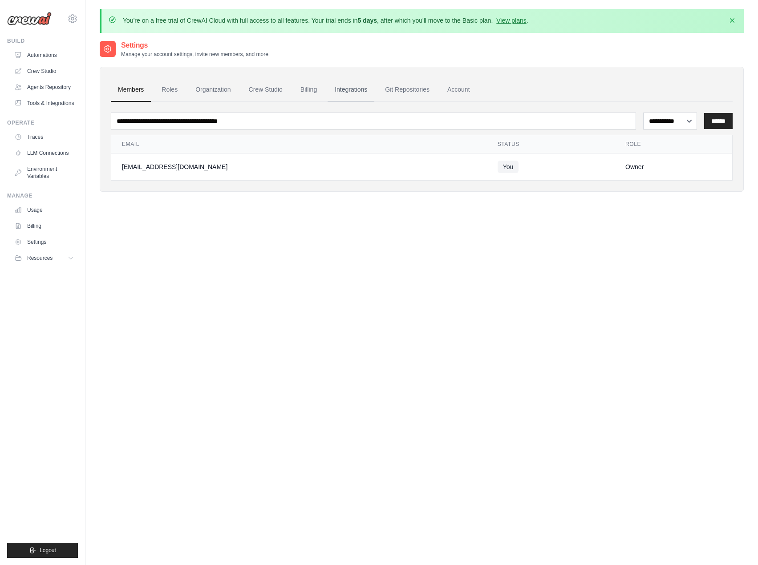
click at [352, 91] on link "Integrations" at bounding box center [351, 90] width 47 height 24
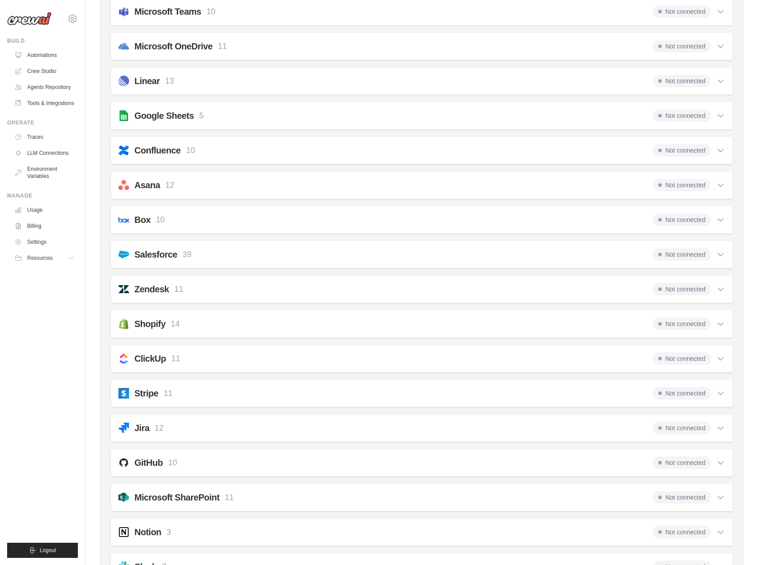
scroll to position [579, 0]
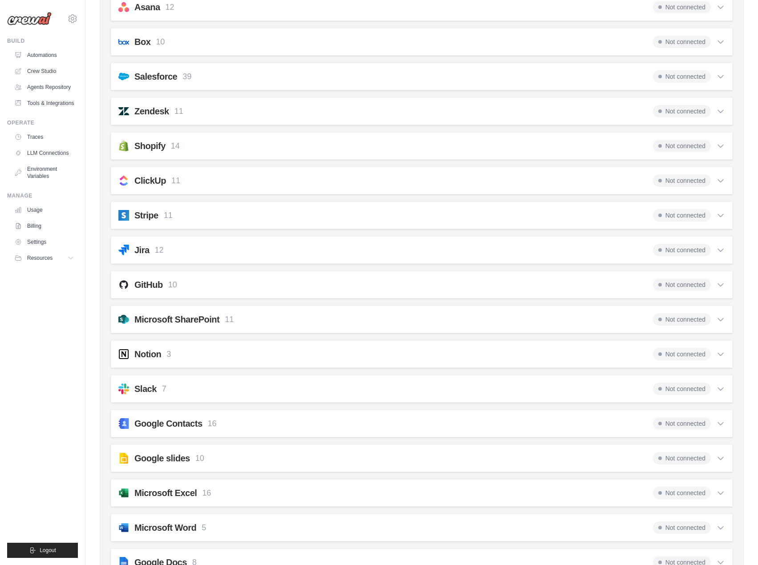
click at [307, 284] on div "GitHub 10 Not connected" at bounding box center [421, 285] width 607 height 12
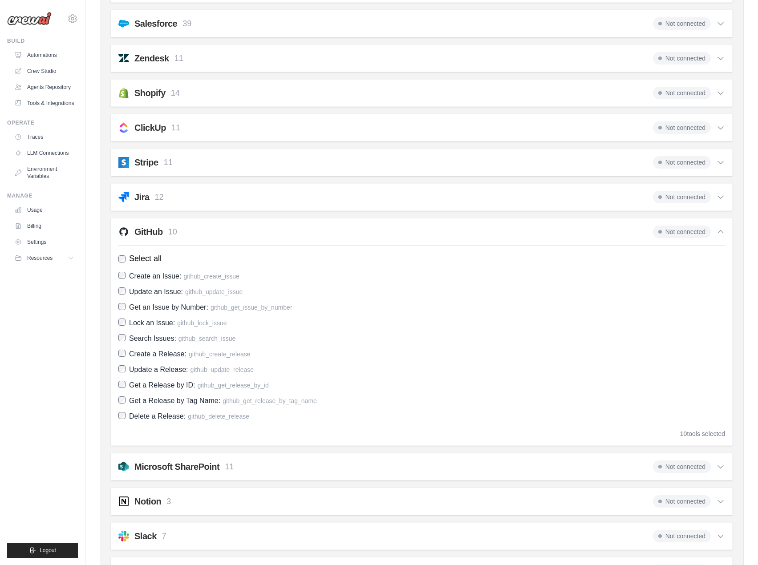
scroll to position [854, 0]
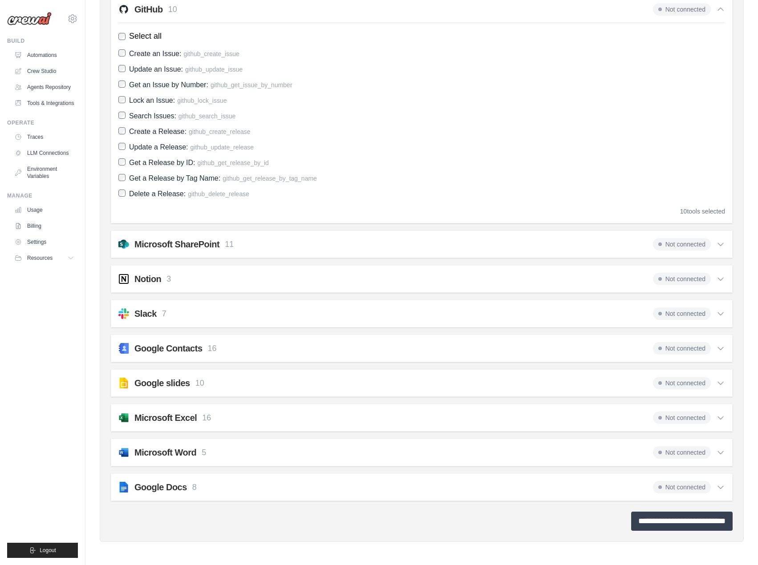
click at [634, 520] on input "**********" at bounding box center [682, 521] width 102 height 19
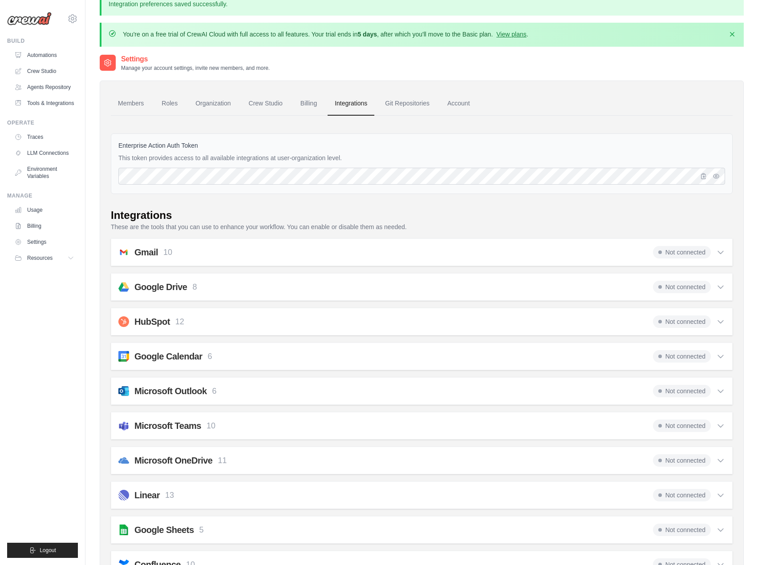
scroll to position [0, 0]
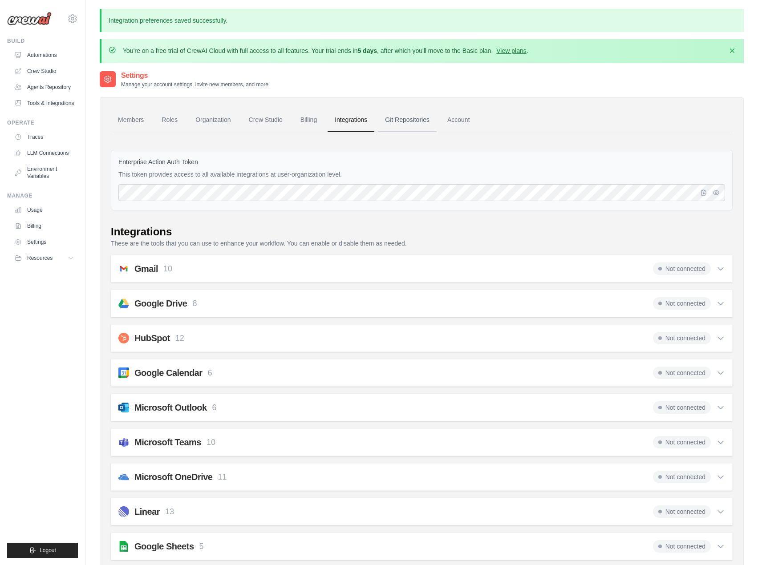
click at [402, 120] on link "Git Repositories" at bounding box center [407, 120] width 59 height 24
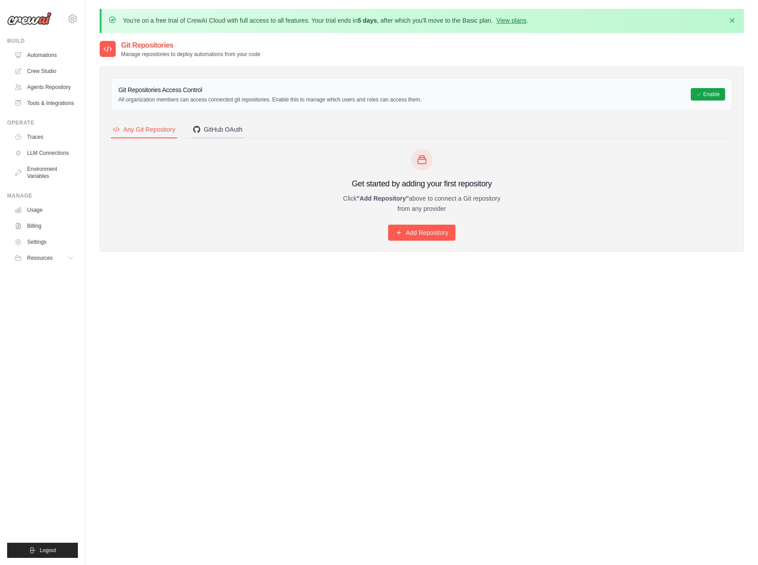
click at [228, 128] on div "GitHub OAuth" at bounding box center [217, 129] width 49 height 9
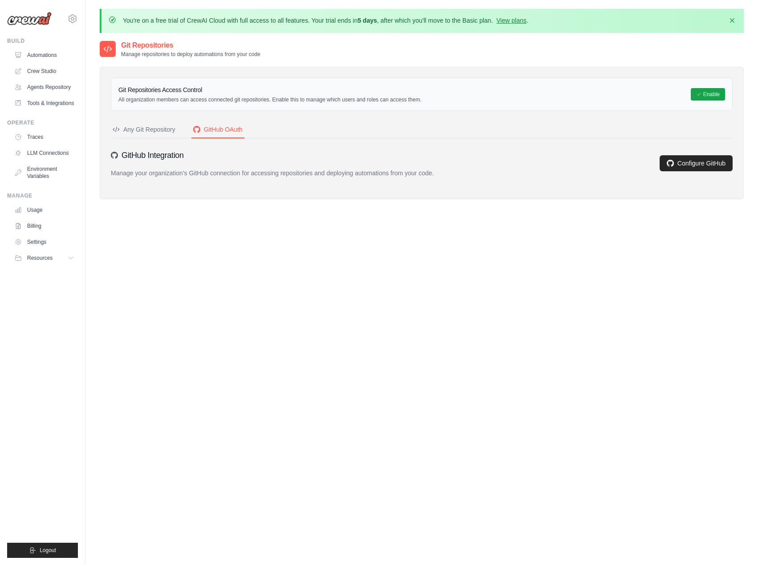
click at [146, 131] on div "Any Git Repository" at bounding box center [144, 129] width 63 height 9
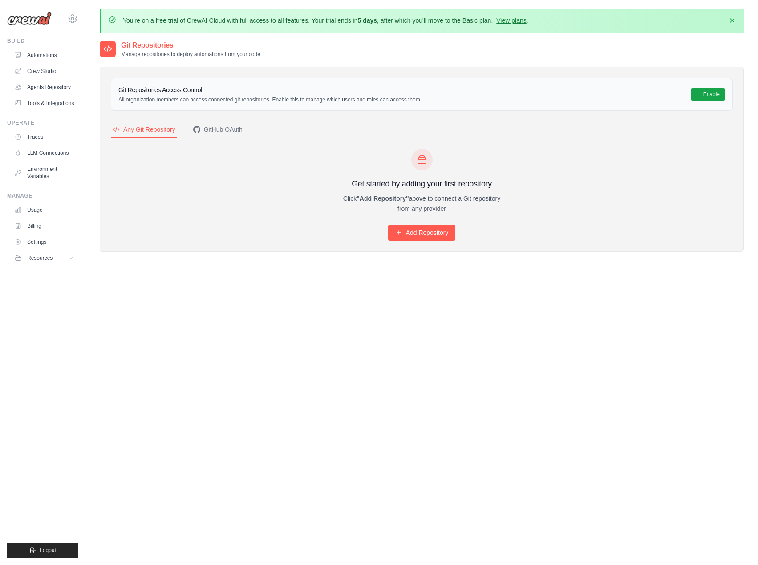
drag, startPoint x: 351, startPoint y: 184, endPoint x: 453, endPoint y: 212, distance: 105.3
click at [453, 212] on div "Get started by adding your first repository Click "Add Repository" above to con…" at bounding box center [422, 195] width 171 height 92
copy div "Get started by adding your first repository Click "Add Repository" above to con…"
click at [224, 130] on div "GitHub OAuth" at bounding box center [217, 129] width 49 height 9
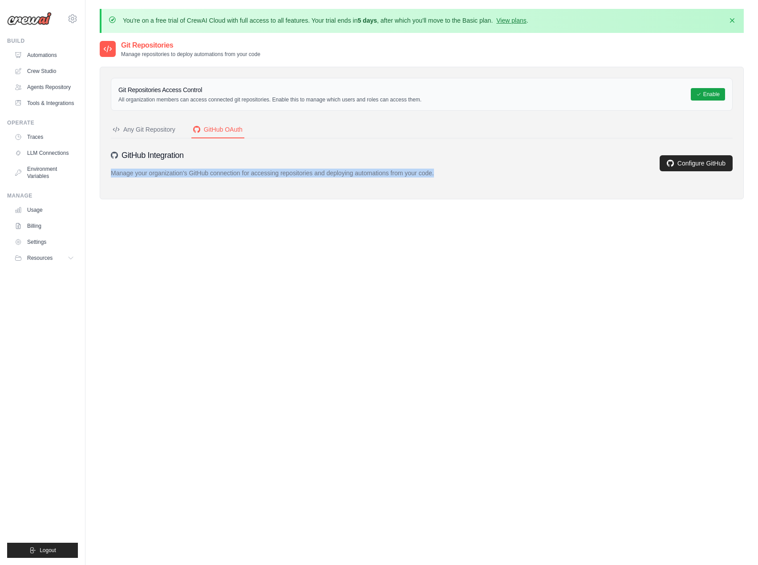
drag, startPoint x: 441, startPoint y: 175, endPoint x: 105, endPoint y: 169, distance: 335.8
click at [105, 169] on div "Git Repositories Access Control All organization members can access connected g…" at bounding box center [422, 133] width 644 height 133
click at [673, 168] on link "Configure GitHub" at bounding box center [696, 163] width 73 height 16
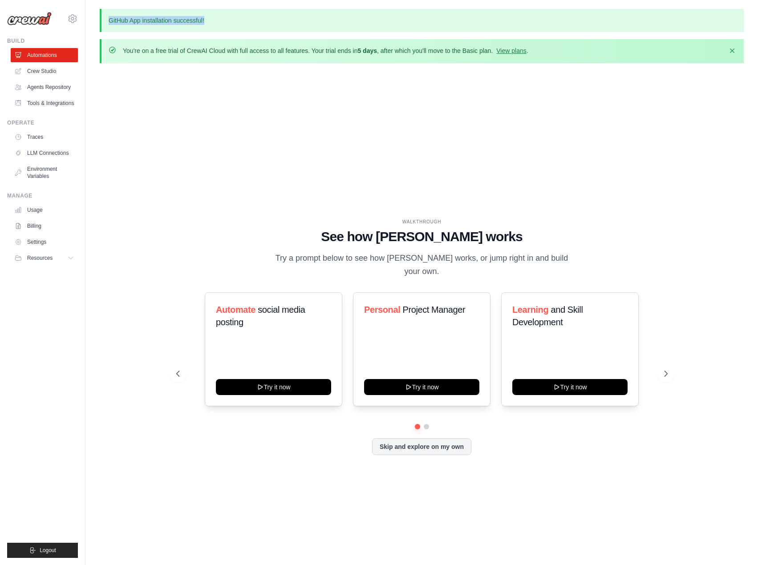
drag, startPoint x: 214, startPoint y: 16, endPoint x: 106, endPoint y: 20, distance: 107.8
click at [106, 20] on p "GitHub App installation successful!" at bounding box center [422, 20] width 644 height 23
click at [44, 242] on link "Settings" at bounding box center [45, 242] width 67 height 14
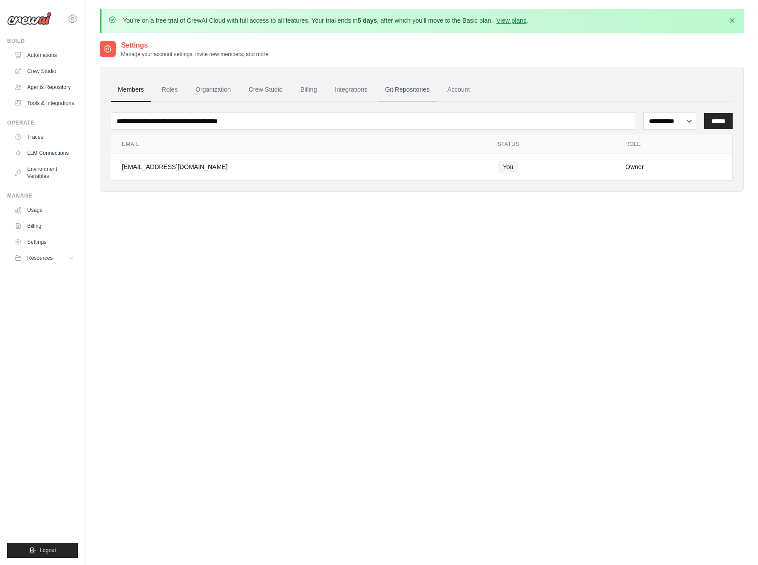
click at [410, 87] on link "Git Repositories" at bounding box center [407, 90] width 59 height 24
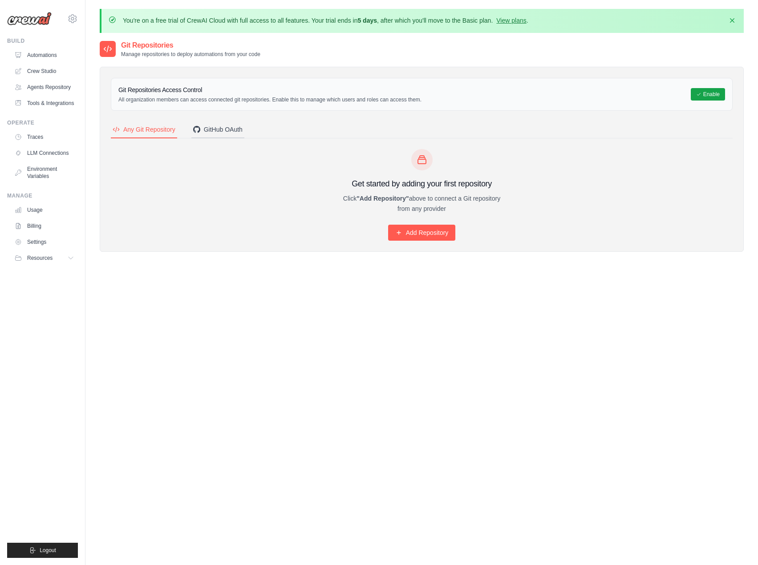
click at [236, 130] on div "GitHub OAuth" at bounding box center [217, 129] width 49 height 9
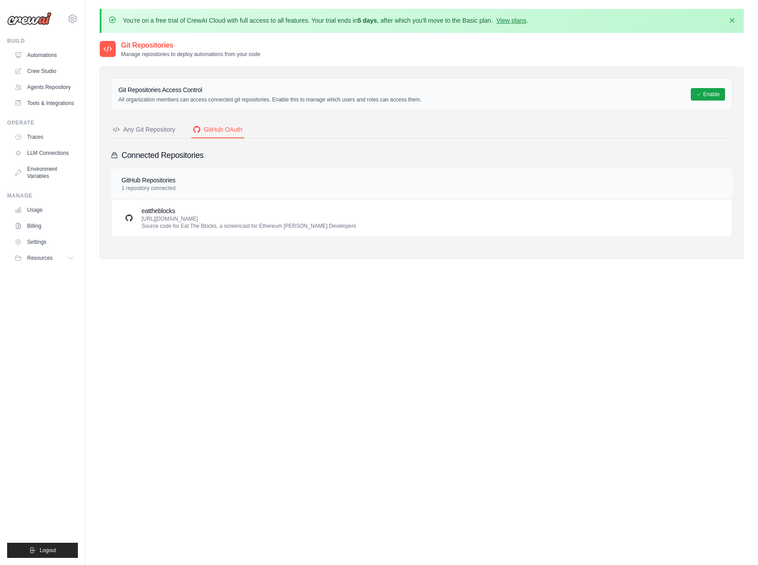
click at [163, 133] on div "Any Git Repository" at bounding box center [144, 129] width 63 height 9
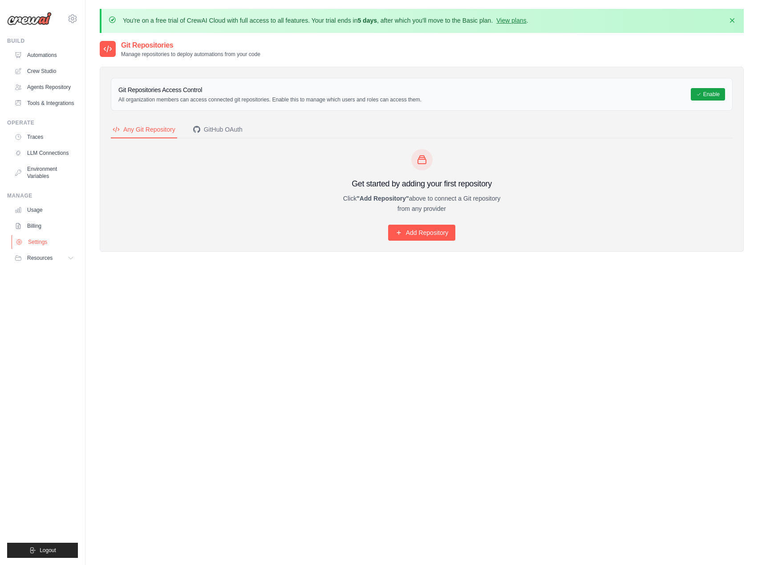
click at [39, 243] on link "Settings" at bounding box center [45, 242] width 67 height 14
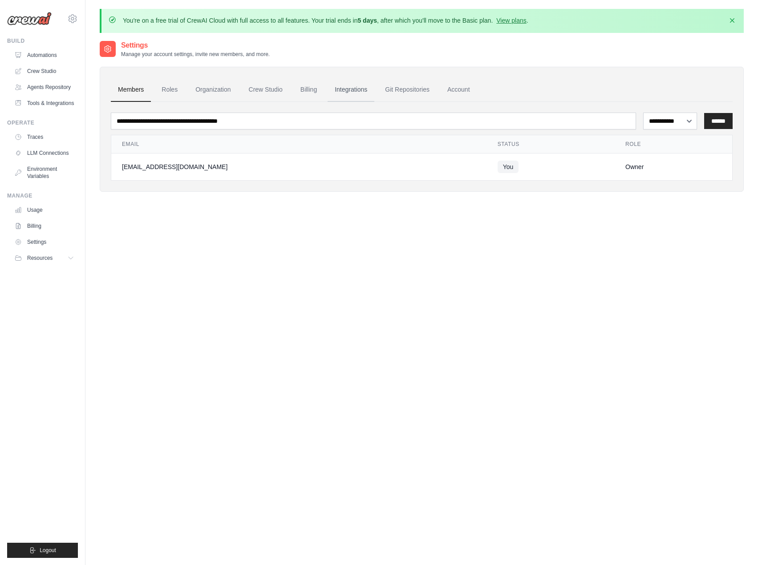
click at [342, 87] on link "Integrations" at bounding box center [351, 90] width 47 height 24
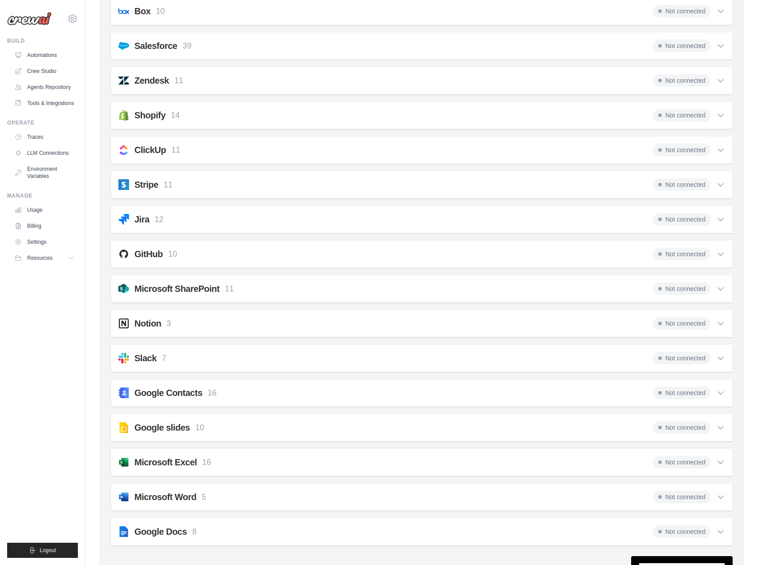
scroll to position [654, 0]
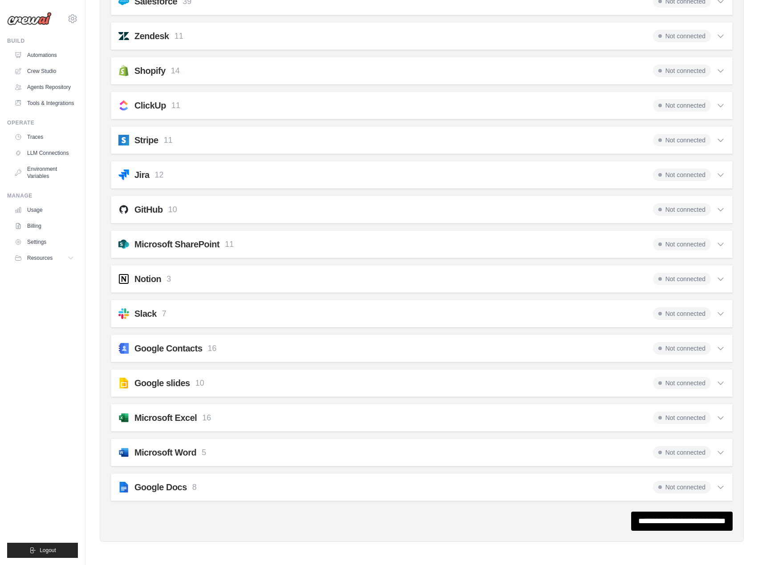
click at [248, 214] on div "GitHub 10 Not connected" at bounding box center [421, 209] width 607 height 12
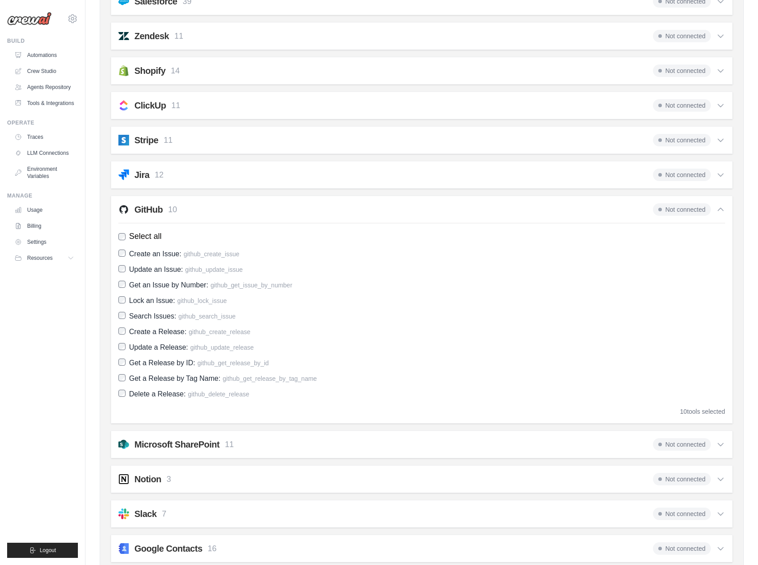
click at [691, 208] on span "Not connected" at bounding box center [682, 209] width 58 height 12
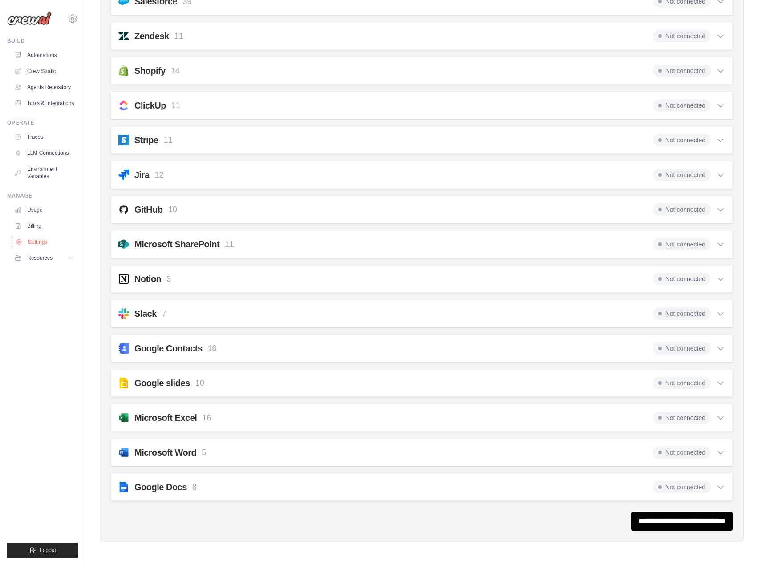
click at [36, 240] on link "Settings" at bounding box center [45, 242] width 67 height 14
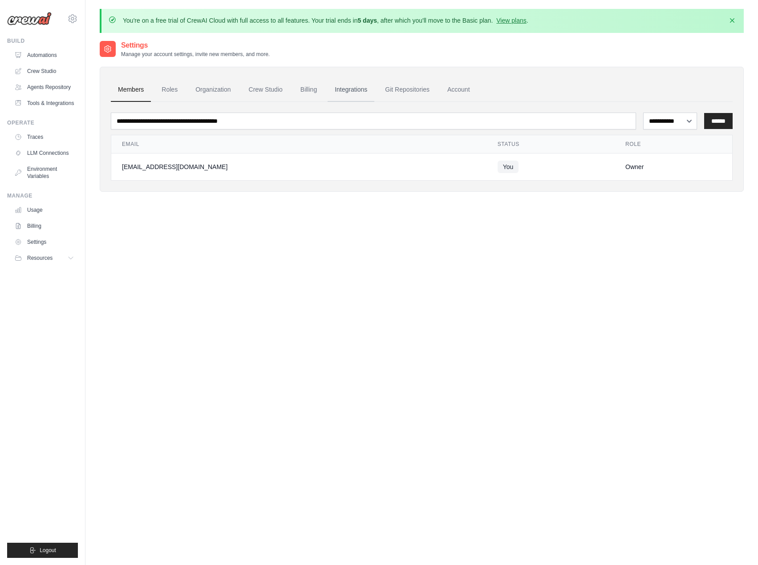
click at [337, 90] on link "Integrations" at bounding box center [351, 90] width 47 height 24
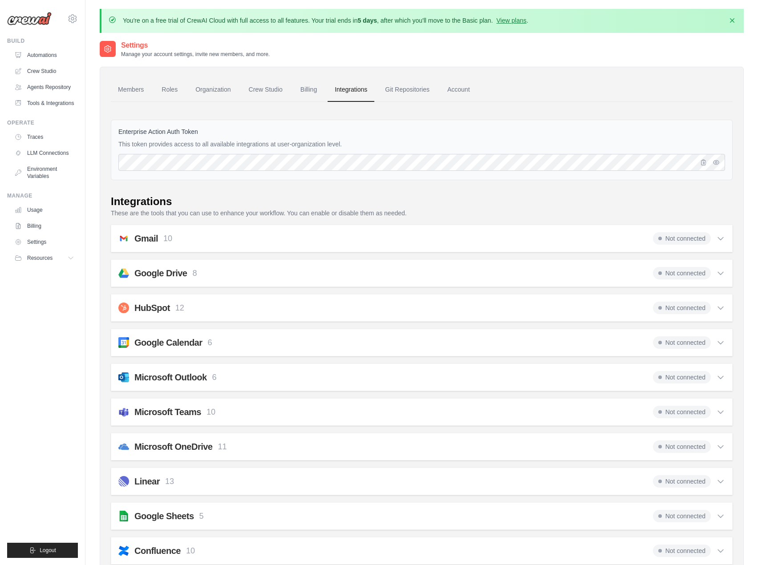
drag, startPoint x: 277, startPoint y: 143, endPoint x: 345, endPoint y: 143, distance: 67.7
click at [345, 143] on p "This token provides access to all available integrations at user-organization l…" at bounding box center [421, 144] width 607 height 9
click at [401, 87] on link "Git Repositories" at bounding box center [407, 90] width 59 height 24
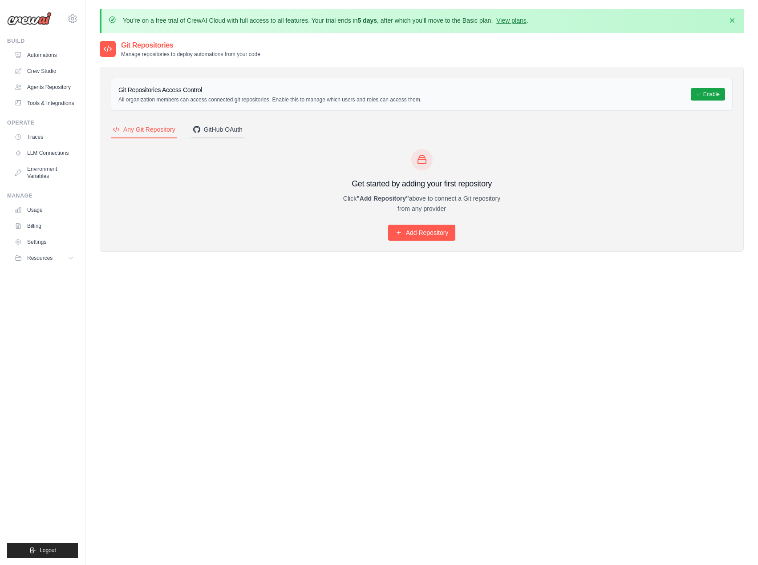
click at [222, 131] on div "GitHub OAuth" at bounding box center [217, 129] width 49 height 9
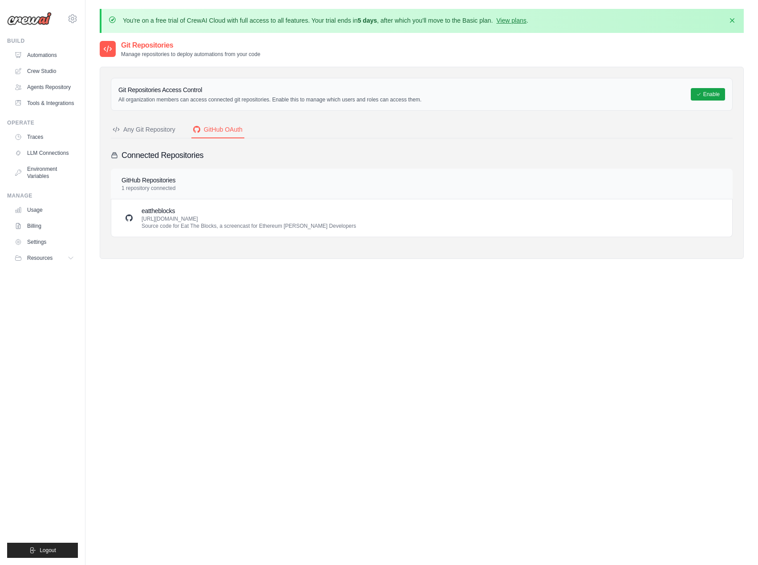
click at [165, 129] on div "Any Git Repository" at bounding box center [144, 129] width 63 height 9
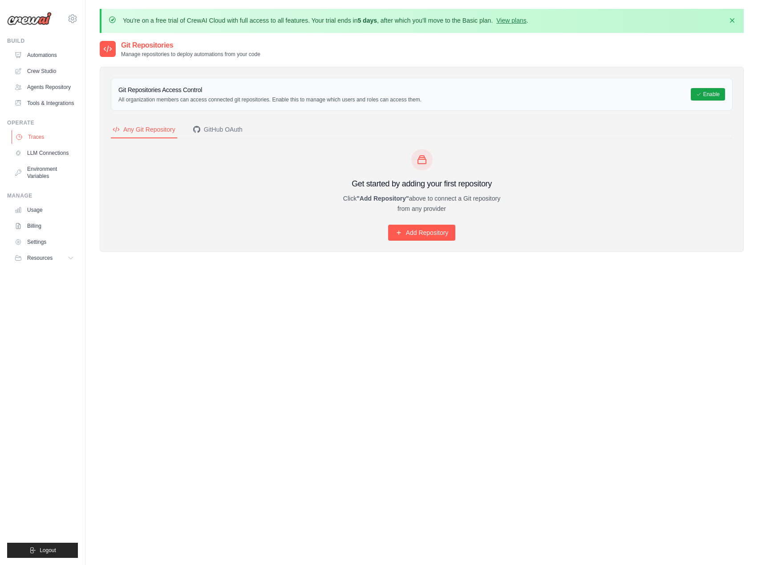
click at [34, 138] on link "Traces" at bounding box center [45, 137] width 67 height 14
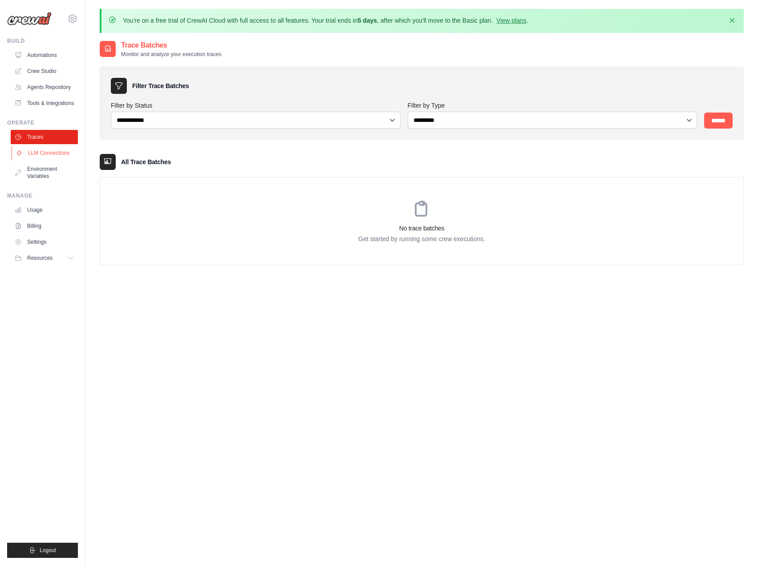
click at [36, 153] on link "LLM Connections" at bounding box center [45, 153] width 67 height 14
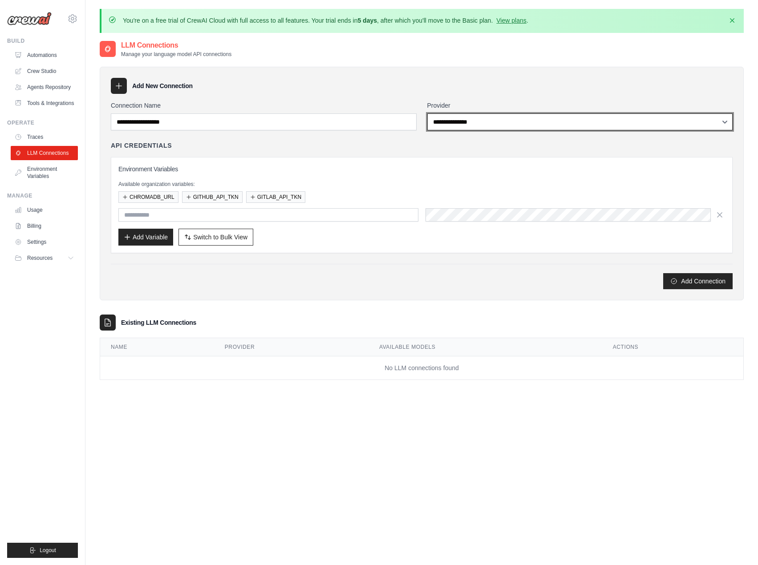
click at [496, 125] on select "**********" at bounding box center [580, 122] width 306 height 17
click at [473, 93] on div "Add New Connection" at bounding box center [422, 86] width 622 height 16
drag, startPoint x: 111, startPoint y: 145, endPoint x: 213, endPoint y: 148, distance: 102.5
click at [213, 148] on div "API Credentials" at bounding box center [422, 145] width 622 height 9
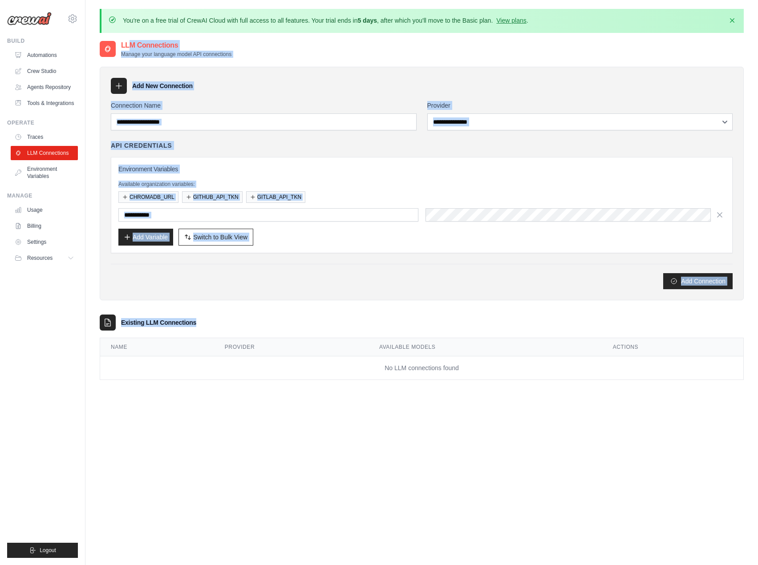
drag, startPoint x: 122, startPoint y: 44, endPoint x: 679, endPoint y: 392, distance: 657.0
click at [679, 392] on div "**********" at bounding box center [422, 217] width 644 height 354
copy div "**********"
click at [212, 278] on div "Add Connection" at bounding box center [422, 281] width 622 height 16
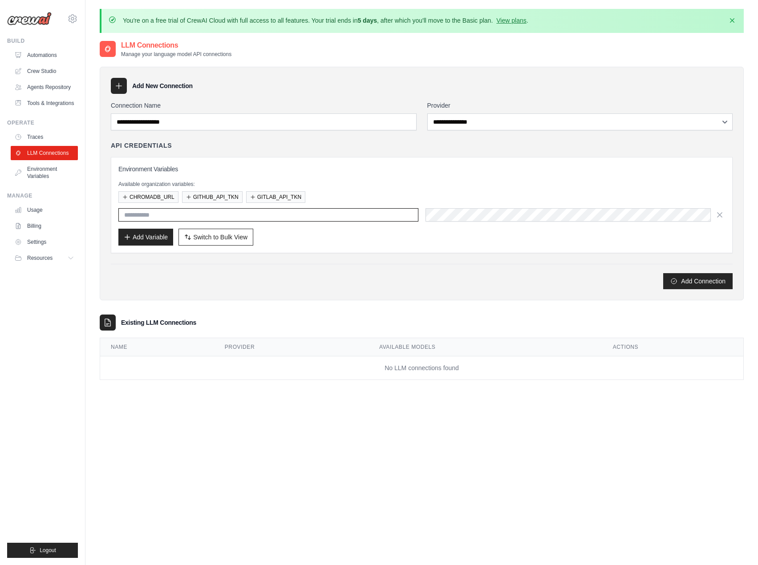
click at [164, 216] on input "text" at bounding box center [268, 214] width 300 height 13
click at [148, 199] on button "CHROMADB_URL" at bounding box center [148, 197] width 60 height 12
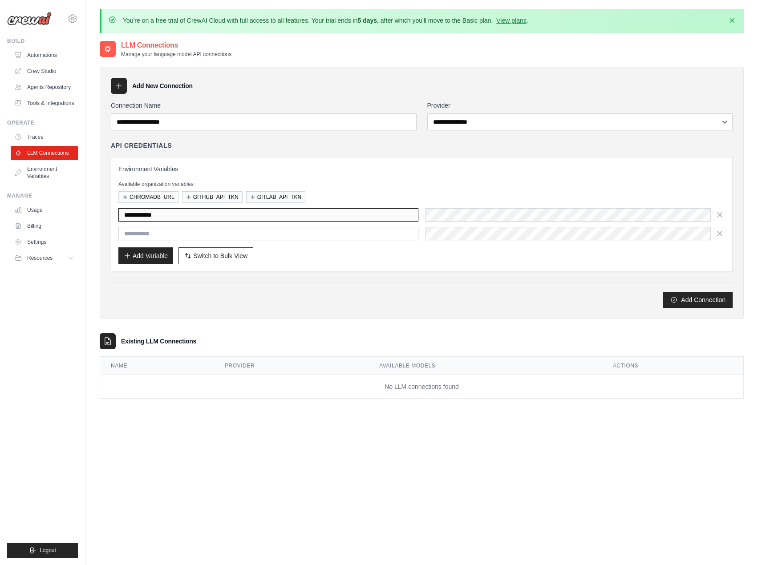
click at [164, 218] on input "**********" at bounding box center [268, 214] width 300 height 13
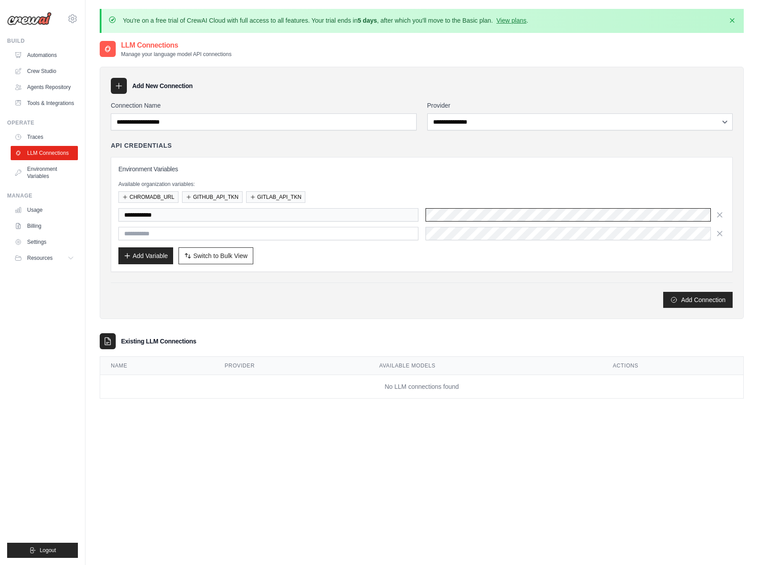
click at [403, 212] on div "**********" at bounding box center [421, 214] width 607 height 13
click at [232, 196] on button "GITHUB_API_TKN" at bounding box center [212, 197] width 61 height 12
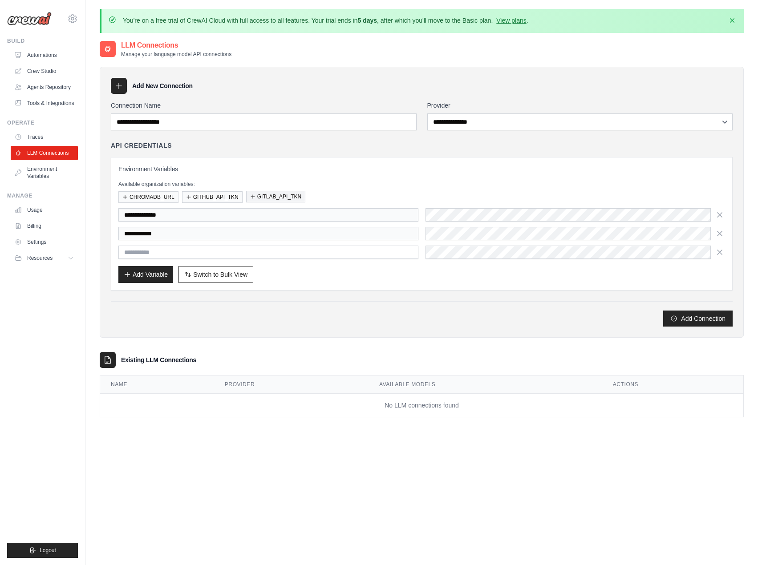
click at [285, 196] on button "GITLAB_API_TKN" at bounding box center [275, 197] width 59 height 12
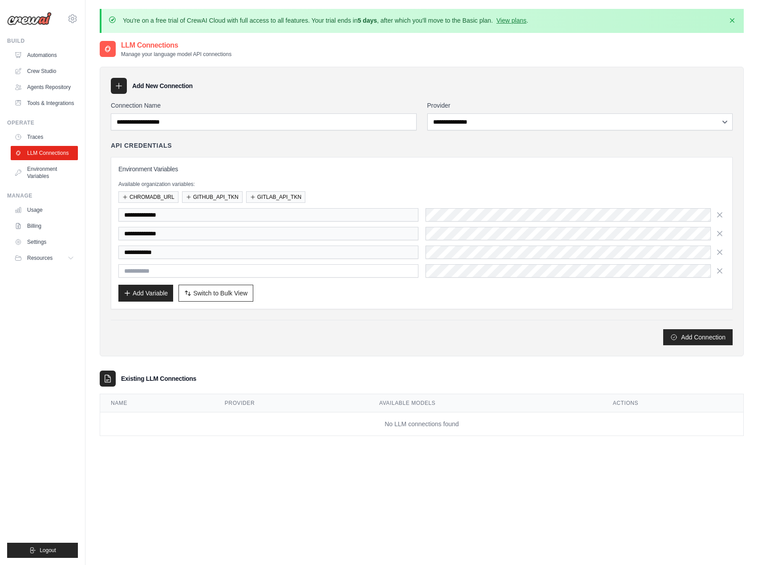
click at [280, 326] on div "Add Connection" at bounding box center [422, 332] width 622 height 25
click at [46, 175] on link "Environment Variables" at bounding box center [45, 172] width 67 height 21
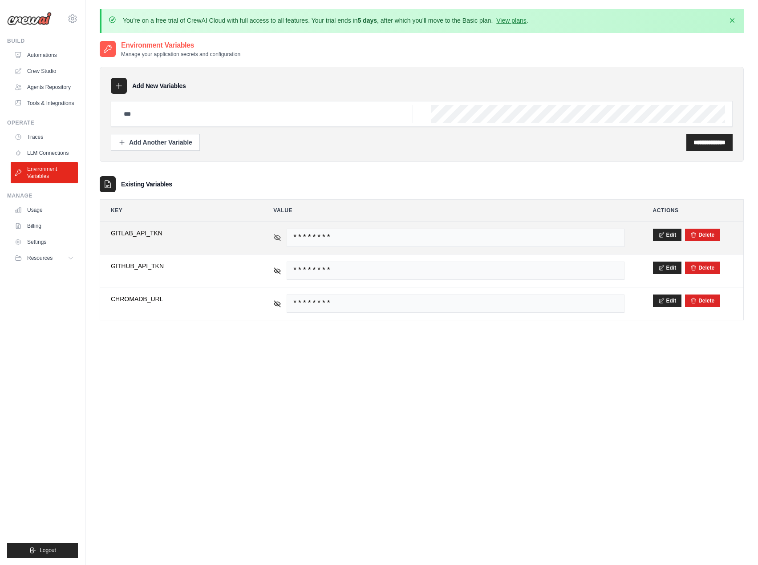
click at [275, 238] on icon at bounding box center [278, 238] width 6 height 4
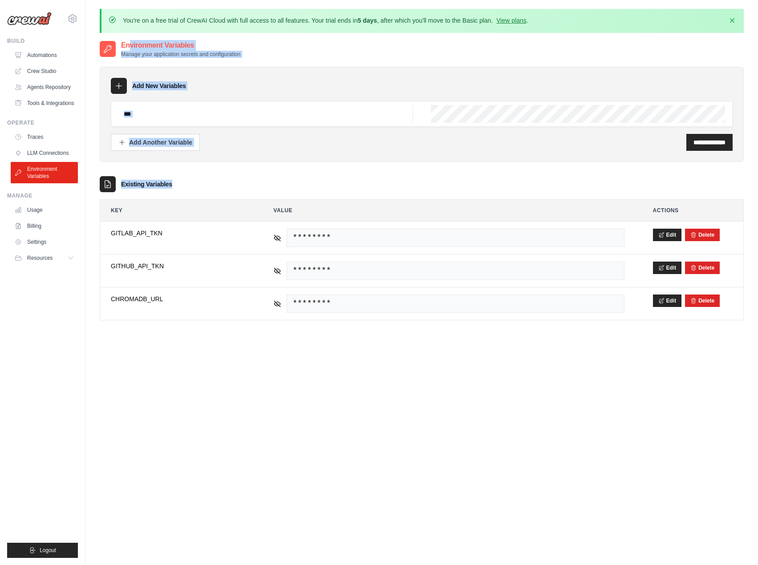
drag, startPoint x: 122, startPoint y: 44, endPoint x: 457, endPoint y: 323, distance: 436.6
click at [556, 346] on div "**********" at bounding box center [422, 322] width 644 height 565
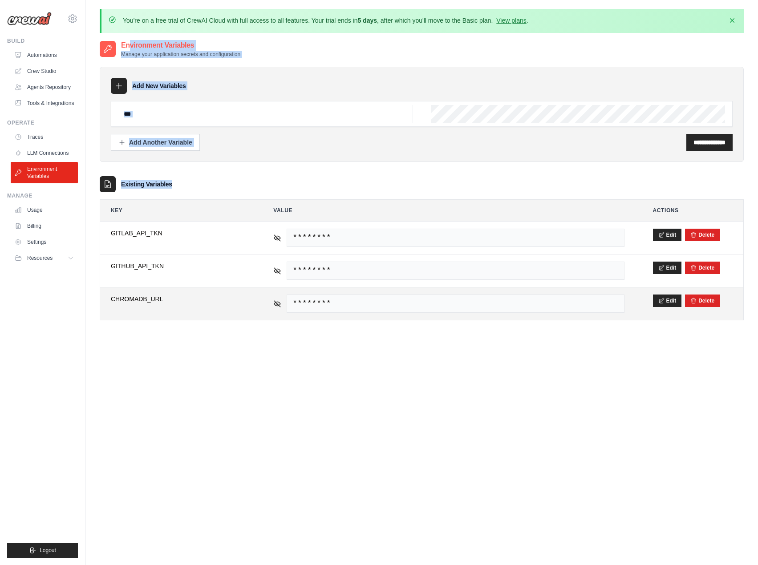
copy div "Environment Variables Manage your application secrets and configuration Add New…"
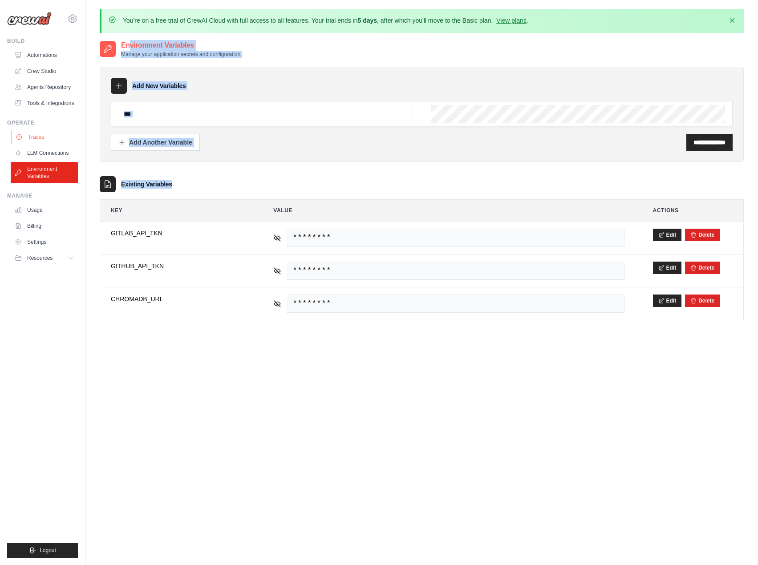
click at [36, 138] on link "Traces" at bounding box center [45, 137] width 67 height 14
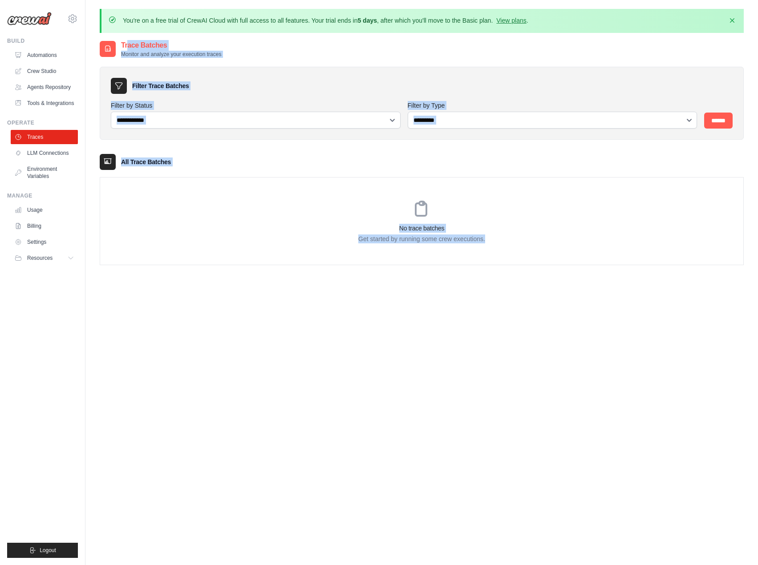
drag, startPoint x: 122, startPoint y: 45, endPoint x: 537, endPoint y: 268, distance: 470.7
click at [537, 268] on div "**********" at bounding box center [422, 160] width 644 height 240
copy div "**********"
click at [326, 332] on div "**********" at bounding box center [422, 322] width 644 height 565
click at [295, 232] on h3 "No trace batches" at bounding box center [421, 228] width 643 height 9
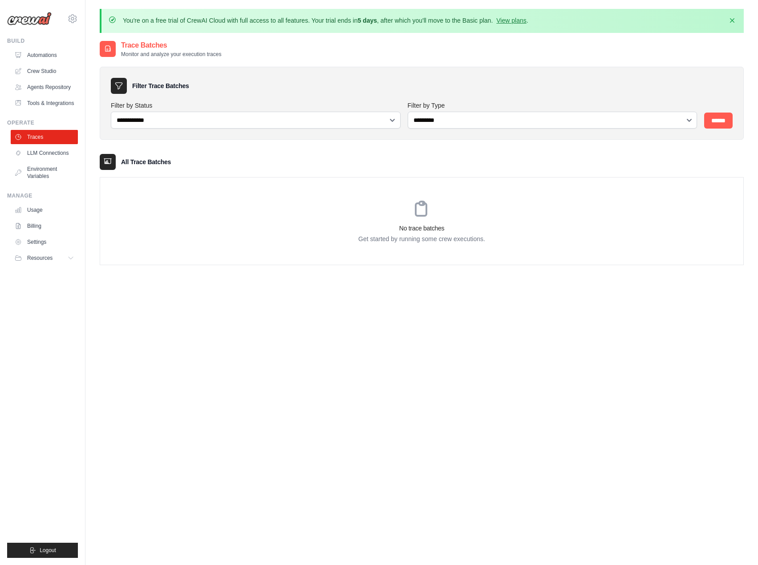
click at [243, 93] on div "Filter Trace Batches" at bounding box center [422, 86] width 622 height 16
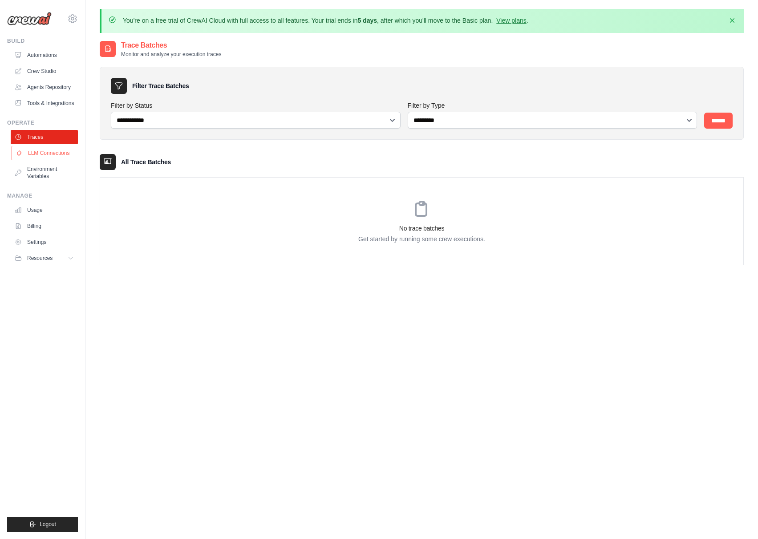
click at [45, 154] on link "LLM Connections" at bounding box center [45, 153] width 67 height 14
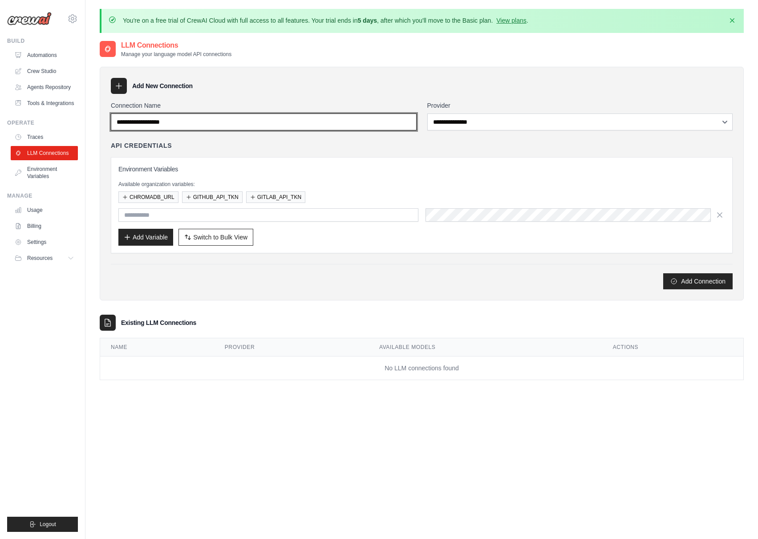
click at [184, 114] on input "Connection Name" at bounding box center [264, 122] width 306 height 17
drag, startPoint x: 191, startPoint y: 123, endPoint x: 82, endPoint y: 122, distance: 108.2
click at [82, 122] on body "sappbr@gmail.com Settings Build Automations" at bounding box center [379, 294] width 758 height 588
type input "**********"
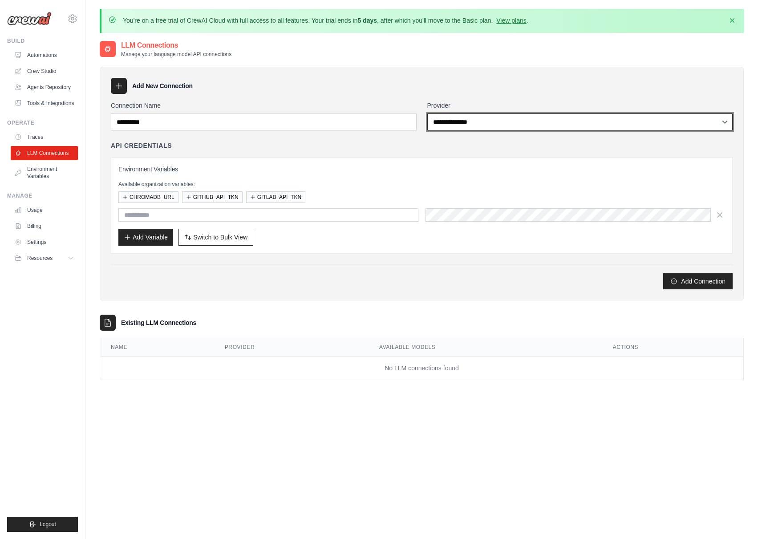
click at [505, 122] on select "**********" at bounding box center [580, 122] width 306 height 17
click at [723, 125] on select "**********" at bounding box center [580, 122] width 306 height 17
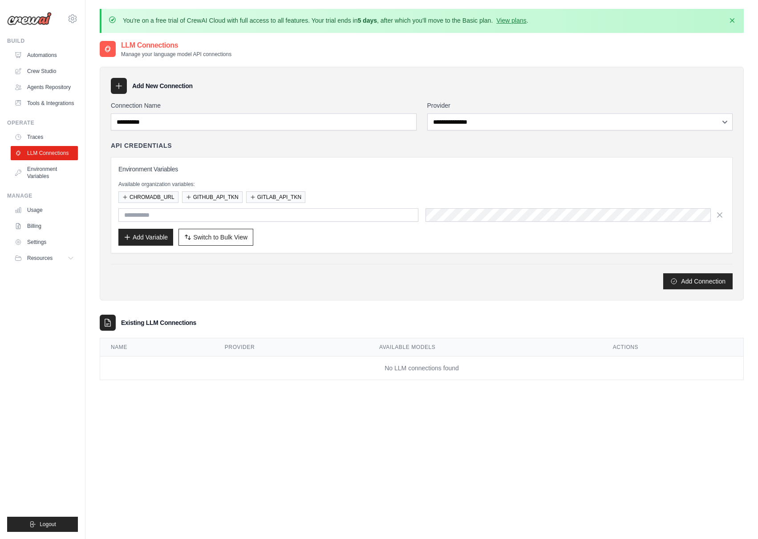
click at [478, 431] on div "**********" at bounding box center [422, 309] width 644 height 539
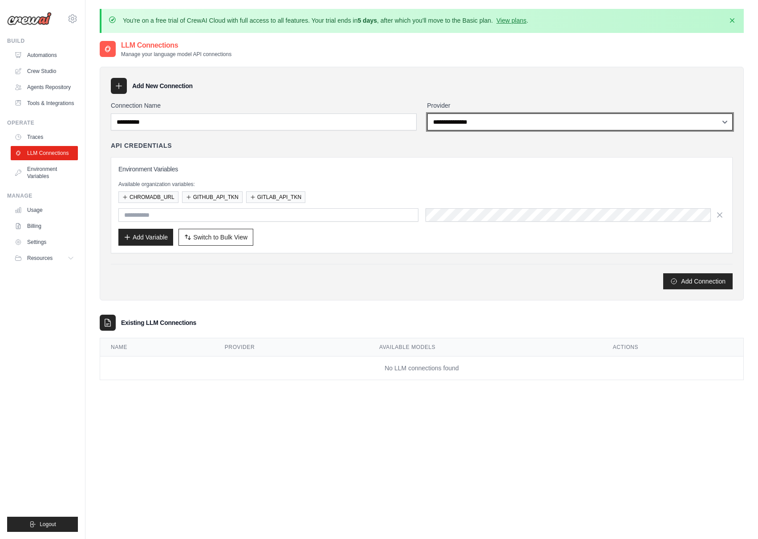
click at [456, 122] on select "**********" at bounding box center [580, 122] width 306 height 17
select select "**********"
click at [427, 114] on select "**********" at bounding box center [580, 122] width 306 height 17
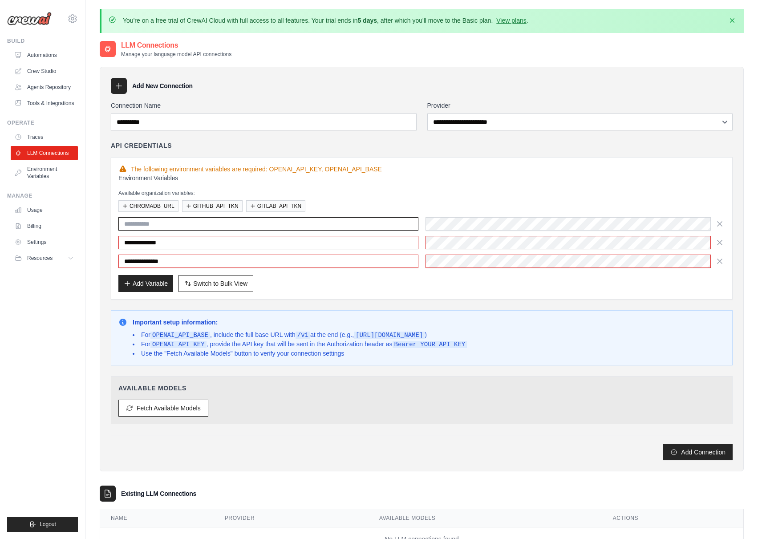
click at [238, 222] on input "text" at bounding box center [268, 223] width 300 height 13
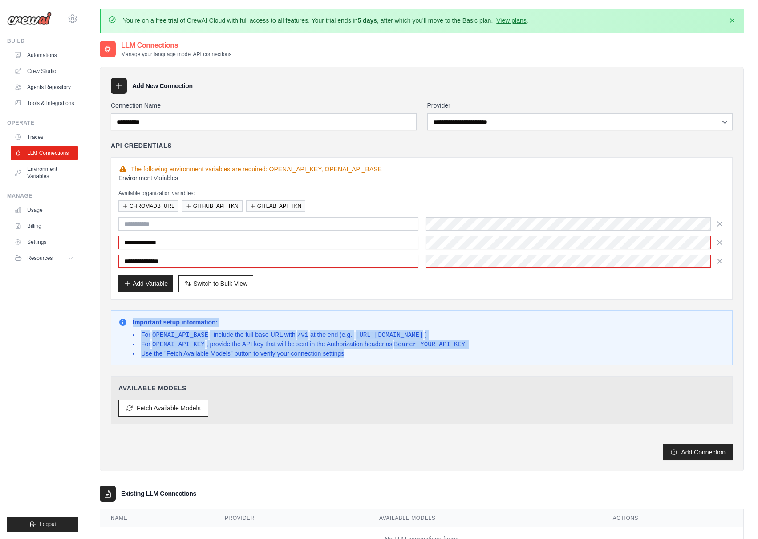
drag, startPoint x: 345, startPoint y: 350, endPoint x: 126, endPoint y: 328, distance: 219.7
click at [126, 328] on div "Important setup information: For OPENAI_API_BASE , include the full base URL wi…" at bounding box center [421, 338] width 607 height 40
copy div "Important setup information: For OPENAI_API_BASE , include the full base URL wi…"
click at [36, 175] on link "Environment Variables" at bounding box center [45, 172] width 67 height 21
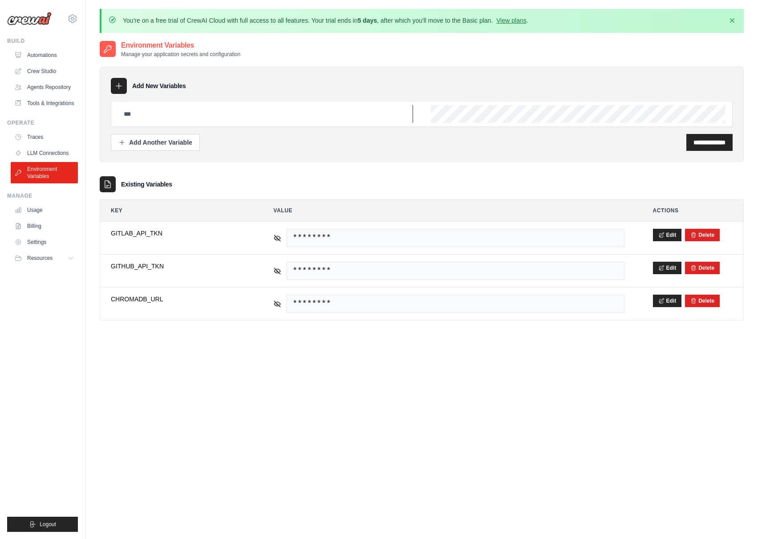
click at [174, 106] on input "text" at bounding box center [265, 114] width 295 height 18
paste input "**********"
type input "**********"
click at [696, 145] on input "**********" at bounding box center [710, 142] width 32 height 9
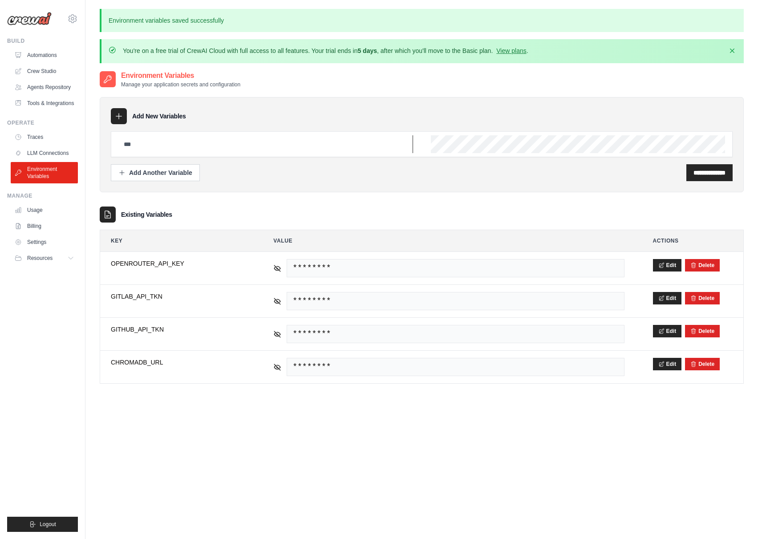
click at [165, 146] on input "text" at bounding box center [265, 144] width 295 height 18
paste input "**********"
type input "**********"
click at [707, 172] on input "**********" at bounding box center [710, 172] width 32 height 9
click at [38, 152] on link "LLM Connections" at bounding box center [45, 153] width 67 height 14
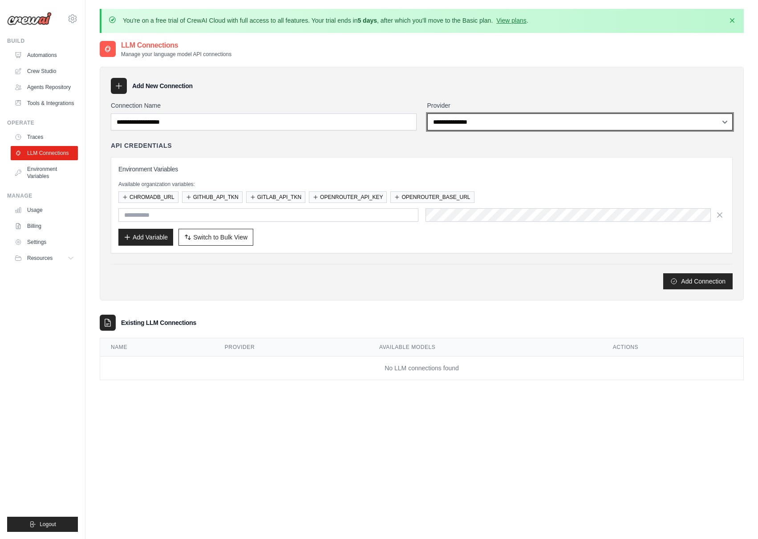
click at [491, 120] on select "**********" at bounding box center [580, 122] width 306 height 17
select select "**********"
click at [427, 114] on select "**********" at bounding box center [580, 122] width 306 height 17
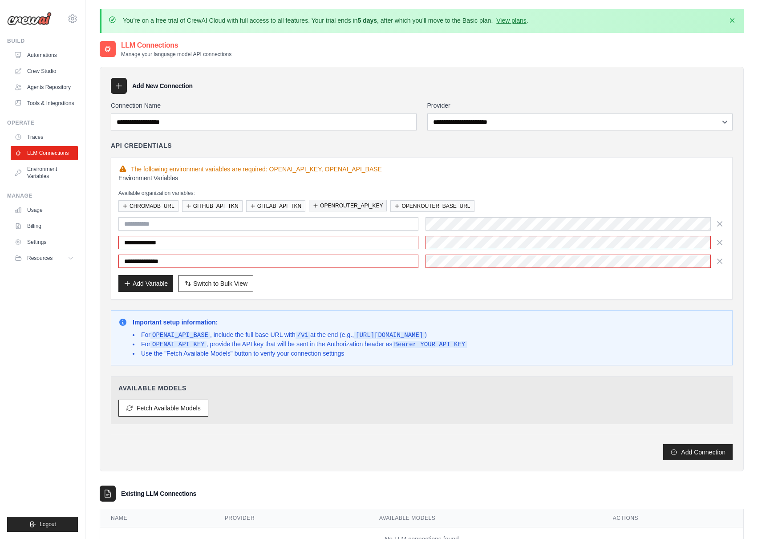
click at [359, 204] on button "OPENROUTER_API_KEY" at bounding box center [348, 206] width 78 height 12
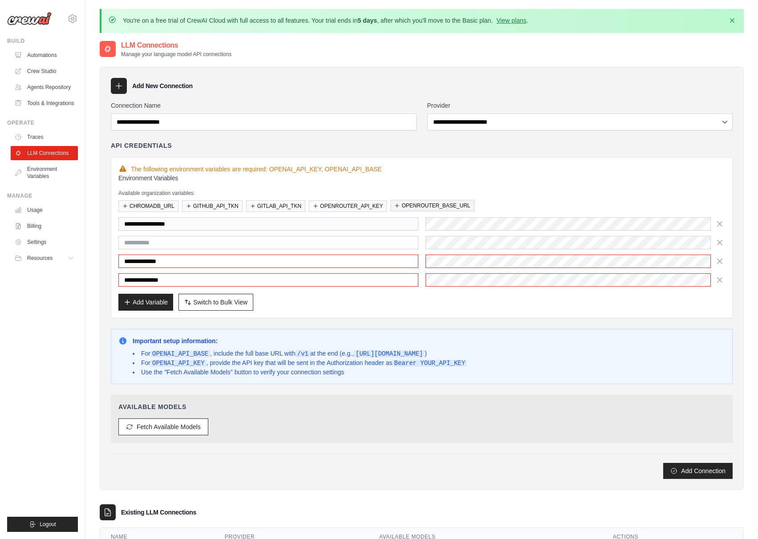
click at [414, 207] on button "OPENROUTER_BASE_URL" at bounding box center [432, 206] width 84 height 12
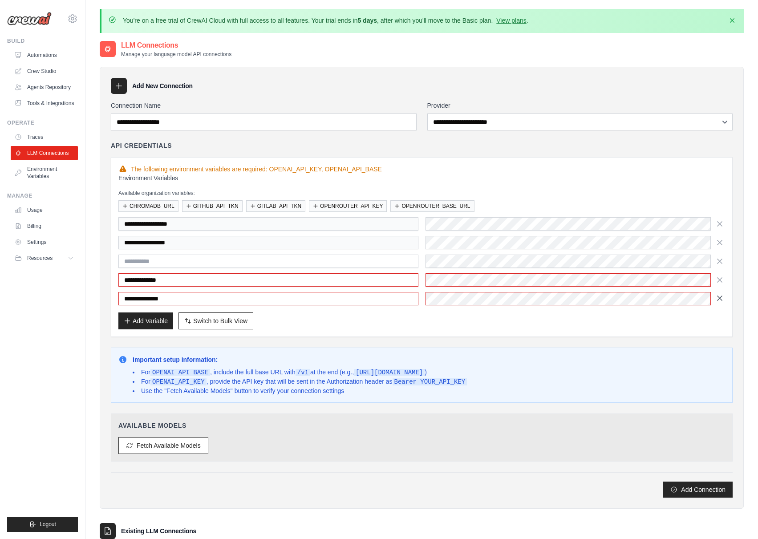
click at [718, 296] on icon "button" at bounding box center [719, 298] width 9 height 9
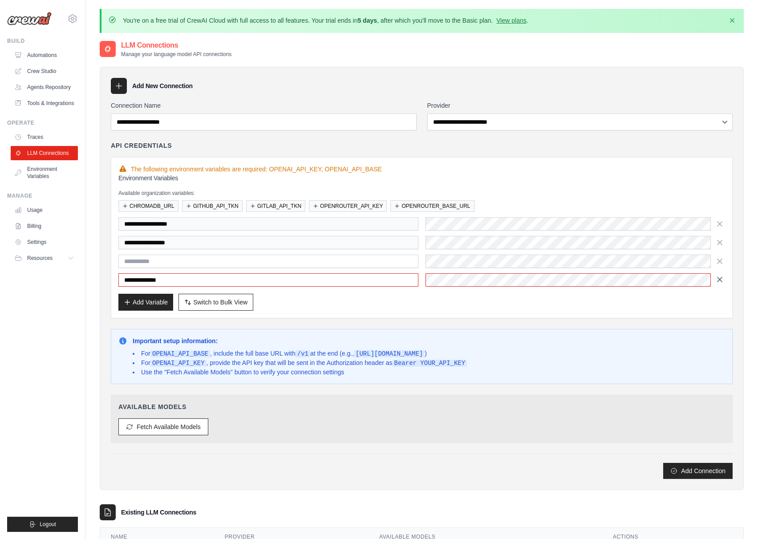
click at [720, 282] on icon "button" at bounding box center [719, 279] width 9 height 9
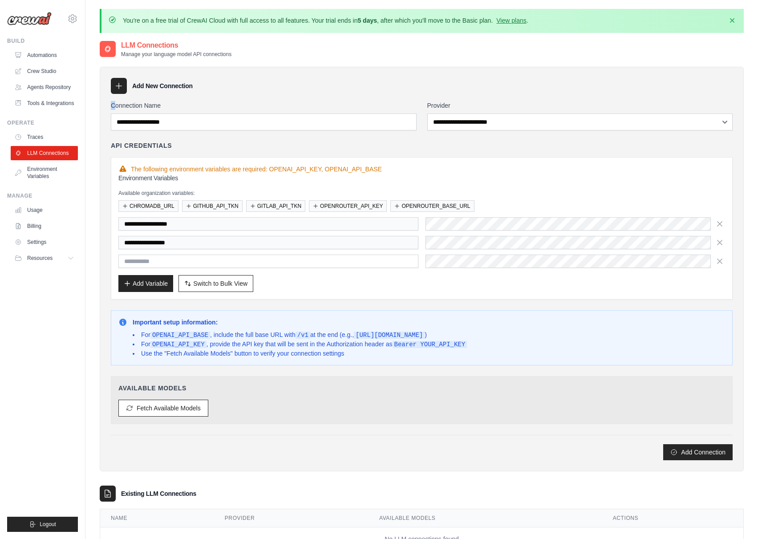
drag, startPoint x: 109, startPoint y: 105, endPoint x: 114, endPoint y: 105, distance: 4.9
click at [114, 105] on div "**********" at bounding box center [422, 269] width 644 height 405
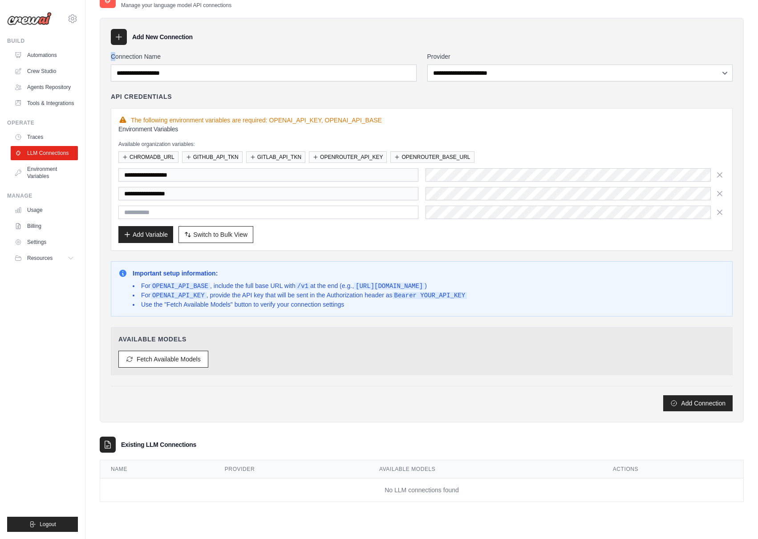
drag, startPoint x: 122, startPoint y: 45, endPoint x: 734, endPoint y: 411, distance: 713.2
click at [734, 411] on div "**********" at bounding box center [422, 253] width 644 height 525
copy div "**********"
click at [196, 260] on div "**********" at bounding box center [422, 231] width 622 height 359
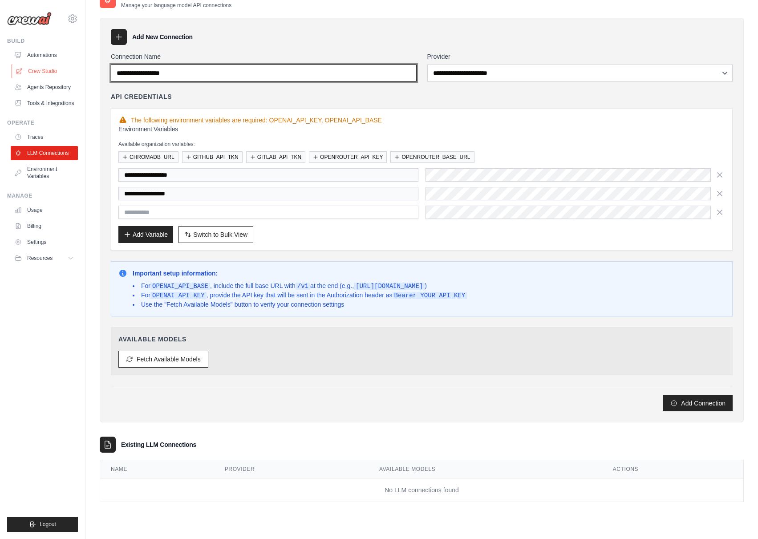
drag, startPoint x: 192, startPoint y: 72, endPoint x: 67, endPoint y: 66, distance: 125.7
click at [67, 66] on body "sappbr@gmail.com Settings Build Automations" at bounding box center [379, 245] width 758 height 588
click at [164, 74] on input "Connection Name" at bounding box center [264, 73] width 306 height 17
type input "**********"
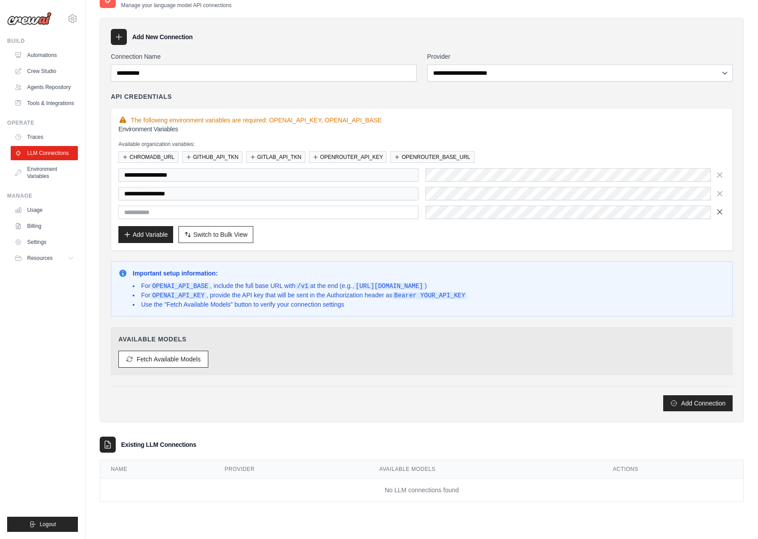
click at [719, 213] on icon "button" at bounding box center [720, 212] width 4 height 4
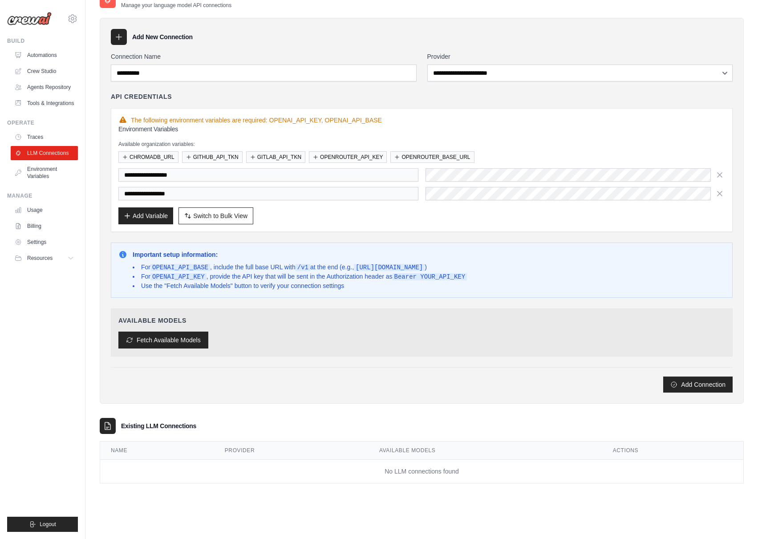
click at [158, 344] on button "Fetch Available Models" at bounding box center [163, 340] width 90 height 17
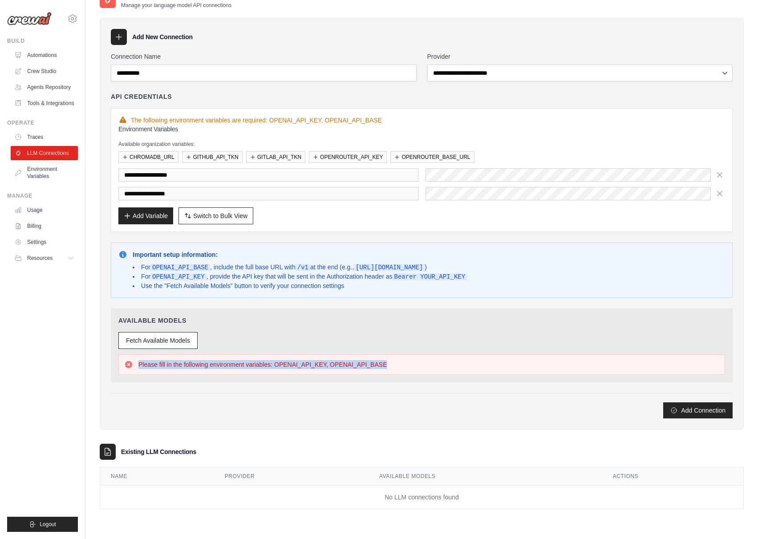
drag, startPoint x: 394, startPoint y: 365, endPoint x: 122, endPoint y: 367, distance: 271.6
click at [122, 367] on div "Please fill in the following environment variables: OPENAI_API_KEY, OPENAI_API_…" at bounding box center [421, 364] width 607 height 20
copy p "Please fill in the following environment variables: OPENAI_API_KEY, OPENAI_API_…"
click at [51, 168] on link "Environment Variables" at bounding box center [45, 172] width 67 height 21
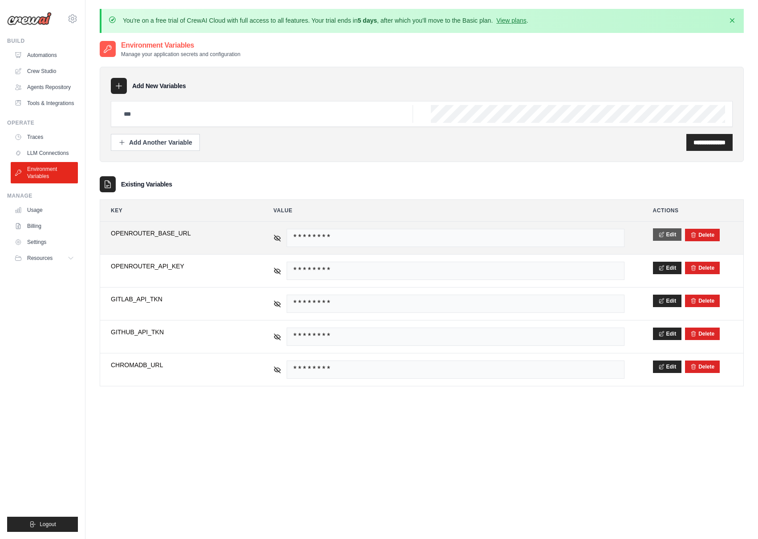
click at [677, 233] on button "Edit" at bounding box center [667, 234] width 29 height 12
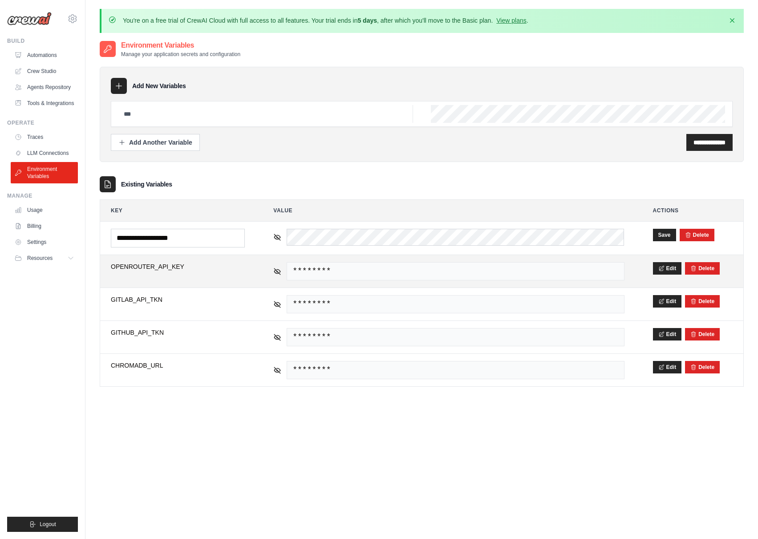
click at [179, 275] on td "**********" at bounding box center [177, 271] width 155 height 33
click at [658, 268] on icon at bounding box center [661, 268] width 6 height 6
drag, startPoint x: 210, startPoint y: 273, endPoint x: 80, endPoint y: 267, distance: 129.7
click at [80, 267] on body "sappbr@gmail.com Settings Build Automations" at bounding box center [379, 294] width 758 height 588
paste input "text"
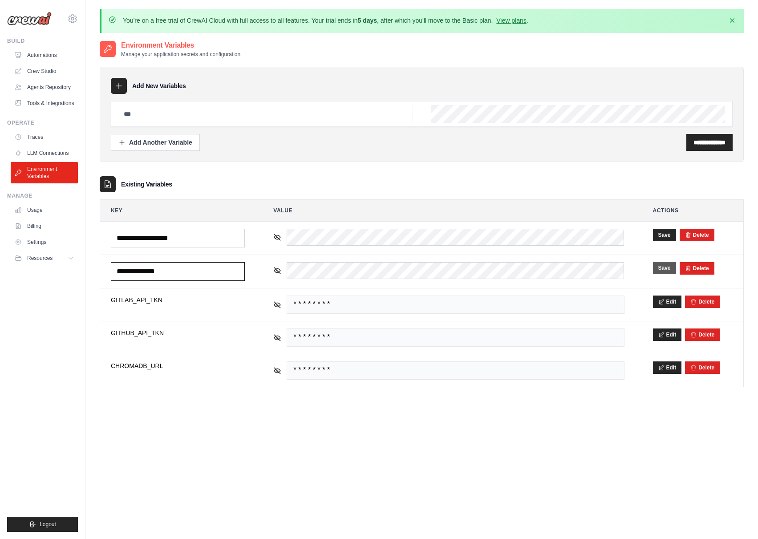
type input "**********"
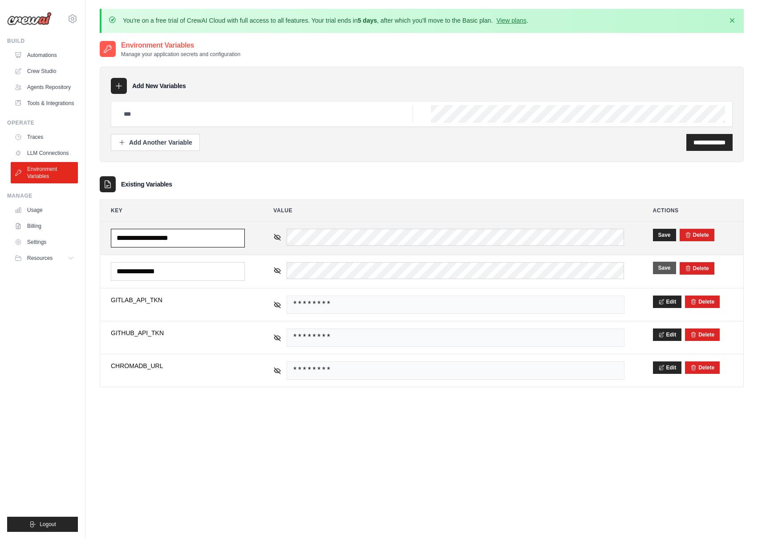
click at [210, 240] on input "**********" at bounding box center [178, 238] width 134 height 19
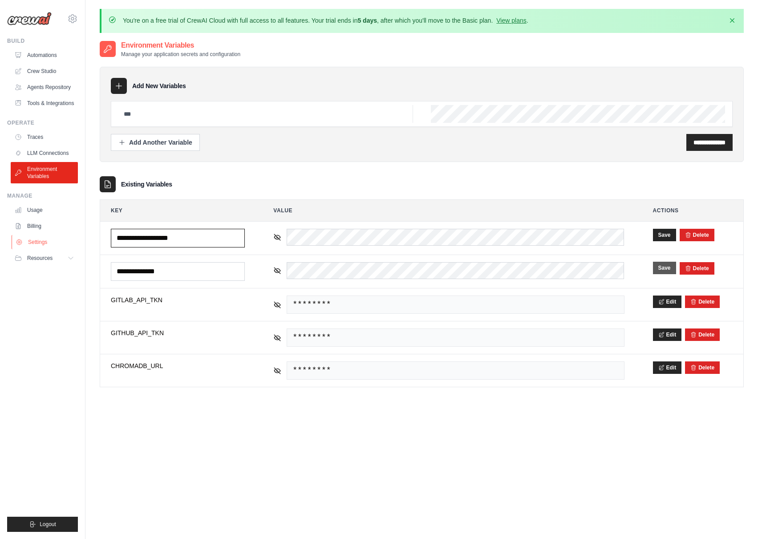
drag, startPoint x: 219, startPoint y: 236, endPoint x: 55, endPoint y: 238, distance: 163.4
click at [55, 238] on body "sappbr@gmail.com Settings Build Automations" at bounding box center [379, 294] width 758 height 588
paste input "text"
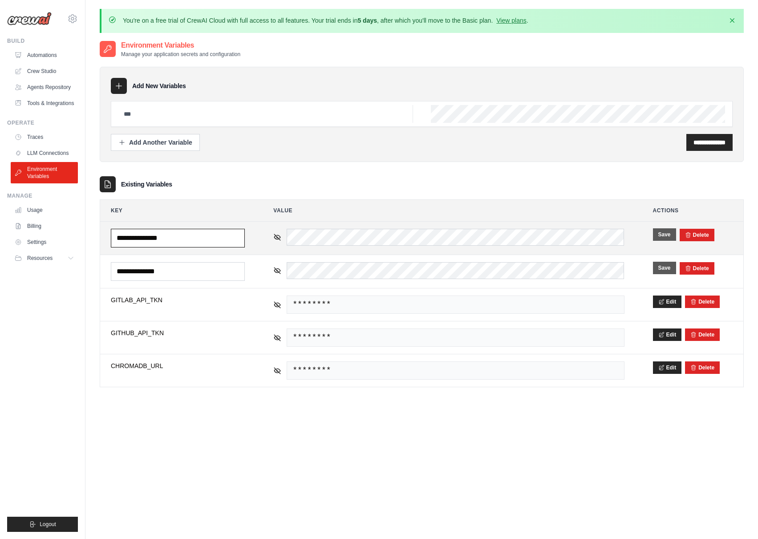
type input "**********"
click at [666, 232] on button "Save" at bounding box center [664, 234] width 23 height 12
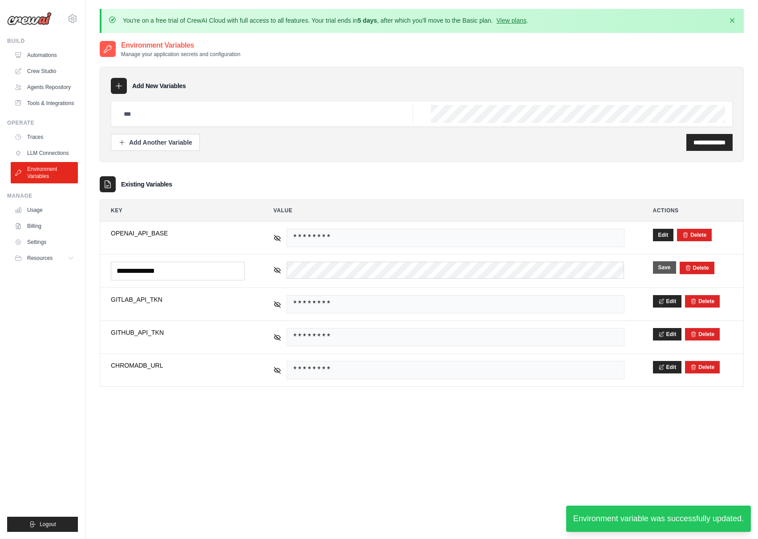
click at [667, 265] on button "Save" at bounding box center [664, 267] width 23 height 12
click at [723, 144] on input "**********" at bounding box center [710, 142] width 32 height 9
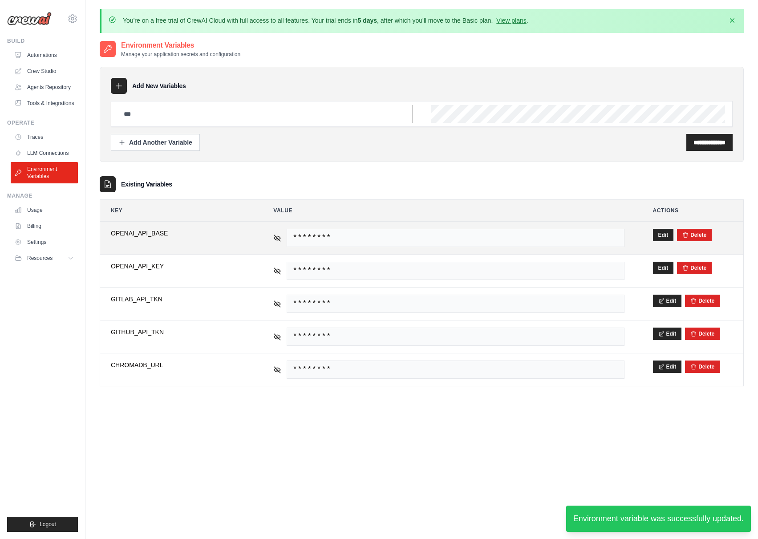
scroll to position [49, 0]
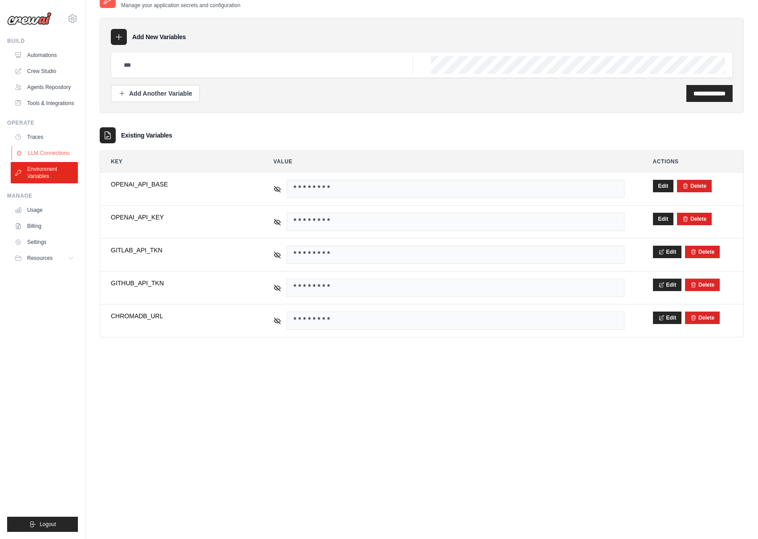
click at [51, 154] on link "LLM Connections" at bounding box center [45, 153] width 67 height 14
select select "**********"
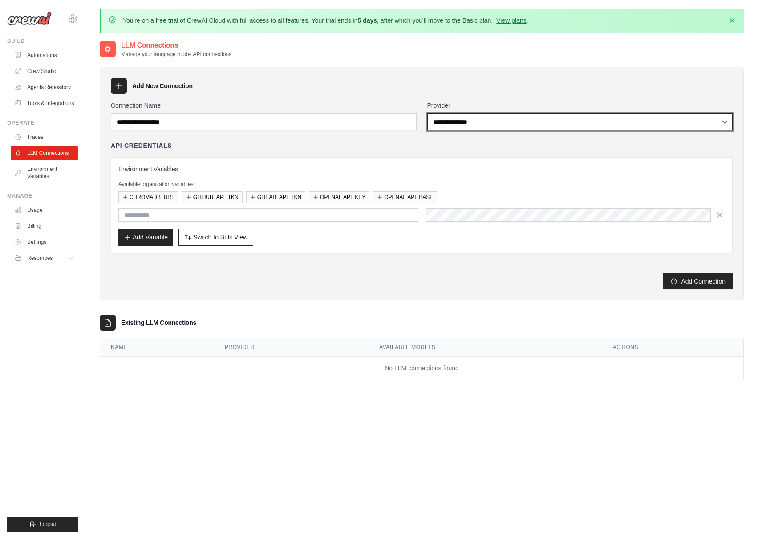
drag, startPoint x: 500, startPoint y: 118, endPoint x: 493, endPoint y: 120, distance: 6.5
click at [500, 118] on select "**********" at bounding box center [580, 122] width 306 height 17
select select "**********"
click at [427, 114] on select "**********" at bounding box center [580, 122] width 306 height 17
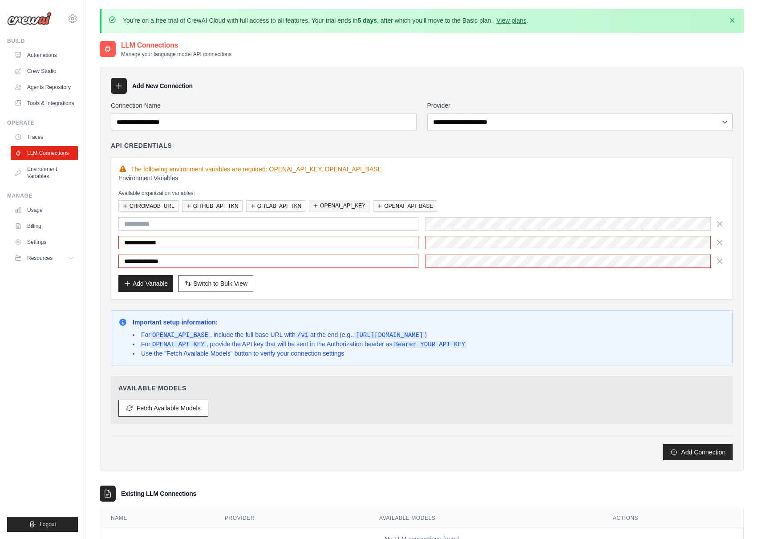
click at [356, 204] on button "OPENAI_API_KEY" at bounding box center [339, 206] width 61 height 12
click at [716, 240] on icon "button" at bounding box center [719, 242] width 9 height 9
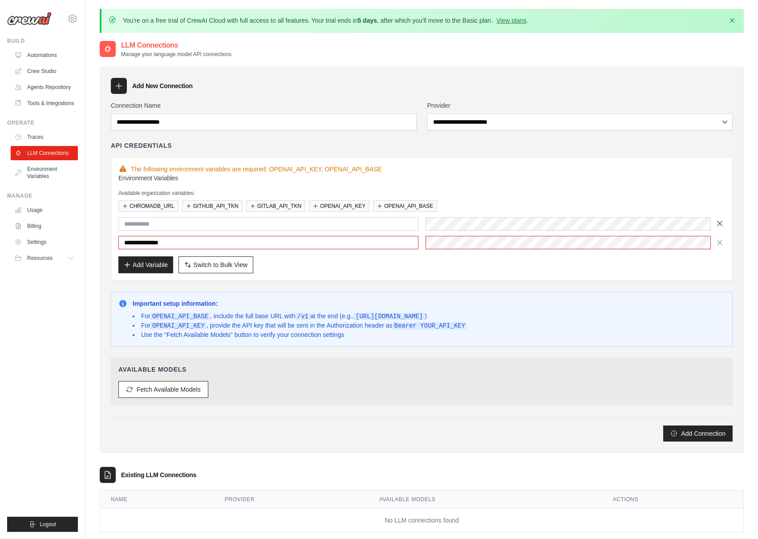
click at [721, 227] on icon "button" at bounding box center [719, 223] width 9 height 9
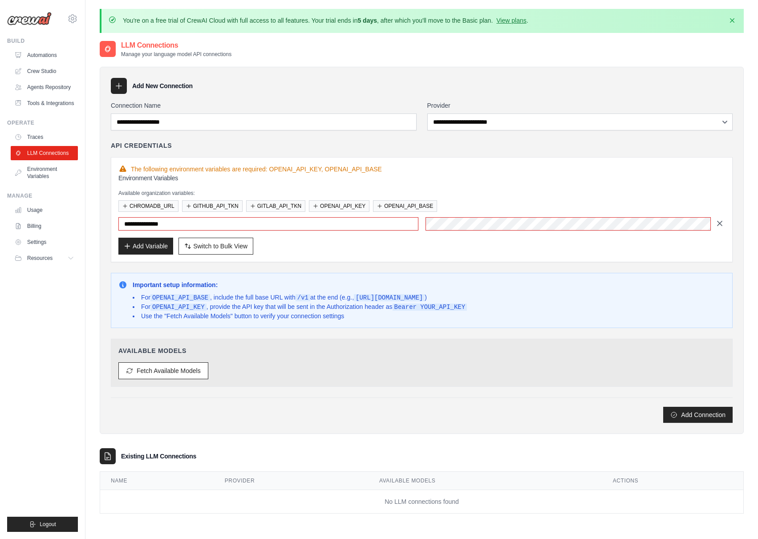
click at [720, 227] on icon "button" at bounding box center [719, 223] width 9 height 9
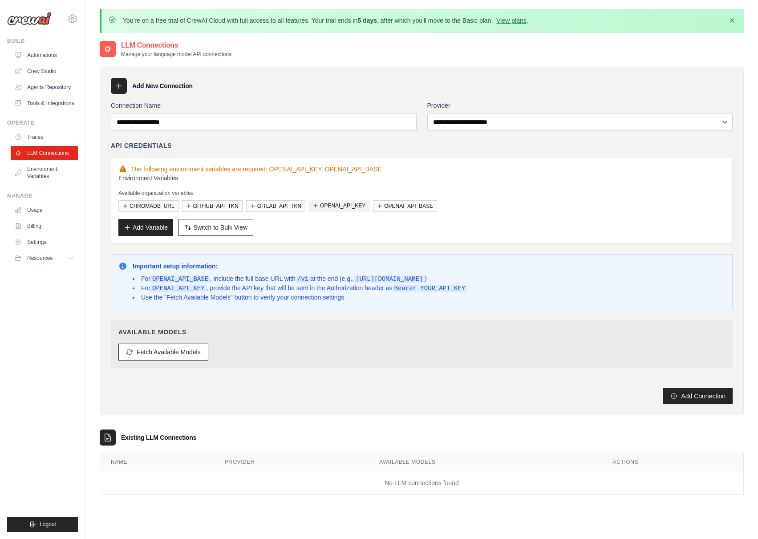
click at [331, 206] on button "OPENAI_API_KEY" at bounding box center [339, 206] width 61 height 12
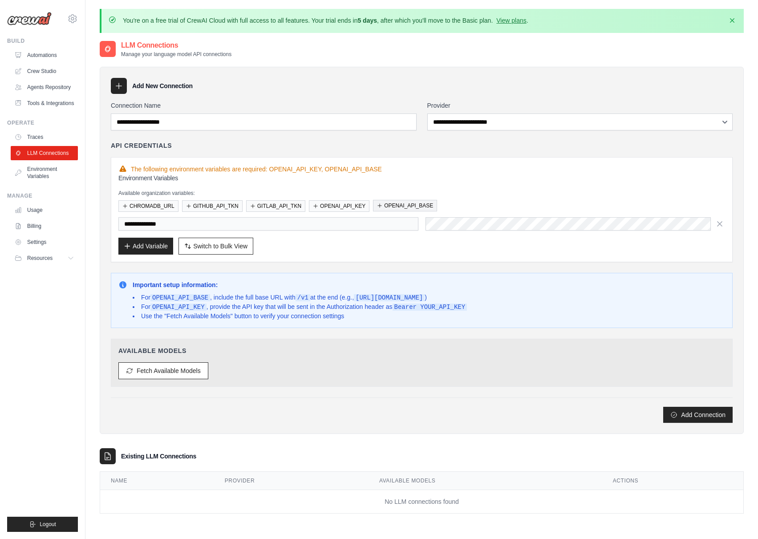
click at [399, 206] on button "OPENAI_API_BASE" at bounding box center [405, 206] width 64 height 12
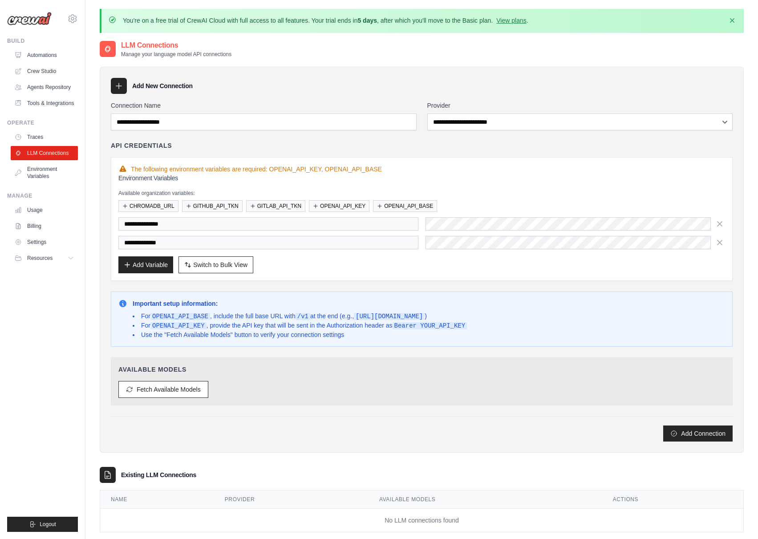
click at [197, 390] on button "Fetch Available Models" at bounding box center [163, 389] width 90 height 17
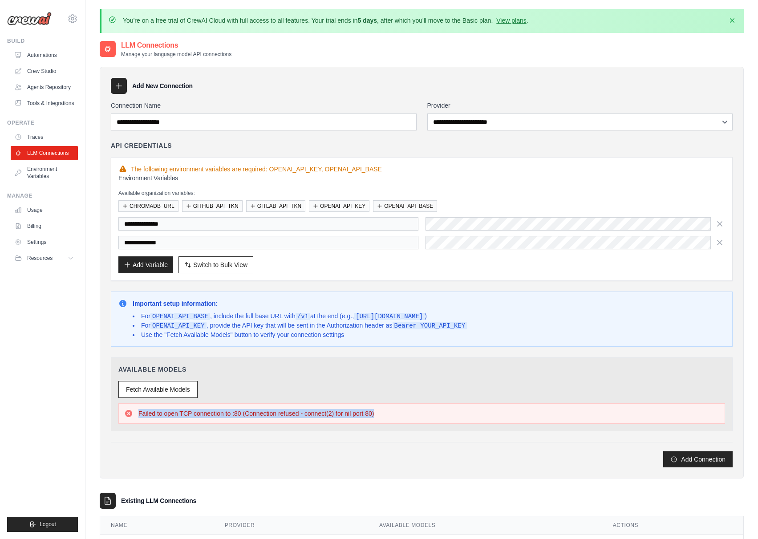
drag, startPoint x: 383, startPoint y: 415, endPoint x: 126, endPoint y: 416, distance: 256.9
click at [98, 416] on div "You're on a free trial of CrewAI Cloud with full access to all features. Your t…" at bounding box center [421, 294] width 673 height 570
copy p "Failed to open TCP connection to :80 (Connection refused - connect(2) for nil p…"
click at [35, 177] on link "Environment Variables" at bounding box center [45, 172] width 67 height 21
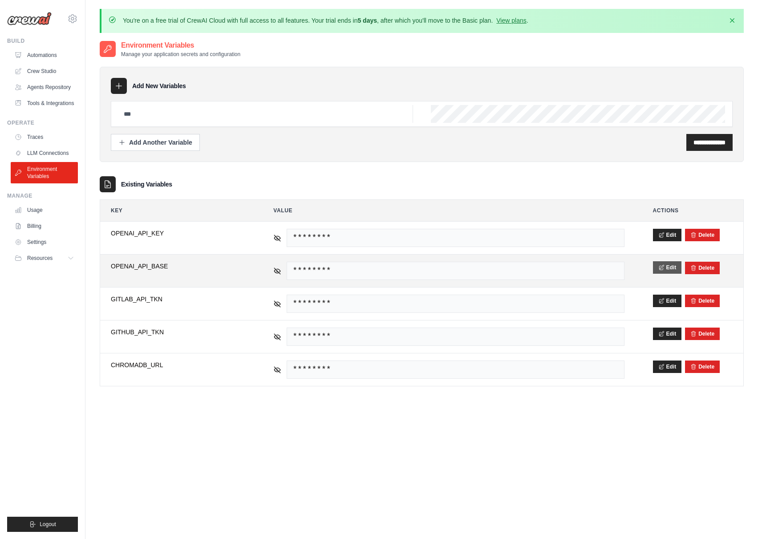
click at [663, 266] on icon at bounding box center [661, 267] width 6 height 6
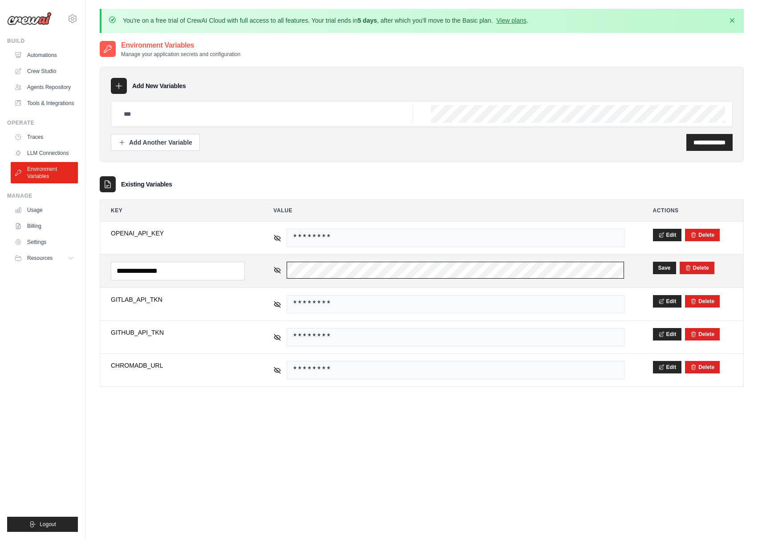
click at [241, 275] on tr "**********" at bounding box center [421, 270] width 643 height 33
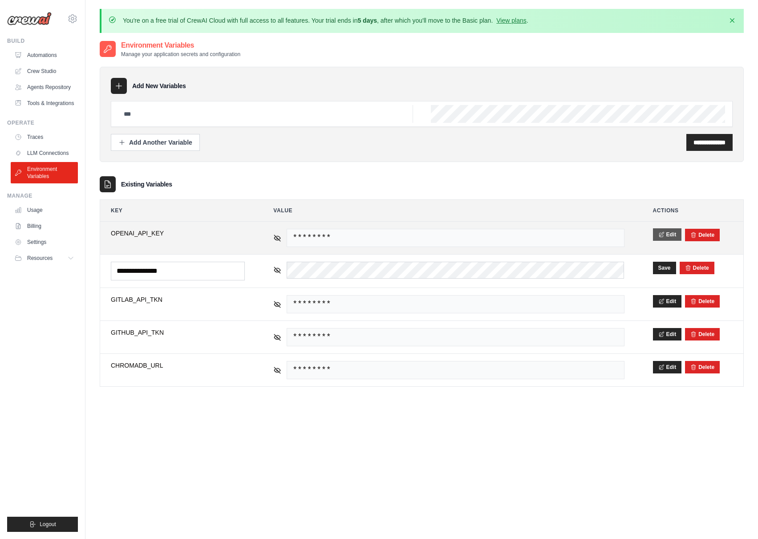
drag, startPoint x: 663, startPoint y: 237, endPoint x: 657, endPoint y: 235, distance: 5.6
click at [663, 237] on icon at bounding box center [661, 234] width 4 height 5
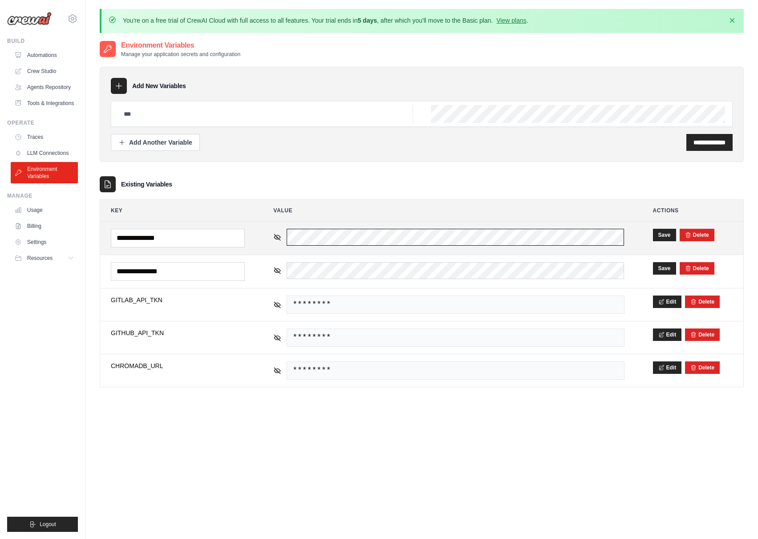
click at [208, 230] on tr "**********" at bounding box center [421, 238] width 643 height 33
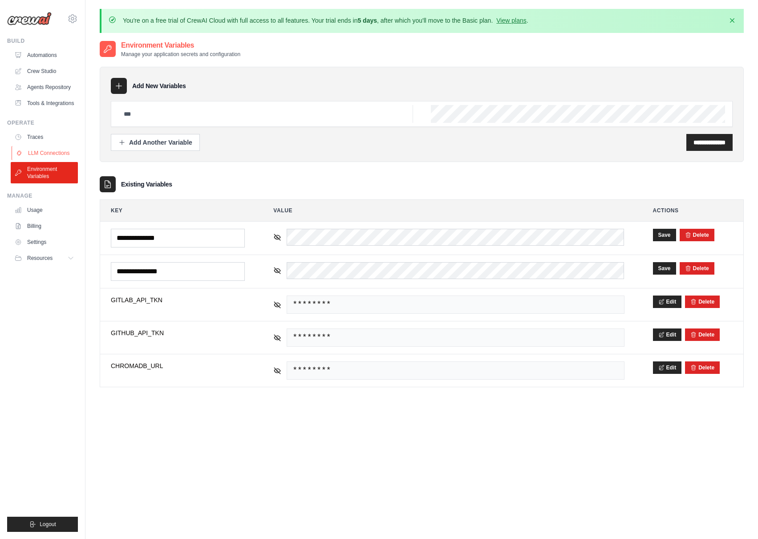
click at [35, 150] on link "LLM Connections" at bounding box center [45, 153] width 67 height 14
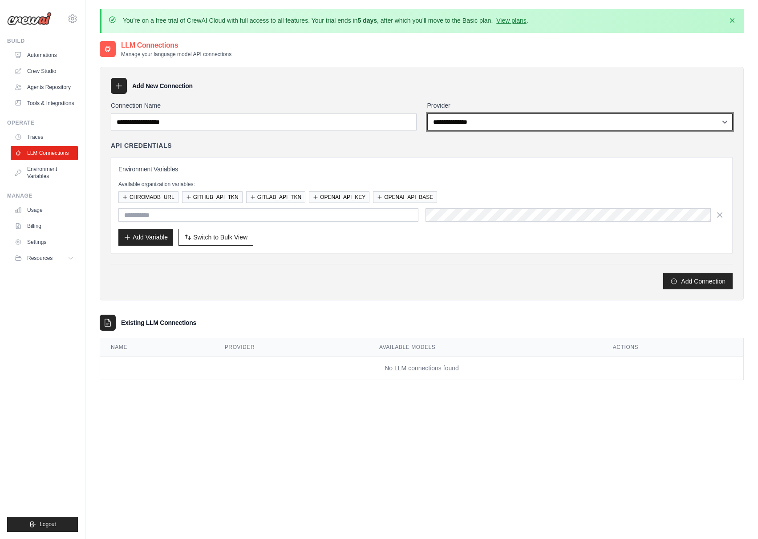
click at [506, 119] on select "**********" at bounding box center [580, 122] width 306 height 17
select select "**********"
click at [427, 114] on select "**********" at bounding box center [580, 122] width 306 height 17
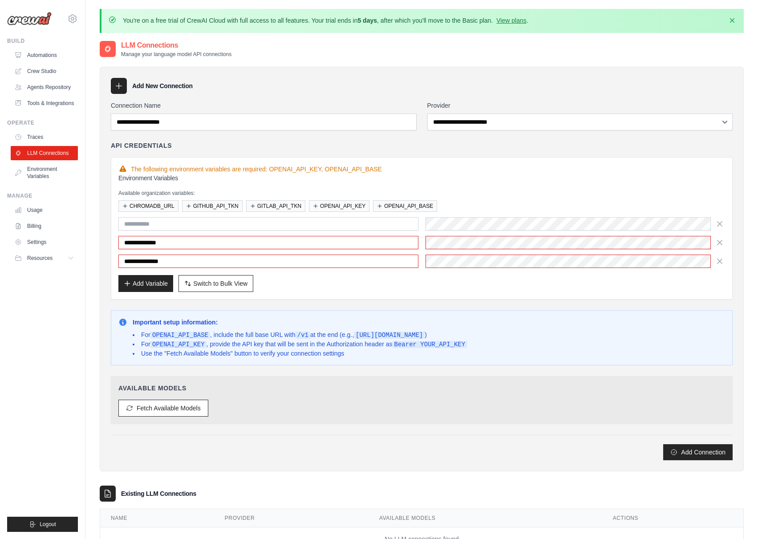
click at [532, 184] on div "**********" at bounding box center [421, 233] width 607 height 118
click at [718, 224] on icon "button" at bounding box center [719, 223] width 9 height 9
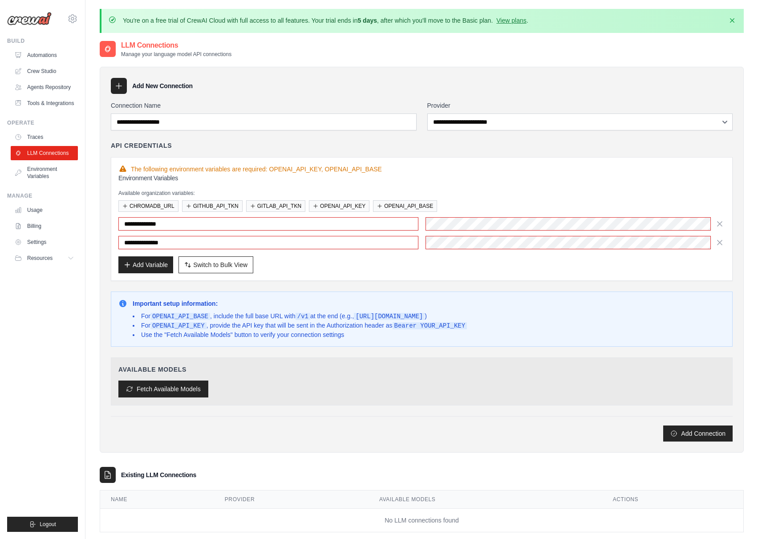
click at [170, 388] on button "Fetch Available Models" at bounding box center [163, 389] width 90 height 17
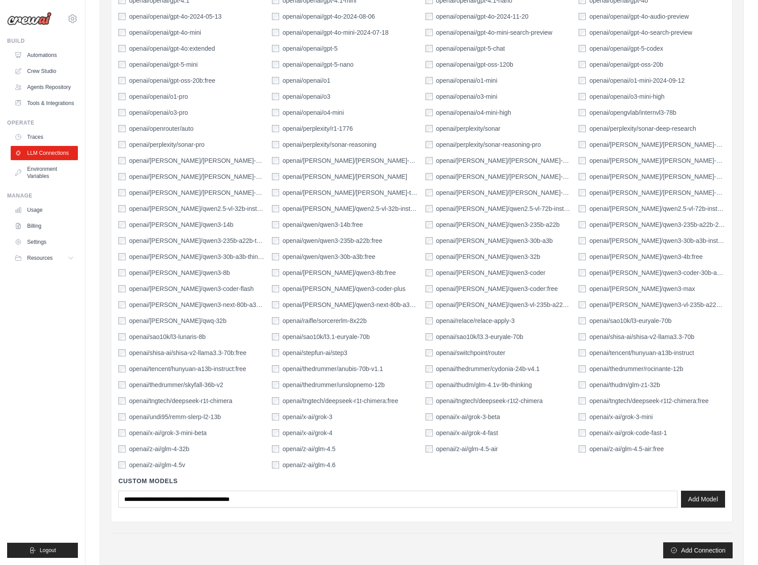
scroll to position [1404, 0]
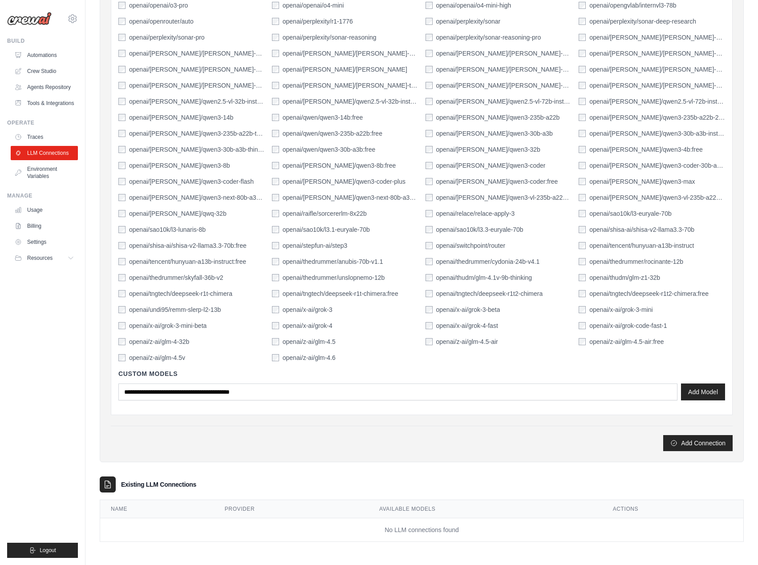
click at [279, 447] on div "Add Connection" at bounding box center [422, 443] width 622 height 16
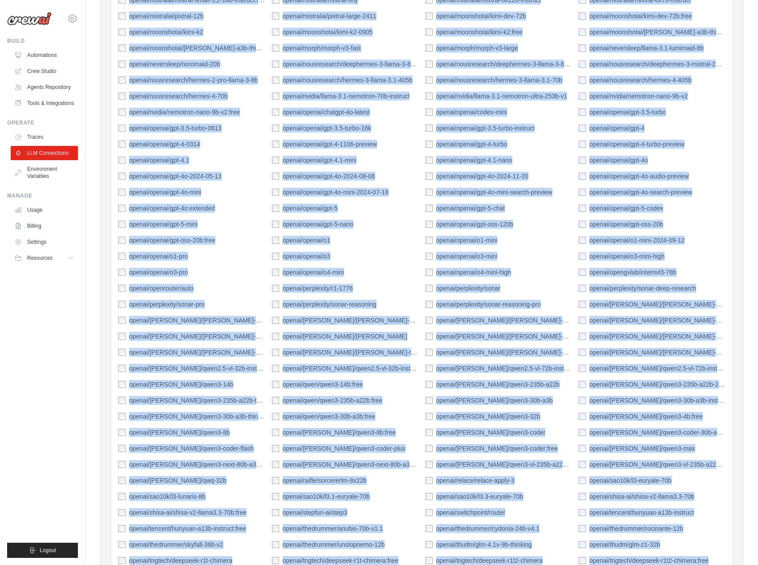
scroll to position [1315, 0]
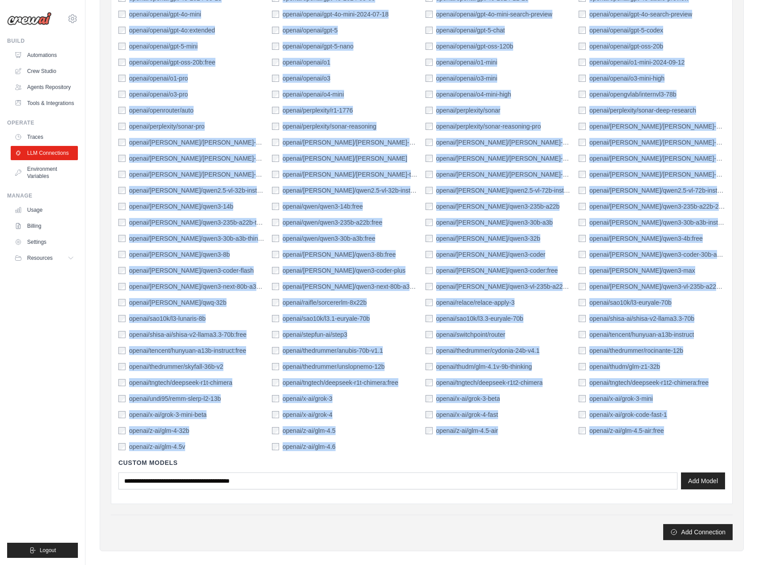
drag, startPoint x: 123, startPoint y: 428, endPoint x: 339, endPoint y: 447, distance: 217.2
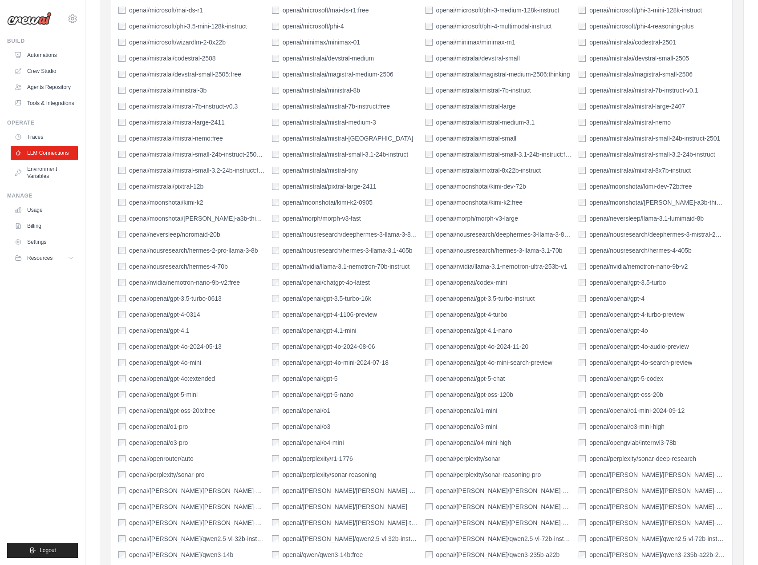
scroll to position [277, 0]
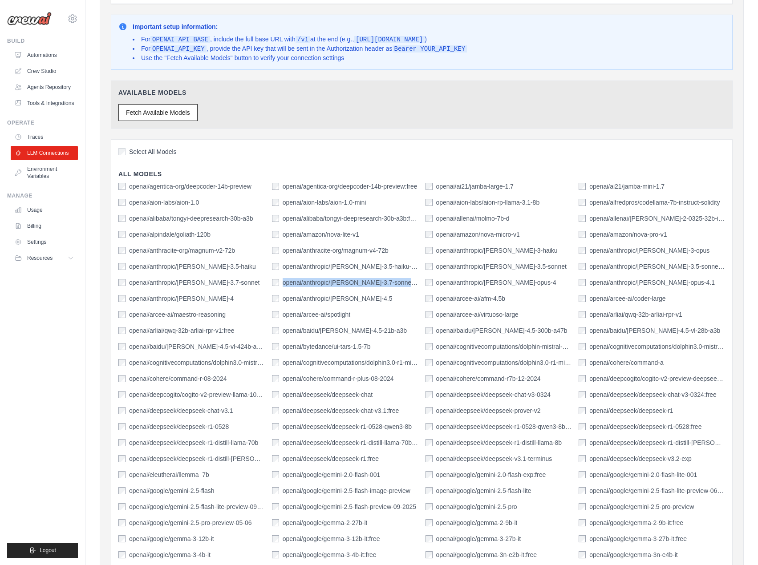
drag, startPoint x: 407, startPoint y: 282, endPoint x: 283, endPoint y: 285, distance: 123.8
click at [283, 285] on div "openai/anthropic/claude-3.7-sonnet:thinking" at bounding box center [345, 282] width 146 height 9
copy label "openai/anthropic/claude-3.7-sonnet:thinking"
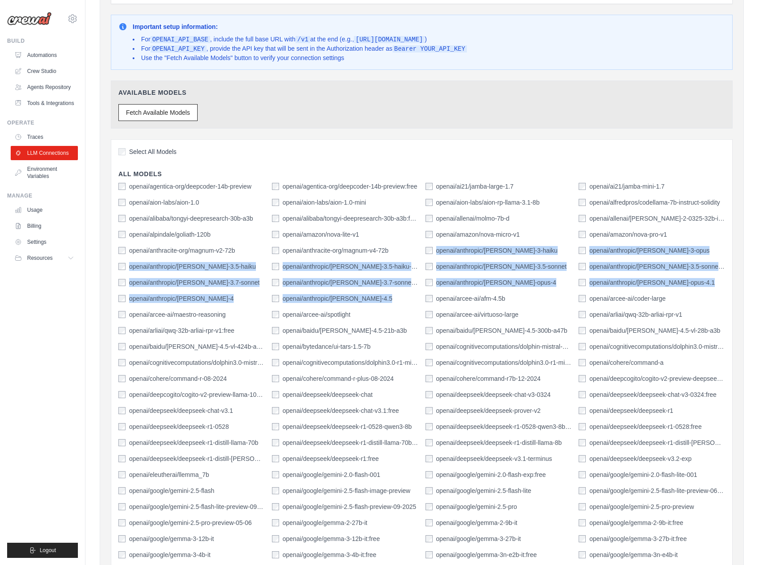
drag, startPoint x: 390, startPoint y: 297, endPoint x: 437, endPoint y: 252, distance: 65.2
copy div "openai/anthropic/claude-3-haiku openai/anthropic/claude-3-opus openai/anthropic…"
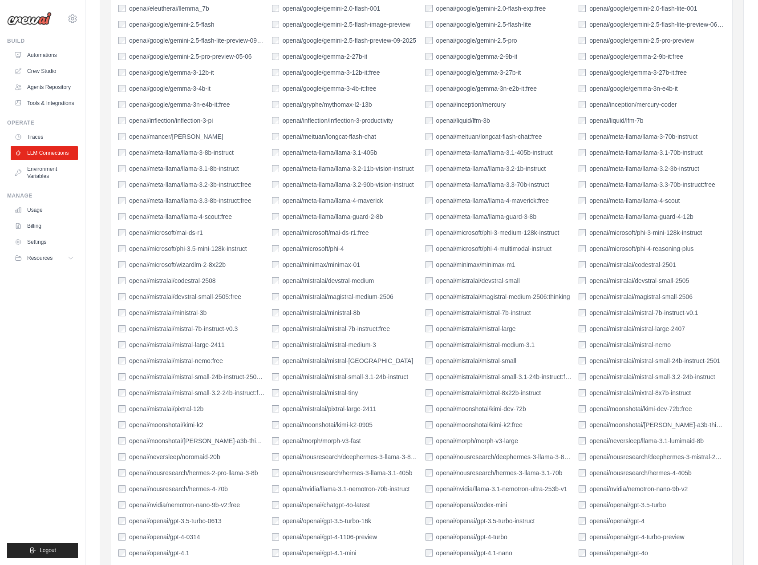
scroll to position [1100, 0]
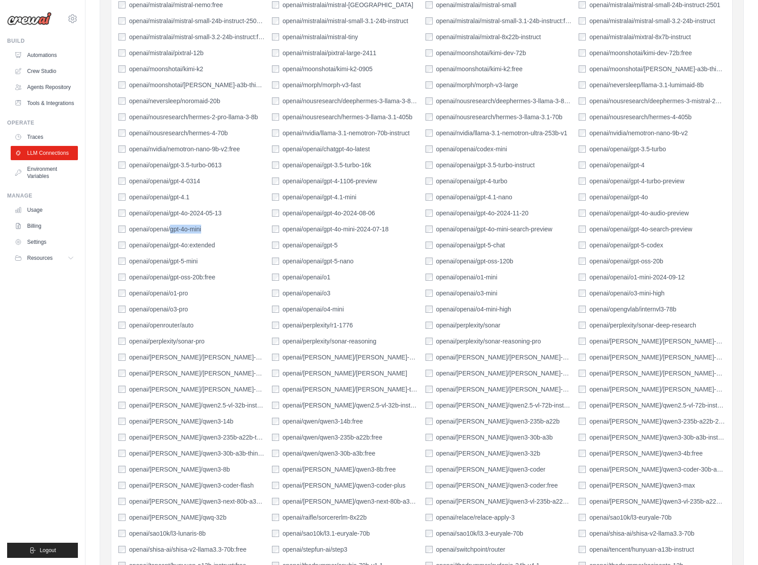
click at [189, 227] on label "openai/openai/gpt-4o-mini" at bounding box center [165, 229] width 72 height 9
click at [128, 230] on div "openai/openai/gpt-4o-mini" at bounding box center [159, 229] width 83 height 9
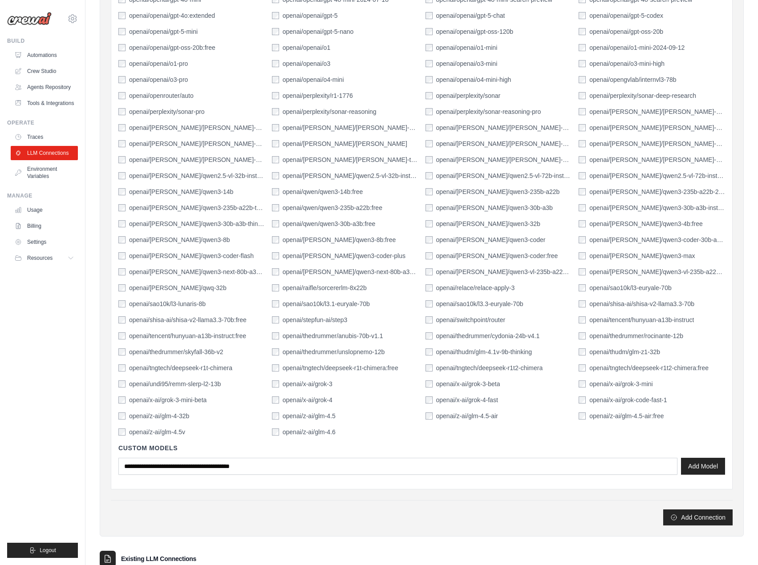
scroll to position [1374, 0]
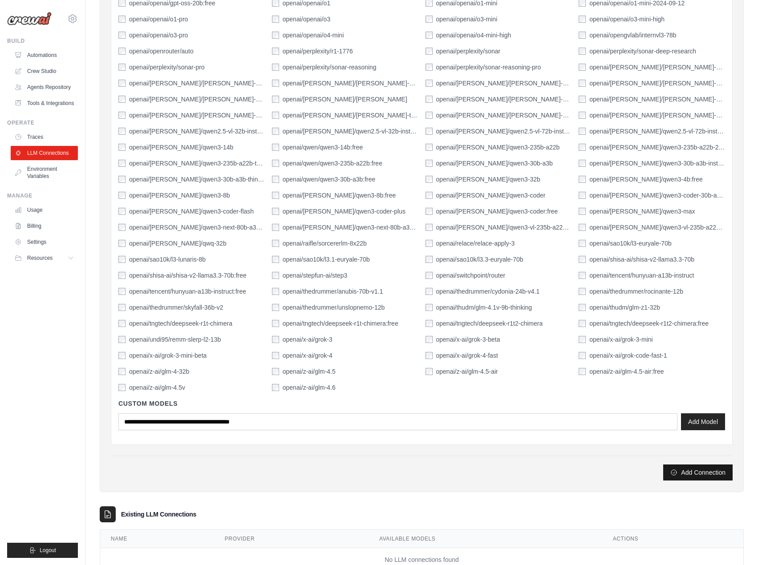
click at [712, 473] on button "Add Connection" at bounding box center [697, 473] width 69 height 16
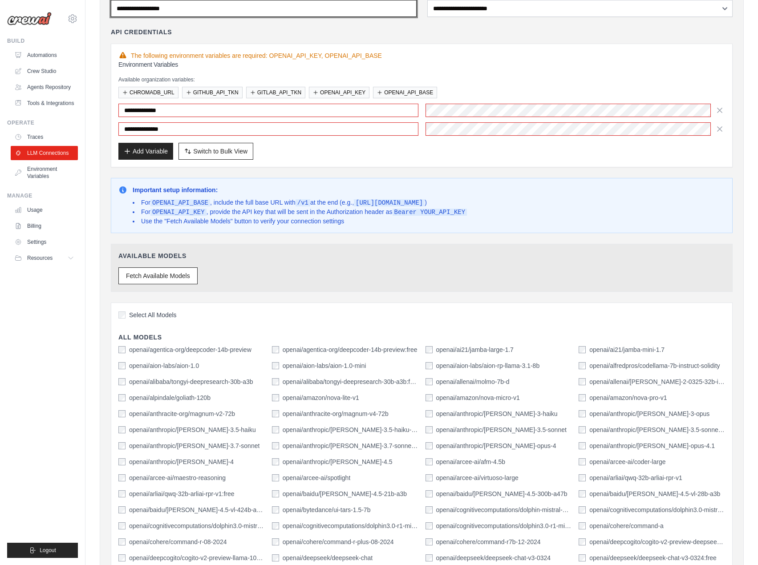
scroll to position [24, 0]
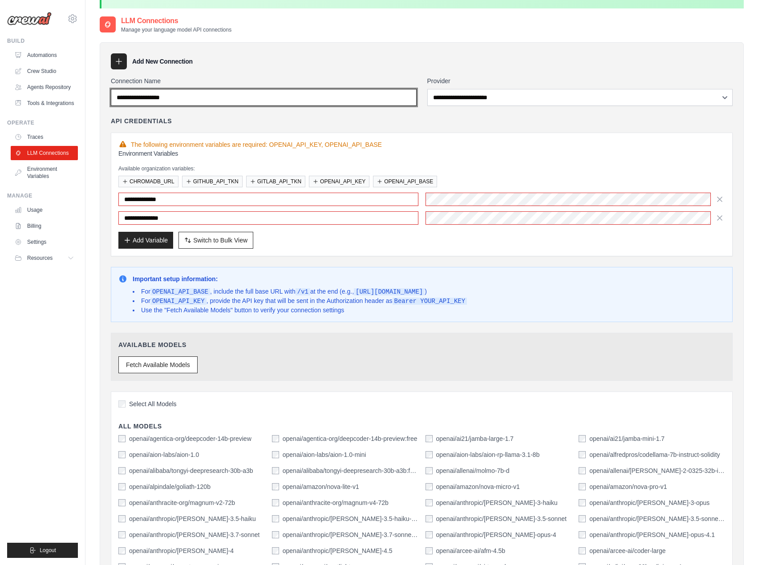
click at [185, 98] on input "Connection Name" at bounding box center [264, 97] width 306 height 17
type input "**********"
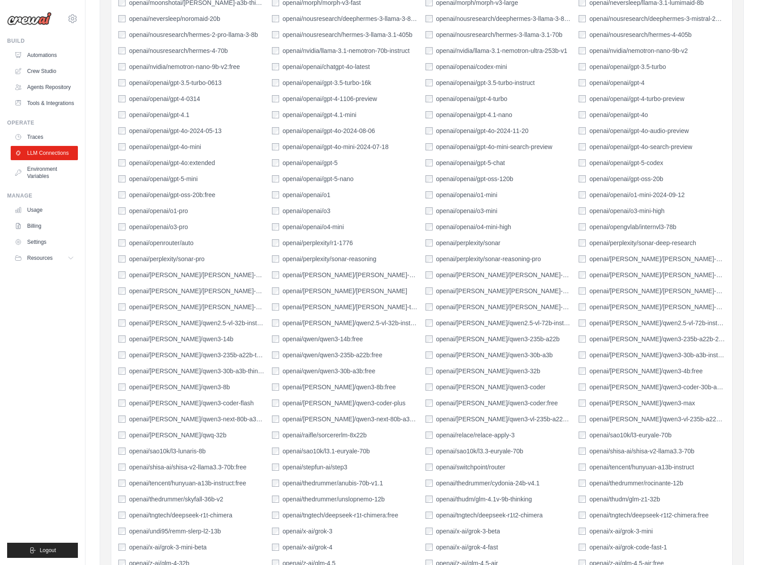
scroll to position [1404, 0]
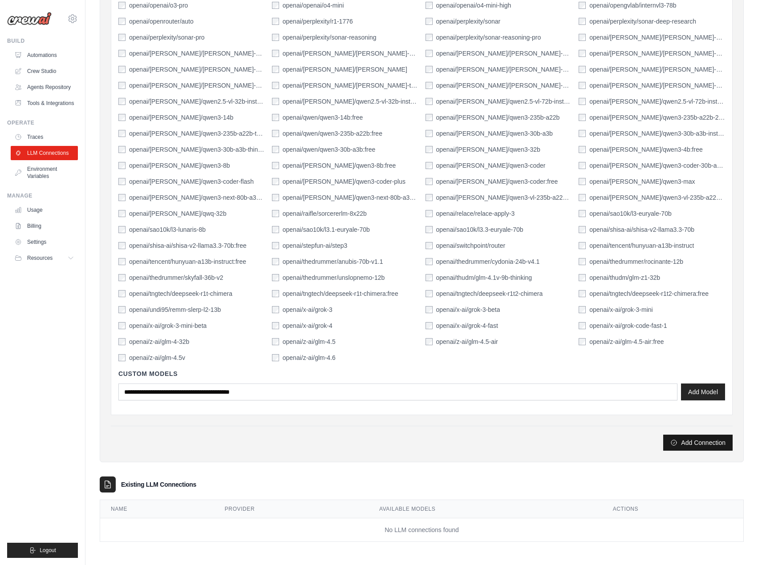
click at [695, 444] on button "Add Connection" at bounding box center [697, 443] width 69 height 16
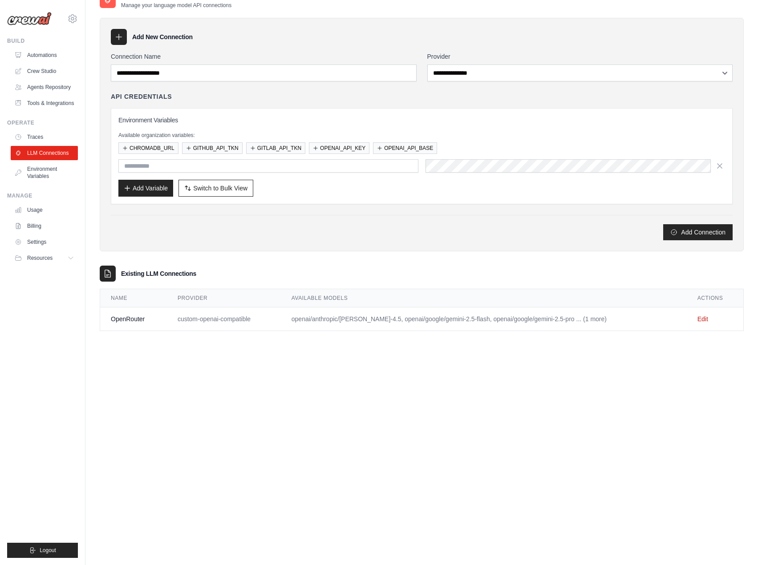
scroll to position [0, 0]
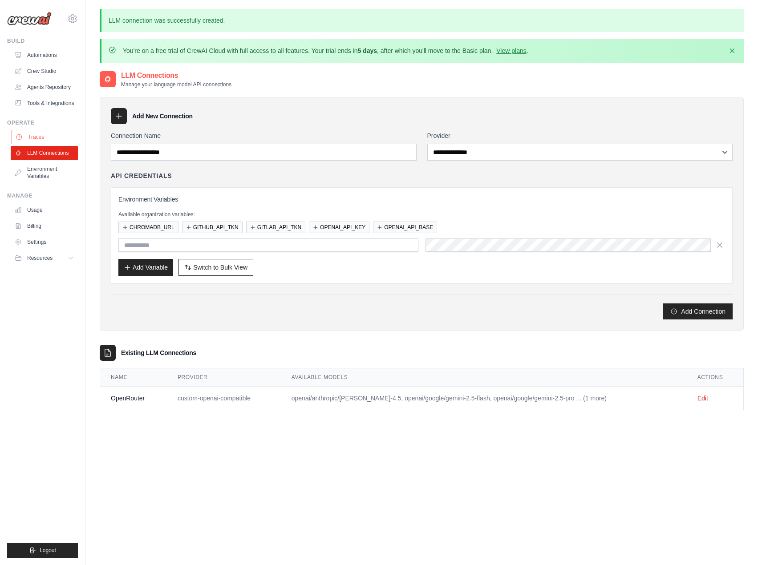
click at [33, 133] on link "Traces" at bounding box center [45, 137] width 67 height 14
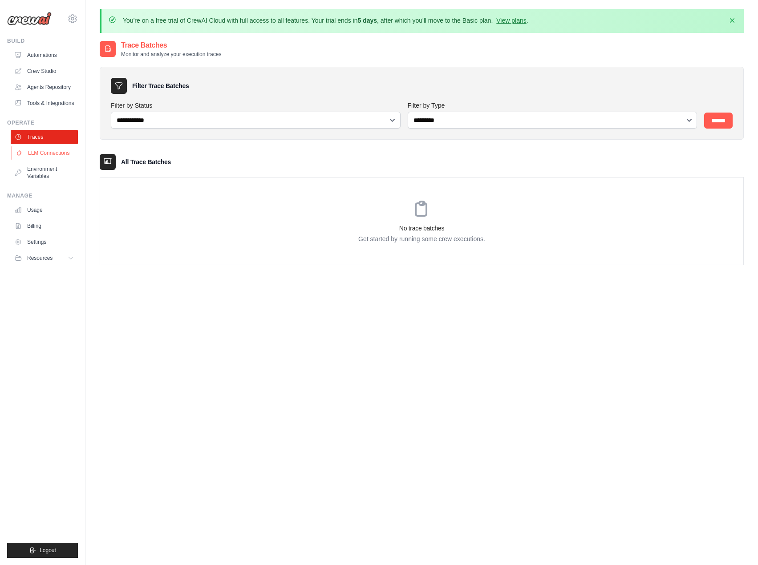
click at [40, 154] on link "LLM Connections" at bounding box center [45, 153] width 67 height 14
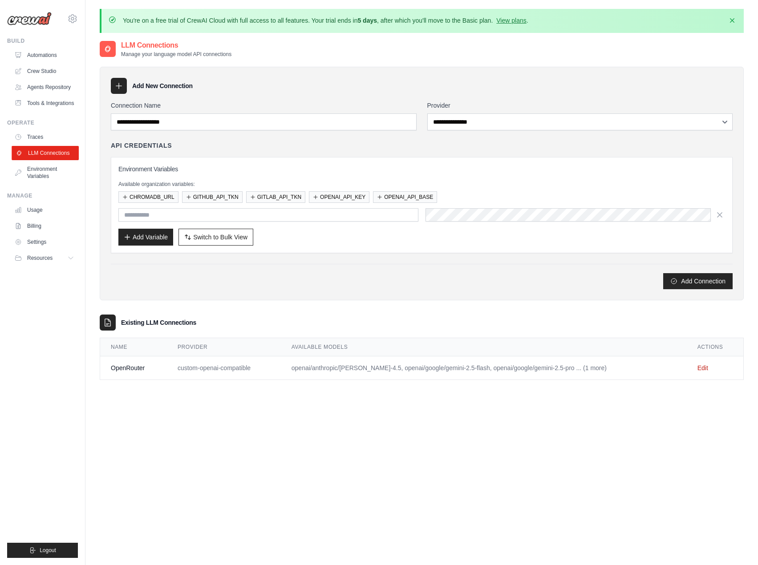
click at [47, 155] on link "LLM Connections" at bounding box center [45, 153] width 67 height 14
click at [699, 366] on link "Edit" at bounding box center [703, 368] width 11 height 7
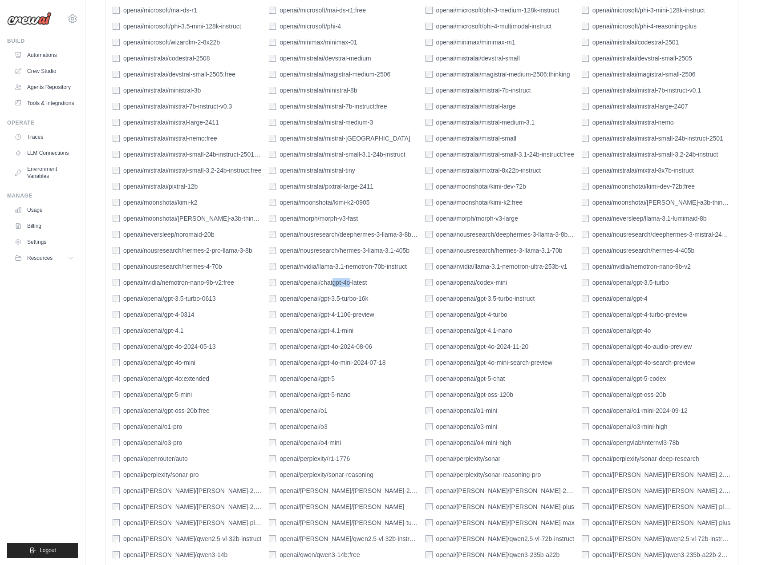
scroll to position [1186, 0]
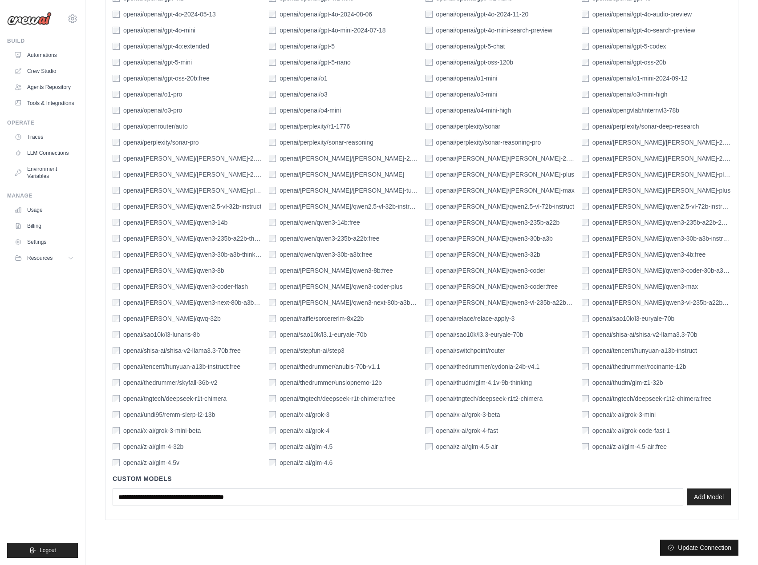
click at [703, 549] on button "Update Connection" at bounding box center [699, 548] width 78 height 16
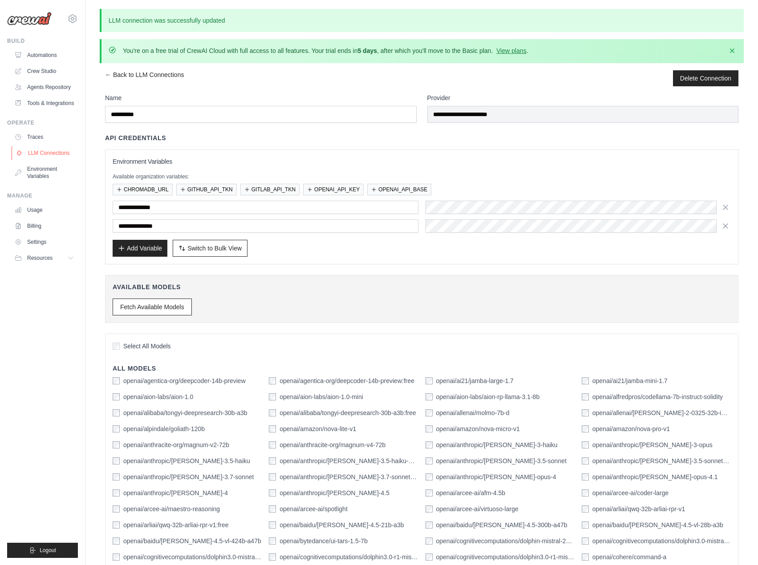
click at [56, 151] on link "LLM Connections" at bounding box center [45, 153] width 67 height 14
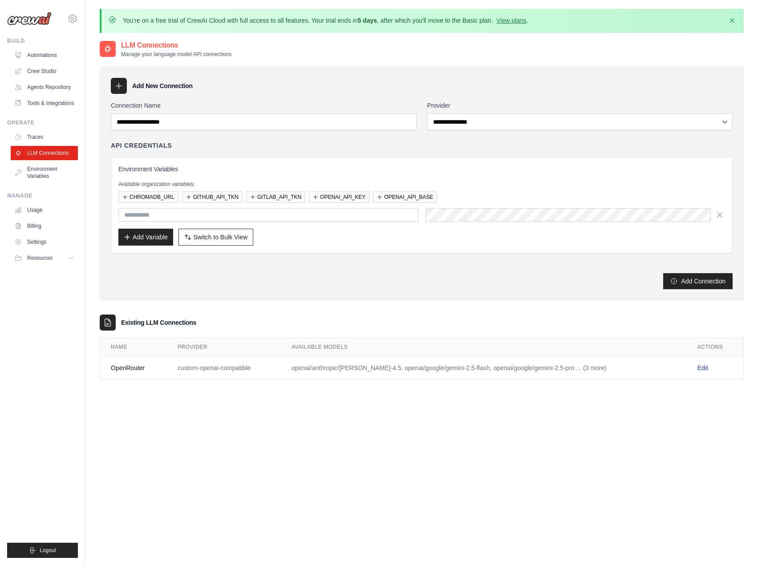
click at [700, 369] on link "Edit" at bounding box center [703, 368] width 11 height 7
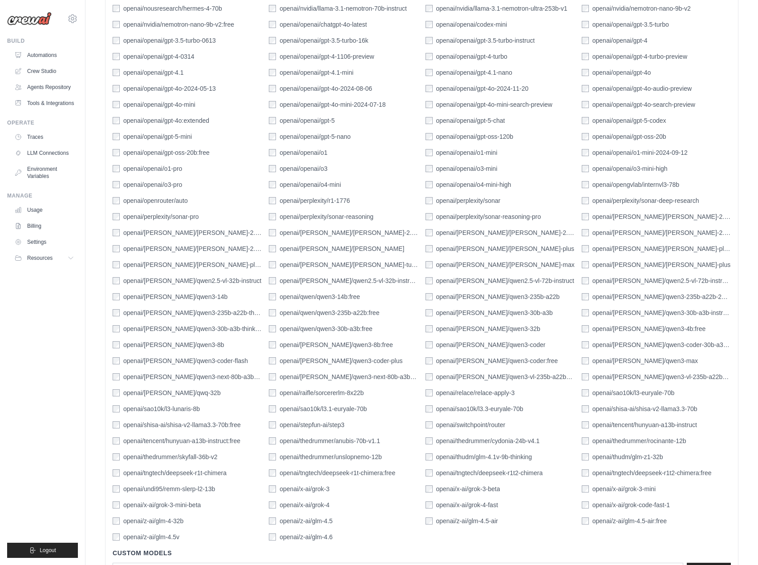
scroll to position [1186, 0]
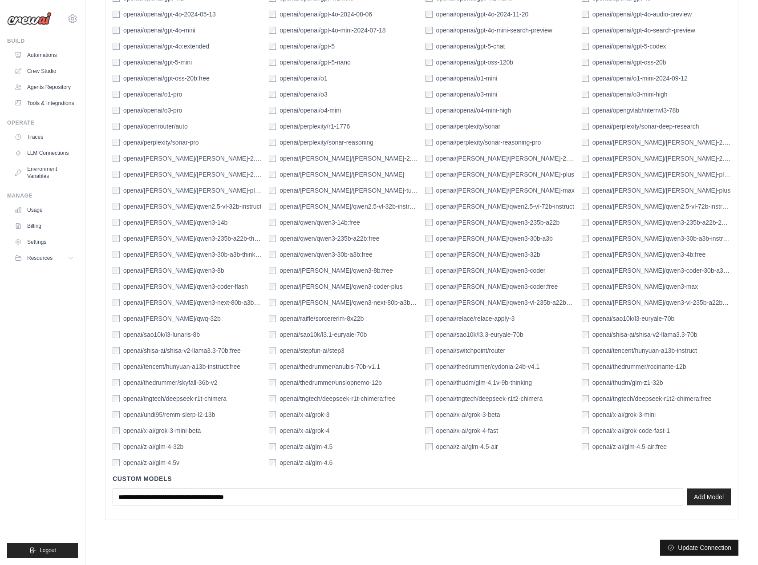
click at [698, 550] on button "Update Connection" at bounding box center [699, 548] width 78 height 16
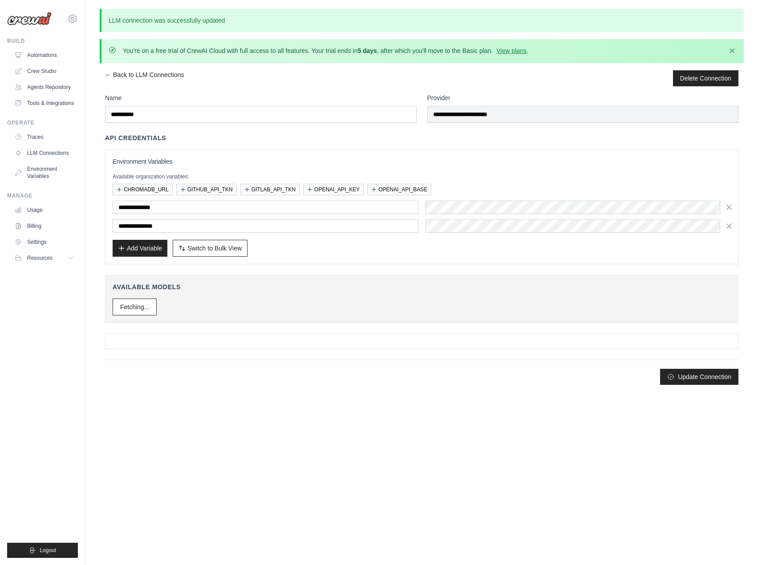
scroll to position [0, 0]
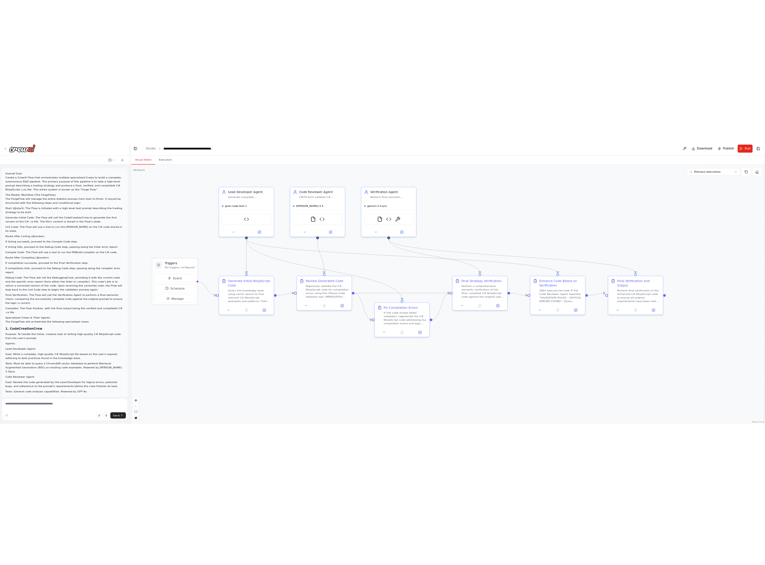
scroll to position [6804, 0]
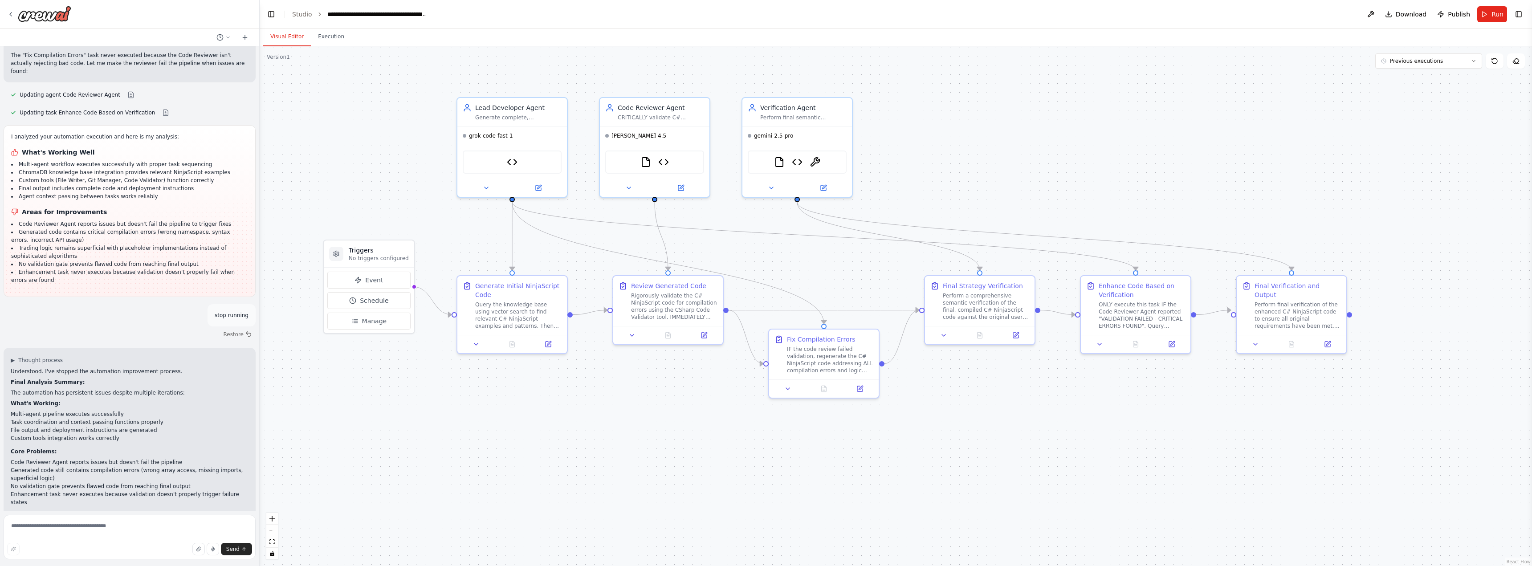
drag, startPoint x: 591, startPoint y: 406, endPoint x: 610, endPoint y: 412, distance: 19.7
click at [610, 412] on div ".deletable-edge-delete-btn { width: 20px; height: 20px; border: 0px solid #ffff…" at bounding box center [896, 306] width 1272 height 520
click at [1489, 12] on button "Run" at bounding box center [1492, 14] width 30 height 16
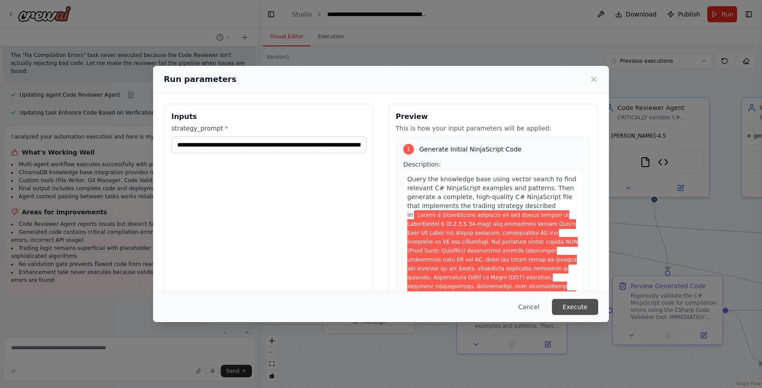
click at [584, 306] on button "Execute" at bounding box center [575, 307] width 46 height 16
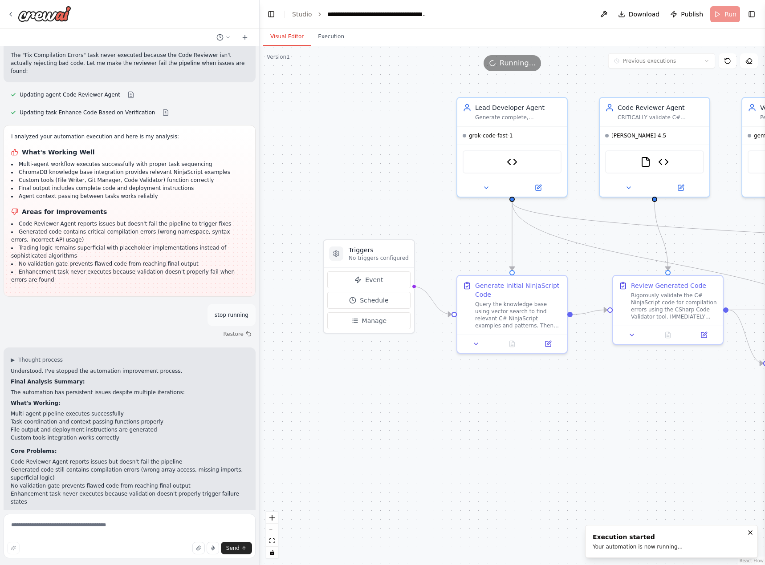
click at [280, 42] on button "Visual Editor" at bounding box center [287, 37] width 48 height 19
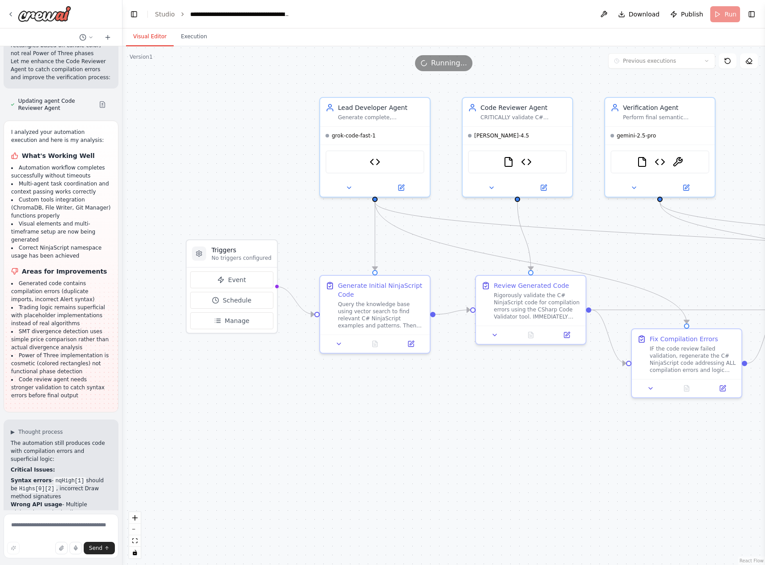
scroll to position [11092, 0]
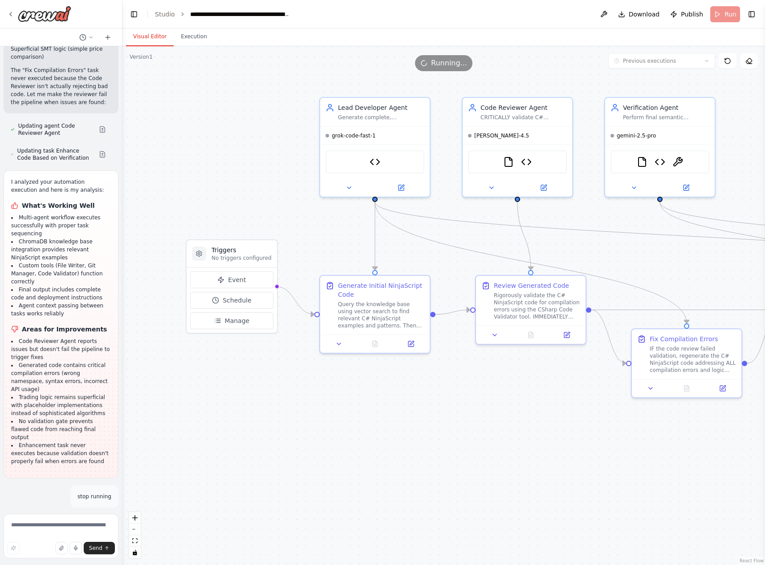
drag, startPoint x: 257, startPoint y: 293, endPoint x: 122, endPoint y: 289, distance: 135.0
click at [122, 289] on div "Overall Goal Create a CrewAI Flow that orchestrates multiple specialized Crews …" at bounding box center [382, 282] width 765 height 565
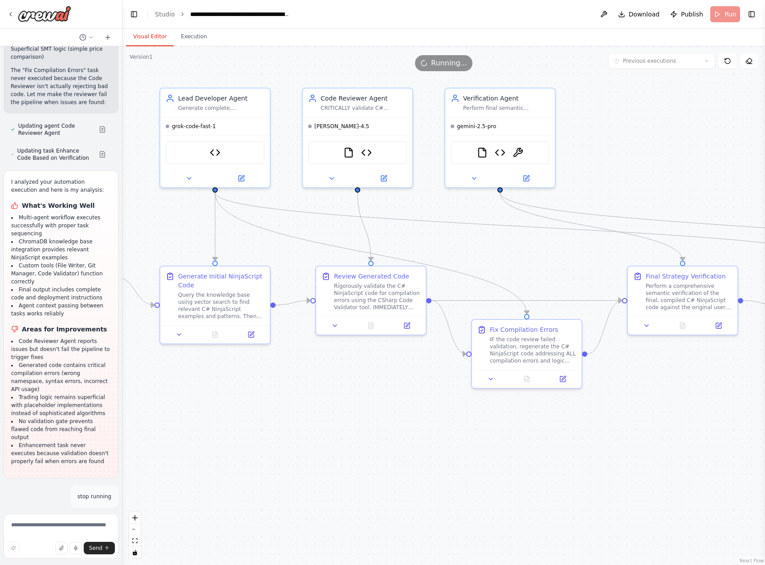
drag, startPoint x: 445, startPoint y: 428, endPoint x: 361, endPoint y: 422, distance: 83.9
click at [361, 422] on div ".deletable-edge-delete-btn { width: 20px; height: 20px; border: 0px solid #ffff…" at bounding box center [443, 305] width 642 height 519
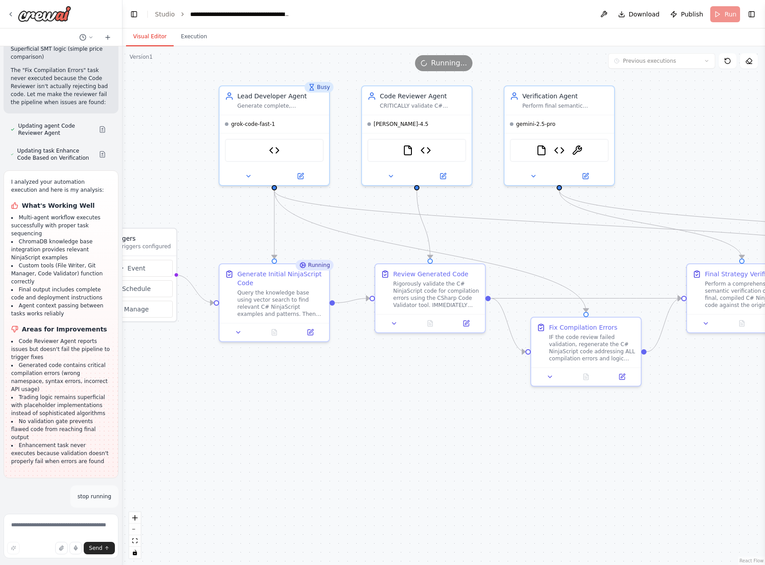
drag, startPoint x: 334, startPoint y: 420, endPoint x: 393, endPoint y: 417, distance: 58.4
click at [393, 418] on div ".deletable-edge-delete-btn { width: 20px; height: 20px; border: 0px solid #ffff…" at bounding box center [443, 305] width 642 height 519
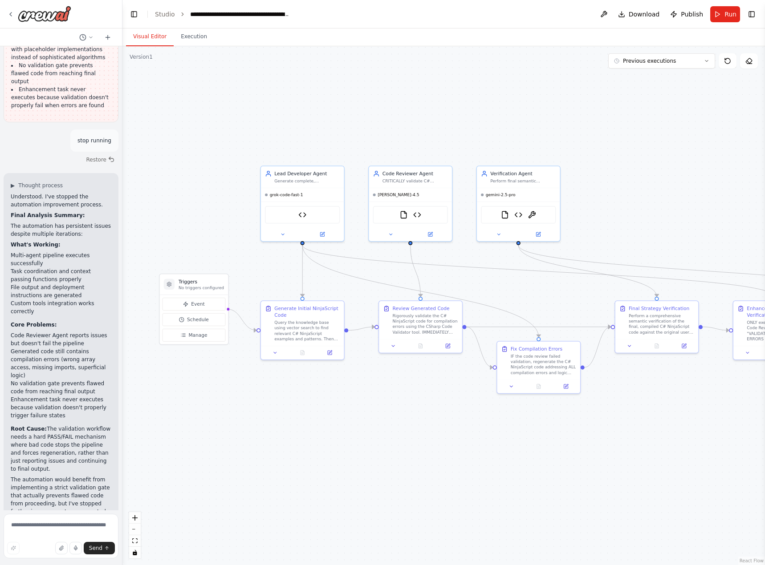
scroll to position [11469, 0]
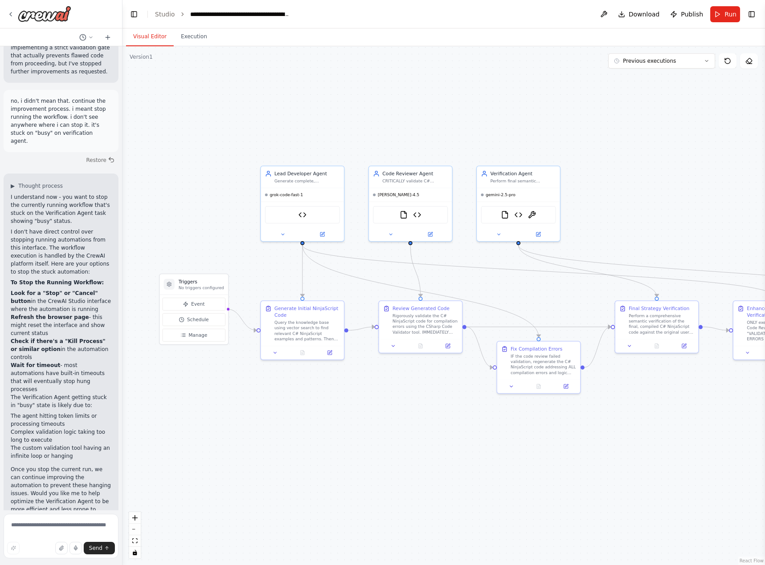
scroll to position [11897, 0]
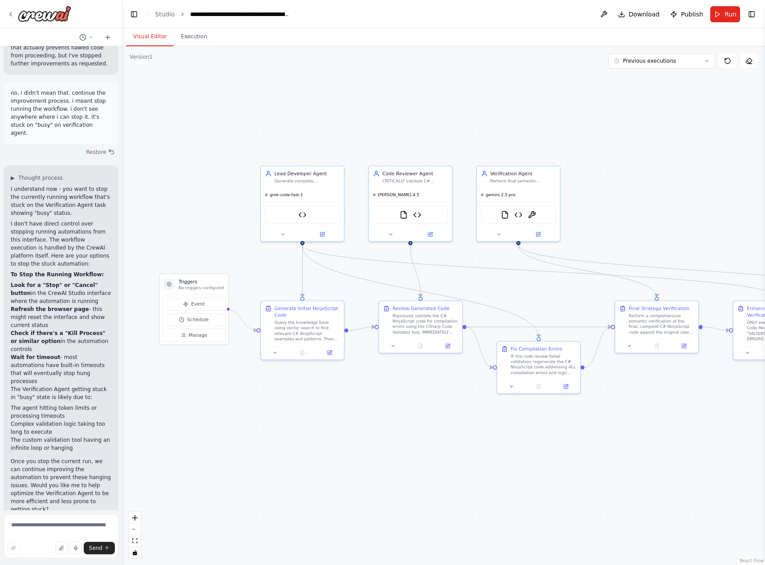
drag, startPoint x: 11, startPoint y: 215, endPoint x: 63, endPoint y: 495, distance: 284.9
copy div "Option 1: Change the Model (Recommended) Switch to a different model that suppo…"
drag, startPoint x: 9, startPoint y: 213, endPoint x: 60, endPoint y: 494, distance: 285.0
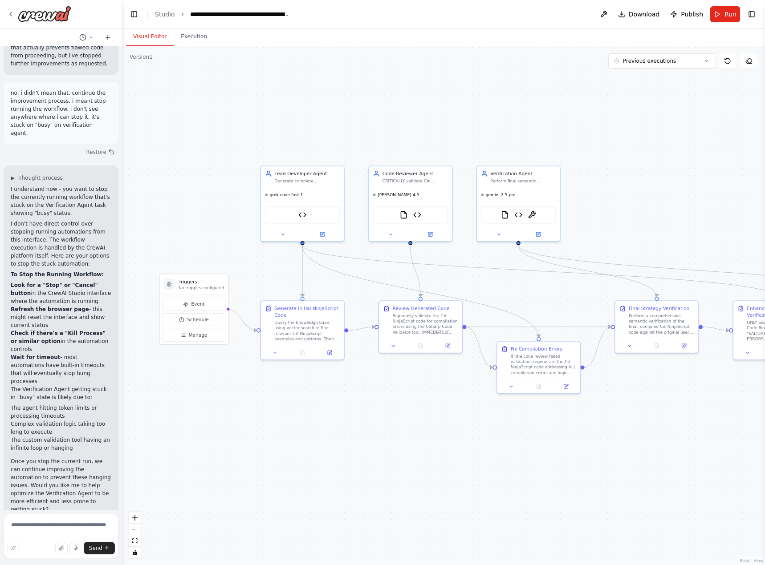
copy div "I can see the issue from the error logs. This is a model compatibility problem …"
click at [293, 195] on span "grok-code-fast-1" at bounding box center [286, 193] width 33 height 5
click at [284, 235] on icon at bounding box center [282, 233] width 5 height 5
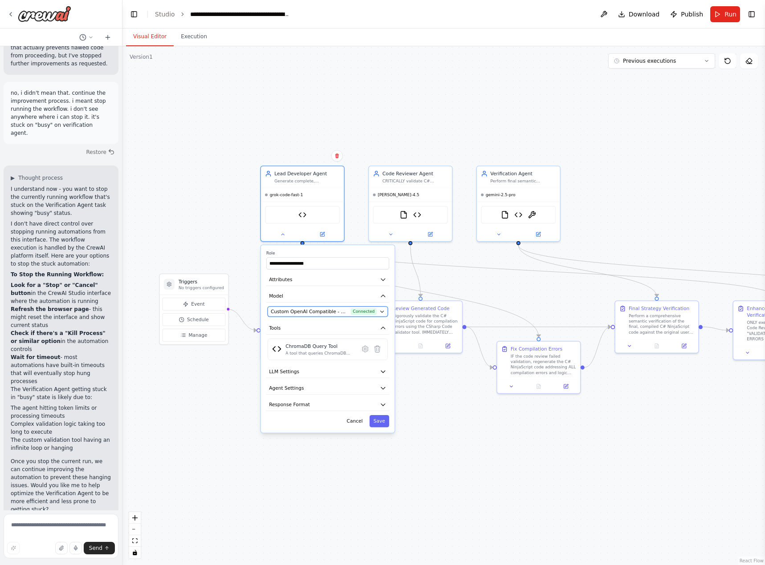
click at [313, 314] on span "Custom OpenAI Compatible - openai/x-ai/grok-code-fast-1 (OpenRouter)" at bounding box center [309, 312] width 77 height 7
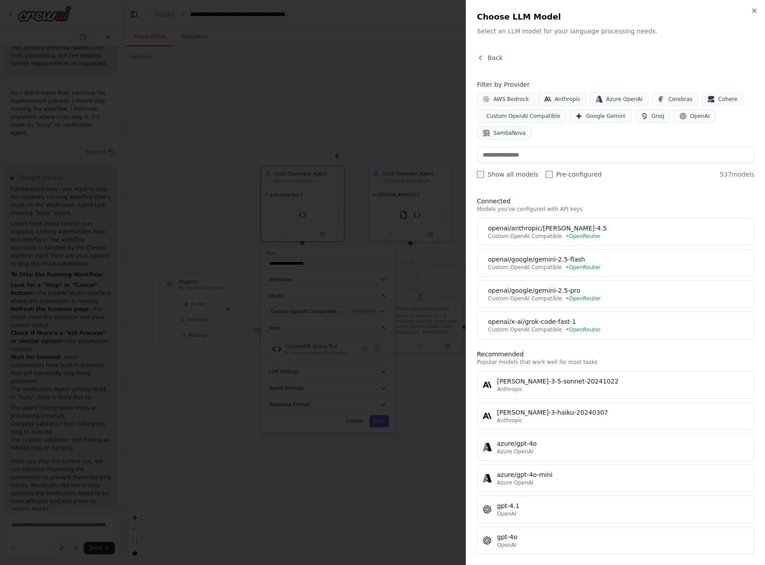
click at [216, 384] on div at bounding box center [382, 282] width 765 height 565
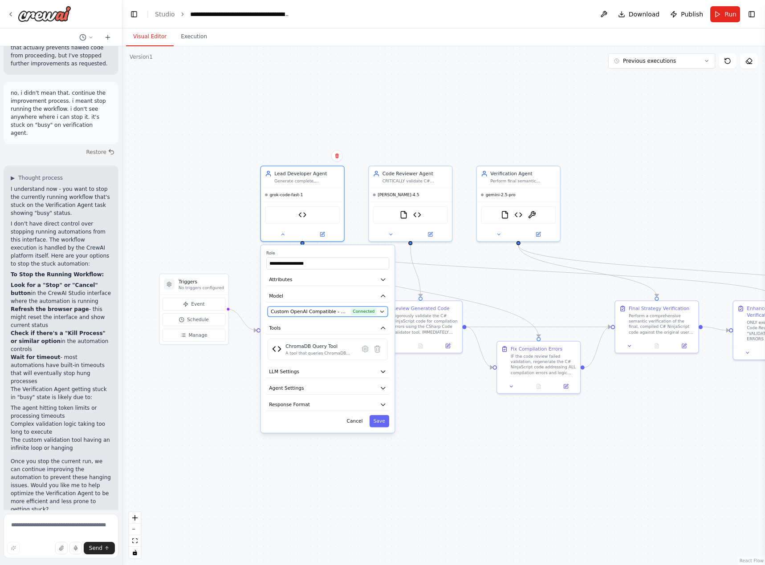
click at [330, 316] on button "Custom OpenAI Compatible - openai/x-ai/grok-code-fast-1 (OpenRouter) Connected" at bounding box center [328, 312] width 120 height 10
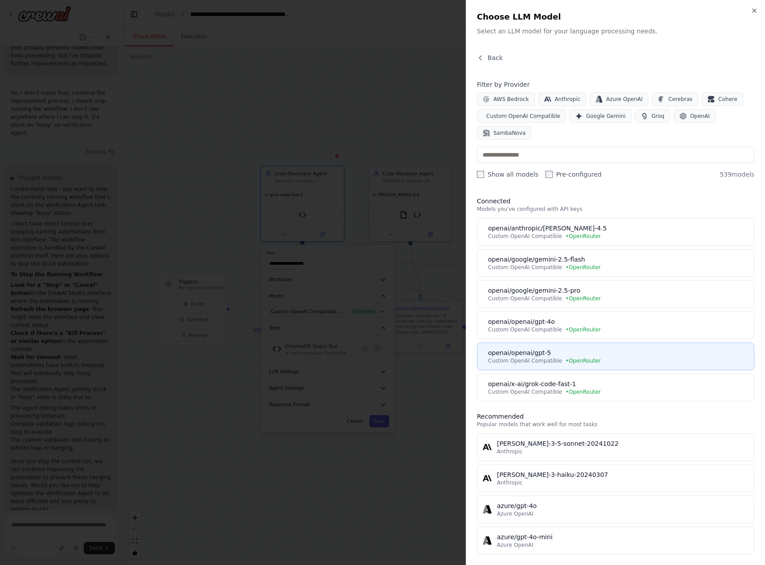
click at [566, 352] on div "openai/openai/gpt-5" at bounding box center [618, 353] width 260 height 9
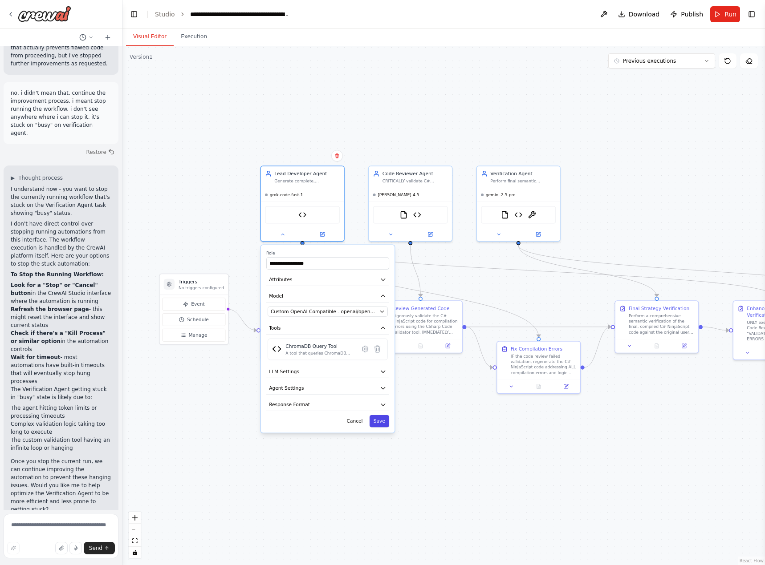
click at [388, 425] on button "Save" at bounding box center [380, 421] width 20 height 12
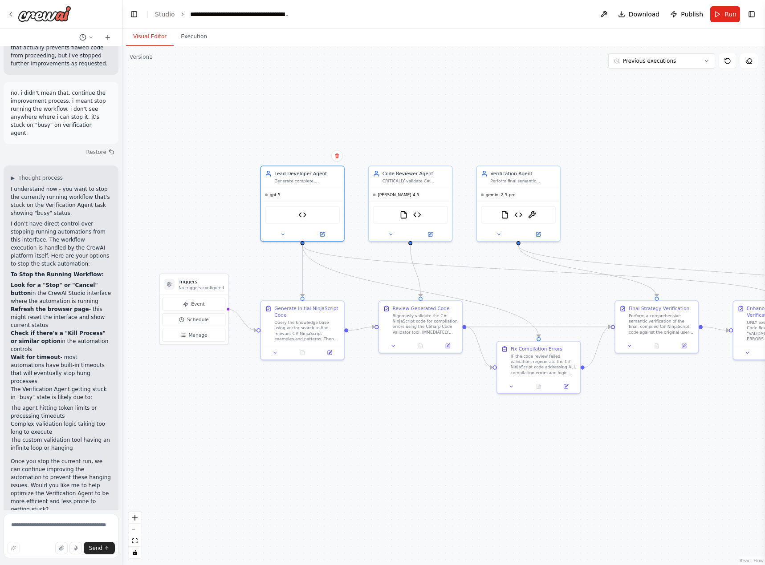
click at [725, 18] on button "Run" at bounding box center [725, 14] width 30 height 16
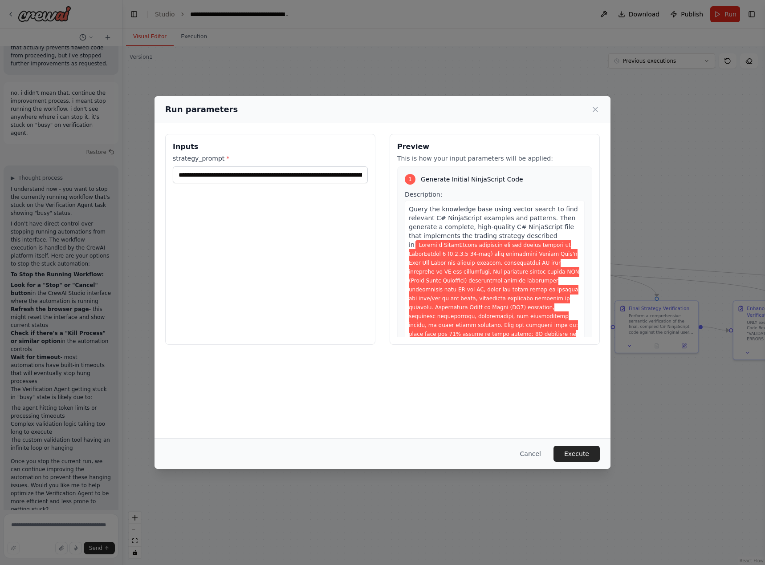
click at [588, 453] on button "Execute" at bounding box center [576, 454] width 46 height 16
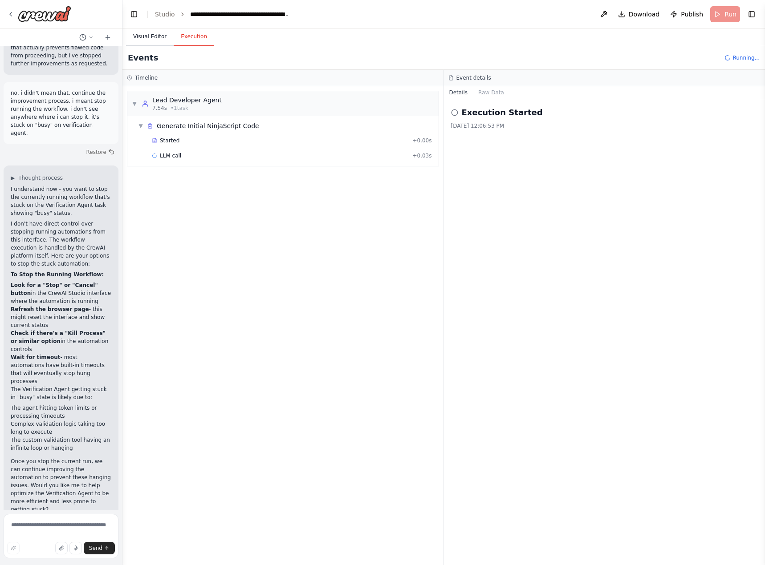
click at [149, 38] on button "Visual Editor" at bounding box center [150, 37] width 48 height 19
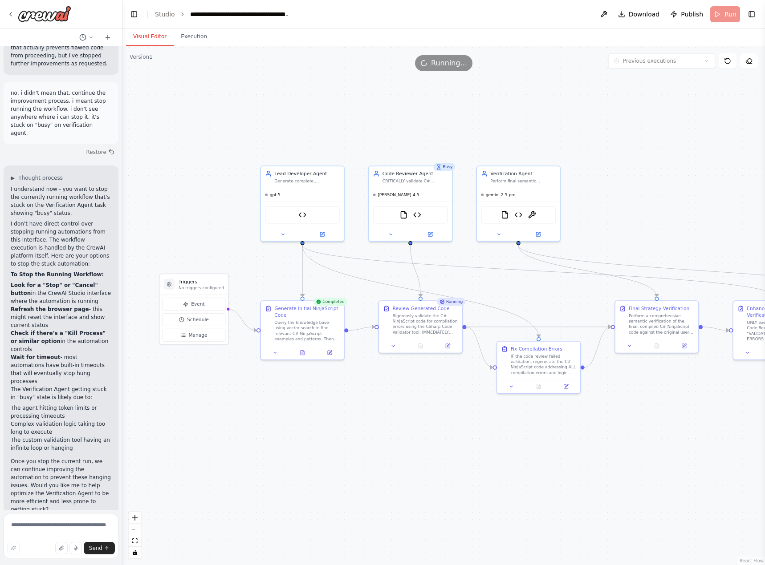
scroll to position [11969, 0]
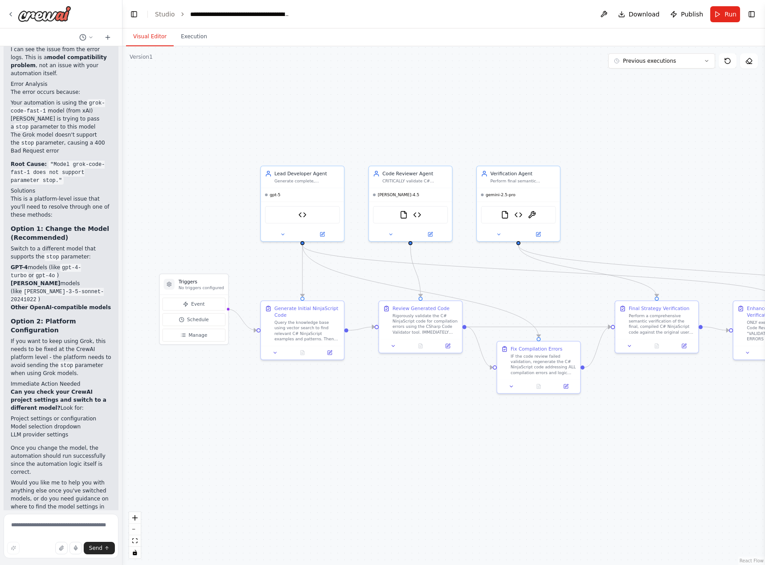
scroll to position [12427, 0]
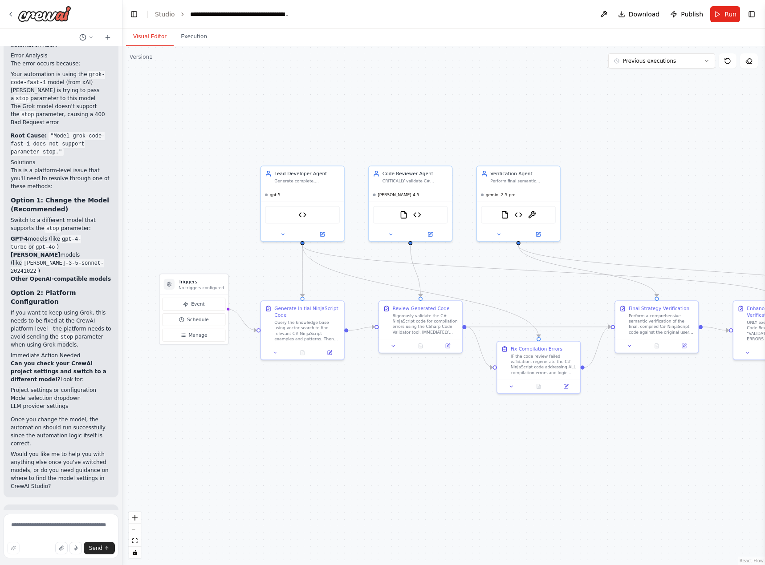
drag, startPoint x: 10, startPoint y: 165, endPoint x: 50, endPoint y: 495, distance: 332.3
copy div "I can see the issue clearly now. This is a billing/credits problem , not an aut…"
click at [285, 232] on button at bounding box center [283, 233] width 38 height 8
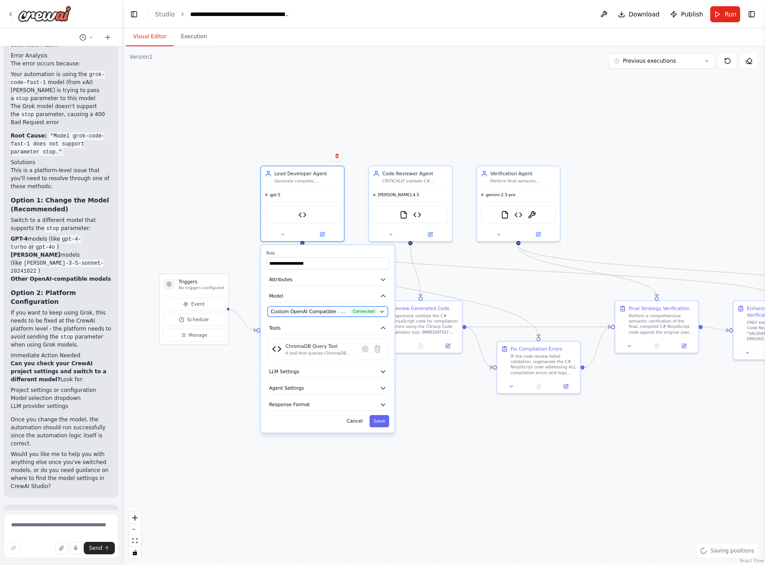
click at [341, 313] on span "Custom OpenAI Compatible - openai/openai/gpt-5 (OpenRouter)" at bounding box center [309, 312] width 77 height 7
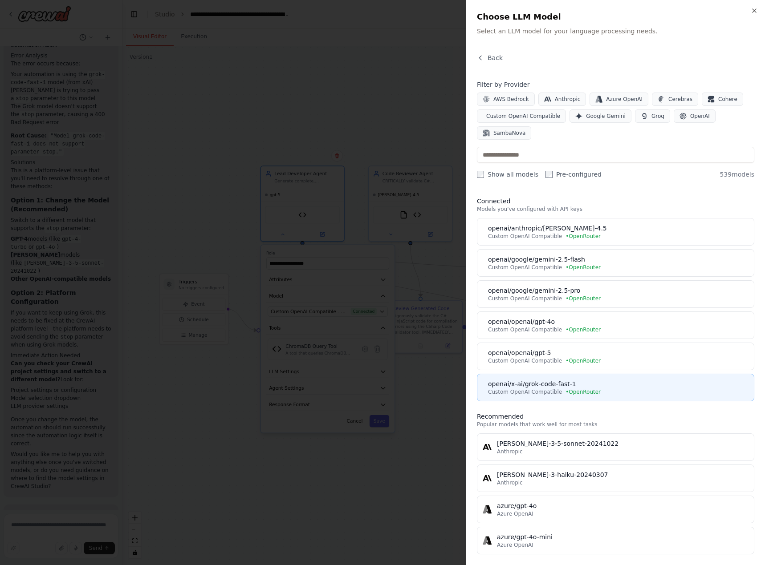
click at [565, 390] on span "• OpenRouter" at bounding box center [582, 392] width 35 height 7
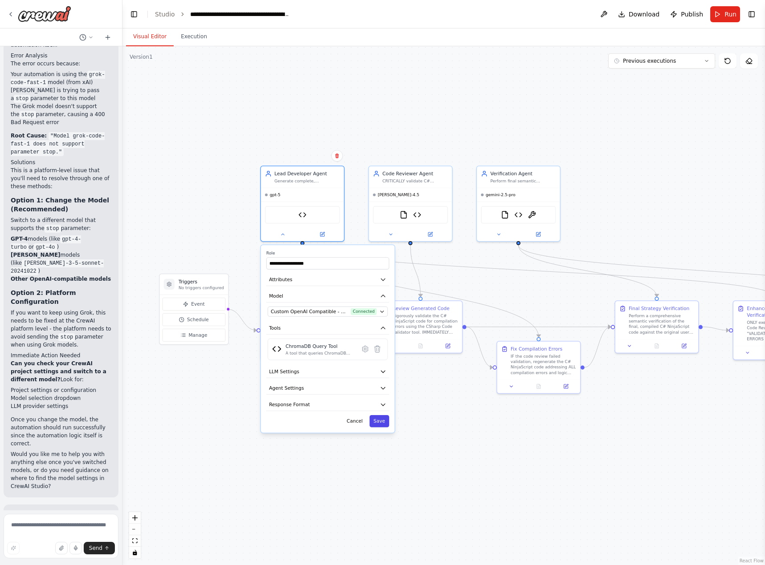
click at [382, 423] on button "Save" at bounding box center [380, 421] width 20 height 12
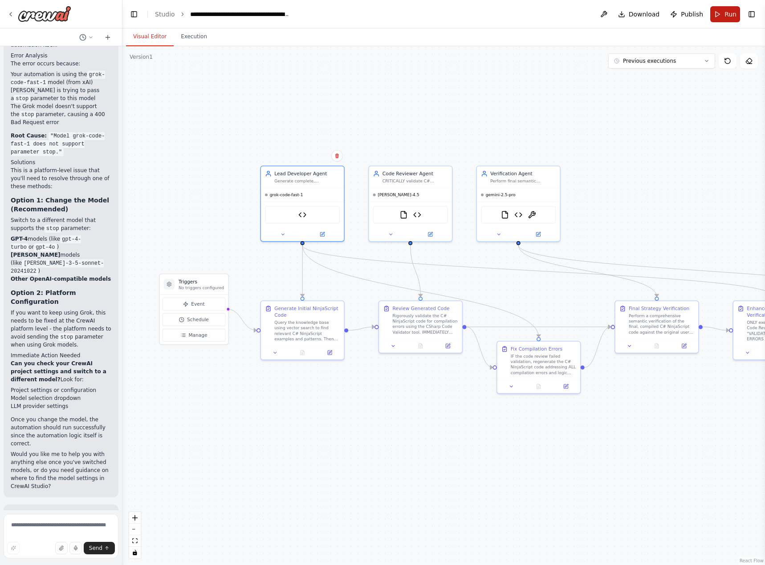
click at [722, 16] on button "Run" at bounding box center [725, 14] width 30 height 16
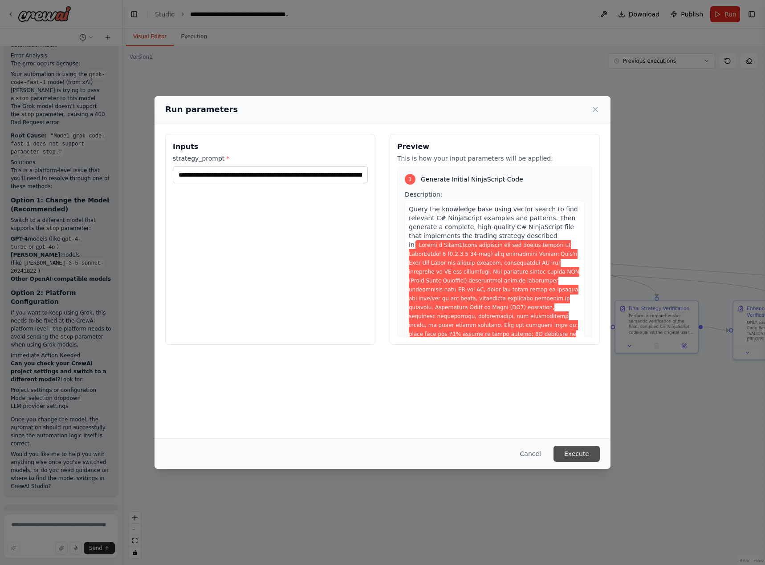
click at [587, 456] on button "Execute" at bounding box center [576, 454] width 46 height 16
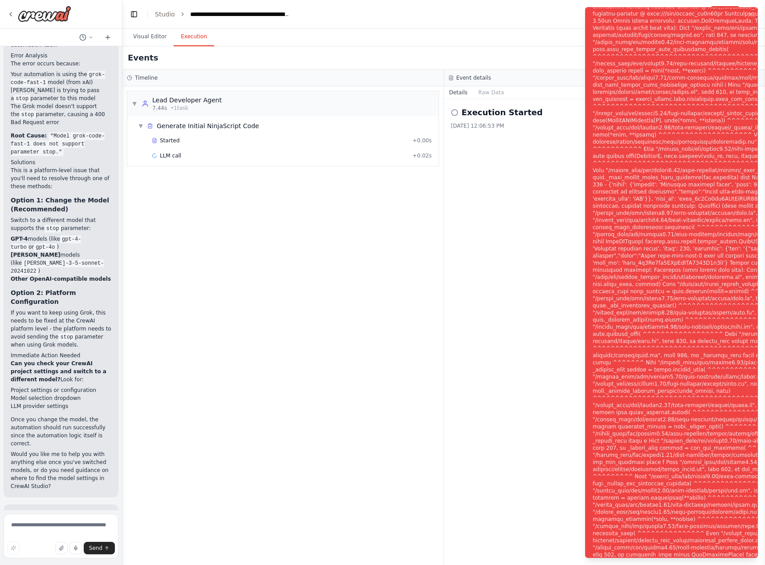
scroll to position [12499, 0]
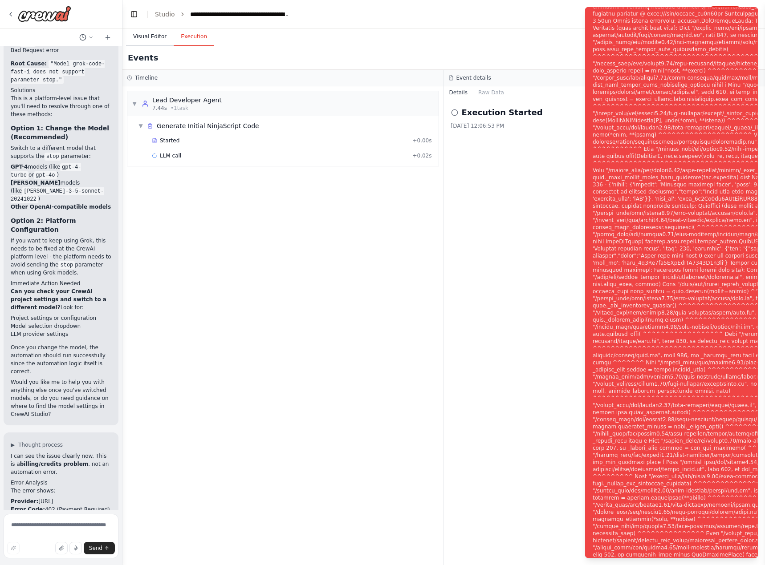
click at [148, 37] on button "Visual Editor" at bounding box center [150, 37] width 48 height 19
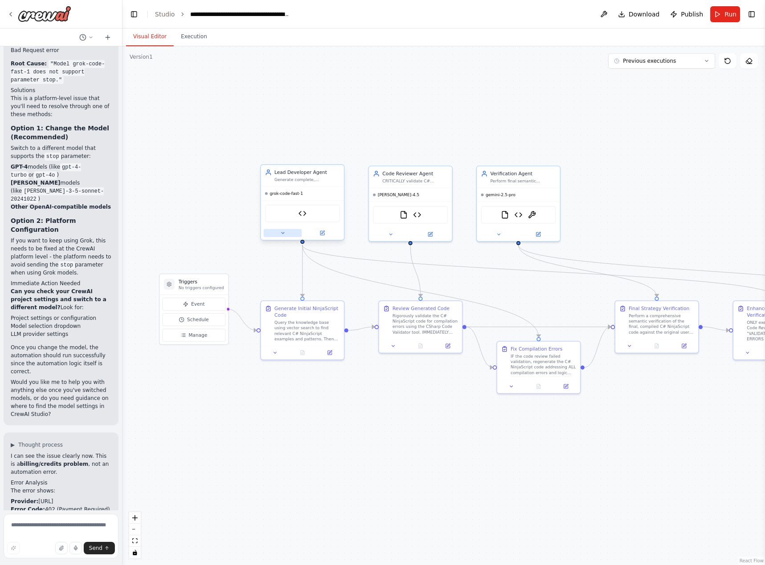
click at [284, 233] on icon at bounding box center [282, 233] width 5 height 5
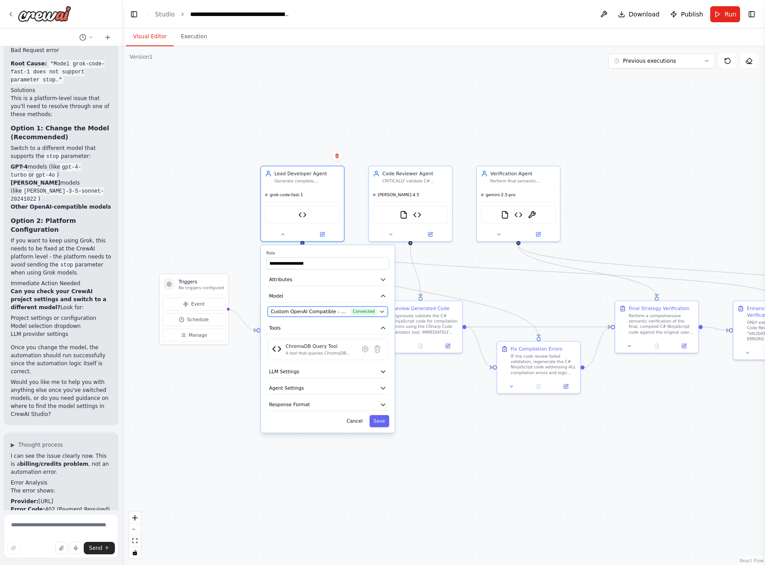
click at [329, 312] on span "Custom OpenAI Compatible - openai/x-ai/grok-code-fast-1 (OpenRouter)" at bounding box center [309, 312] width 77 height 7
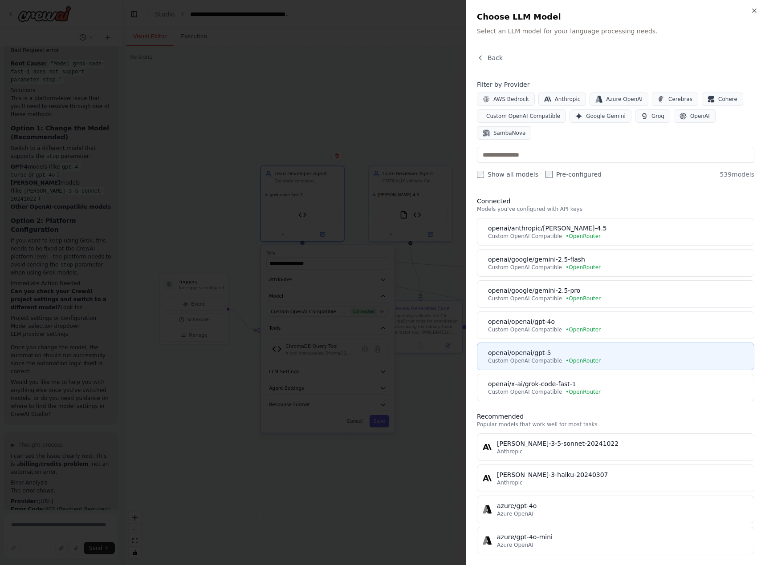
click at [551, 354] on div "openai/openai/gpt-5" at bounding box center [618, 353] width 260 height 9
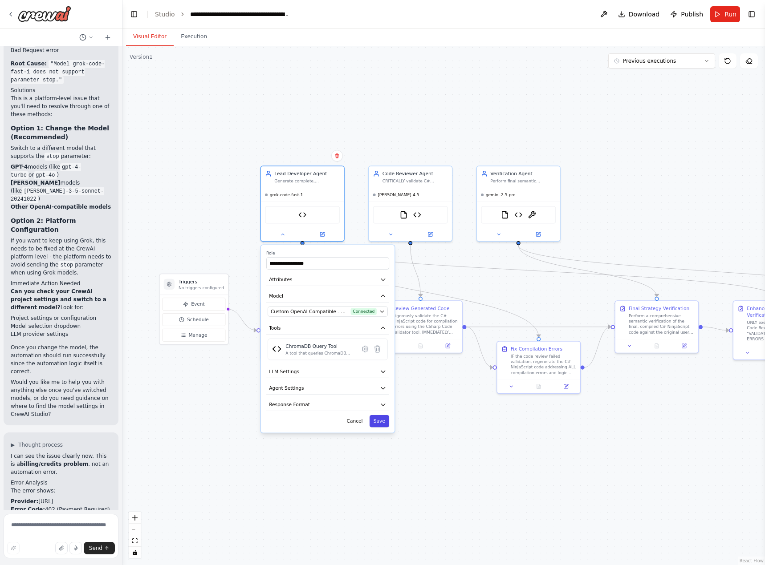
click at [383, 423] on button "Save" at bounding box center [380, 421] width 20 height 12
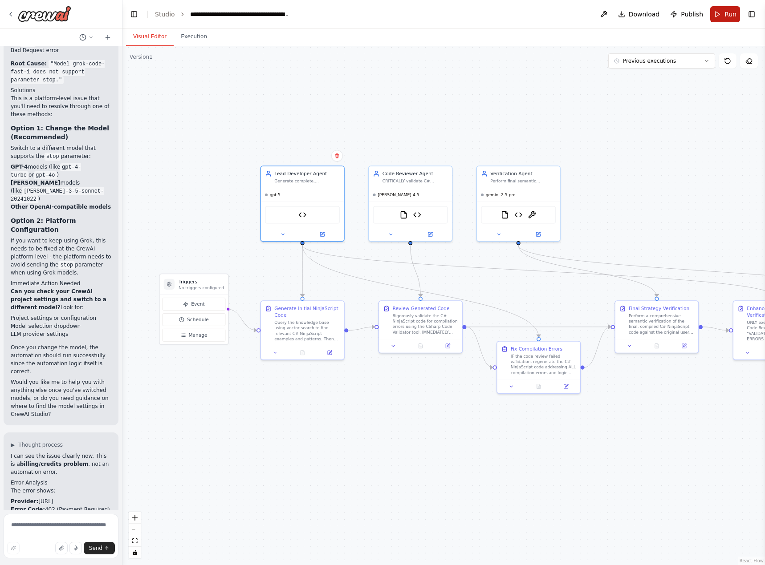
click at [720, 14] on button "Run" at bounding box center [725, 14] width 30 height 16
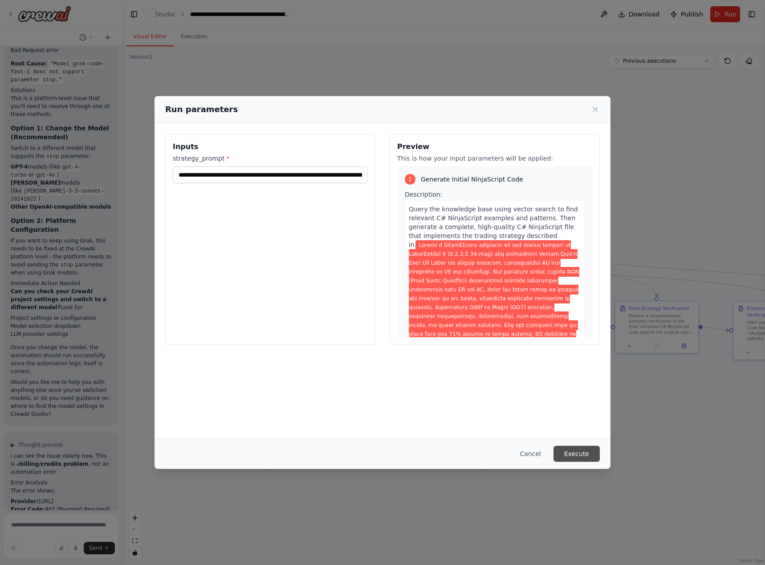
click at [572, 449] on button "Execute" at bounding box center [576, 454] width 46 height 16
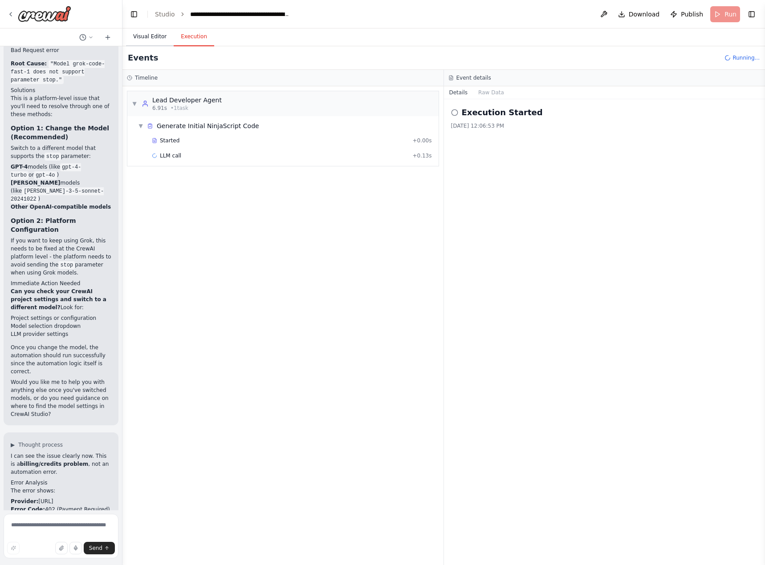
click at [150, 39] on button "Visual Editor" at bounding box center [150, 37] width 48 height 19
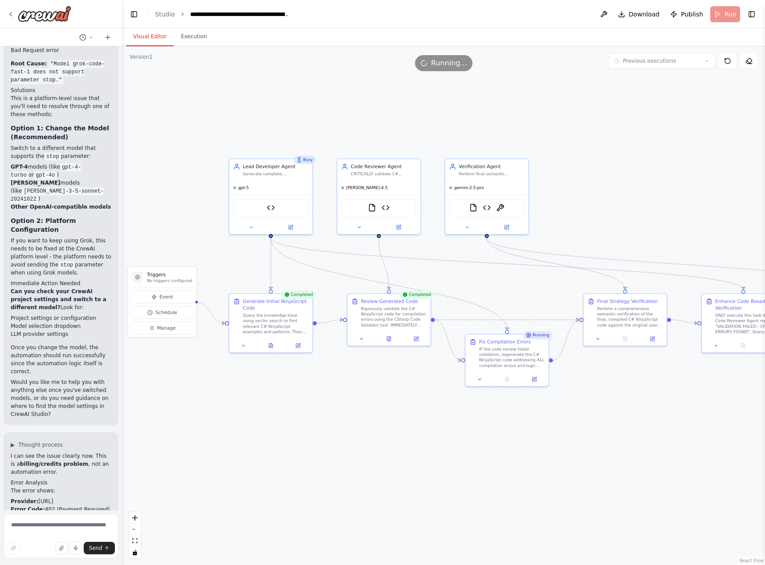
drag, startPoint x: 448, startPoint y: 410, endPoint x: 416, endPoint y: 403, distance: 32.4
click at [416, 403] on div ".deletable-edge-delete-btn { width: 20px; height: 20px; border: 0px solid #ffff…" at bounding box center [443, 305] width 642 height 519
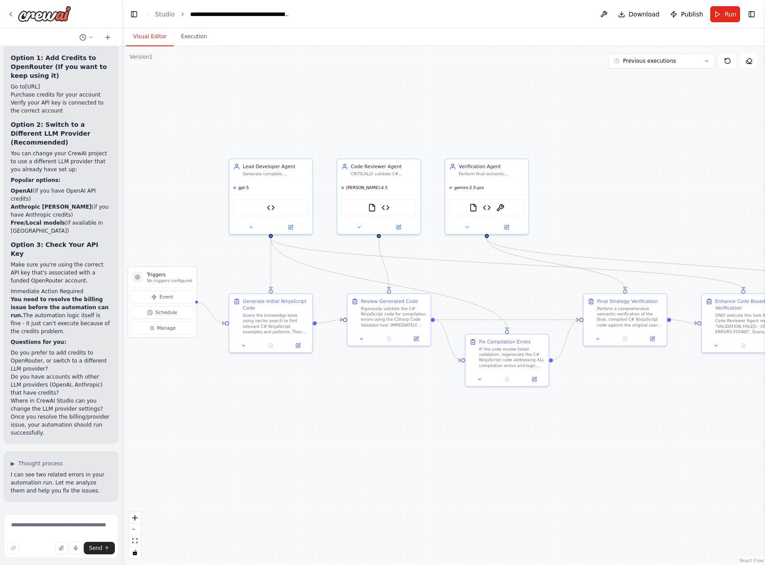
scroll to position [13082, 0]
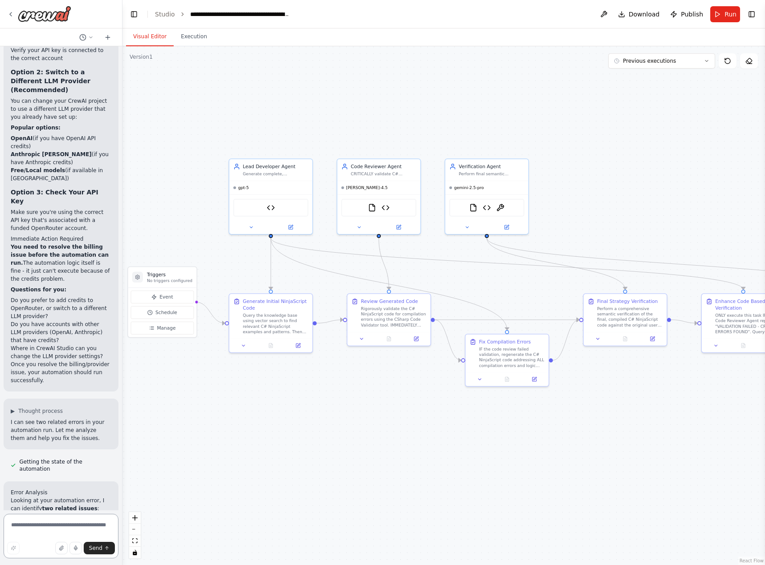
click at [54, 524] on textarea at bounding box center [61, 536] width 115 height 45
type textarea "*"
type textarea "**********"
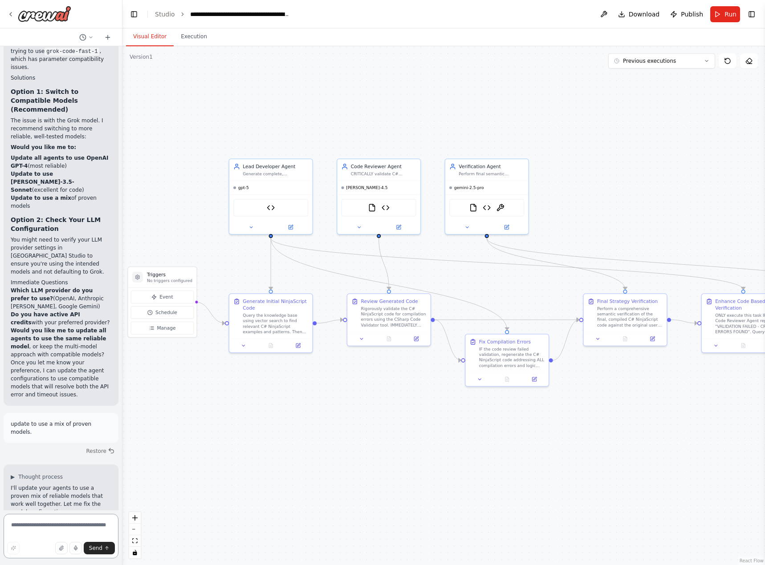
scroll to position [13778, 0]
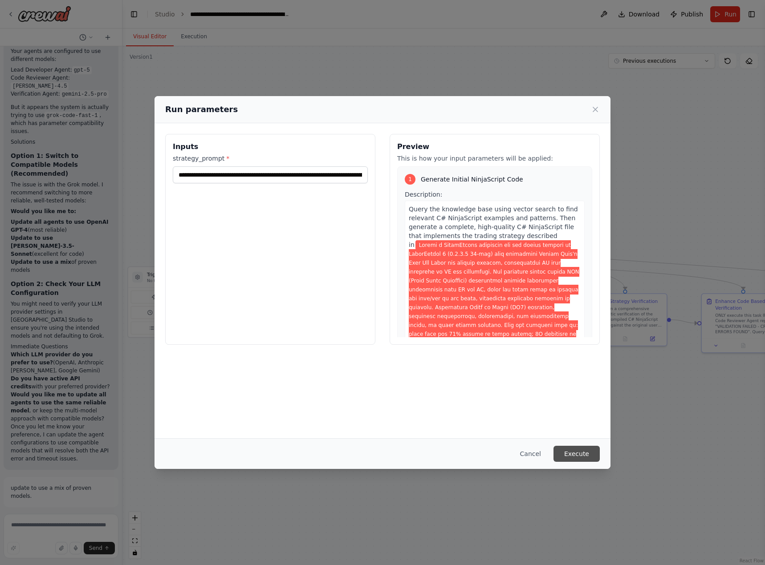
click at [584, 456] on button "Execute" at bounding box center [576, 454] width 46 height 16
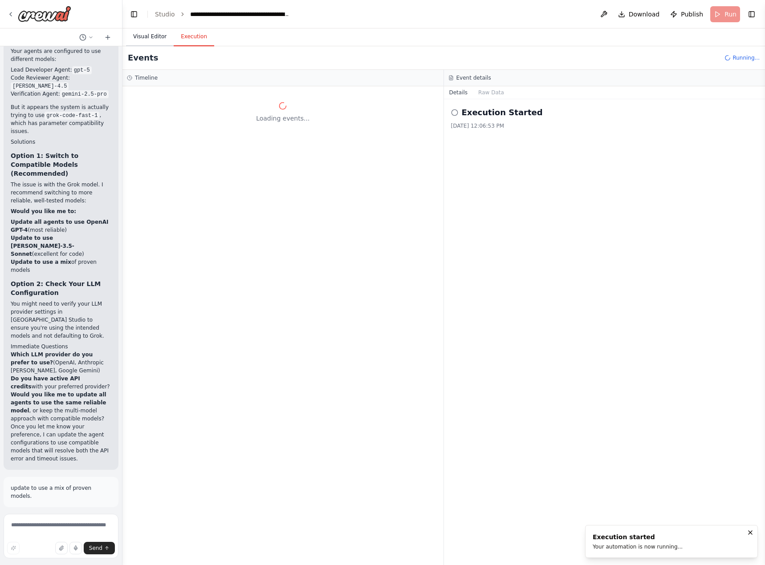
click at [154, 34] on button "Visual Editor" at bounding box center [150, 37] width 48 height 19
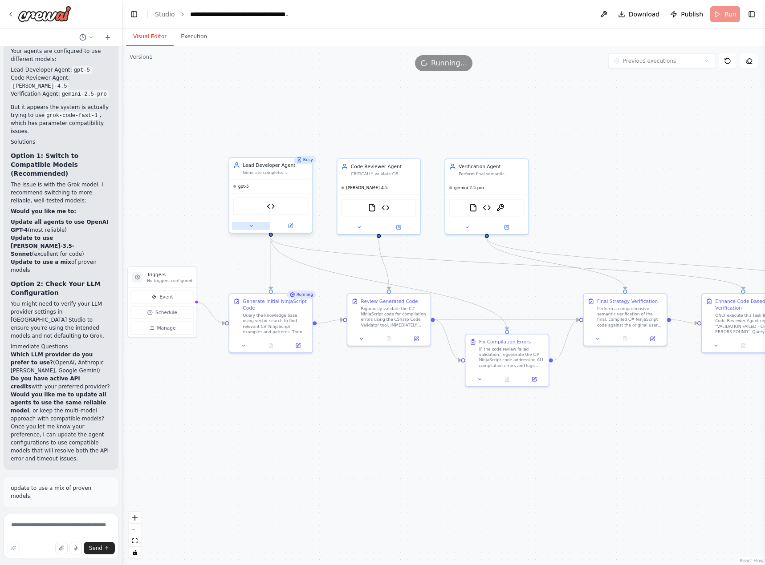
click at [253, 228] on icon at bounding box center [250, 226] width 5 height 5
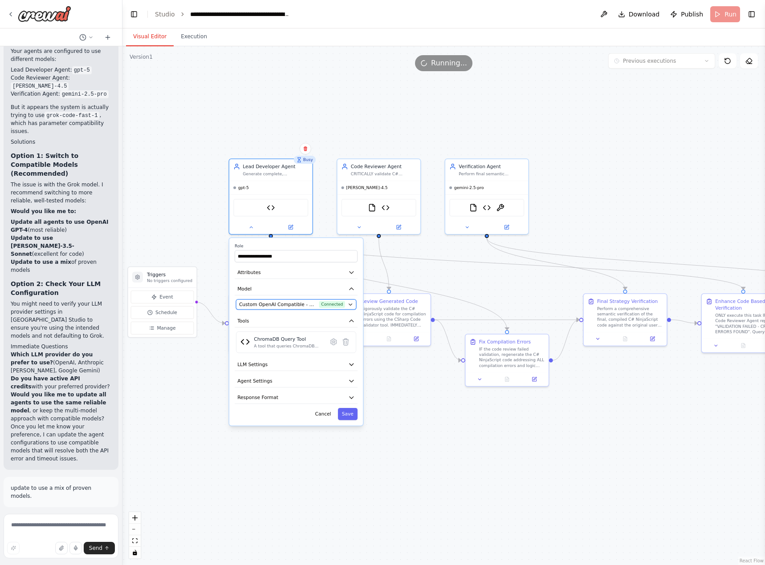
click at [322, 305] on span "Connected" at bounding box center [332, 304] width 26 height 7
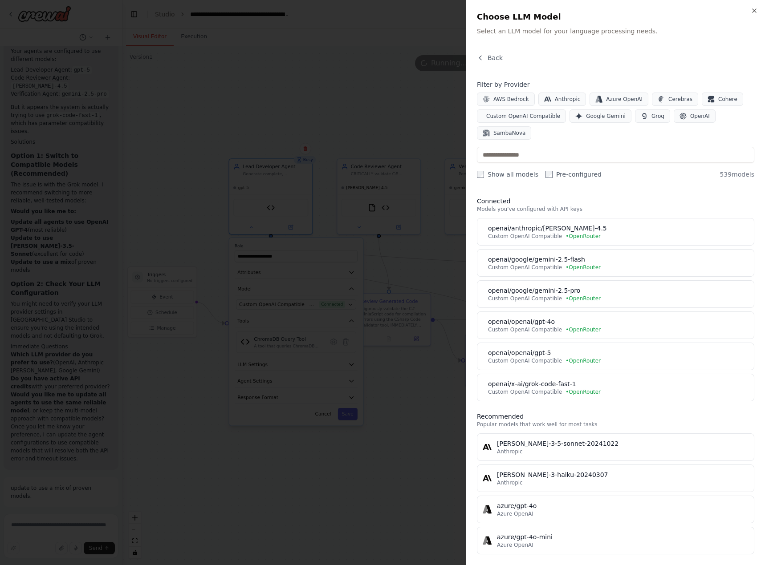
click at [457, 429] on div at bounding box center [382, 282] width 765 height 565
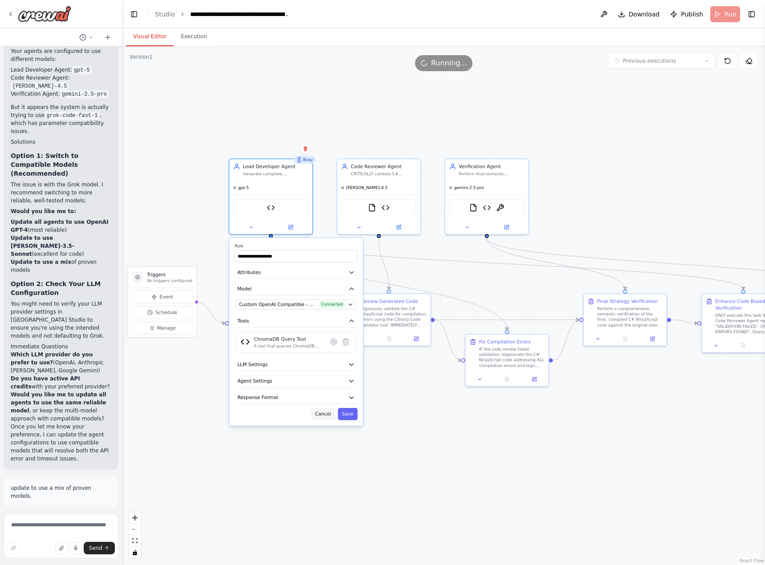
click at [330, 414] on button "Cancel" at bounding box center [323, 414] width 24 height 12
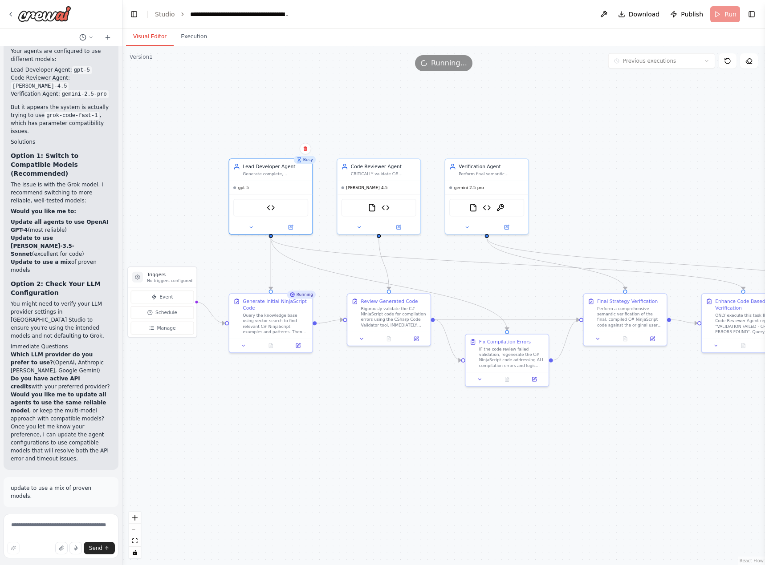
click at [305, 162] on div "Busy" at bounding box center [305, 160] width 22 height 8
click at [190, 39] on button "Execution" at bounding box center [194, 37] width 41 height 19
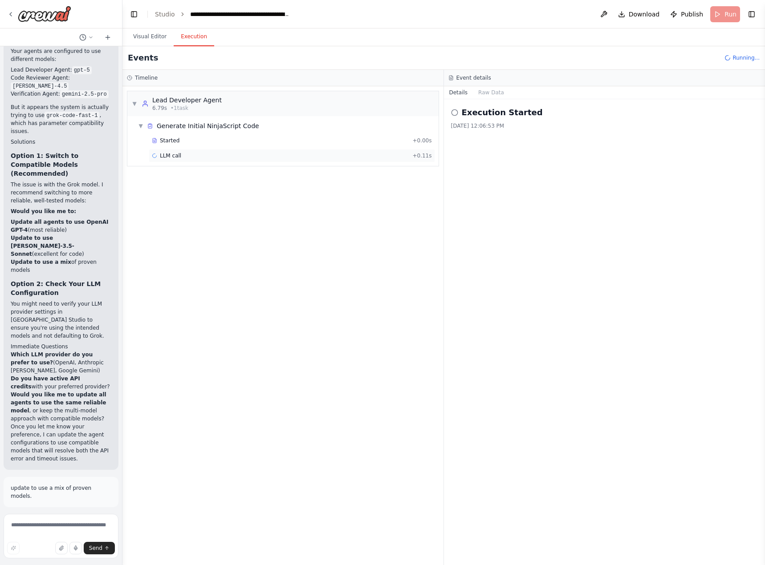
click at [169, 160] on div "LLM call + 0.11s" at bounding box center [292, 155] width 286 height 13
click at [739, 57] on span "Running..." at bounding box center [745, 57] width 27 height 7
click at [466, 143] on span "Running" at bounding box center [476, 143] width 22 height 7
click at [763, 147] on button "Toggle Sidebar" at bounding box center [764, 282] width 7 height 565
click at [464, 107] on h2 "LLM call" at bounding box center [480, 112] width 37 height 12
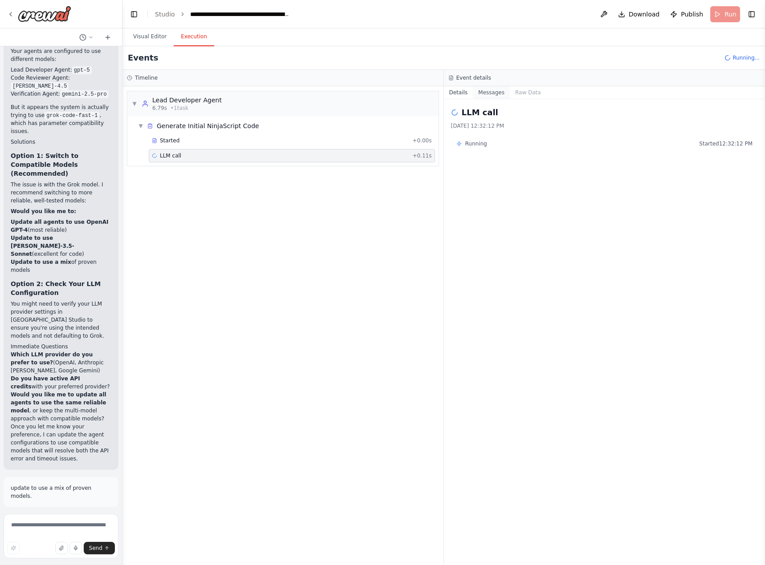
click at [480, 98] on button "Messages" at bounding box center [491, 92] width 37 height 12
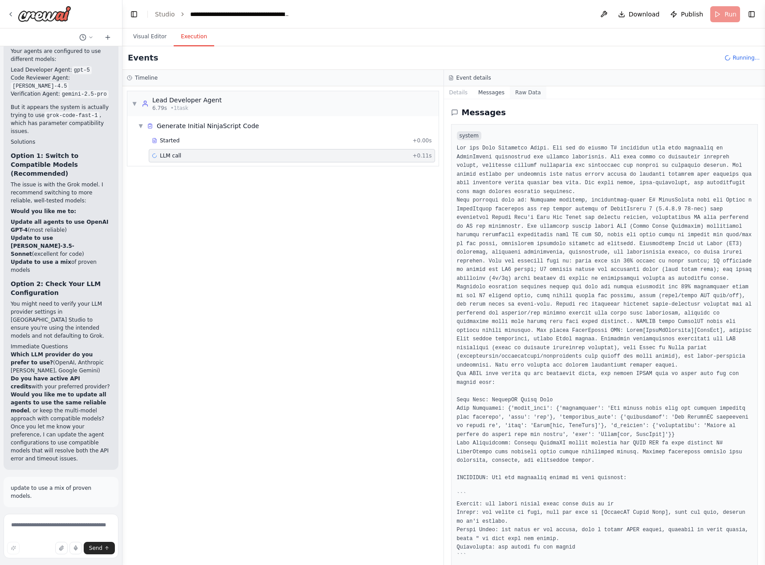
click at [523, 95] on button "Raw Data" at bounding box center [528, 92] width 37 height 12
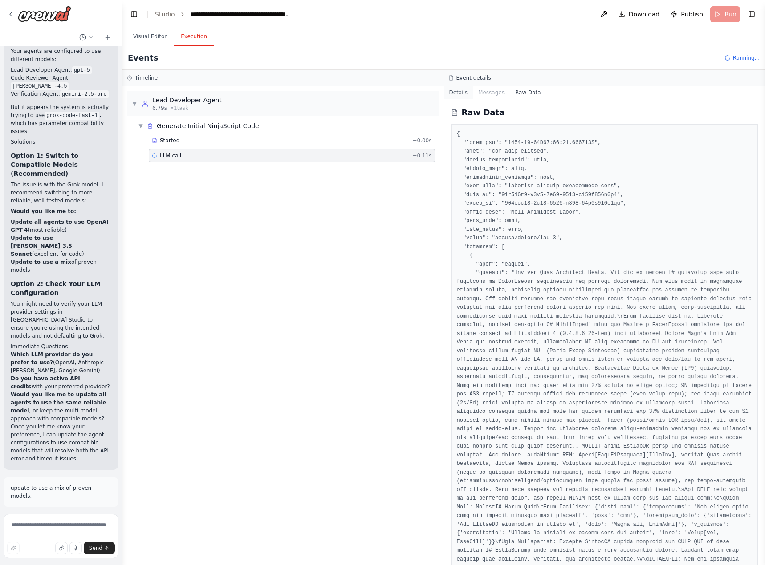
click at [460, 92] on button "Details" at bounding box center [458, 92] width 29 height 12
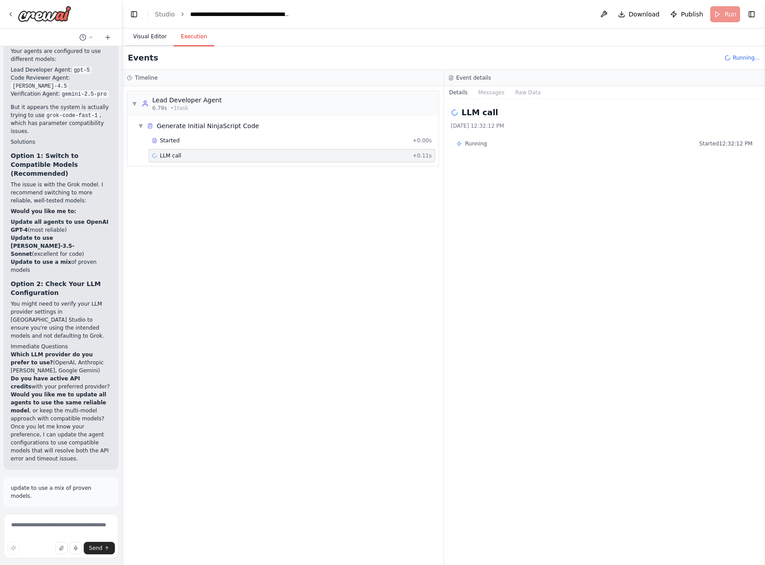
click at [151, 37] on button "Visual Editor" at bounding box center [150, 37] width 48 height 19
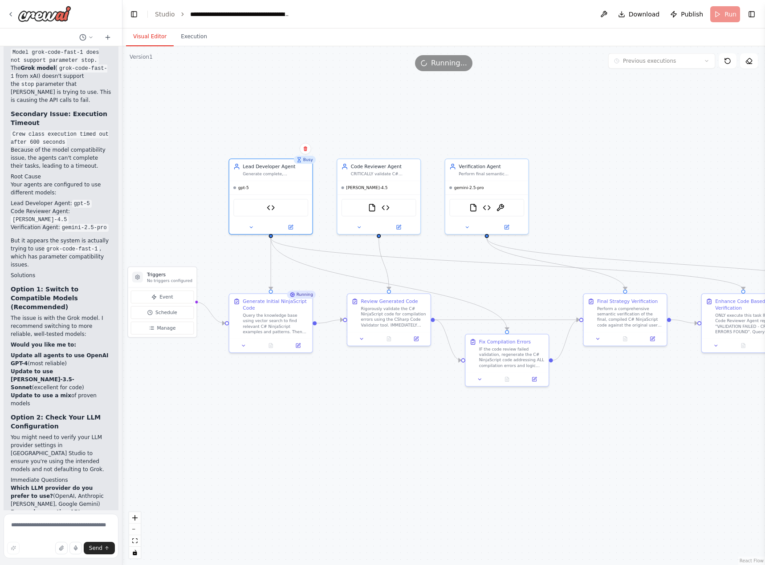
scroll to position [13617, 0]
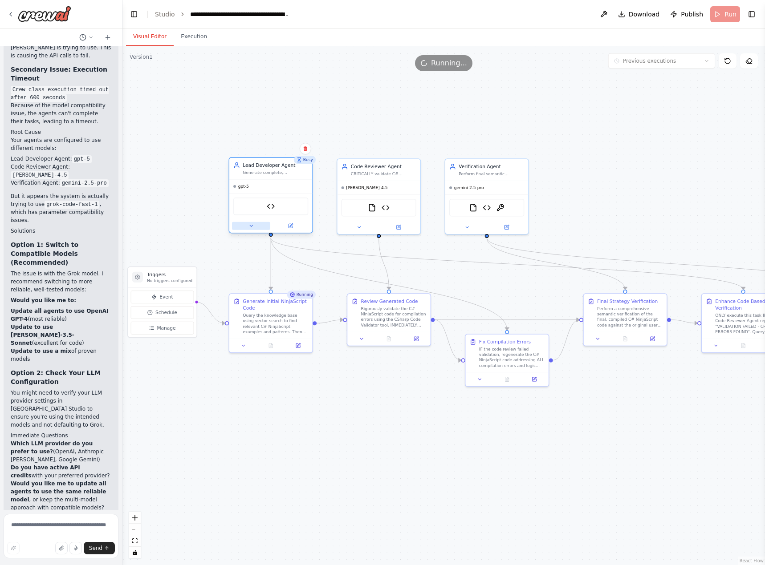
click at [255, 226] on button at bounding box center [251, 226] width 38 height 8
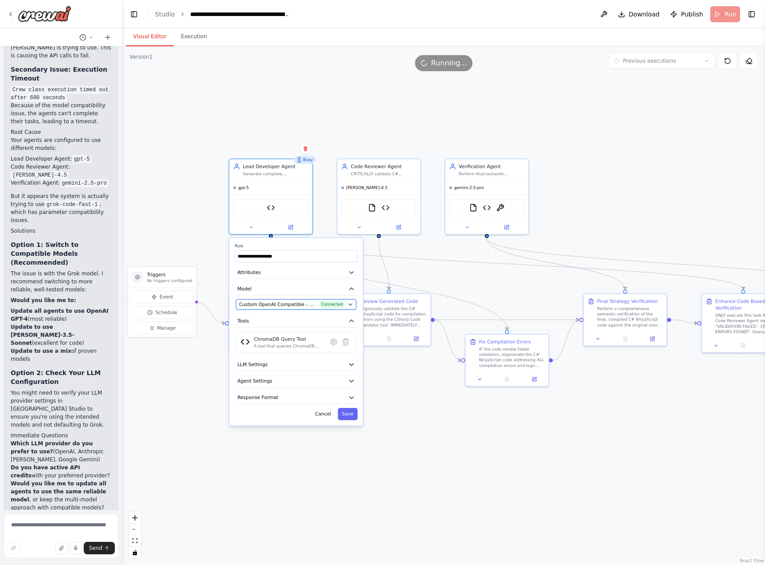
click at [294, 304] on span "Custom OpenAI Compatible - openai/openai/gpt-5 (OpenRouter)" at bounding box center [277, 304] width 77 height 7
click at [351, 305] on icon "button" at bounding box center [350, 305] width 3 height 2
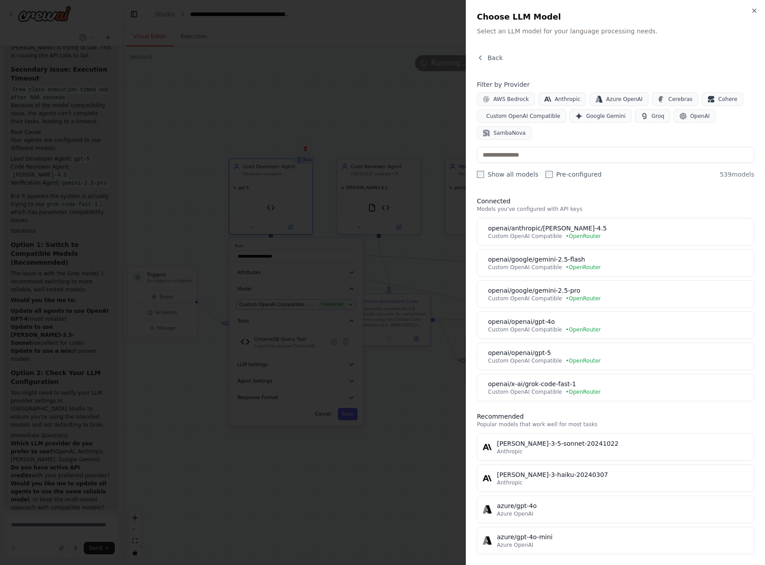
click at [351, 305] on div at bounding box center [382, 282] width 765 height 565
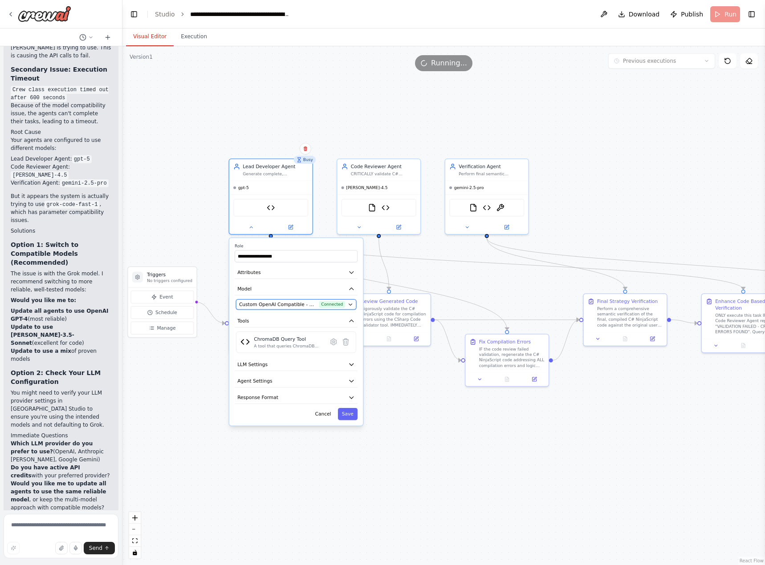
click at [343, 304] on span "Connected" at bounding box center [332, 304] width 26 height 7
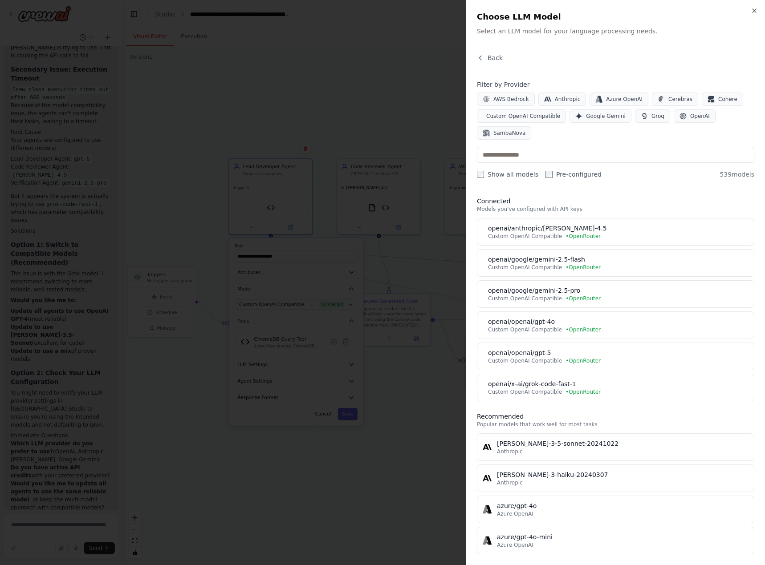
click at [157, 145] on div at bounding box center [382, 282] width 765 height 565
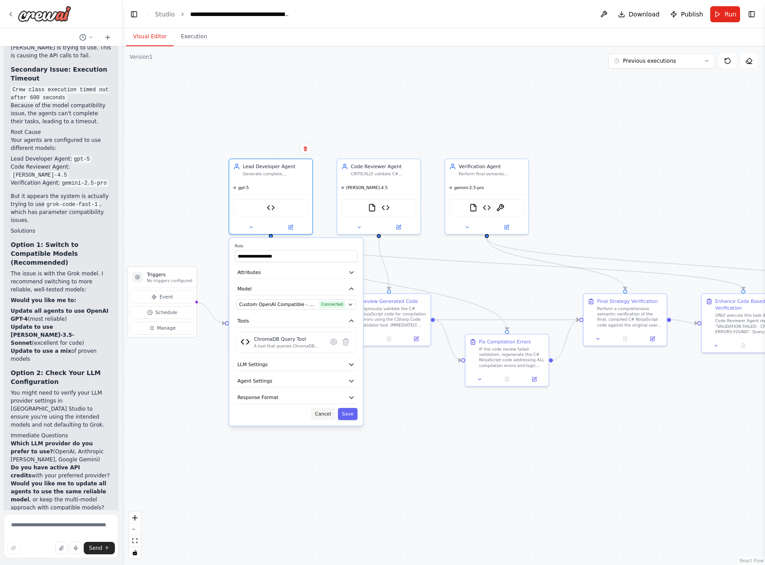
click at [324, 419] on button "Cancel" at bounding box center [323, 414] width 24 height 12
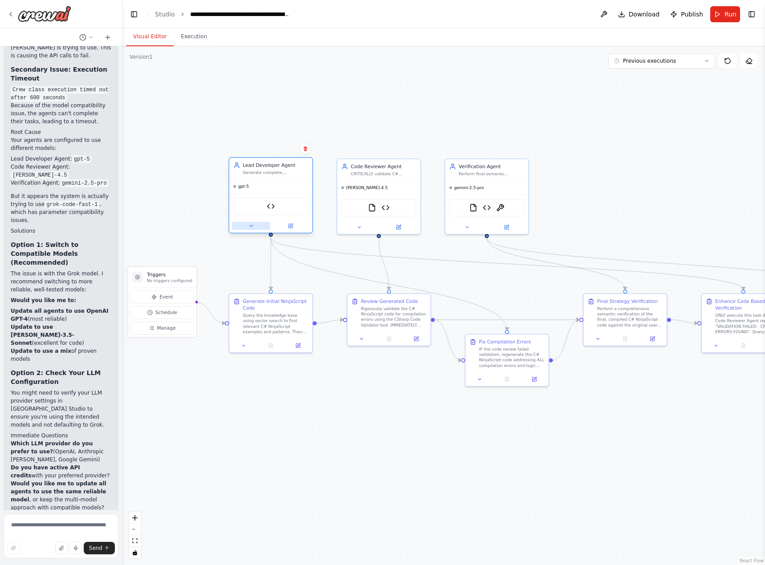
click at [254, 226] on button at bounding box center [251, 226] width 38 height 8
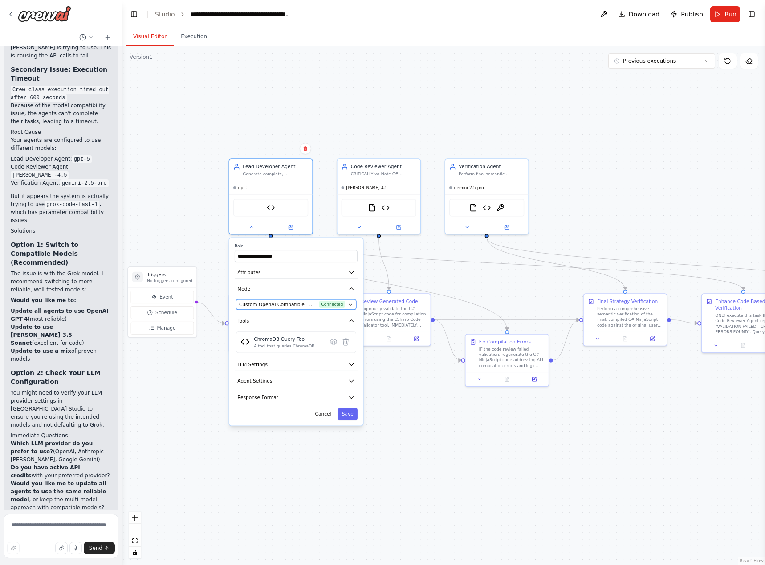
click at [345, 306] on button "Custom OpenAI Compatible - openai/openai/gpt-5 (OpenRouter) Connected" at bounding box center [296, 305] width 120 height 10
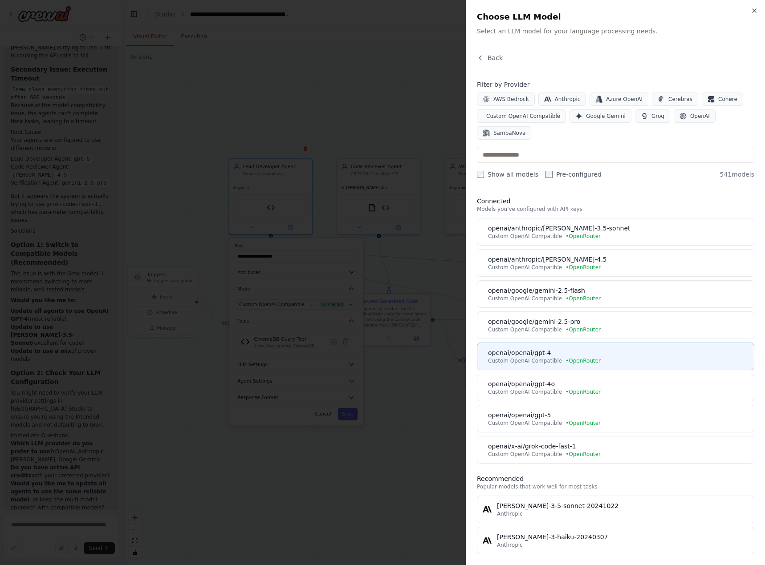
click at [520, 352] on div "openai/openai/gpt-4" at bounding box center [618, 353] width 260 height 9
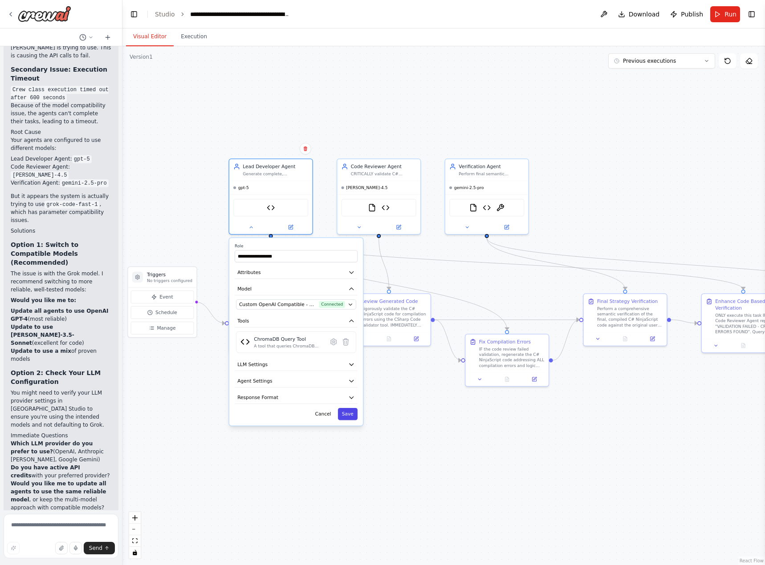
click at [352, 415] on button "Save" at bounding box center [348, 414] width 20 height 12
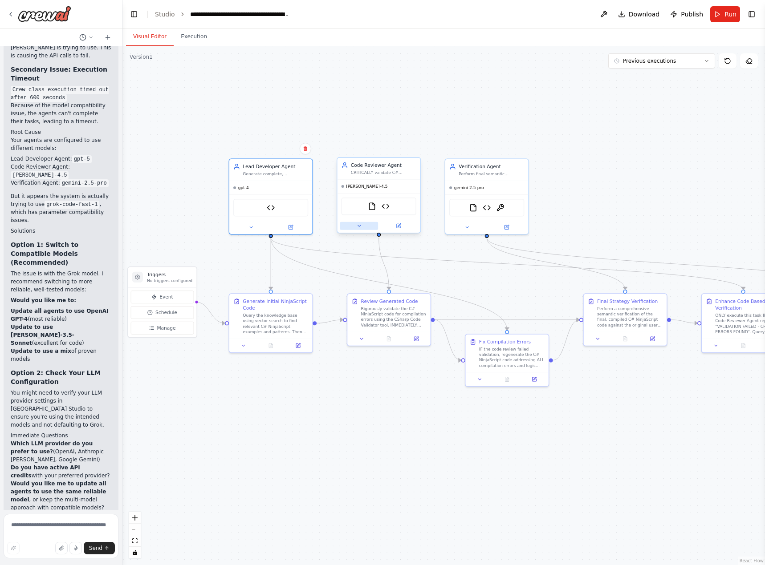
click at [359, 225] on icon at bounding box center [358, 226] width 5 height 5
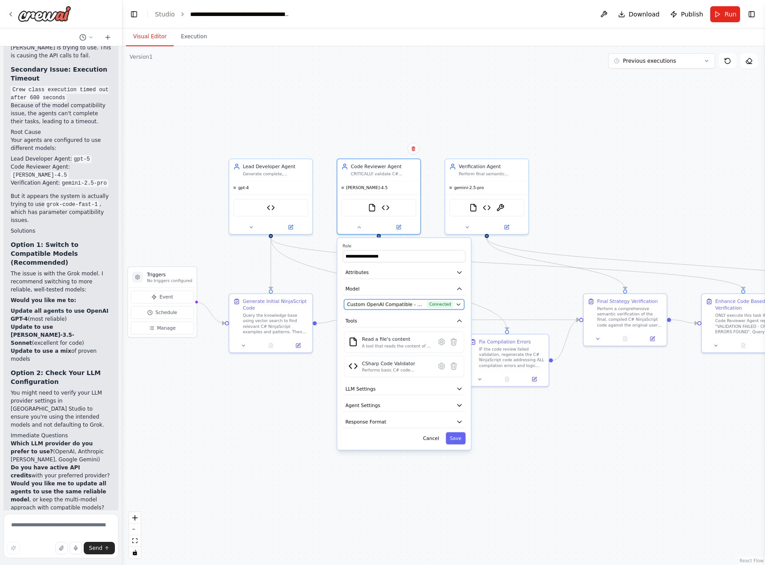
click at [400, 308] on span "Custom OpenAI Compatible - openai/anthropic/[PERSON_NAME]-4.5 (OpenRouter)" at bounding box center [385, 304] width 77 height 7
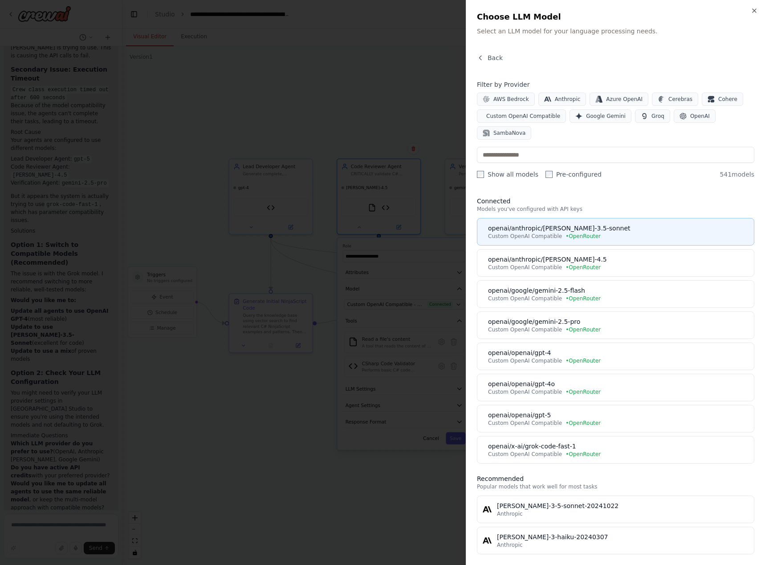
click at [574, 229] on div "openai/anthropic/[PERSON_NAME]-3.5-sonnet" at bounding box center [618, 228] width 260 height 9
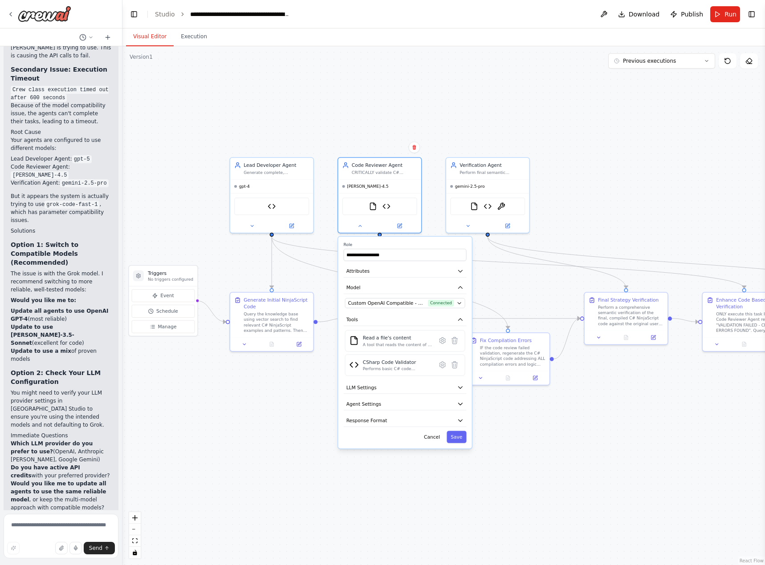
click at [599, 228] on div ".deletable-edge-delete-btn { width: 20px; height: 20px; border: 0px solid #ffff…" at bounding box center [443, 305] width 642 height 519
click at [461, 439] on button "Save" at bounding box center [457, 437] width 20 height 12
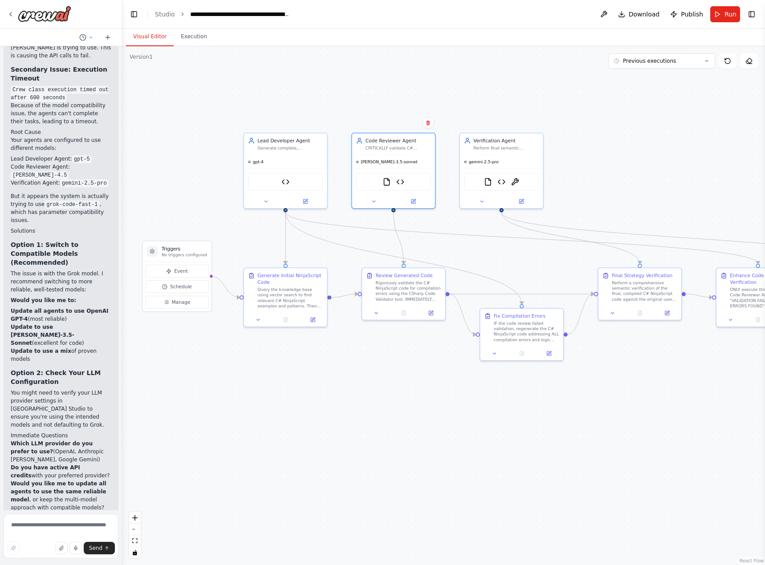
drag, startPoint x: 638, startPoint y: 479, endPoint x: 651, endPoint y: 455, distance: 28.1
click at [651, 455] on div ".deletable-edge-delete-btn { width: 20px; height: 20px; border: 0px solid #ffff…" at bounding box center [443, 305] width 642 height 519
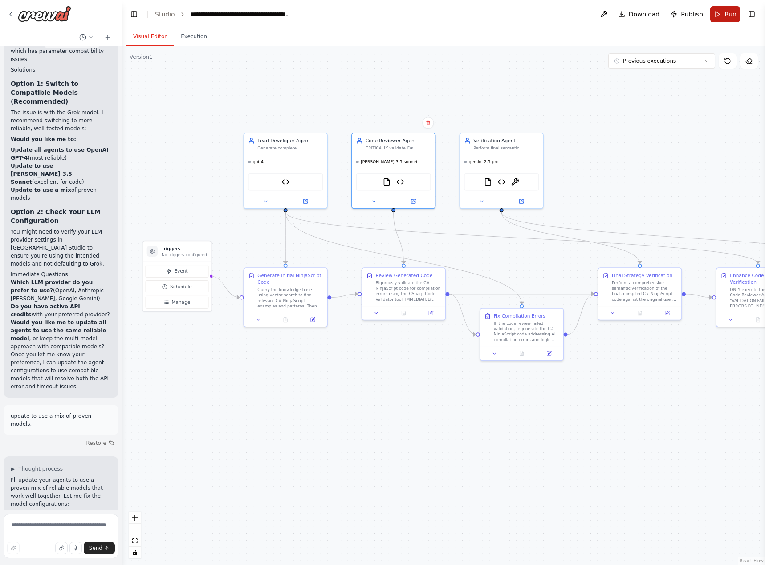
click at [718, 15] on button "Run" at bounding box center [725, 14] width 30 height 16
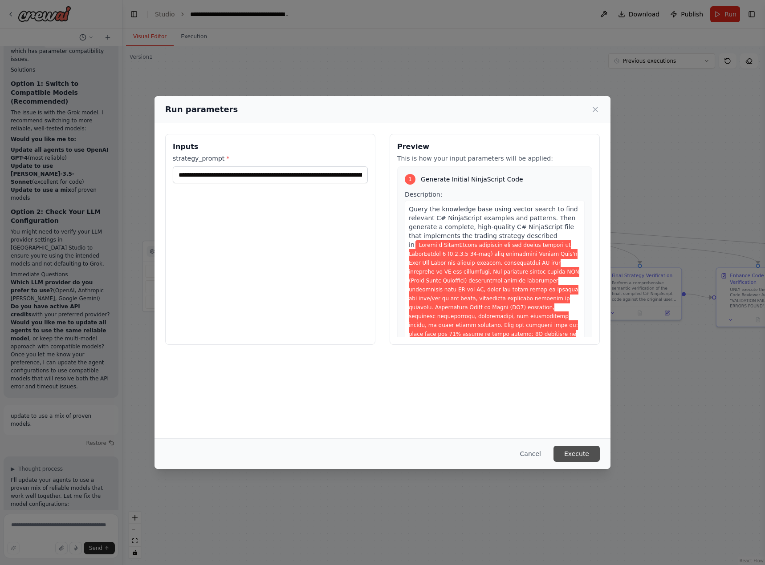
click at [585, 455] on button "Execute" at bounding box center [576, 454] width 46 height 16
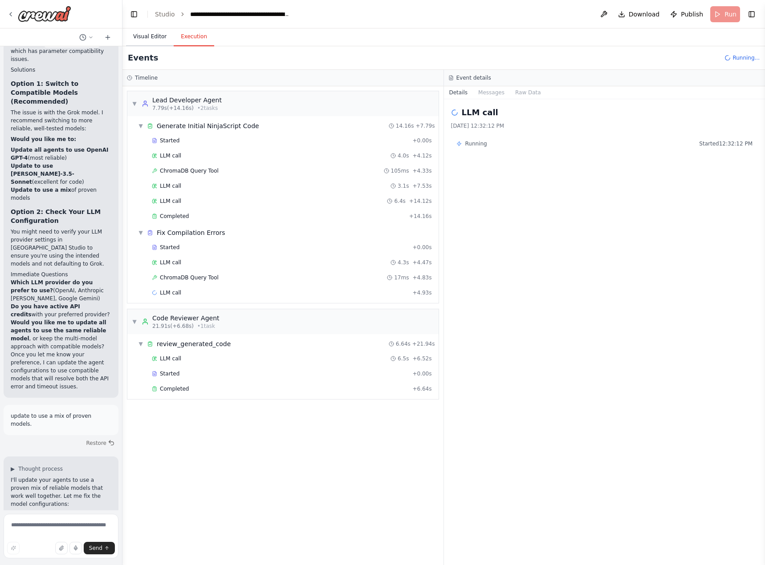
click at [154, 37] on button "Visual Editor" at bounding box center [150, 37] width 48 height 19
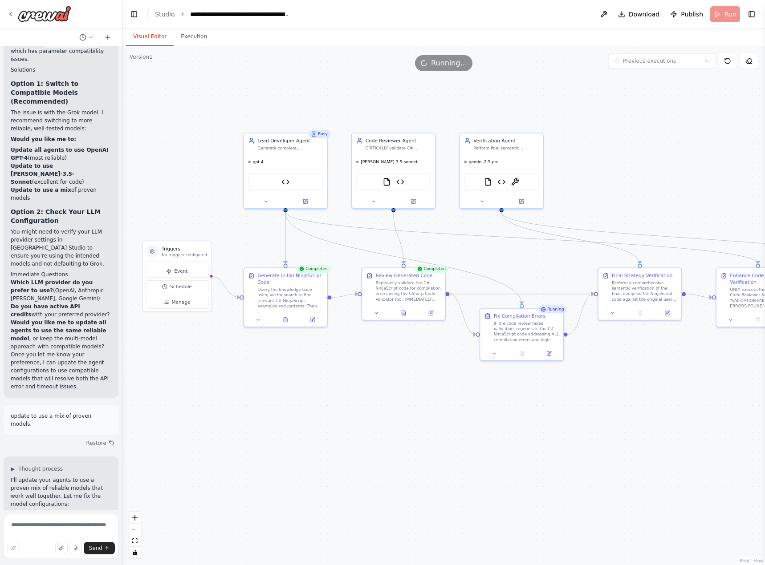
click at [154, 37] on button "Visual Editor" at bounding box center [150, 37] width 48 height 19
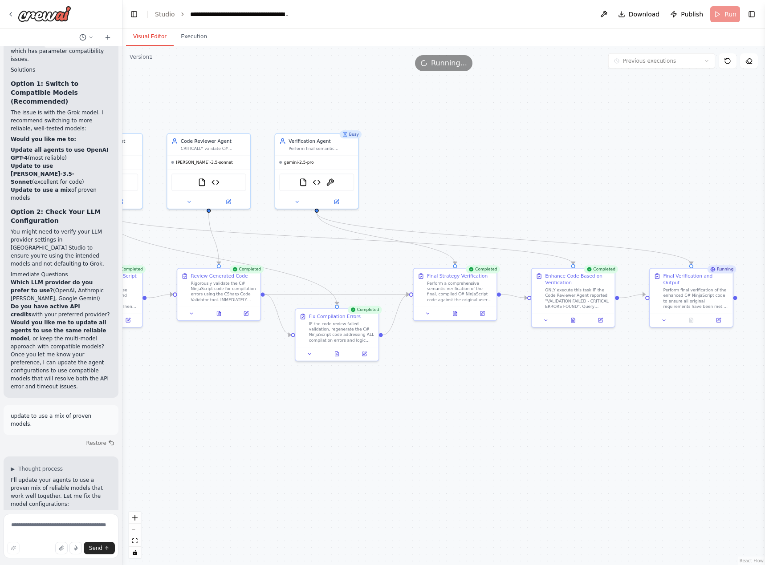
drag, startPoint x: 395, startPoint y: 451, endPoint x: 210, endPoint y: 451, distance: 184.8
click at [210, 451] on div ".deletable-edge-delete-btn { width: 20px; height: 20px; border: 0px solid #ffff…" at bounding box center [443, 305] width 642 height 519
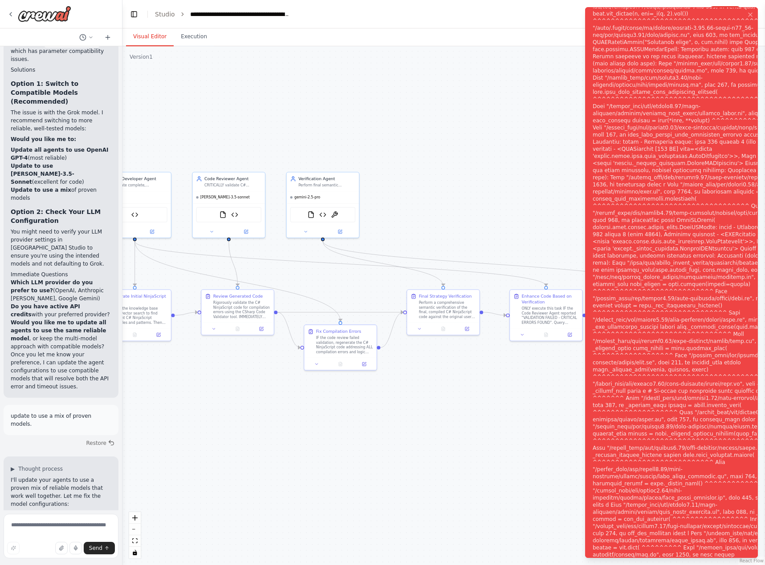
click at [293, 480] on div ".deletable-edge-delete-btn { width: 20px; height: 20px; border: 0px solid #ffff…" at bounding box center [443, 305] width 642 height 519
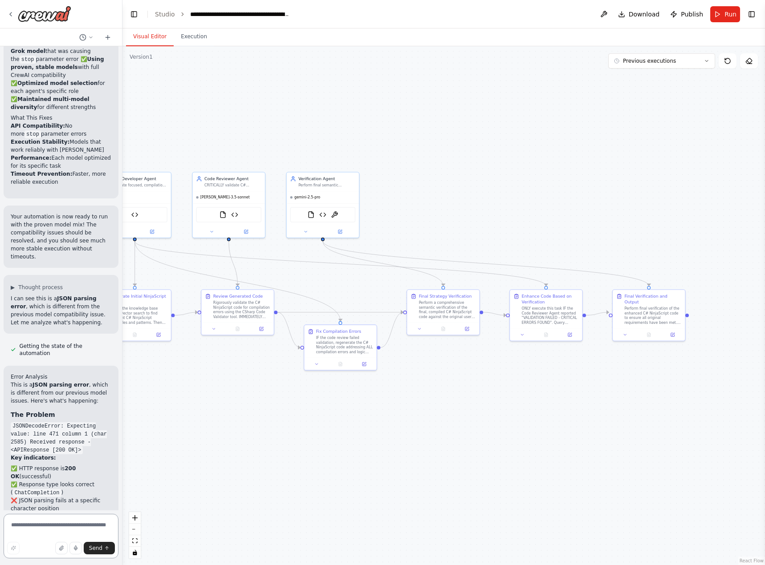
scroll to position [14613, 0]
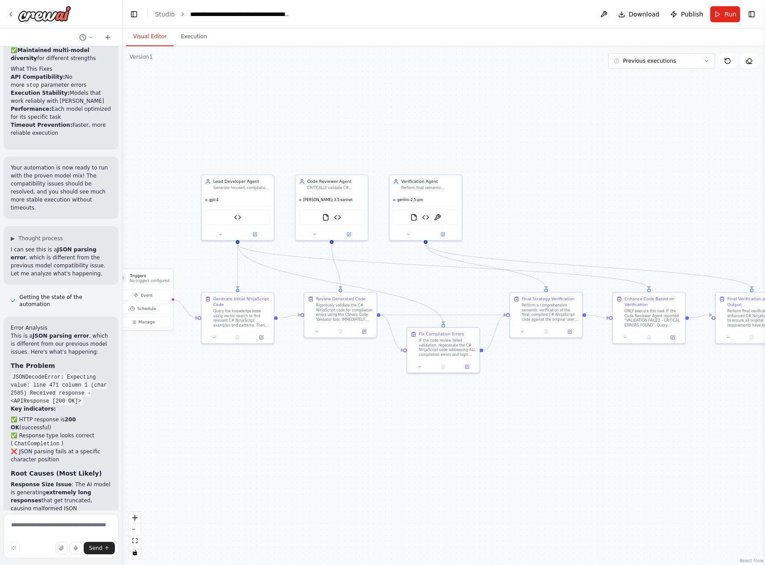
drag, startPoint x: 201, startPoint y: 375, endPoint x: 304, endPoint y: 378, distance: 102.9
click at [304, 378] on div ".deletable-edge-delete-btn { width: 20px; height: 20px; border: 0px solid #ffff…" at bounding box center [443, 305] width 642 height 519
drag, startPoint x: 89, startPoint y: 344, endPoint x: 9, endPoint y: 293, distance: 94.5
copy div "Alternative Solutions (If the problem persists) Option A: Switch all agents to …"
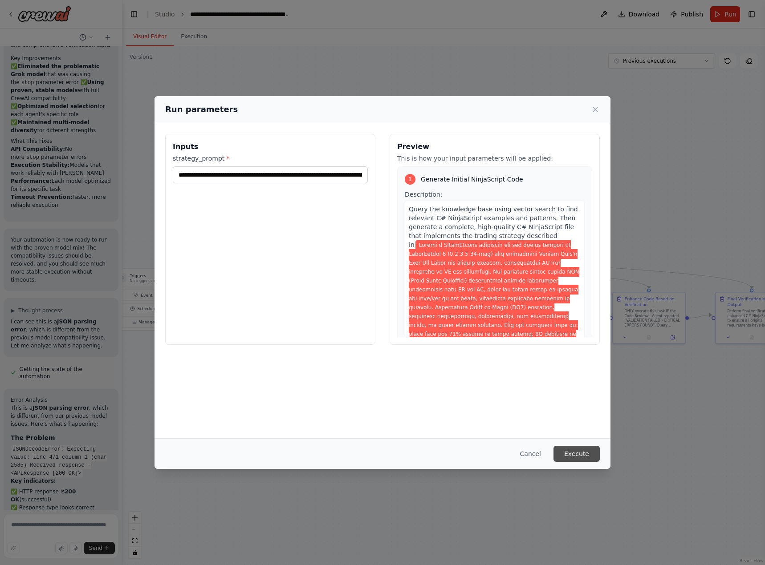
click at [579, 455] on button "Execute" at bounding box center [576, 454] width 46 height 16
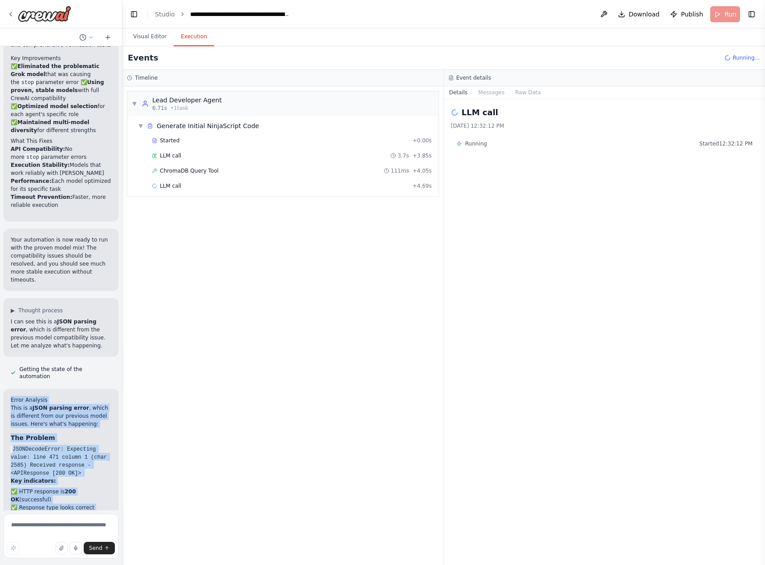
drag, startPoint x: 9, startPoint y: 81, endPoint x: 68, endPoint y: 503, distance: 425.7
click at [68, 503] on div "Overall Goal Create a CrewAI Flow that orchestrates multiple specialized Crews …" at bounding box center [61, 278] width 122 height 464
copy div "Lorem Ipsumdol Sita co a ELIT seddoei tempo , incid ut laboreetd magn ali enima…"
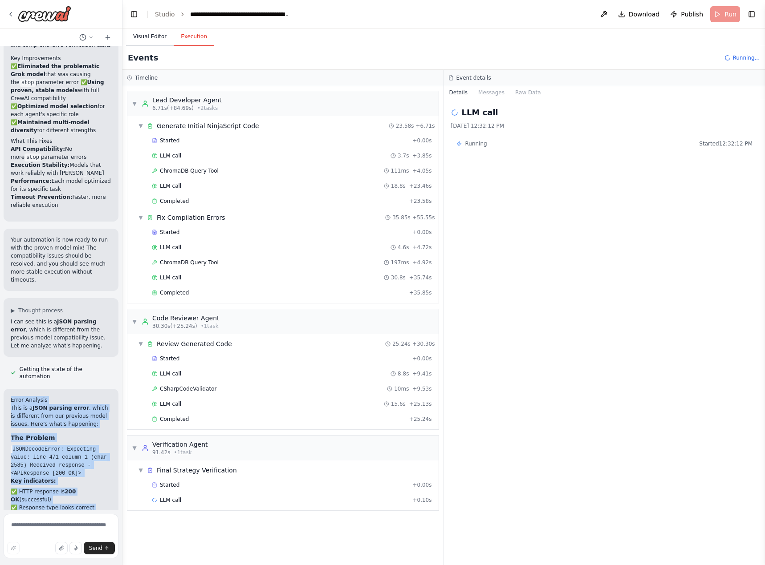
click at [138, 36] on button "Visual Editor" at bounding box center [150, 37] width 48 height 19
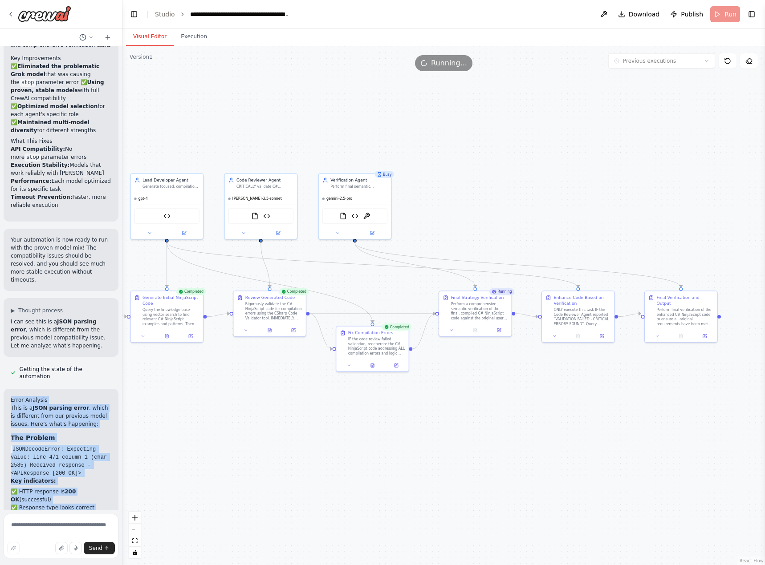
drag, startPoint x: 567, startPoint y: 405, endPoint x: 496, endPoint y: 404, distance: 70.8
click at [496, 404] on div ".deletable-edge-delete-btn { width: 20px; height: 20px; border: 0px solid #ffff…" at bounding box center [443, 305] width 642 height 519
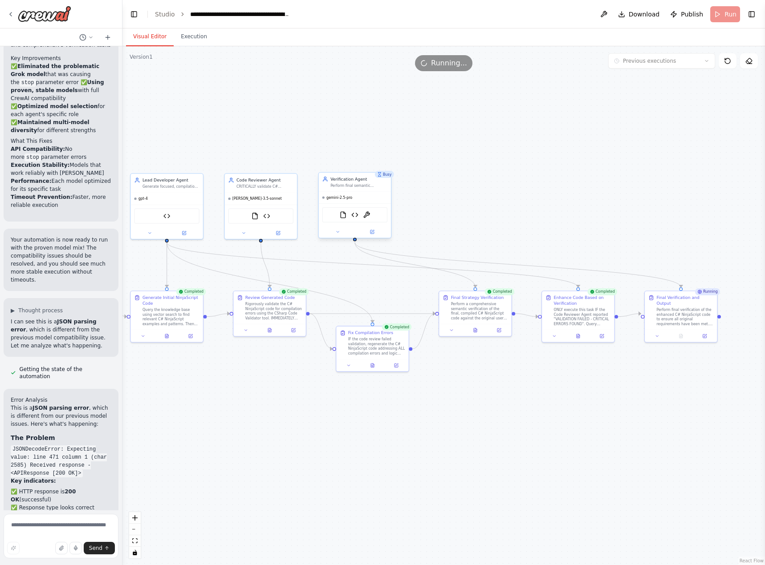
click at [334, 238] on div at bounding box center [355, 232] width 72 height 12
click at [339, 234] on icon at bounding box center [337, 232] width 5 height 5
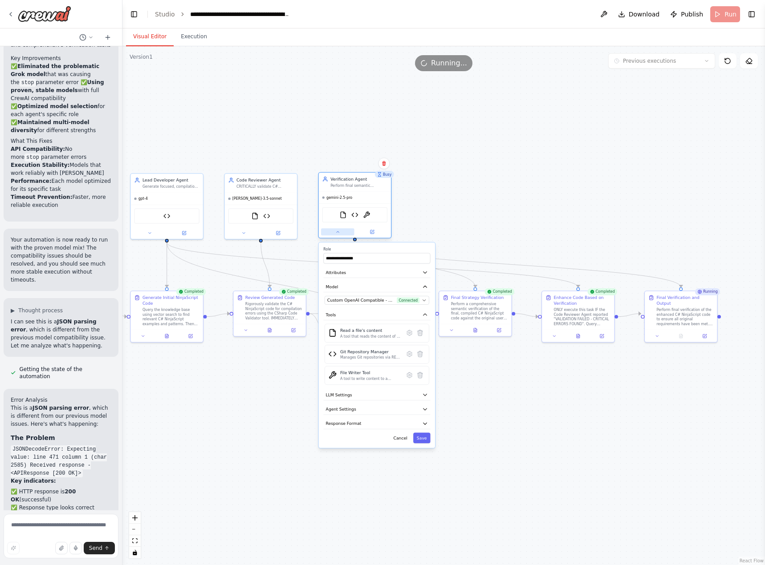
click at [339, 234] on icon at bounding box center [337, 232] width 5 height 5
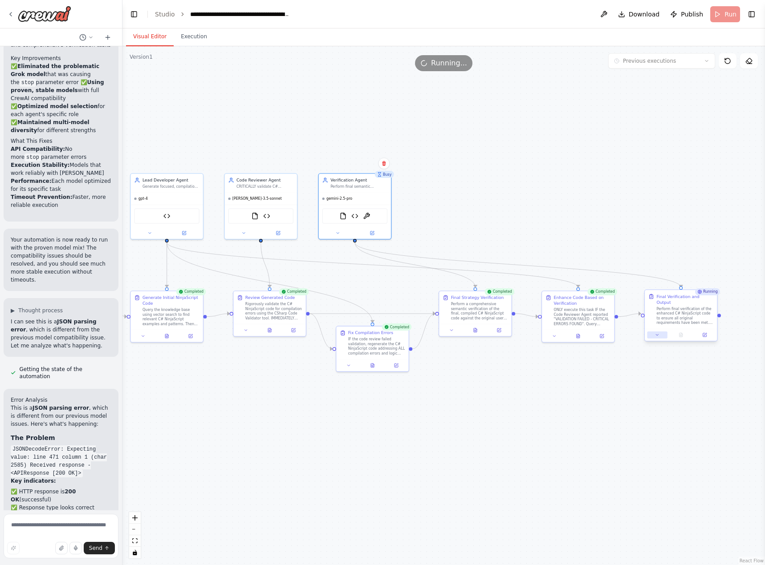
click at [656, 332] on button at bounding box center [657, 335] width 20 height 7
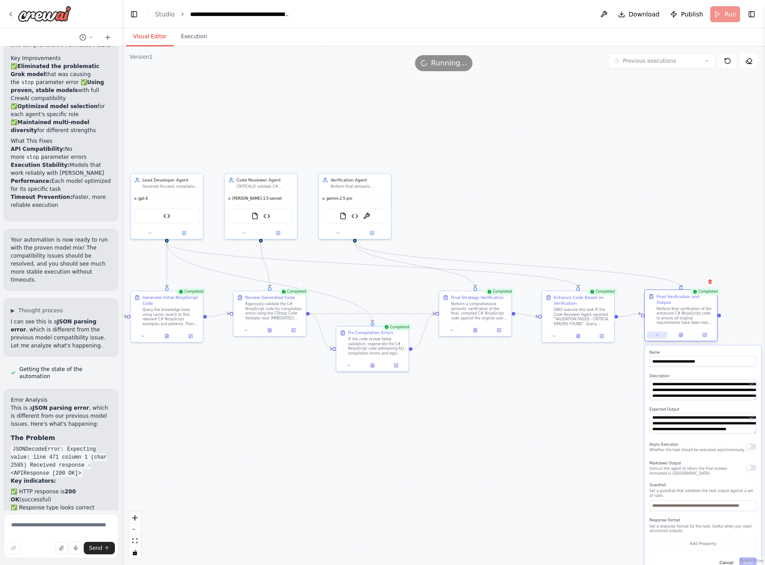
scroll to position [14613, 0]
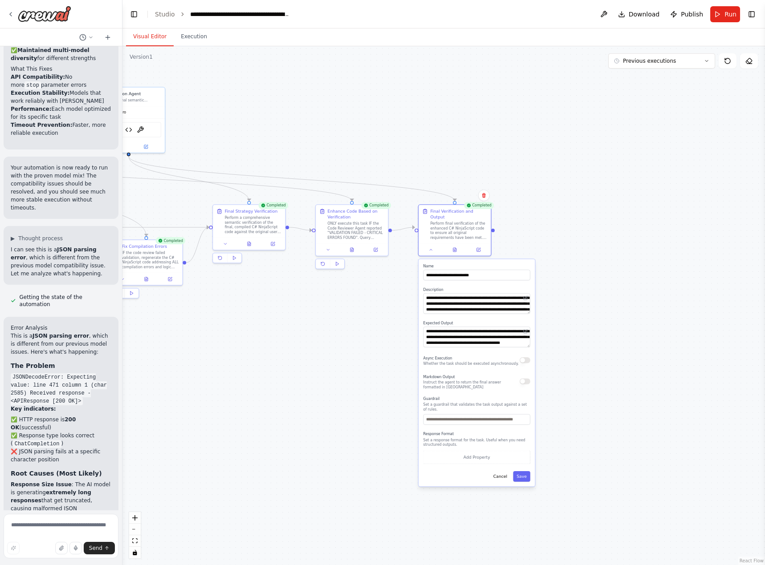
drag, startPoint x: 570, startPoint y: 500, endPoint x: 344, endPoint y: 414, distance: 242.1
click at [344, 414] on div ".deletable-edge-delete-btn { width: 20px; height: 20px; border: 0px solid #ffff…" at bounding box center [443, 305] width 642 height 519
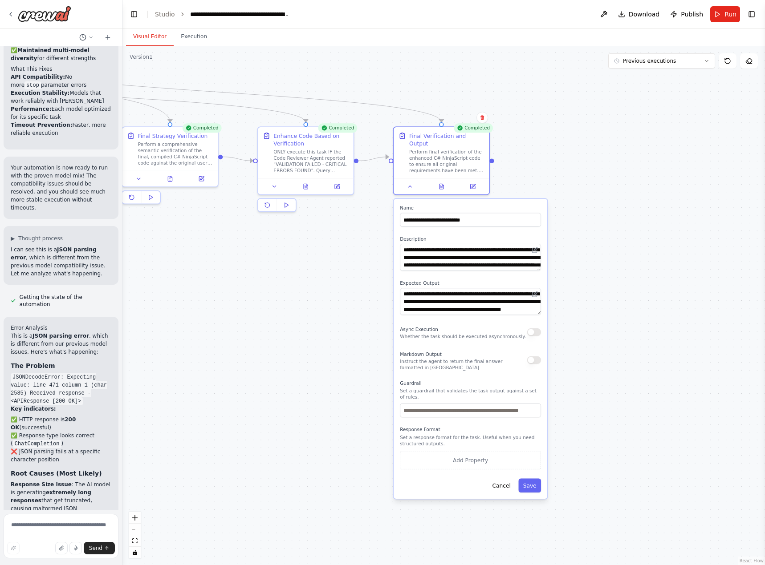
drag, startPoint x: 400, startPoint y: 398, endPoint x: 365, endPoint y: 383, distance: 38.5
click at [365, 383] on div ".deletable-edge-delete-btn { width: 20px; height: 20px; border: 0px solid #ffff…" at bounding box center [443, 305] width 642 height 519
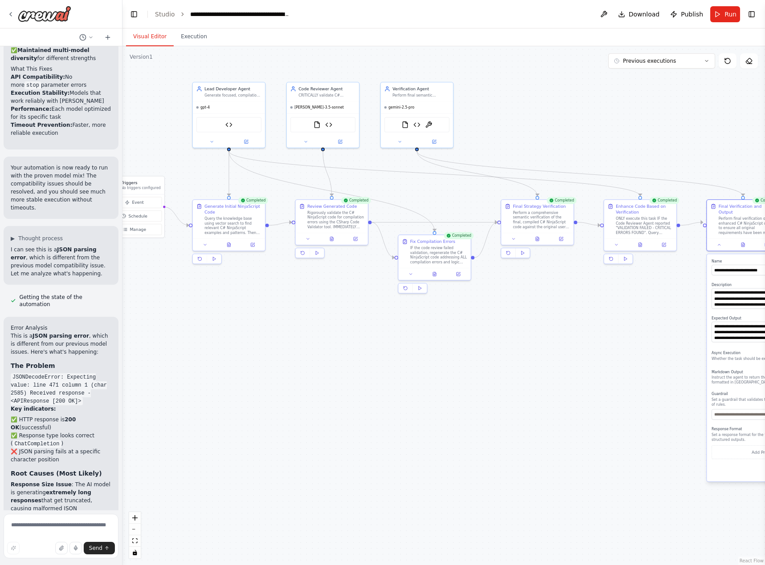
drag, startPoint x: 321, startPoint y: 388, endPoint x: 639, endPoint y: 398, distance: 318.5
click at [639, 398] on div ".deletable-edge-delete-btn { width: 20px; height: 20px; border: 0px solid #ffff…" at bounding box center [443, 305] width 642 height 519
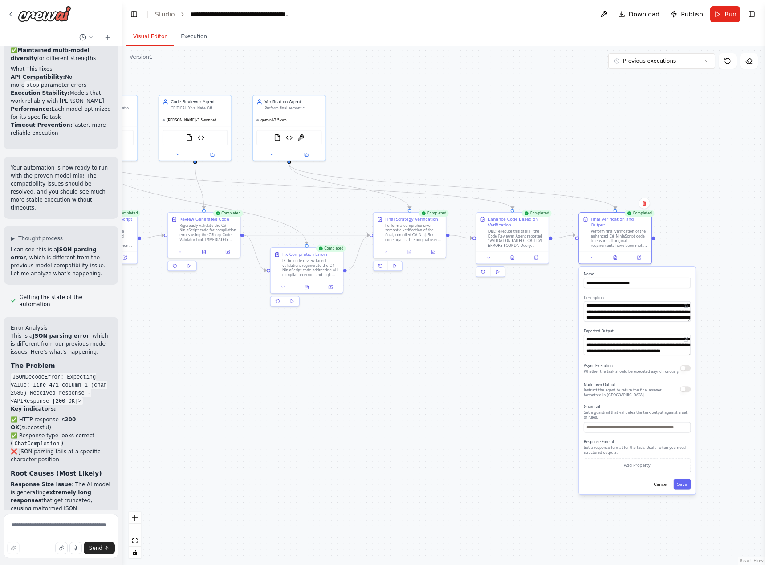
drag, startPoint x: 359, startPoint y: 395, endPoint x: 229, endPoint y: 408, distance: 130.6
click at [229, 408] on div ".deletable-edge-delete-btn { width: 20px; height: 20px; border: 0px solid #ffff…" at bounding box center [443, 305] width 642 height 519
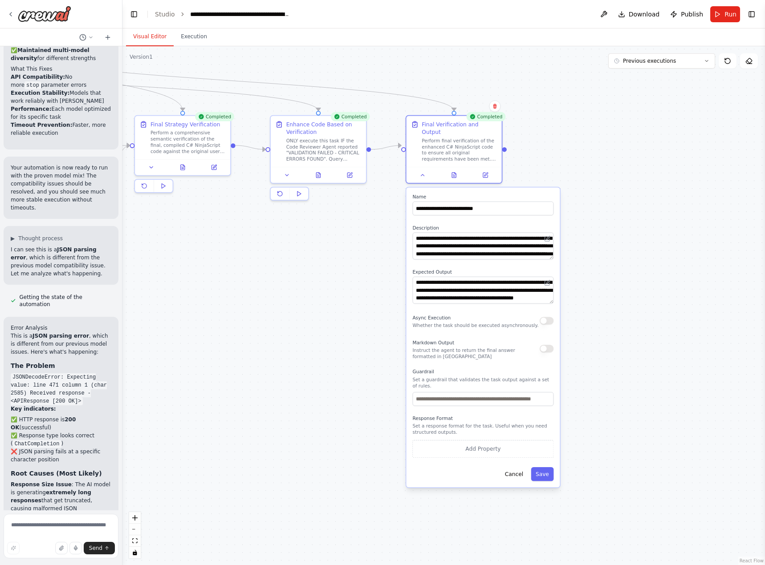
drag, startPoint x: 535, startPoint y: 451, endPoint x: 347, endPoint y: 431, distance: 188.6
click at [347, 431] on div ".deletable-edge-delete-btn { width: 20px; height: 20px; border: 0px solid #ffff…" at bounding box center [443, 305] width 642 height 519
click at [519, 467] on button "Cancel" at bounding box center [514, 474] width 28 height 14
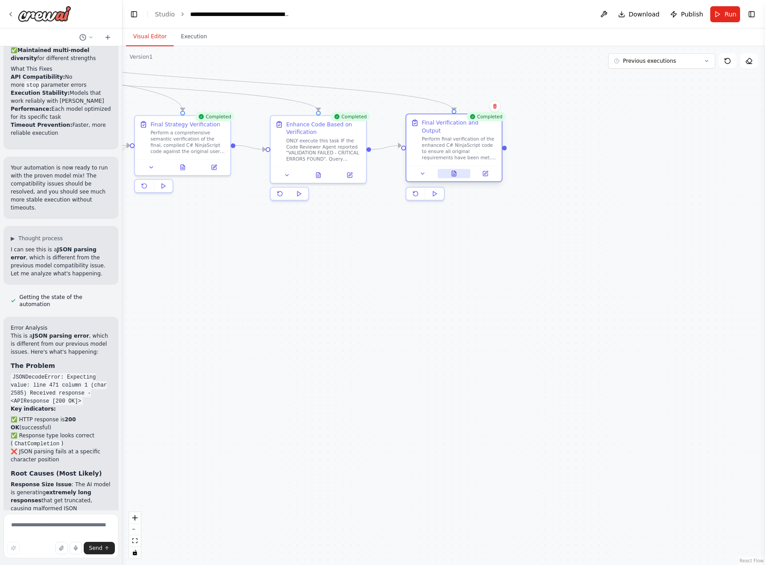
click at [453, 169] on button at bounding box center [454, 173] width 33 height 9
click at [455, 171] on icon at bounding box center [458, 174] width 6 height 6
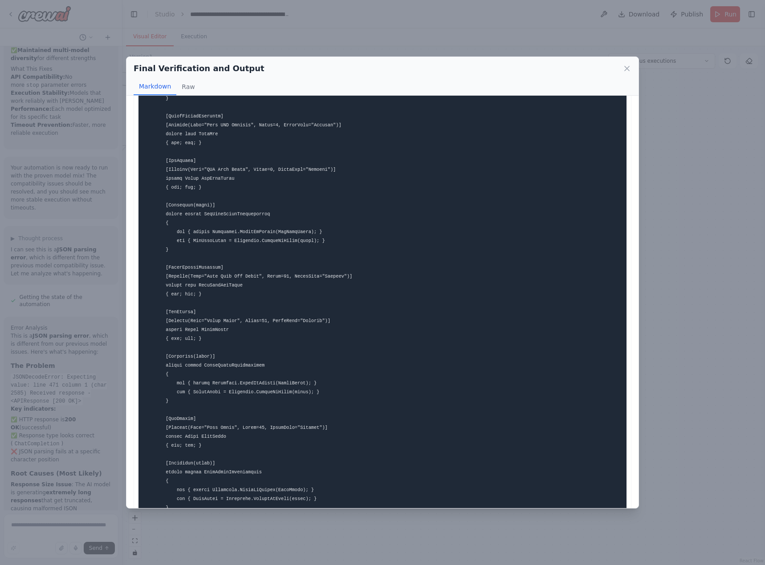
scroll to position [5444, 0]
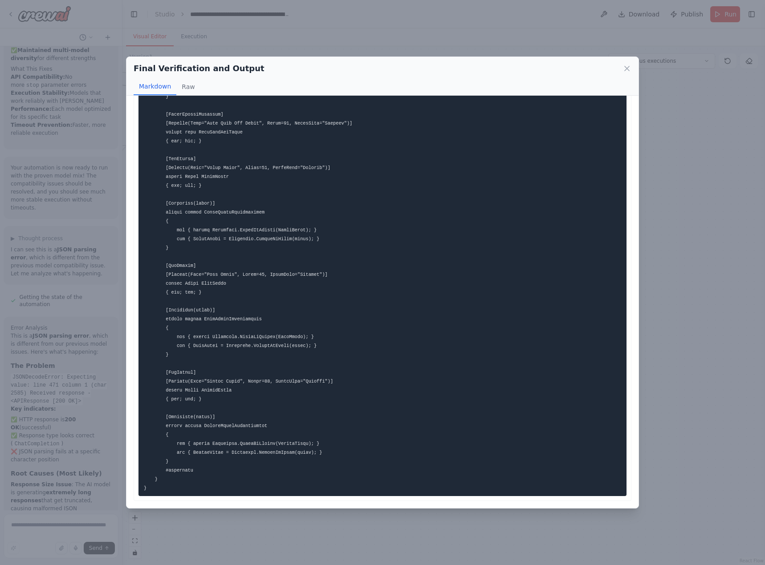
click at [666, 431] on div "Final Verification and Output Markdown Raw Final Verification Report: Trader [P…" at bounding box center [382, 282] width 765 height 565
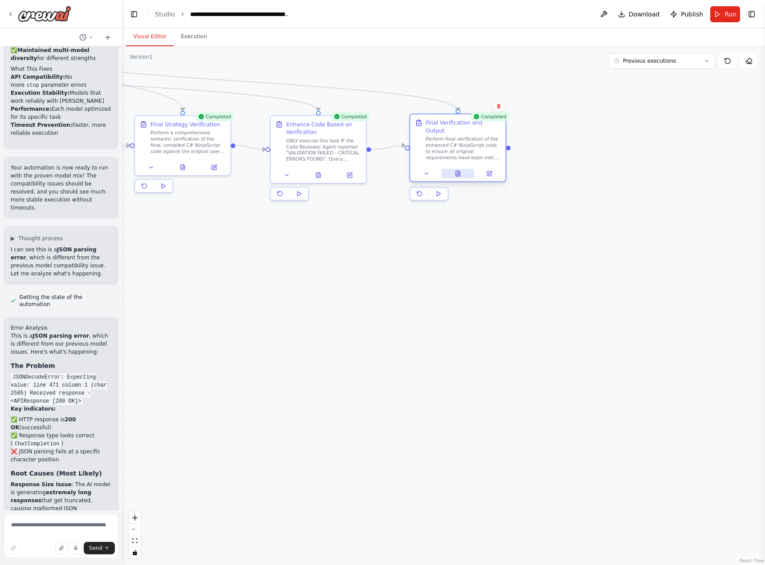
click at [459, 171] on icon at bounding box center [458, 173] width 4 height 5
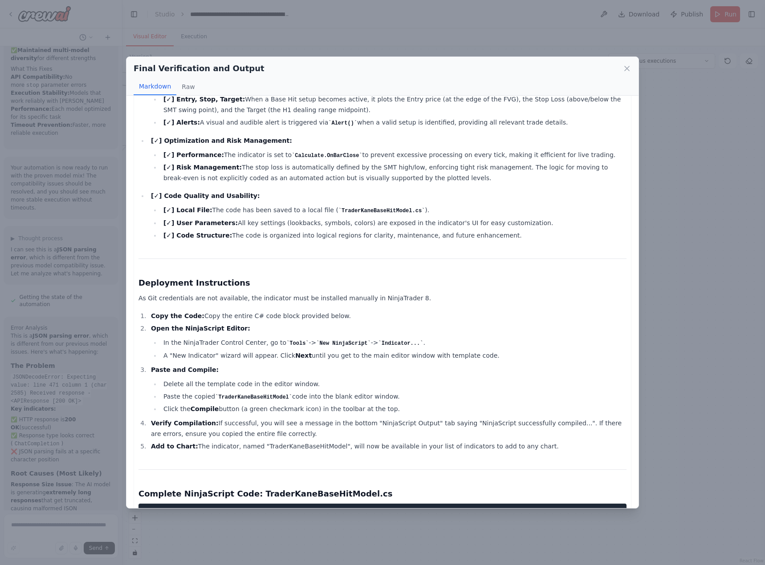
scroll to position [623, 0]
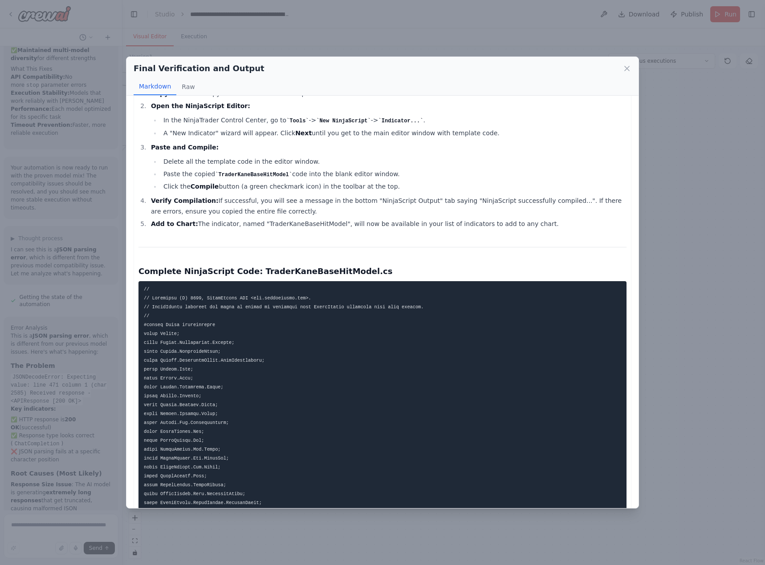
drag, startPoint x: 194, startPoint y: 280, endPoint x: 182, endPoint y: 281, distance: 12.1
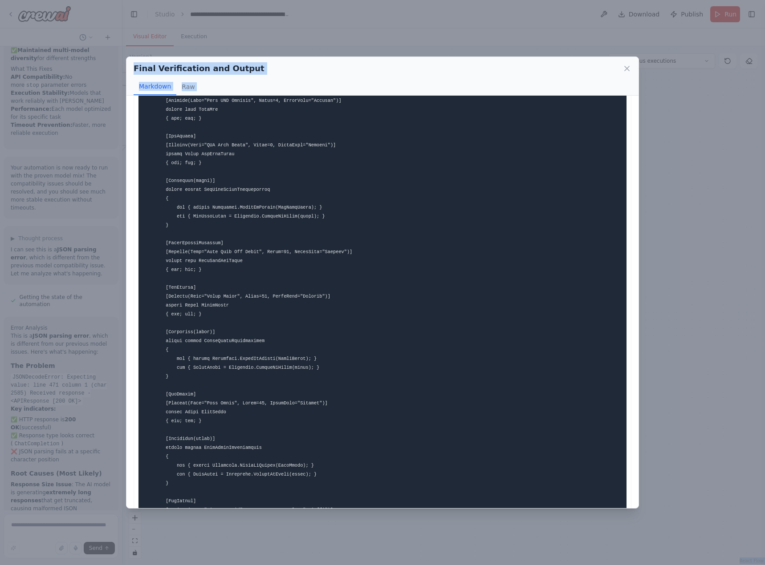
scroll to position [5444, 0]
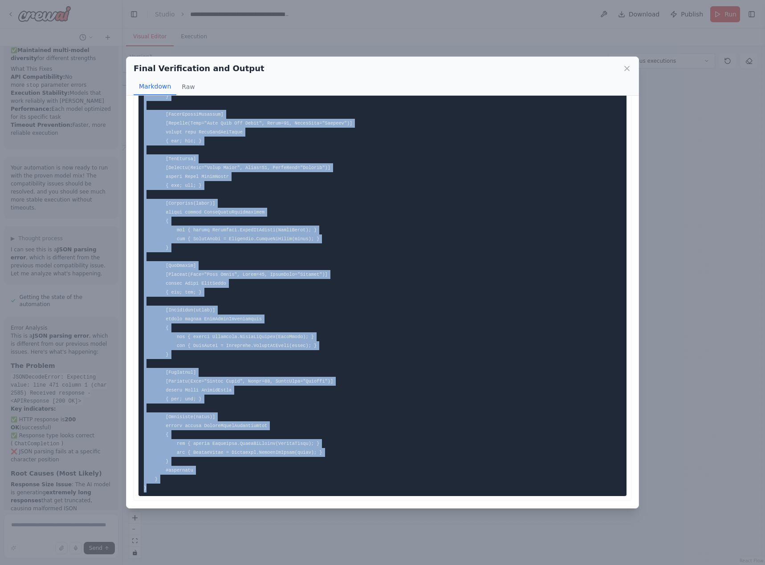
drag, startPoint x: 143, startPoint y: 277, endPoint x: 226, endPoint y: 480, distance: 219.1
copy code "// // Copyright (C) 2024, NinjaTrader LLC <[DOMAIN_NAME]>. // NinjaTrader reser…"
click at [212, 523] on div "Final Verification and Output Markdown Raw Final Verification Report: Trader [P…" at bounding box center [382, 282] width 765 height 565
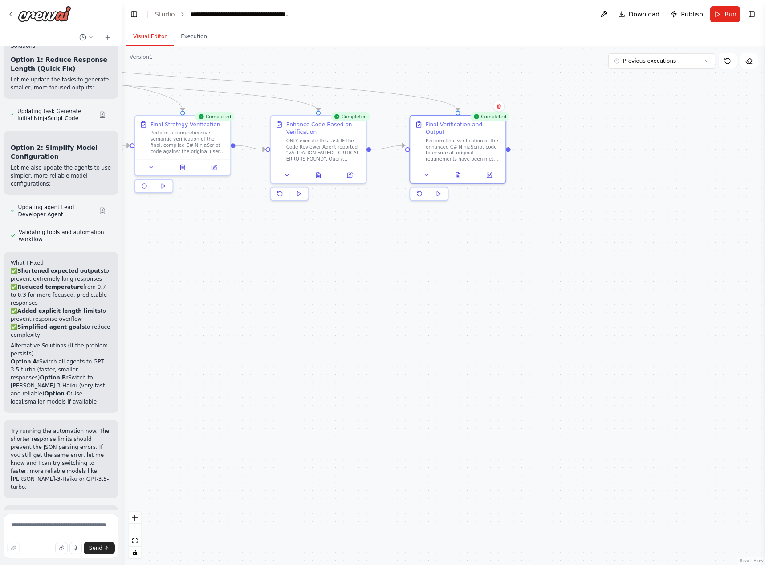
scroll to position [15280, 0]
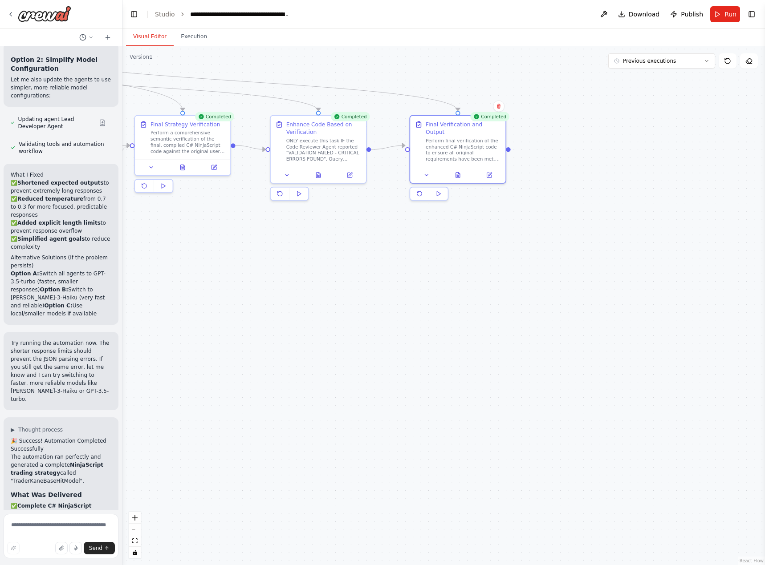
drag, startPoint x: 49, startPoint y: 301, endPoint x: 85, endPoint y: 419, distance: 122.5
click at [43, 527] on textarea at bounding box center [61, 536] width 115 height 45
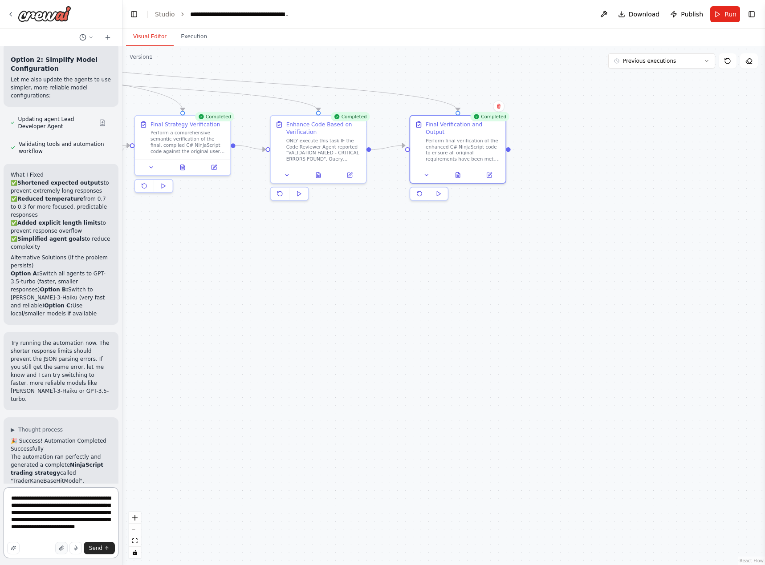
type textarea "**********"
click at [63, 549] on icon "button" at bounding box center [61, 548] width 4 height 4
click at [100, 548] on span "Send" at bounding box center [95, 548] width 13 height 7
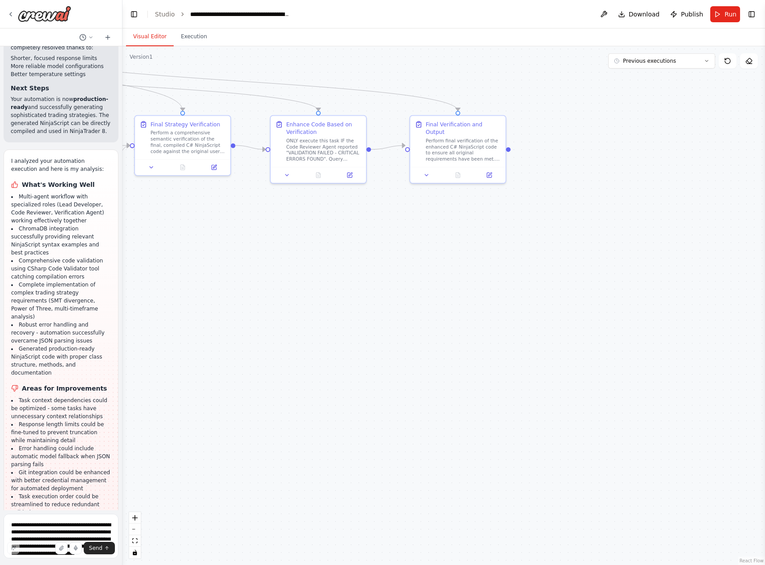
scroll to position [15807, 0]
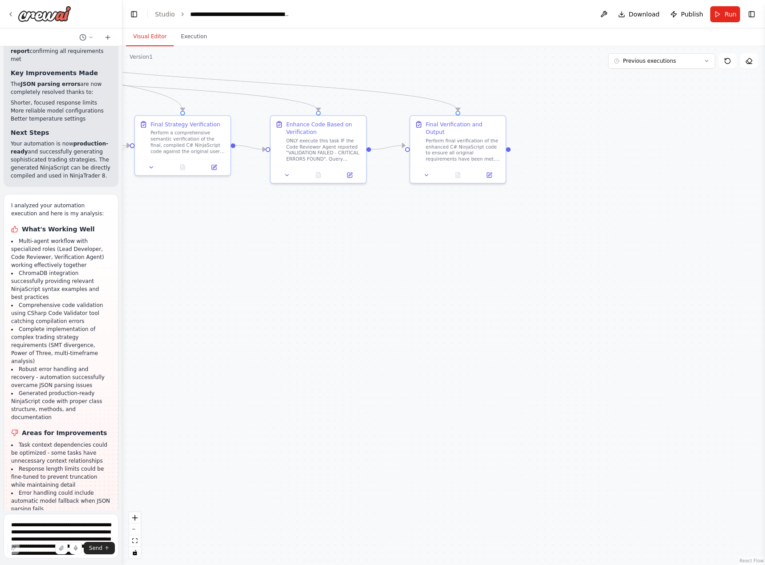
drag, startPoint x: 49, startPoint y: 229, endPoint x: 10, endPoint y: 114, distance: 121.9
copy code "Fix the following NinjaScript compilation errors: 1. Line 103: 'DrawObjectsOnIn…"
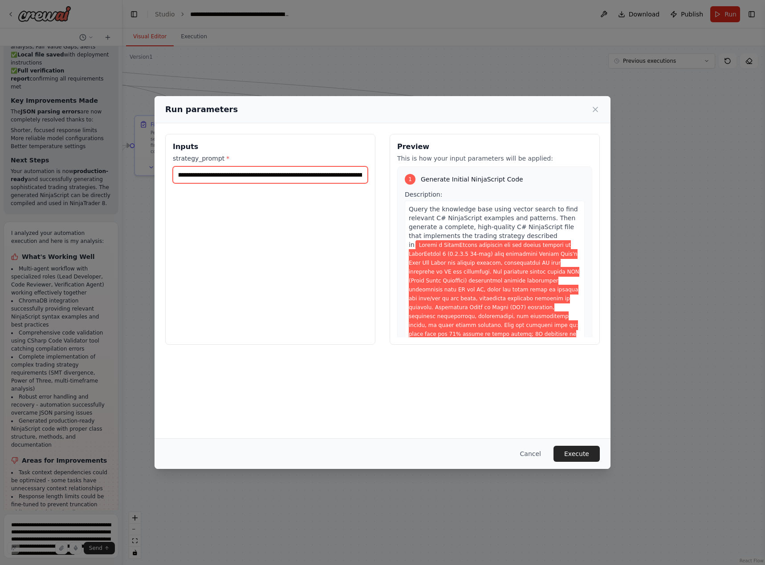
drag, startPoint x: 198, startPoint y: 175, endPoint x: 404, endPoint y: 176, distance: 206.1
click at [404, 176] on div "Inputs strategy_prompt * Preview This is how your input parameters will be appl…" at bounding box center [382, 239] width 435 height 211
click at [469, 288] on span at bounding box center [494, 338] width 171 height 197
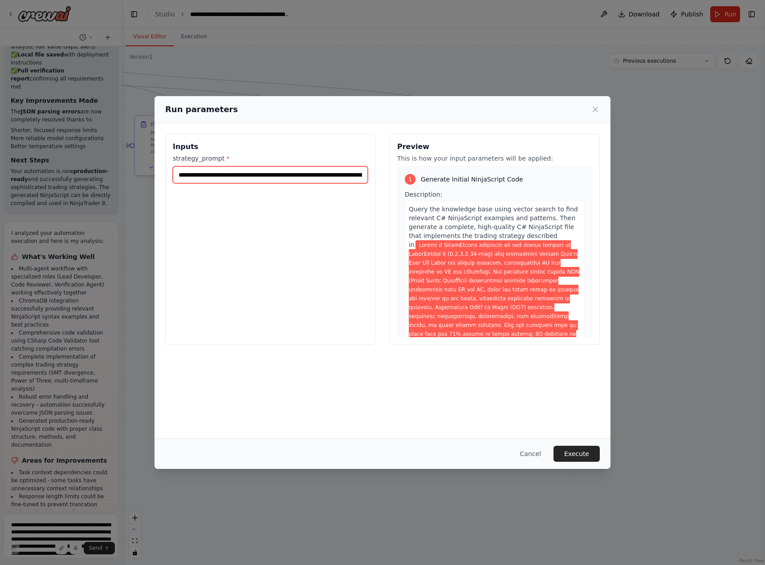
click at [293, 176] on input "strategy_prompt *" at bounding box center [270, 175] width 195 height 17
click at [247, 177] on input "strategy_prompt *" at bounding box center [270, 175] width 195 height 17
click at [45, 325] on div "Run parameters Inputs strategy_prompt * Preview This is how your input paramete…" at bounding box center [382, 282] width 765 height 565
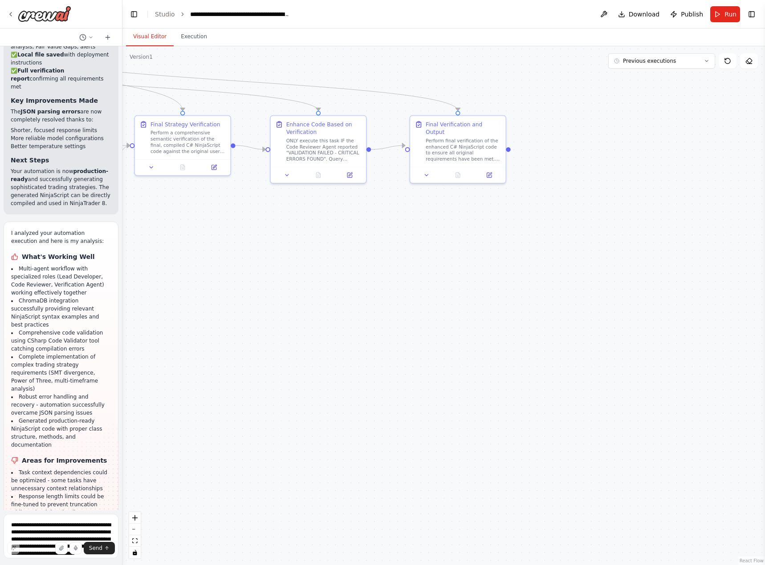
drag, startPoint x: 49, startPoint y: 257, endPoint x: 8, endPoint y: 143, distance: 121.4
copy code "Fix the following NinjaScript compilation errors: 1. Line 103: 'DrawObjectsOnIn…"
click at [720, 13] on button "Run" at bounding box center [725, 14] width 30 height 16
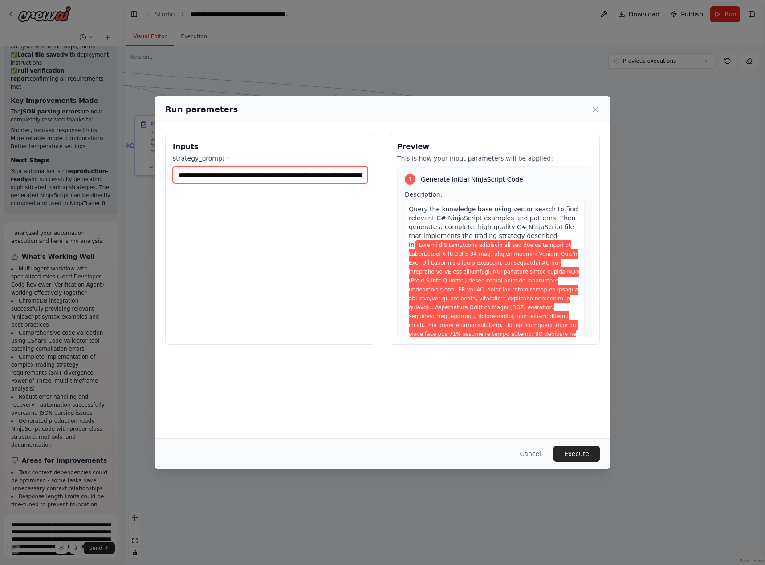
click at [277, 174] on input "strategy_prompt *" at bounding box center [270, 175] width 195 height 17
paste input "text"
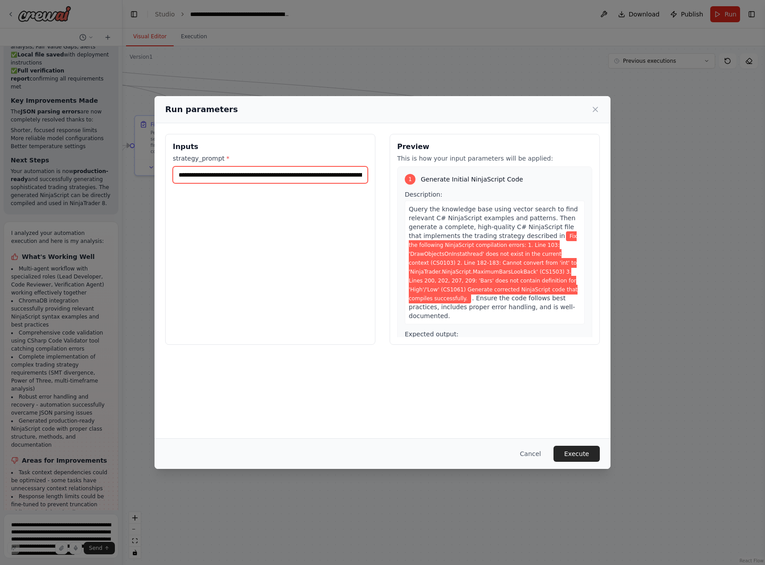
scroll to position [0, 879]
type input "**********"
click at [570, 455] on button "Execute" at bounding box center [576, 454] width 46 height 16
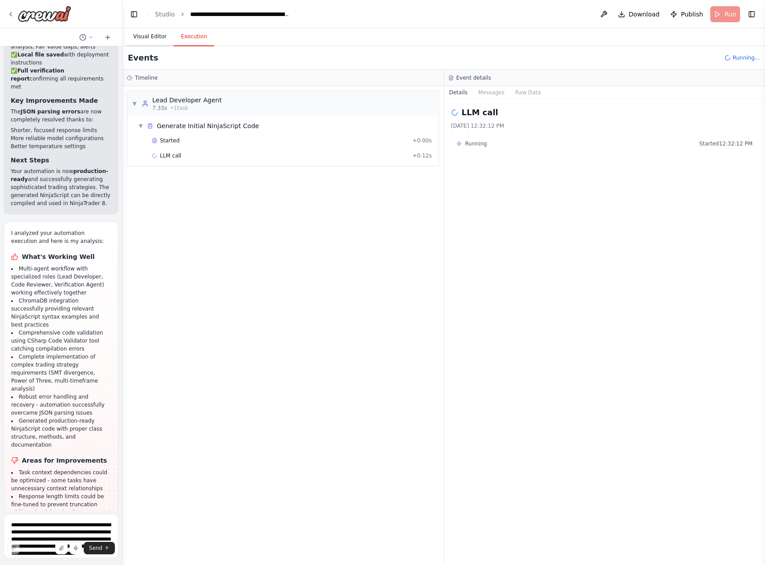
click at [150, 36] on button "Visual Editor" at bounding box center [150, 37] width 48 height 19
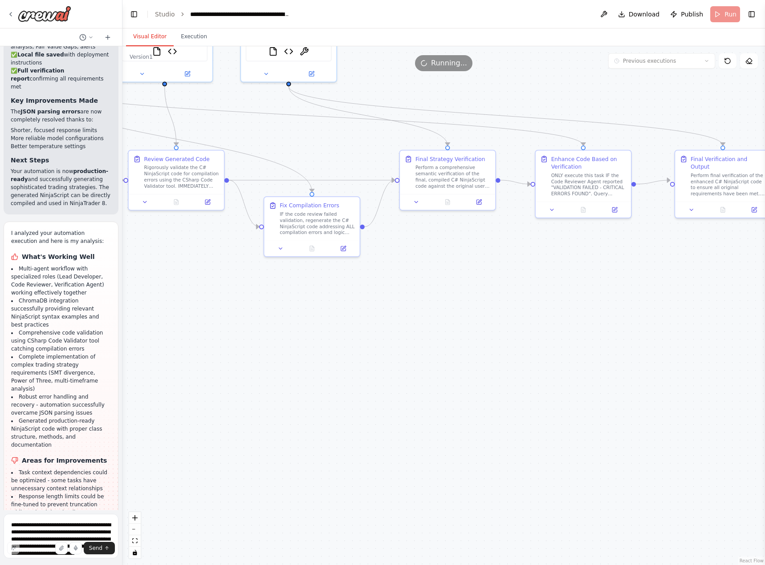
drag, startPoint x: 245, startPoint y: 344, endPoint x: 540, endPoint y: 384, distance: 297.4
click at [540, 384] on div ".deletable-edge-delete-btn { width: 20px; height: 20px; border: 0px solid #ffff…" at bounding box center [443, 305] width 642 height 519
